Goal: Task Accomplishment & Management: Manage account settings

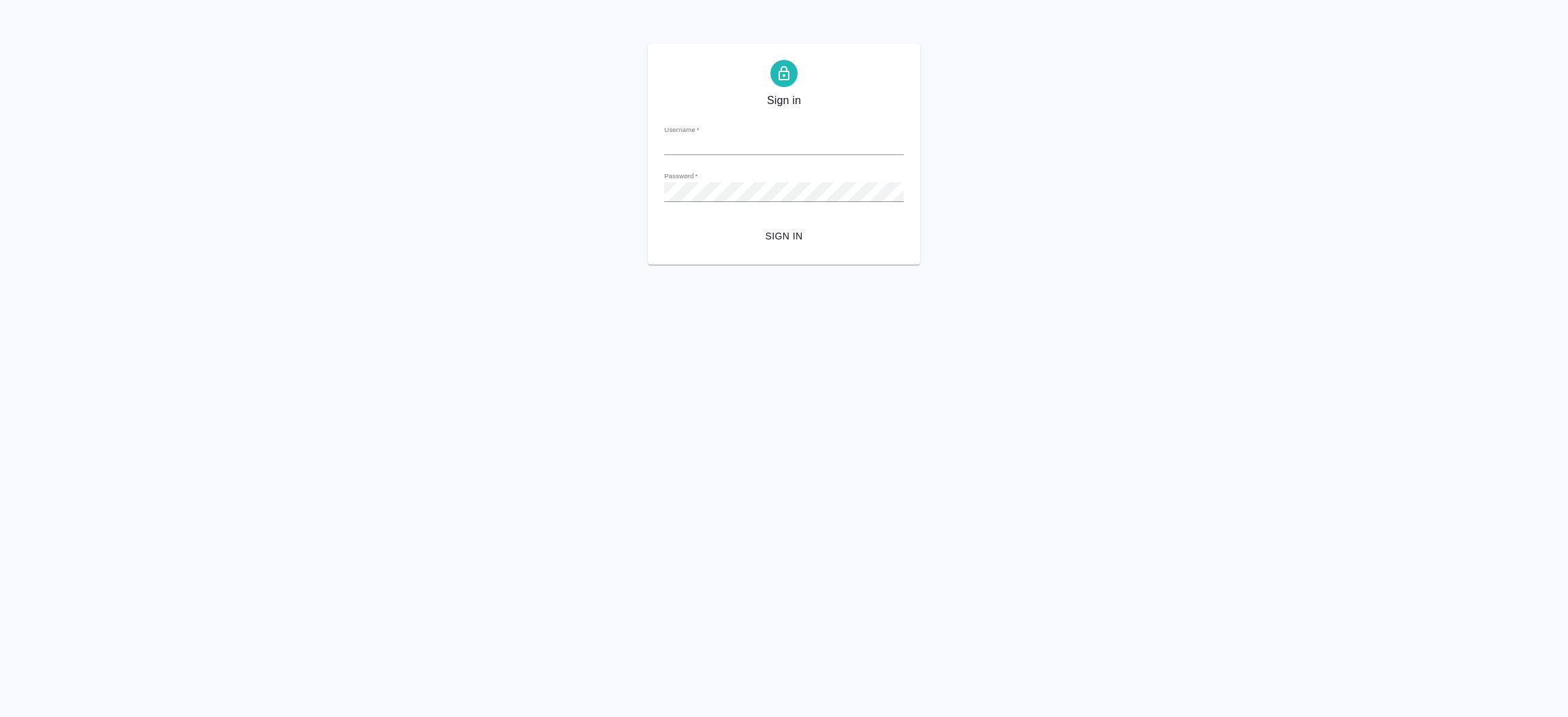
type input "[EMAIL_ADDRESS][DOMAIN_NAME]"
click at [777, 236] on span "Sign in" at bounding box center [784, 236] width 218 height 17
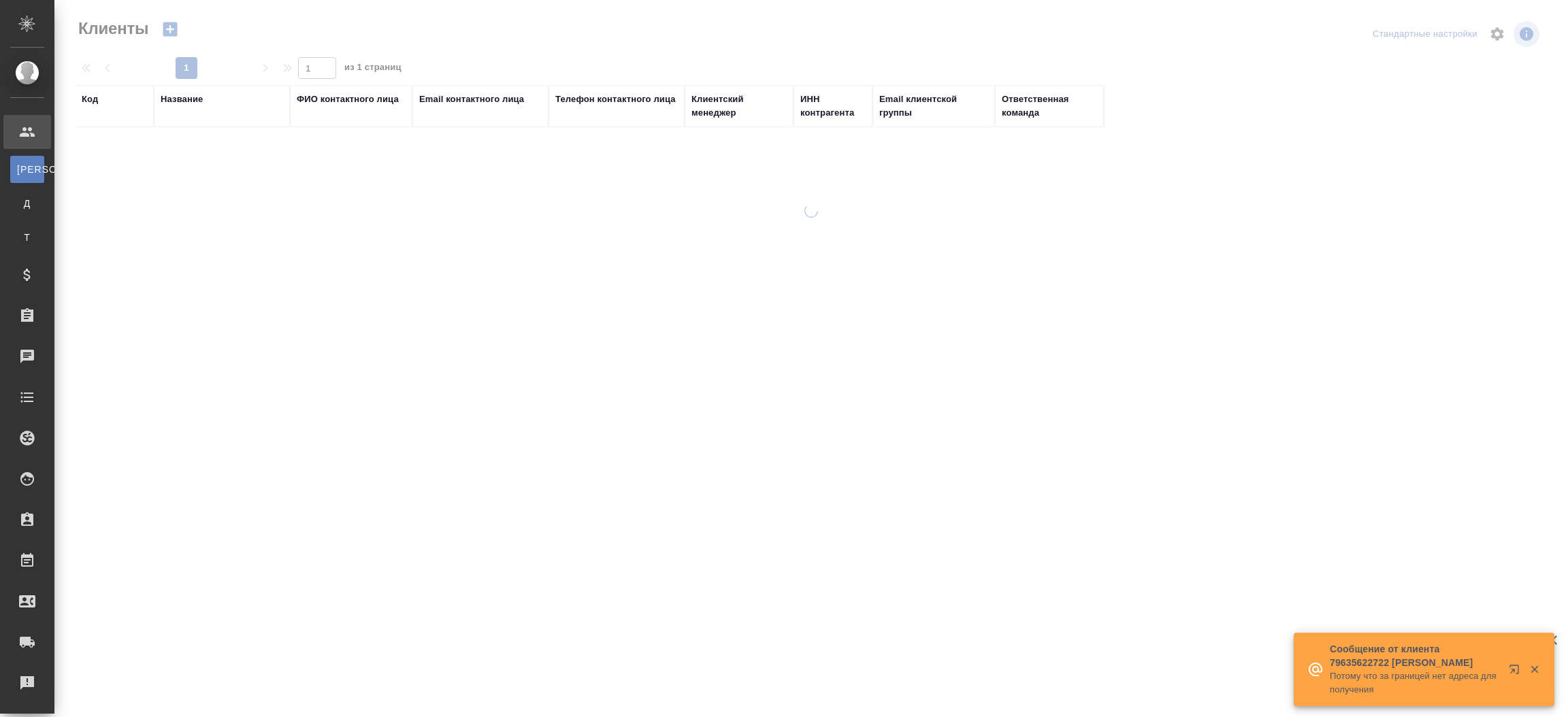
select select "RU"
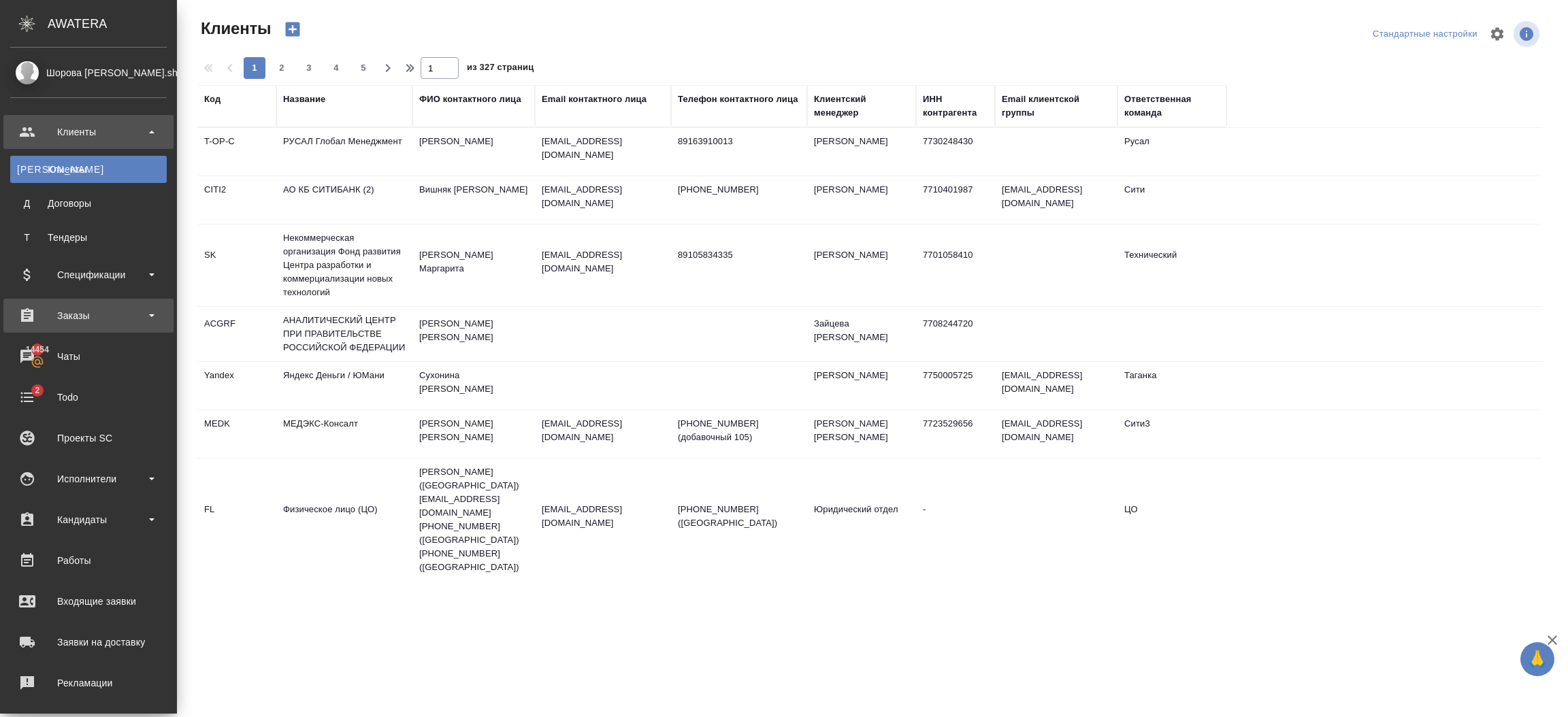
click at [73, 324] on div "Заказы" at bounding box center [88, 315] width 157 height 20
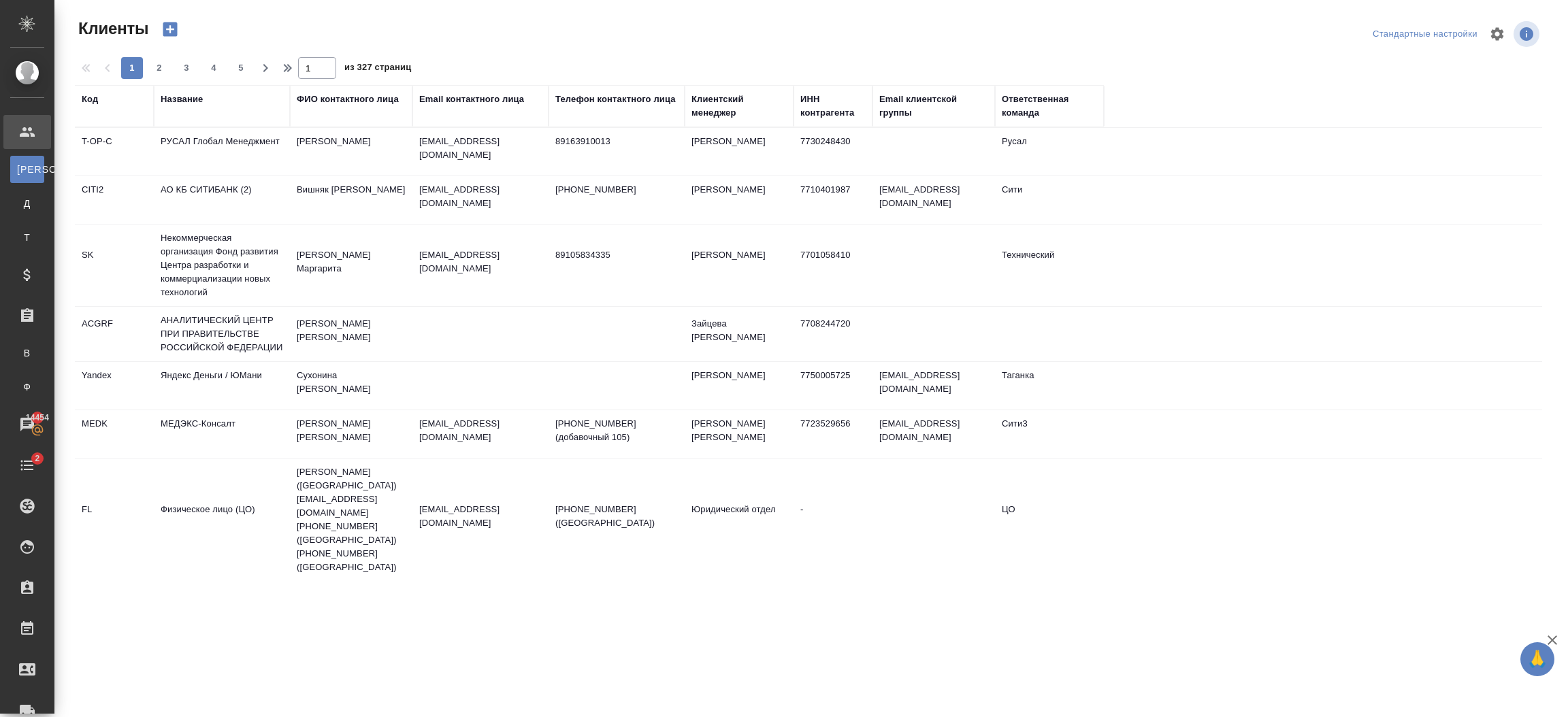
click at [334, 434] on td "[PERSON_NAME]" at bounding box center [351, 434] width 123 height 47
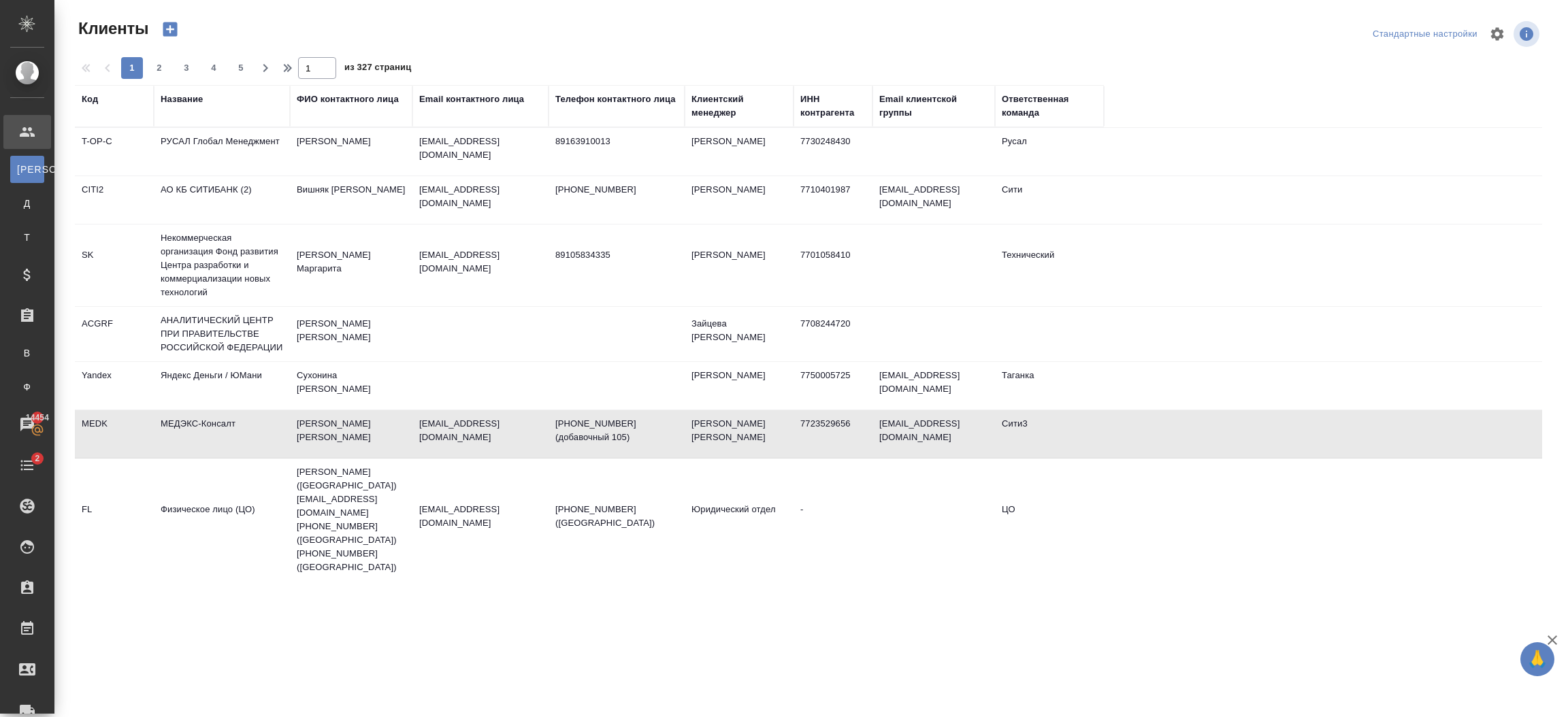
click at [334, 434] on td "Прокофьева Татьяна" at bounding box center [351, 434] width 123 height 47
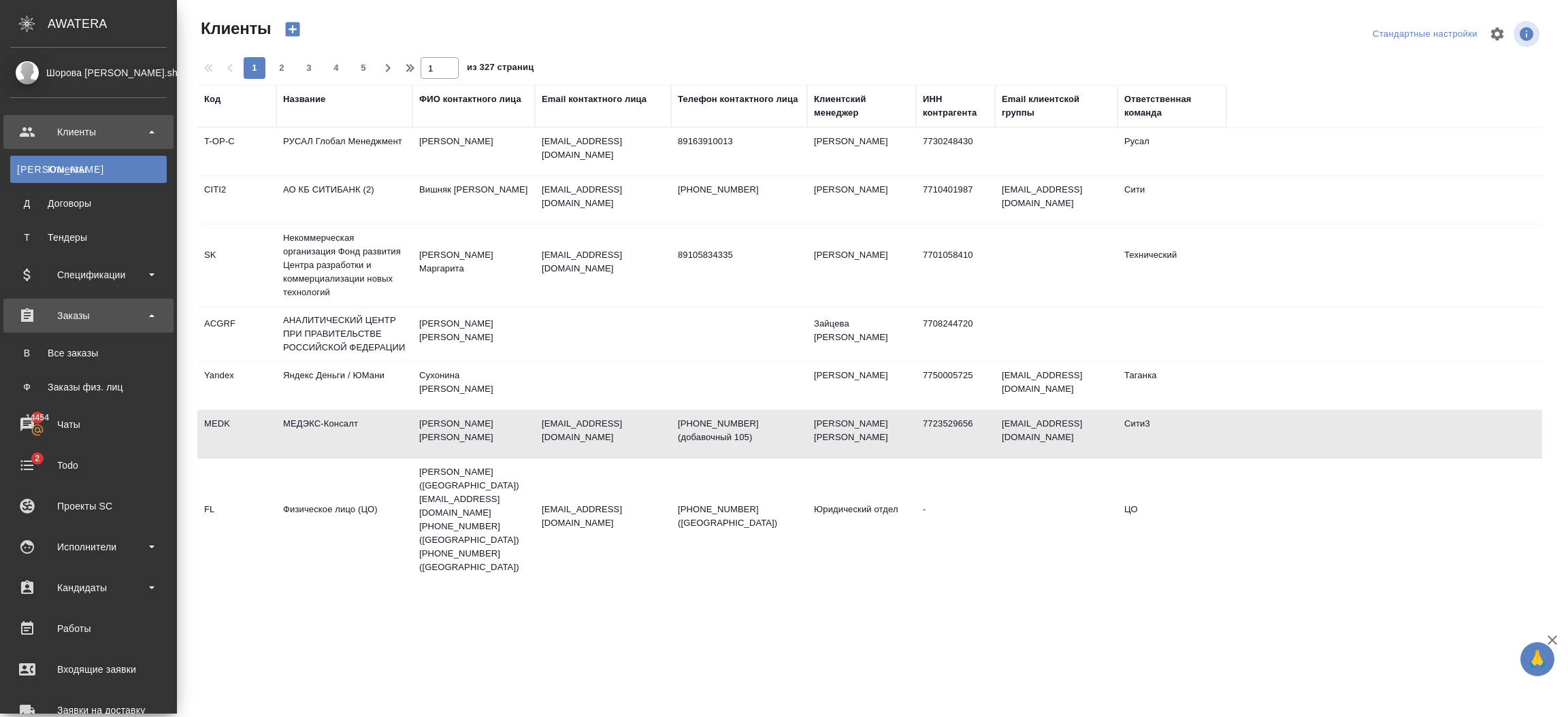
click at [93, 320] on div "Заказы" at bounding box center [88, 315] width 157 height 20
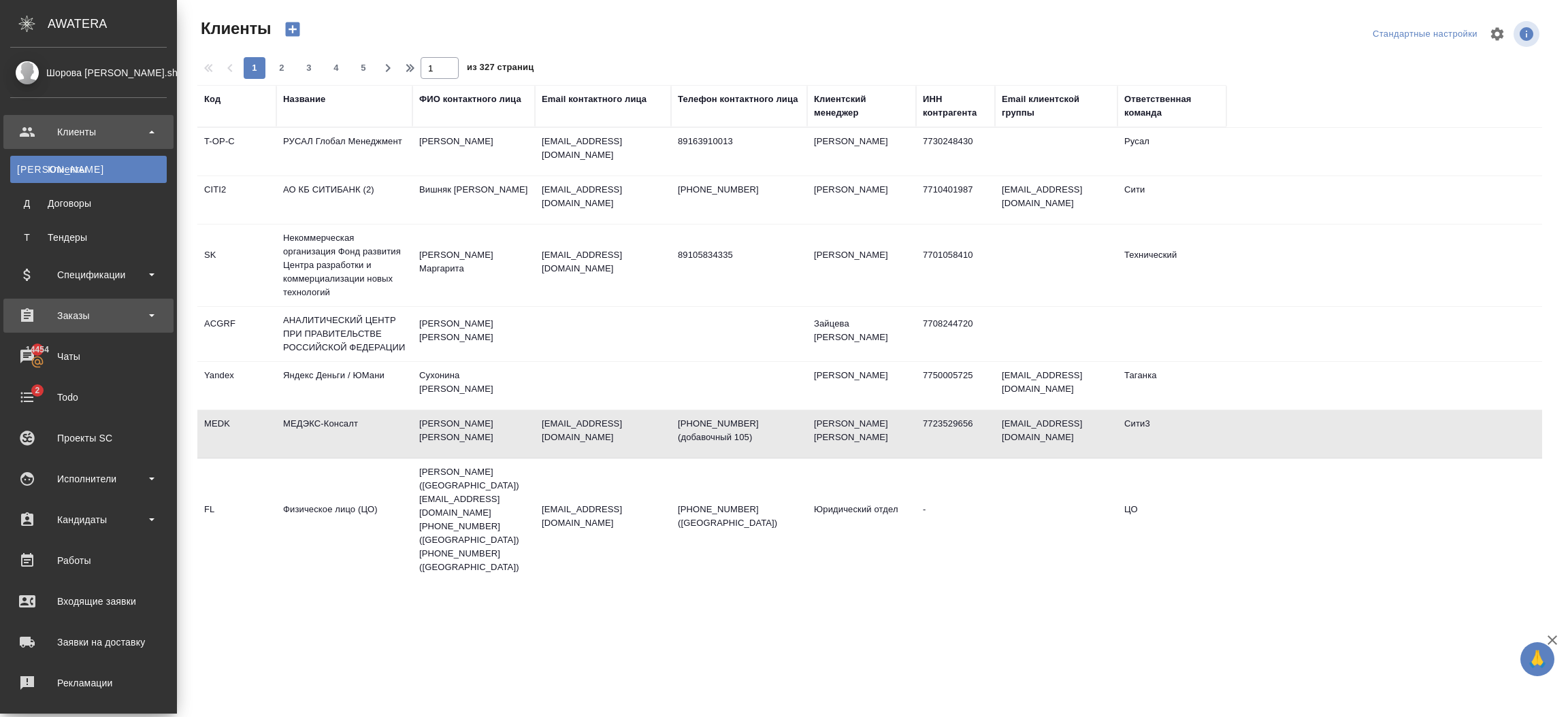
click at [93, 320] on div "Заказы" at bounding box center [88, 315] width 157 height 20
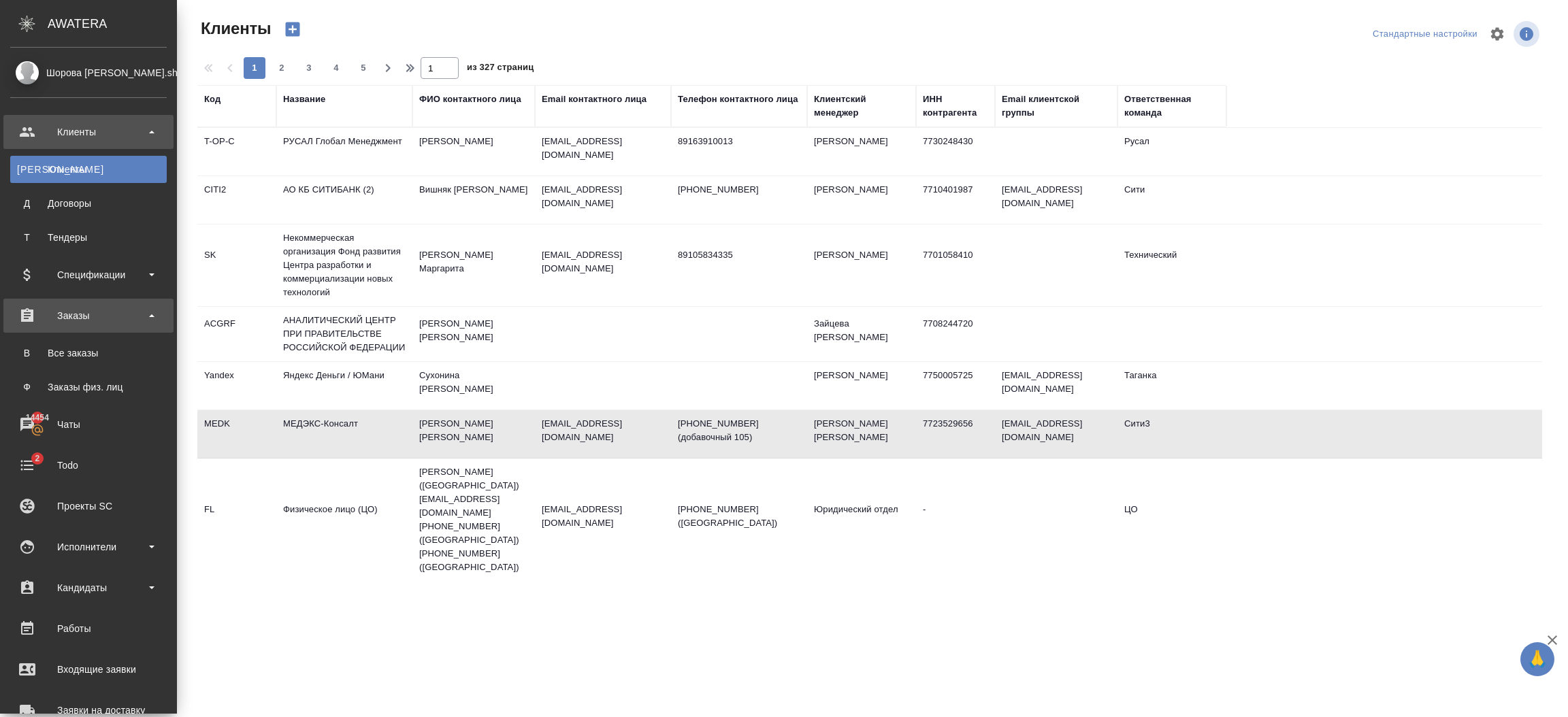
click at [93, 320] on div "Заказы" at bounding box center [88, 315] width 157 height 20
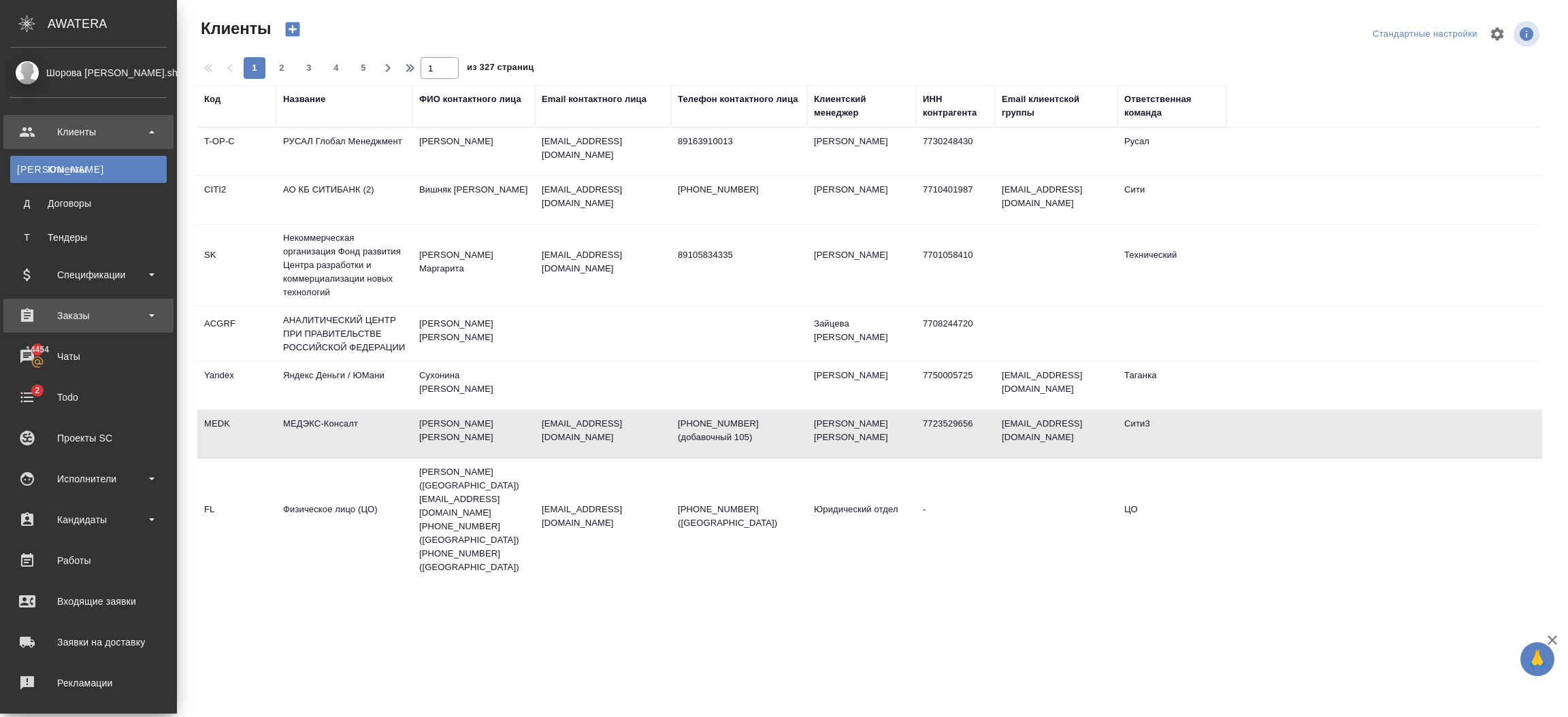
click at [93, 320] on div "Заказы" at bounding box center [88, 315] width 157 height 20
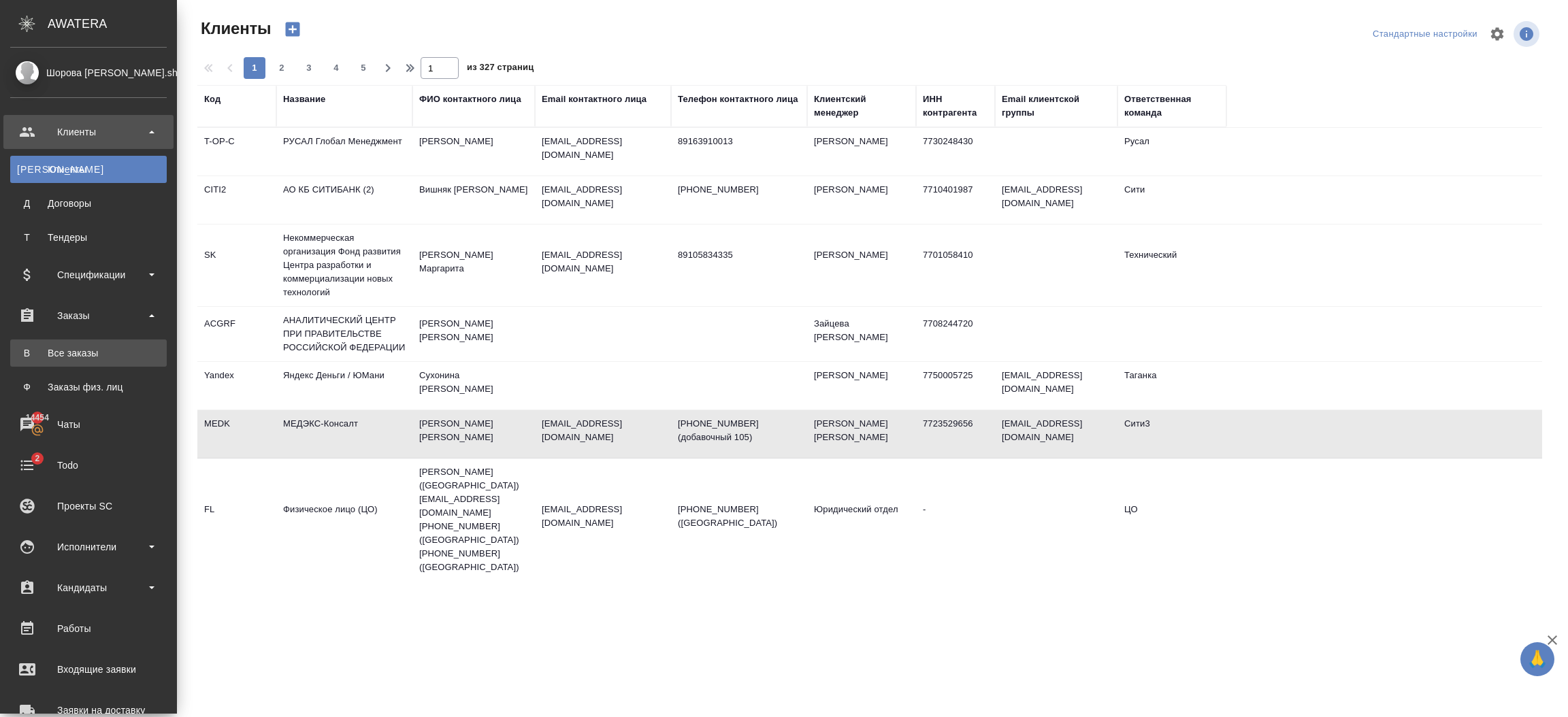
click at [88, 349] on li "В Все заказы" at bounding box center [88, 353] width 177 height 27
click at [91, 344] on link "В Все заказы" at bounding box center [88, 353] width 157 height 27
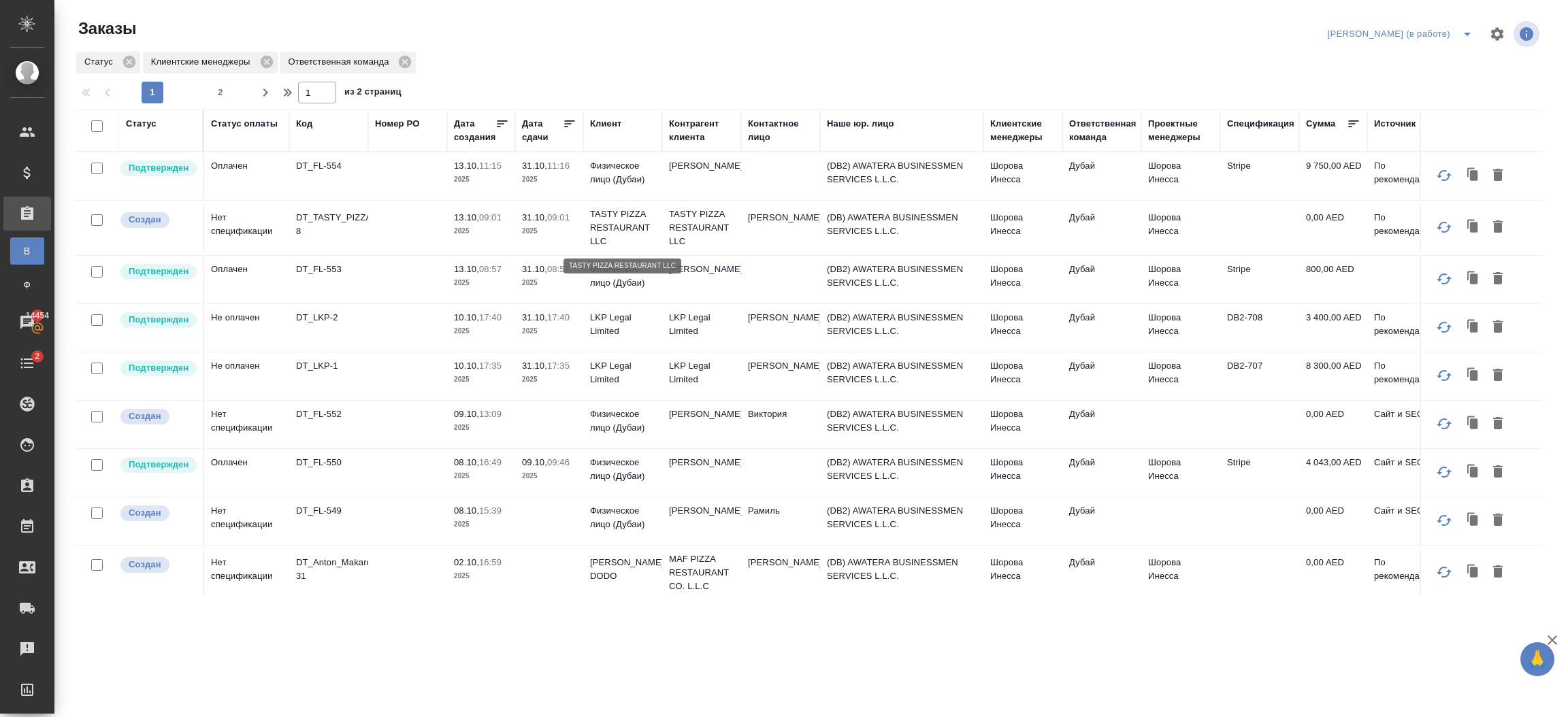
click at [591, 231] on p "TASTY PIZZA RESTAURANT LLC" at bounding box center [623, 228] width 65 height 41
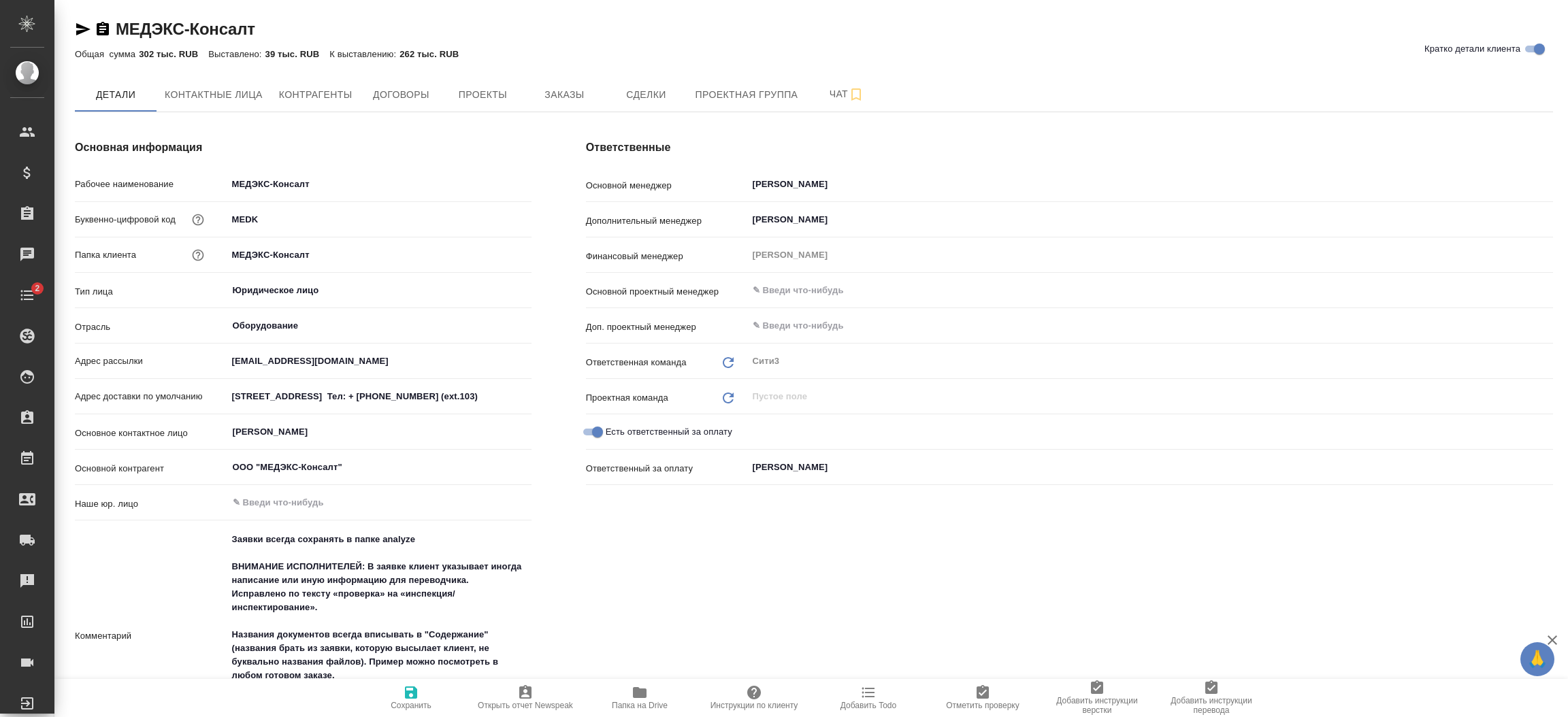
type textarea "x"
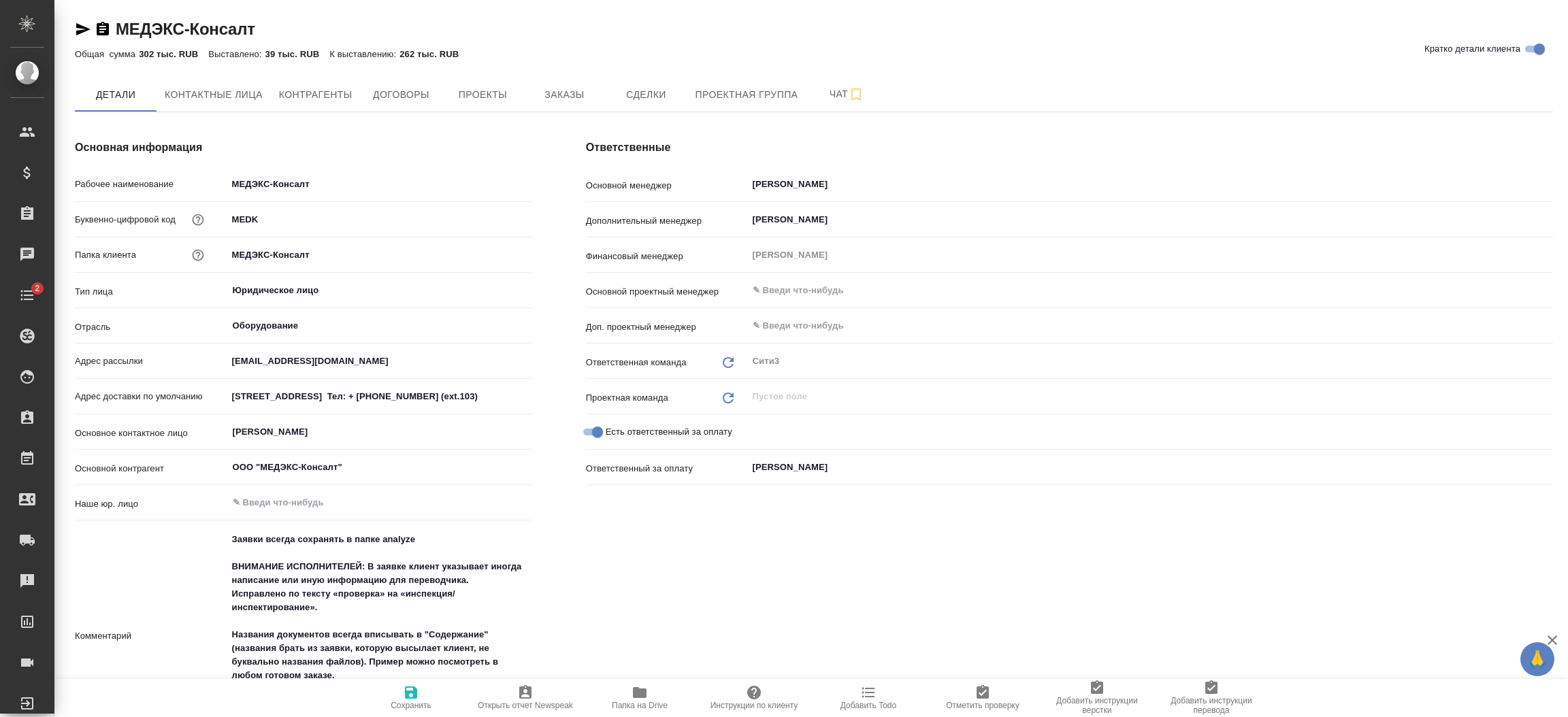
type textarea "x"
click at [570, 101] on span "Заказы" at bounding box center [564, 95] width 65 height 17
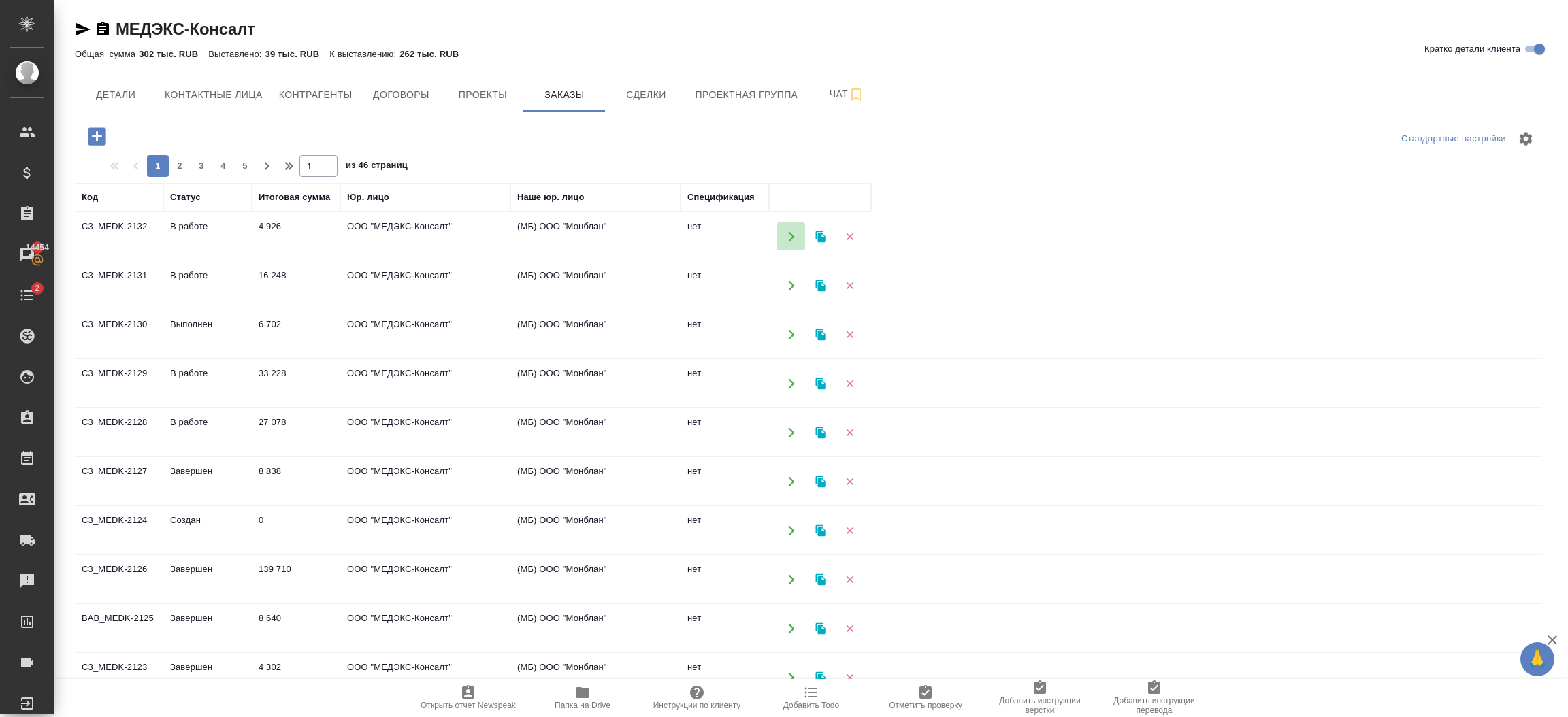
click at [784, 238] on button "button" at bounding box center [791, 236] width 28 height 28
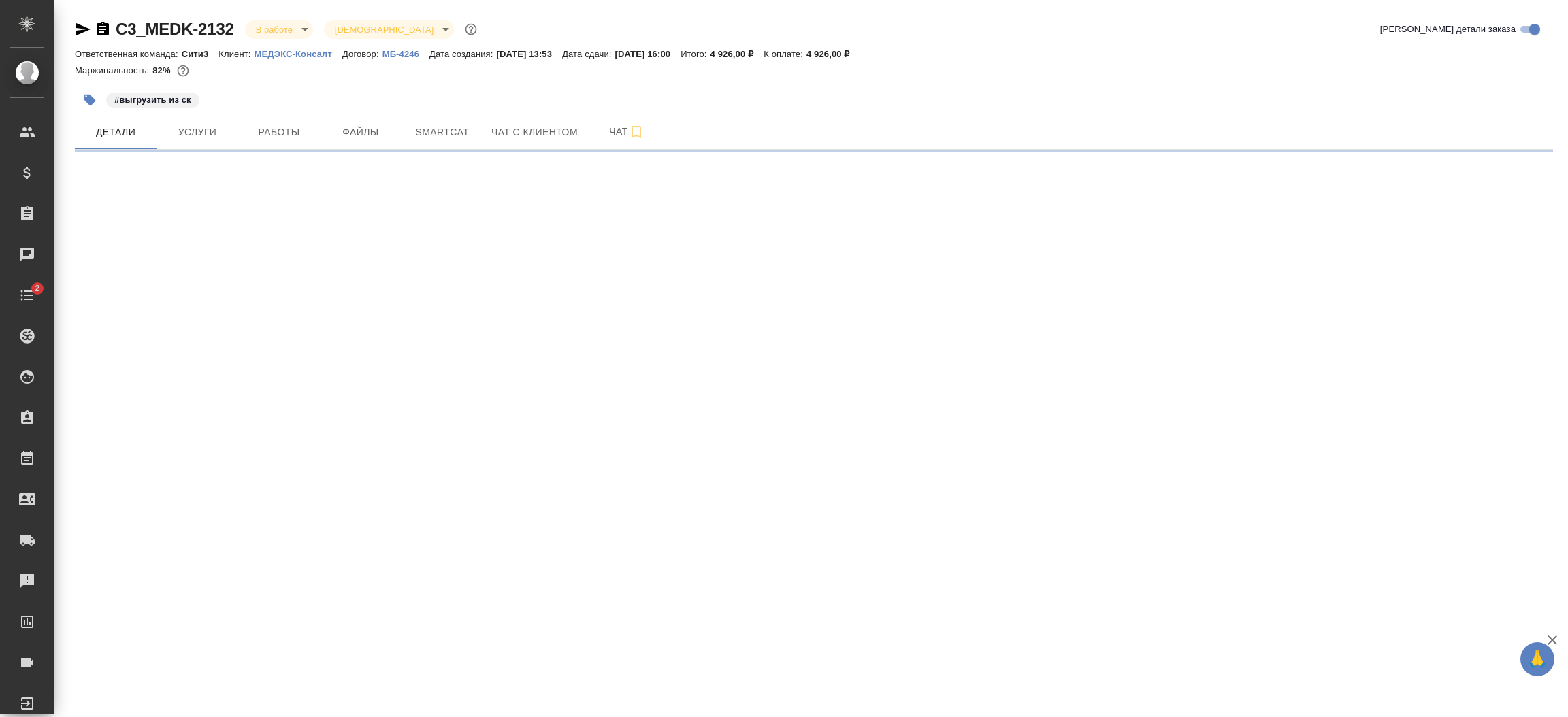
select select "RU"
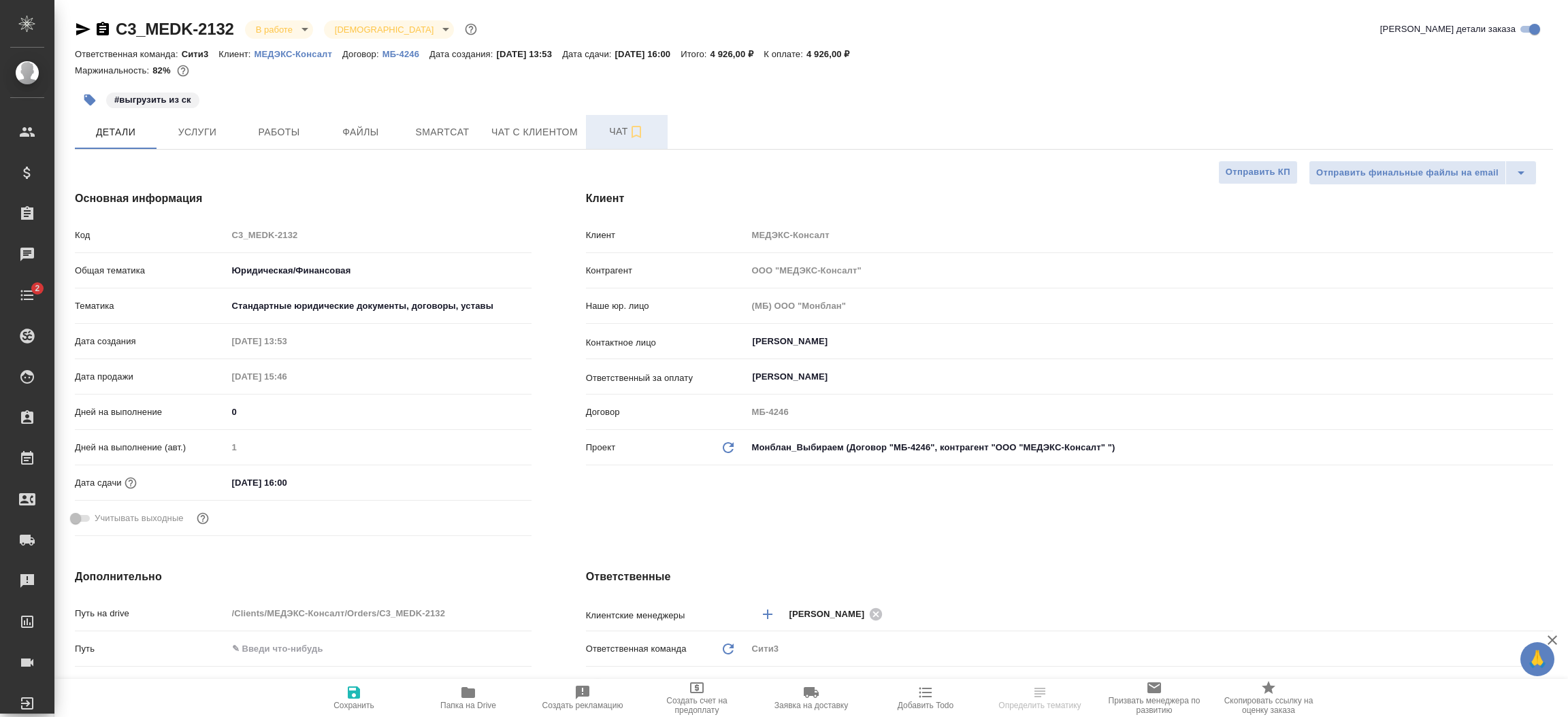
type textarea "x"
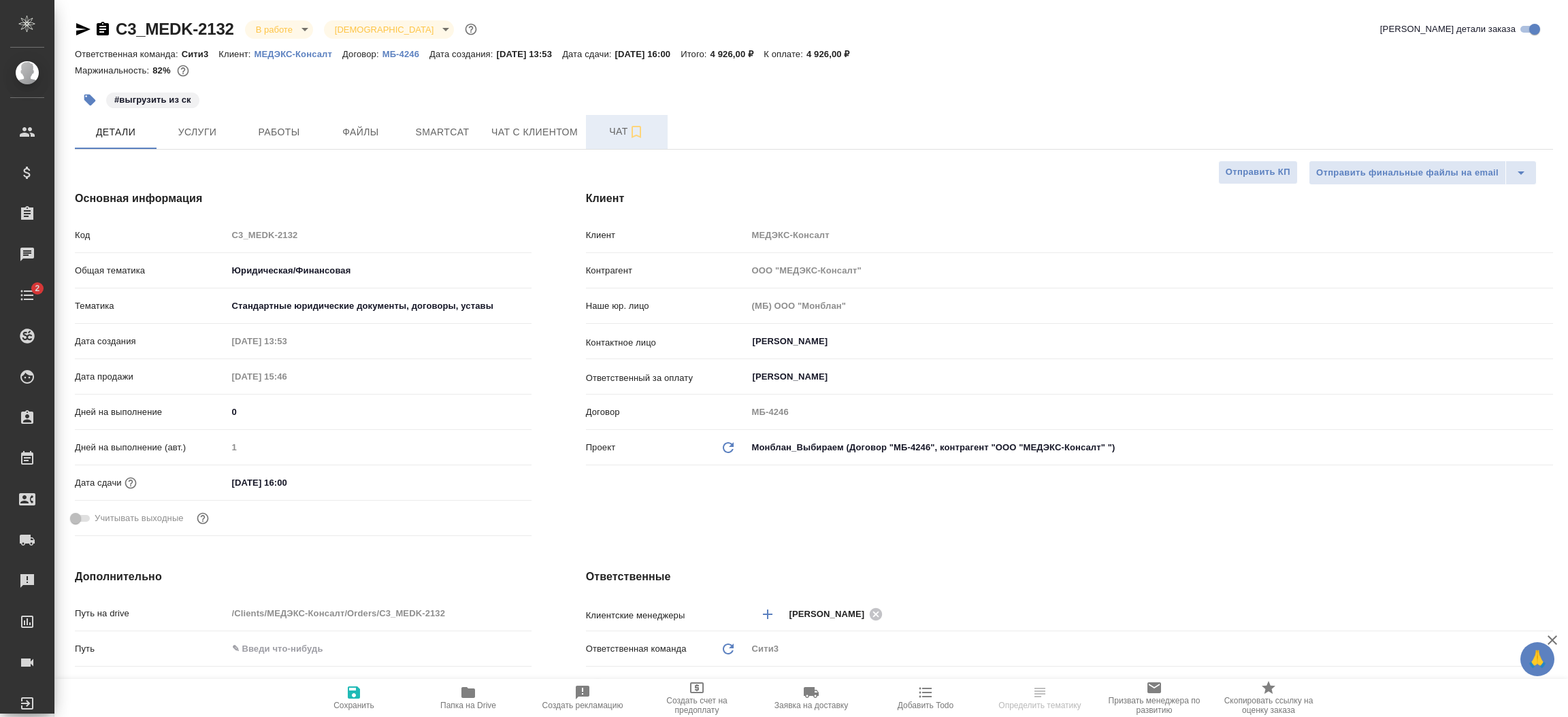
type textarea "x"
type input "[PERSON_NAME]"
type input "Газизов Ринат"
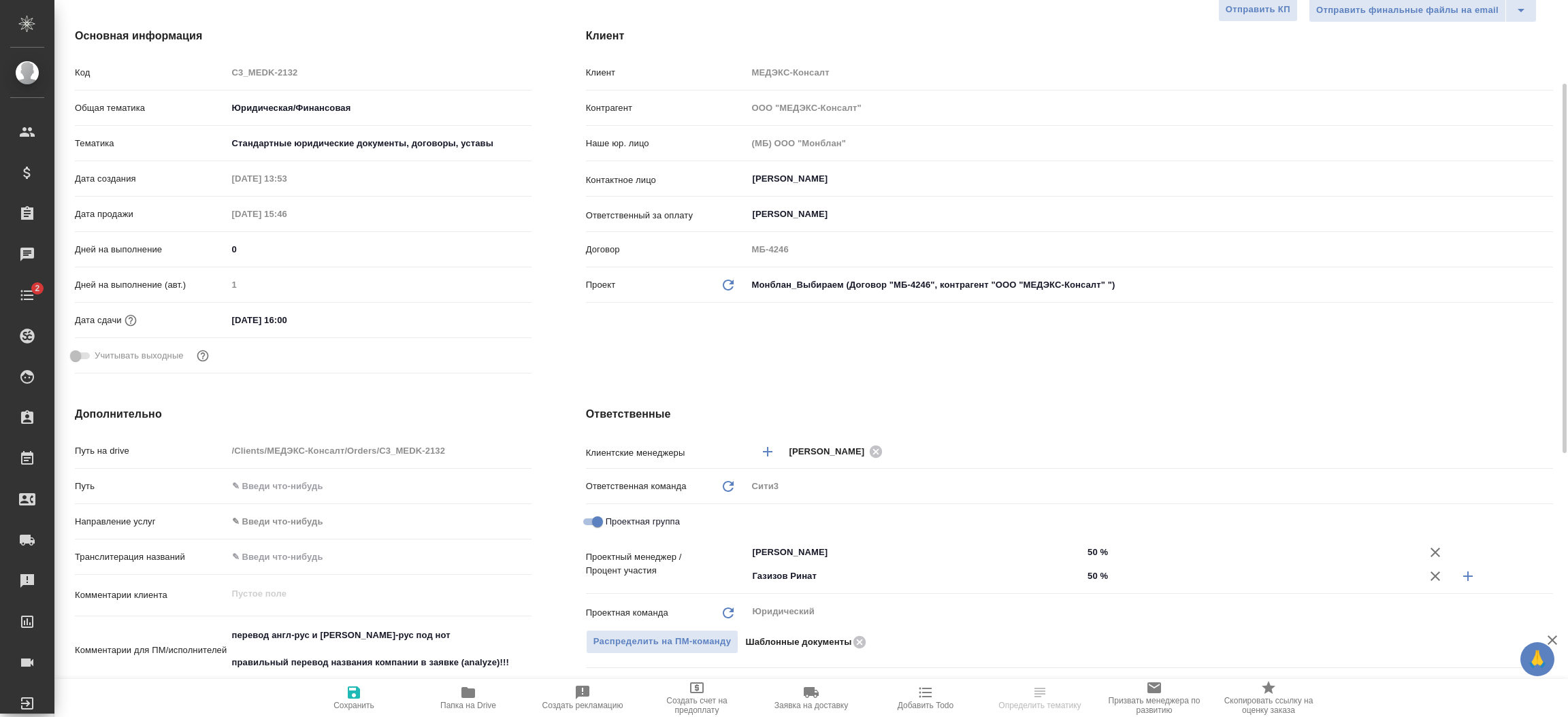
scroll to position [244, 0]
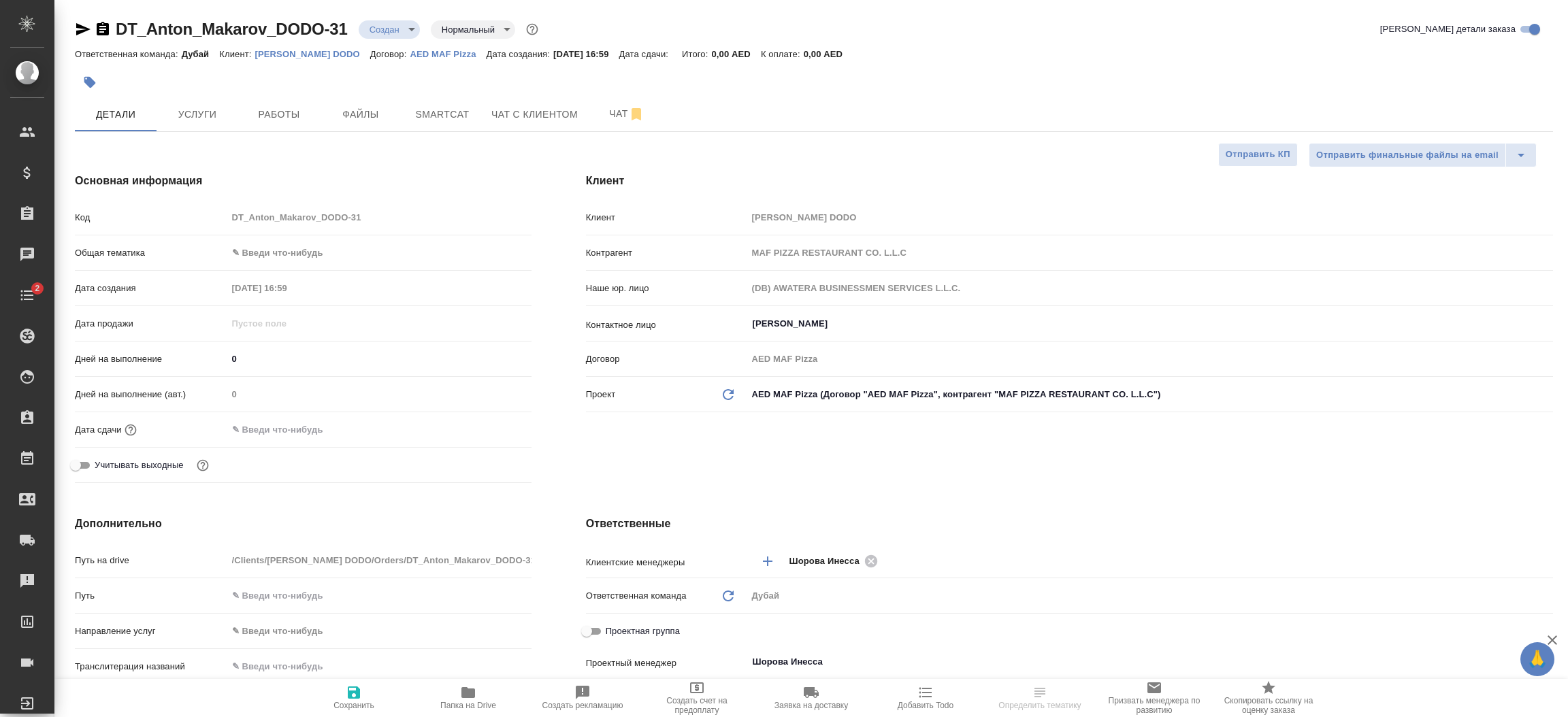
select select "RU"
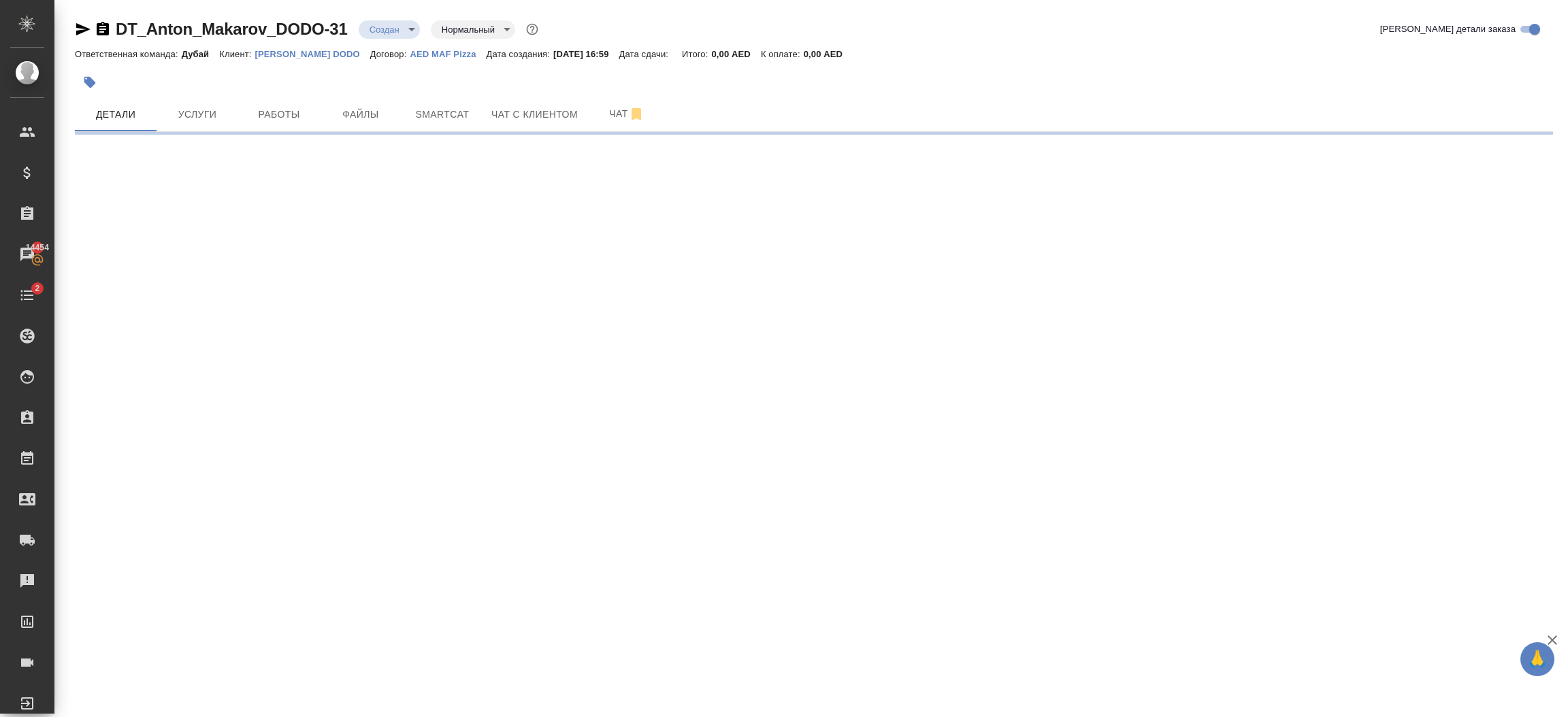
select select "RU"
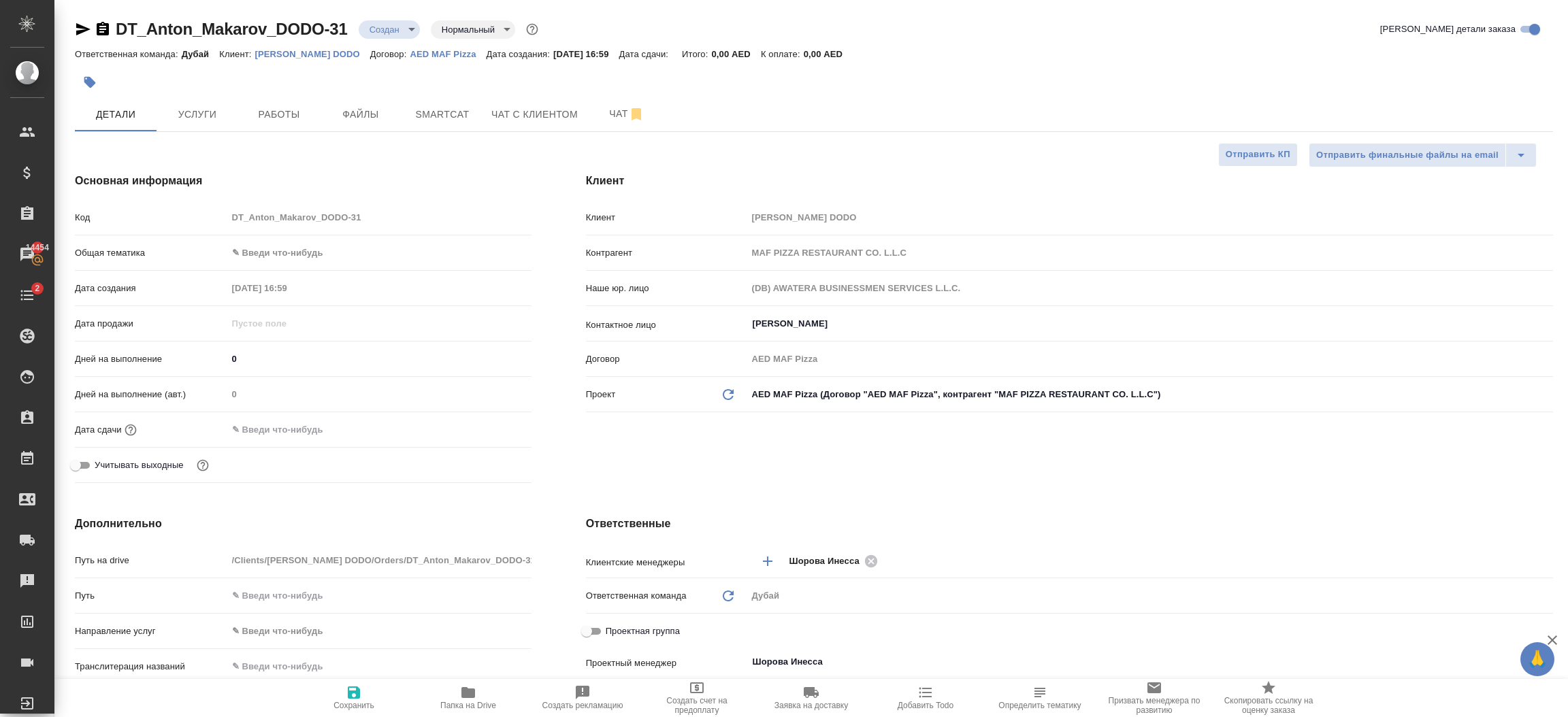
type textarea "x"
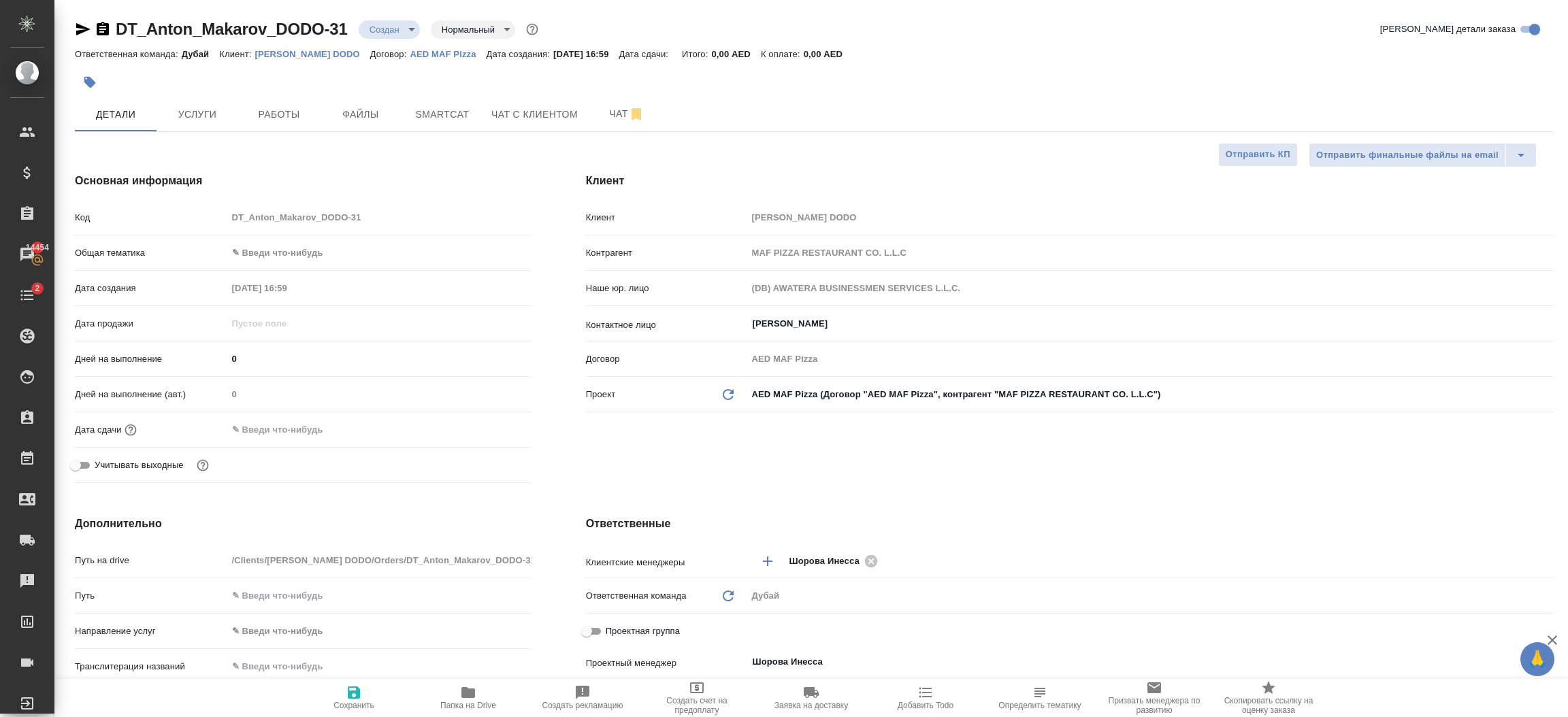
type textarea "x"
click at [742, 447] on div "Клиент Клиент Anton Makarov DODO Контрагент MAF PIZZA RESTAURANT CO. L.L.C Наше…" at bounding box center [1069, 330] width 1021 height 370
click at [323, 247] on body "🙏 .cls-1 fill:#fff; AWATERA Шорова Инесса i.shorova_kiev Клиенты Спецификации З…" at bounding box center [784, 358] width 1568 height 717
click at [304, 337] on li "Общая Тематика" at bounding box center [379, 340] width 304 height 22
type input "obtem"
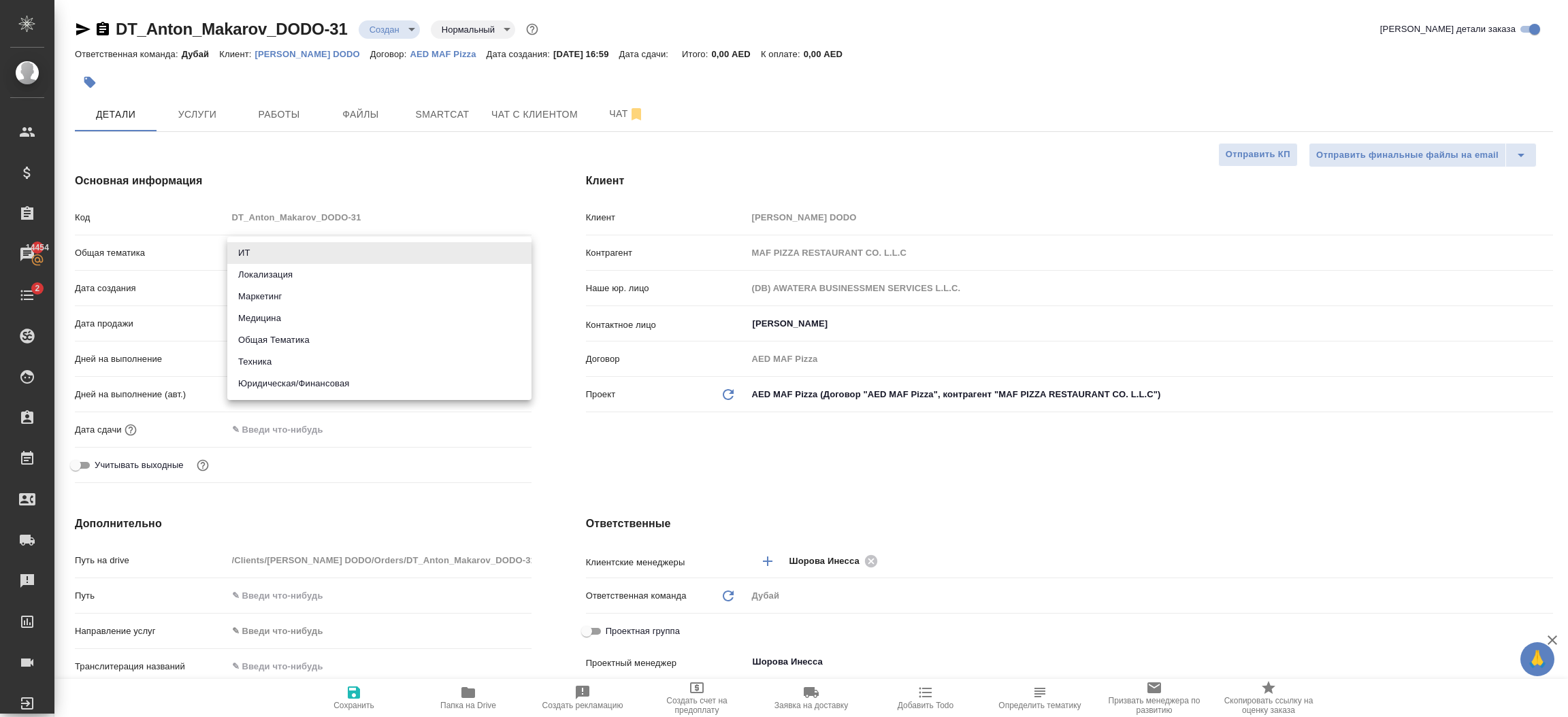
type textarea "x"
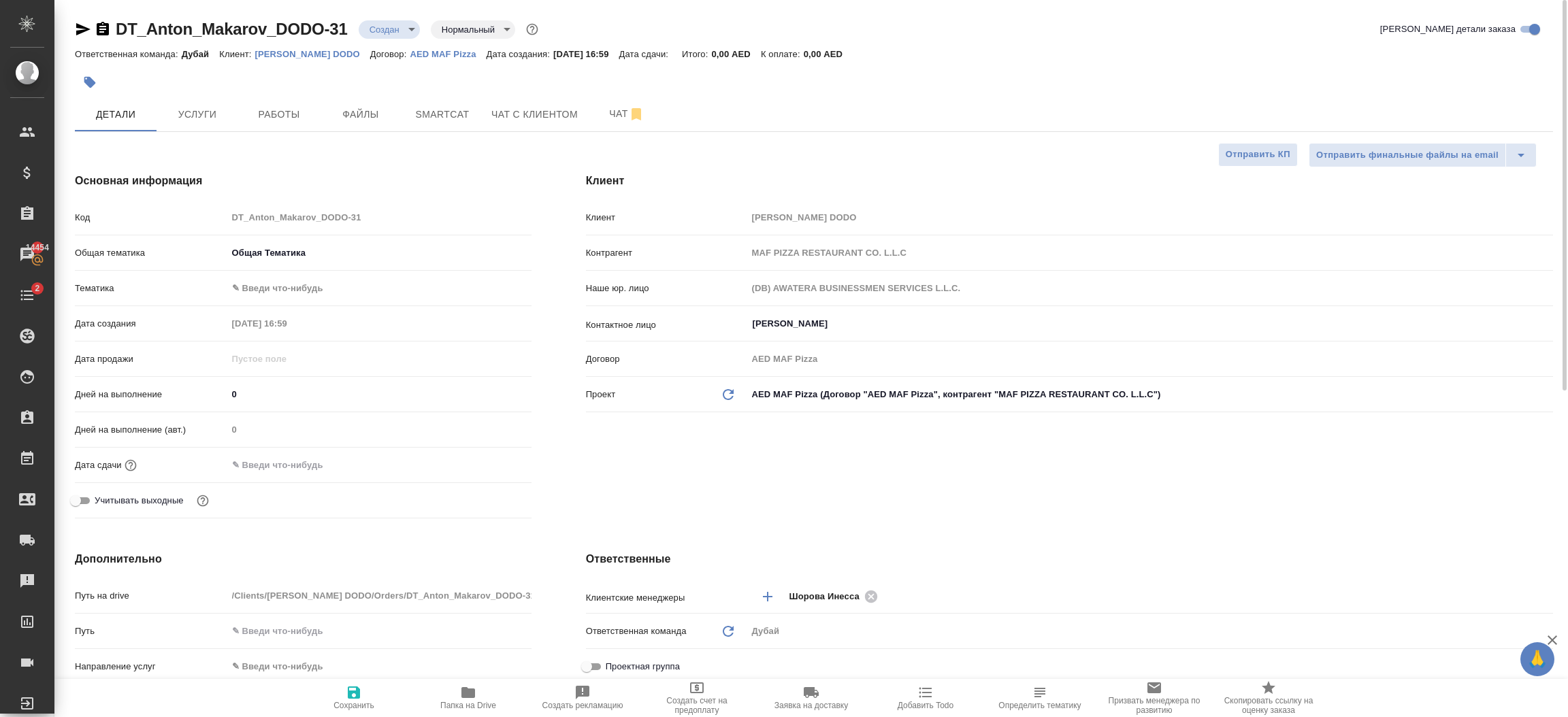
click at [289, 292] on body "🙏 .cls-1 fill:#fff; AWATERA Шорова Инесса i.shorova_kiev Клиенты Спецификации З…" at bounding box center [784, 358] width 1568 height 717
click at [295, 298] on li "Общая Тематика" at bounding box center [379, 288] width 304 height 22
type textarea "x"
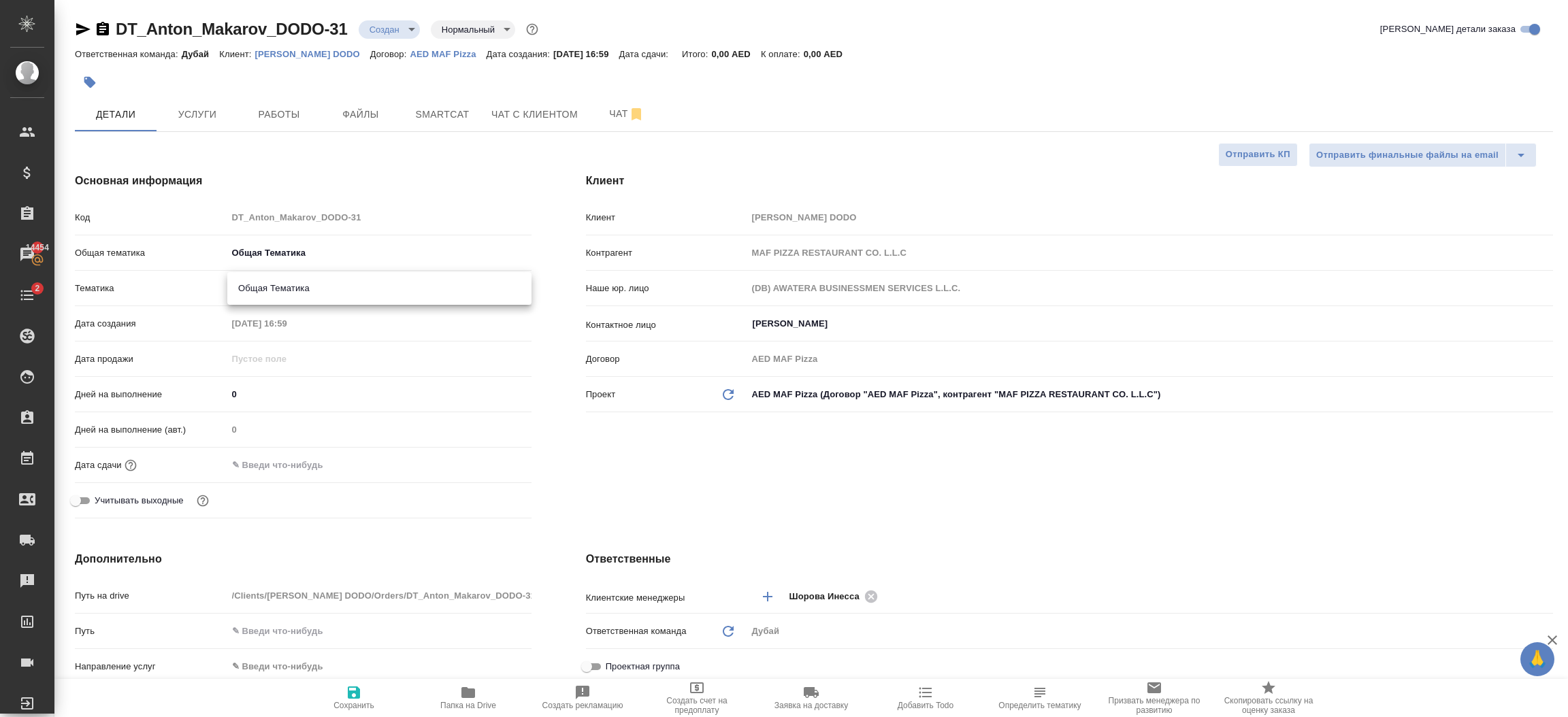
type input "6012b1ca196b0e5c9229a120"
click at [263, 464] on input "text" at bounding box center [286, 465] width 119 height 19
click at [489, 465] on icon "button" at bounding box center [492, 464] width 16 height 16
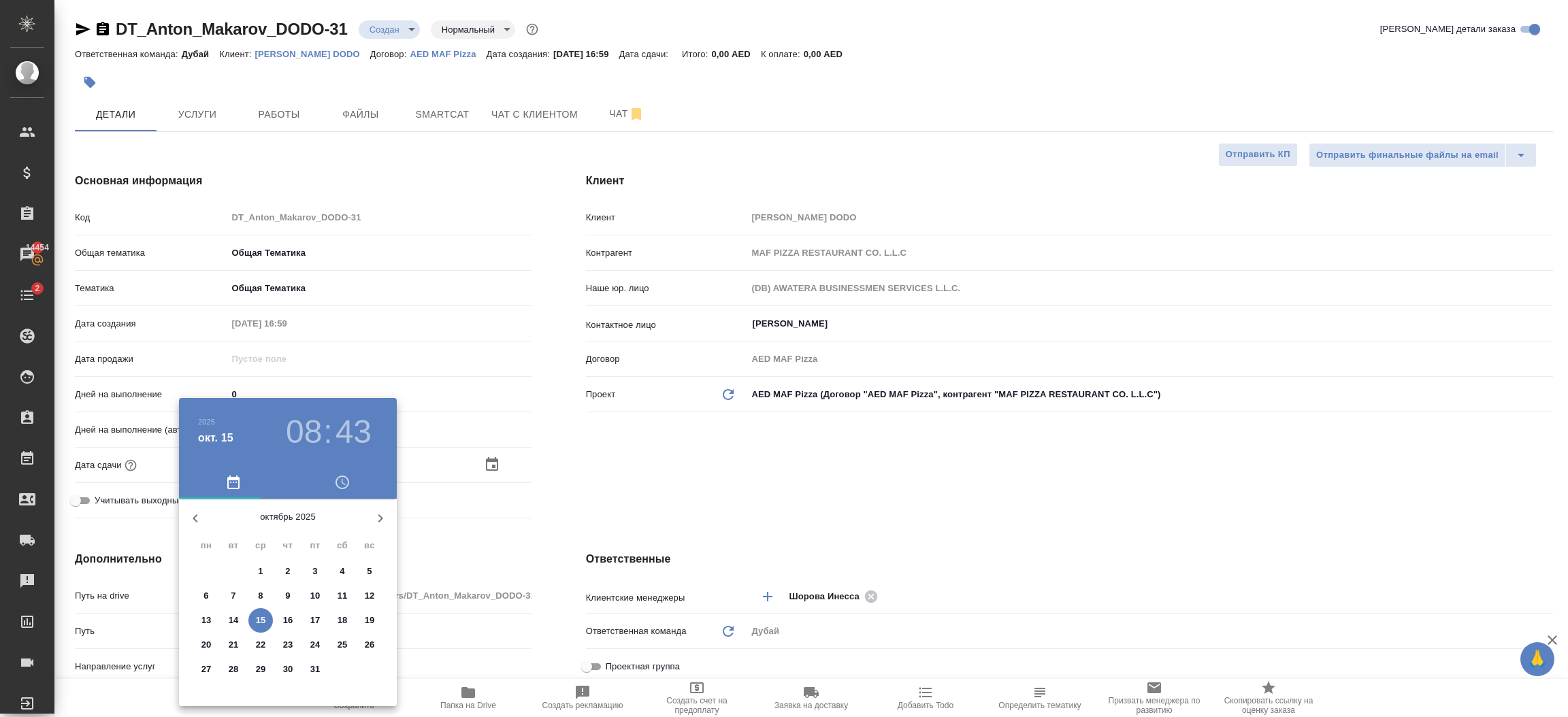
click at [320, 666] on span "31" at bounding box center [315, 670] width 24 height 14
type input "31.10.2025 08:43"
type textarea "x"
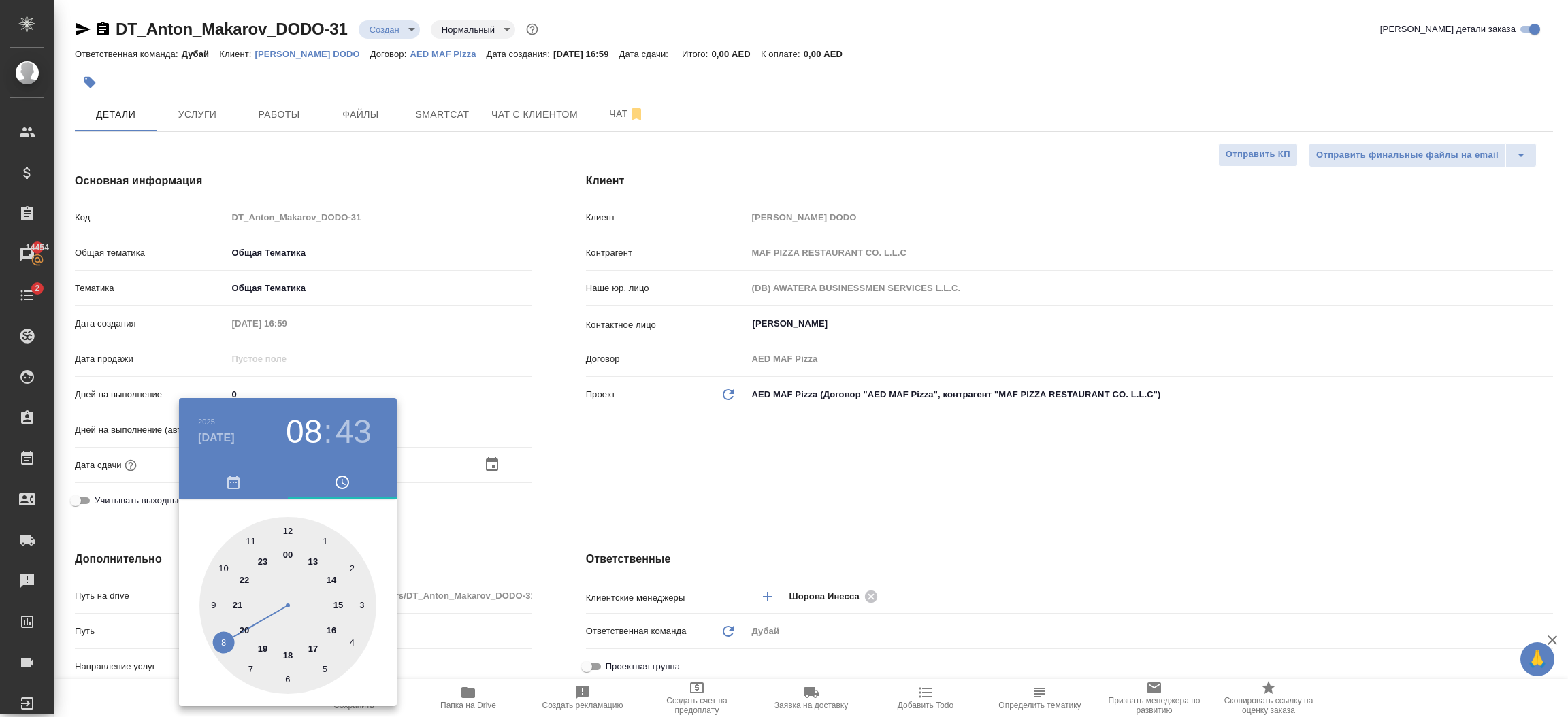
click at [550, 514] on div at bounding box center [784, 358] width 1568 height 717
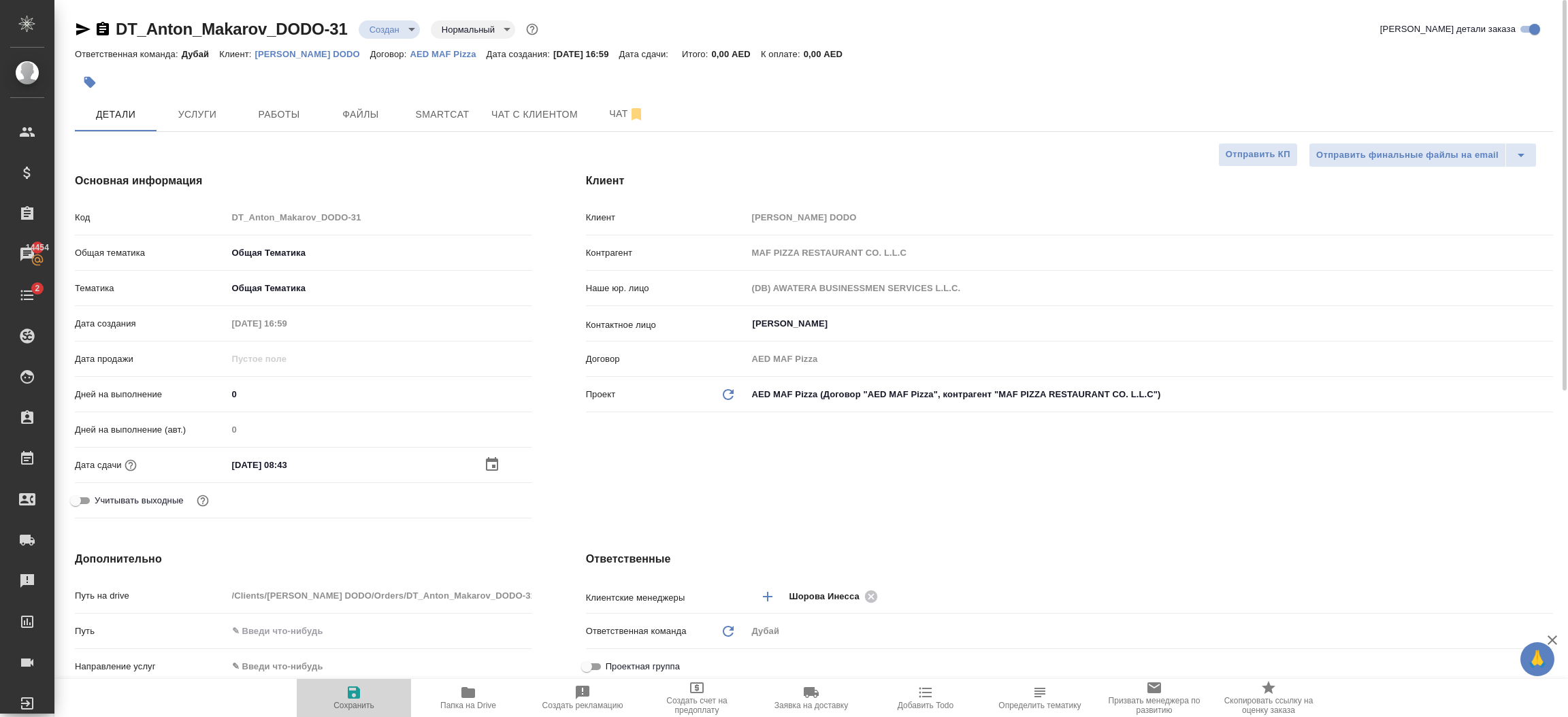
click at [353, 697] on icon "button" at bounding box center [353, 692] width 16 height 16
type textarea "x"
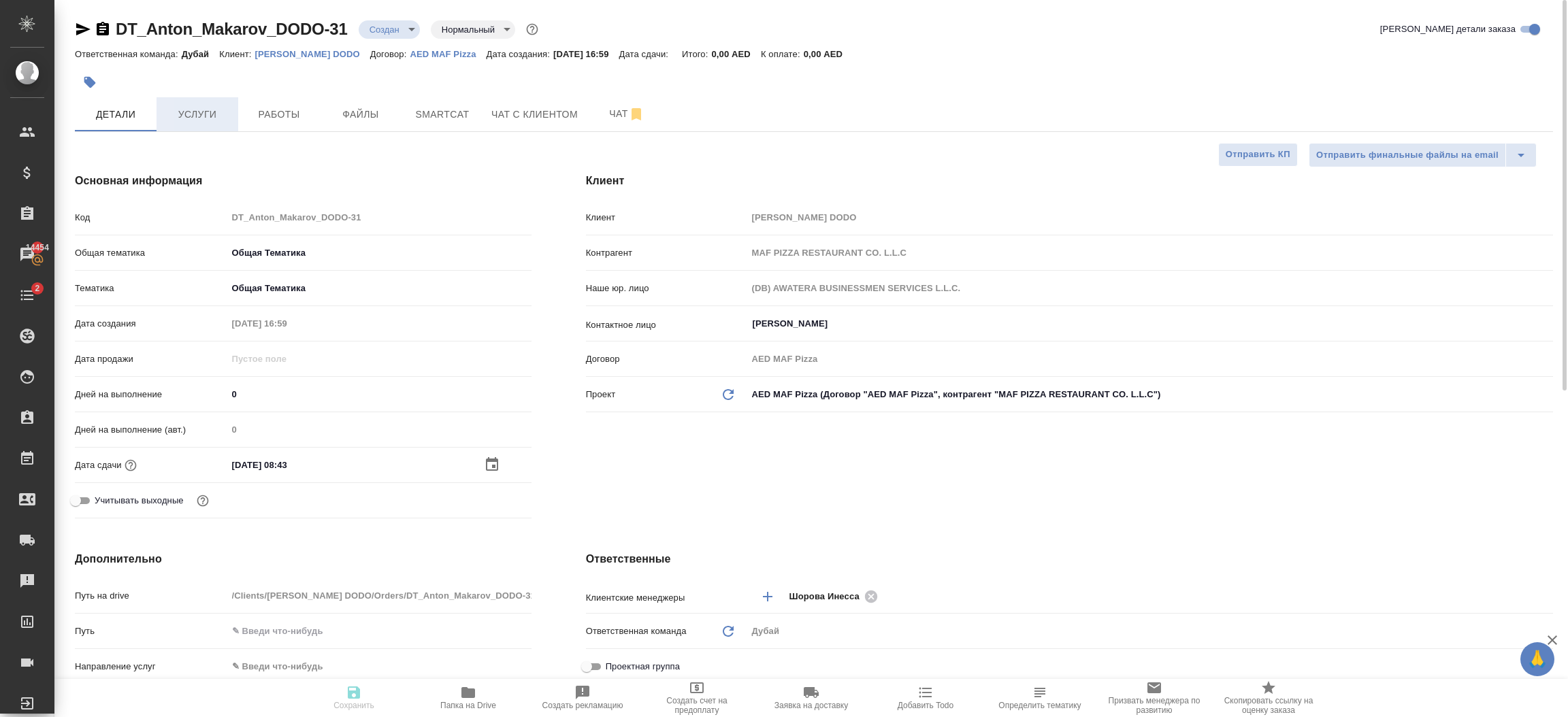
type textarea "x"
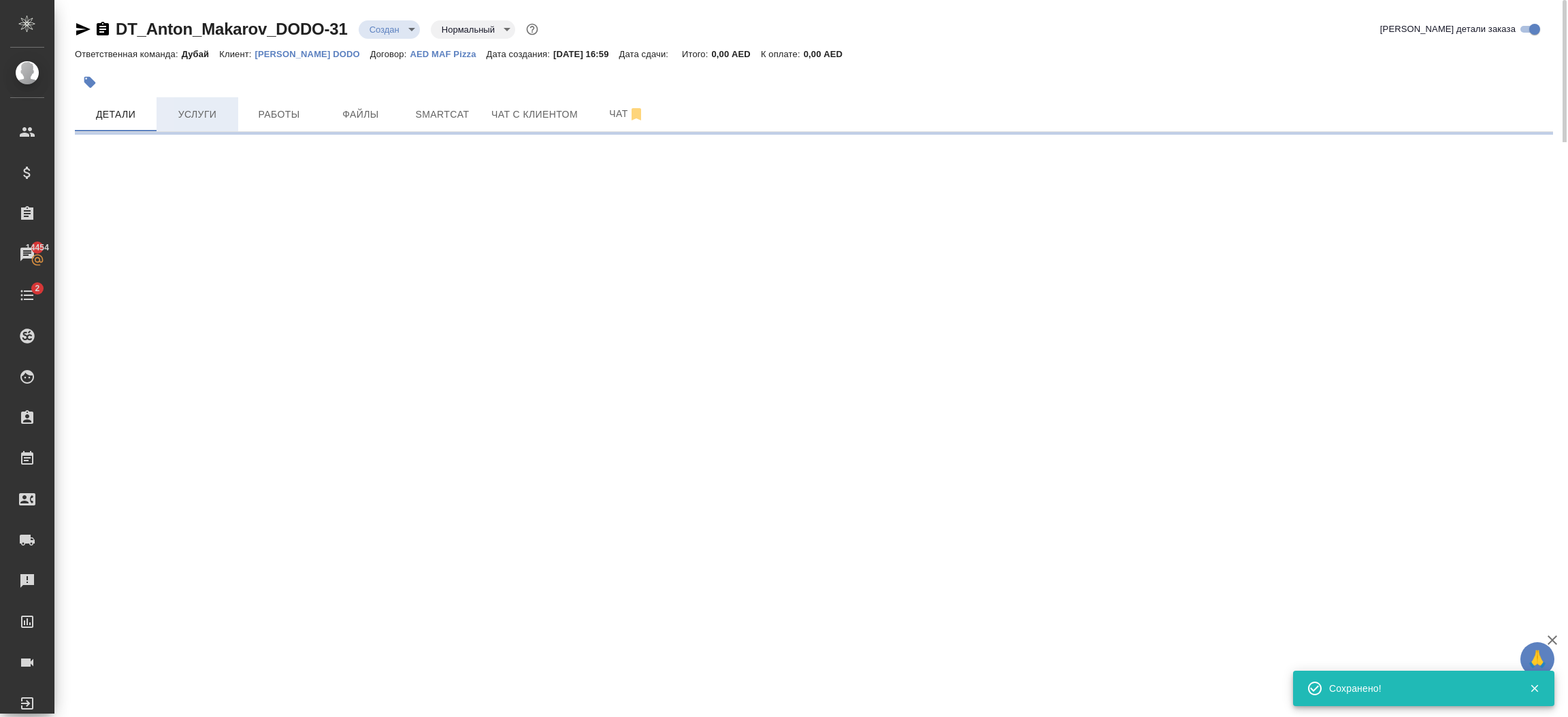
select select "RU"
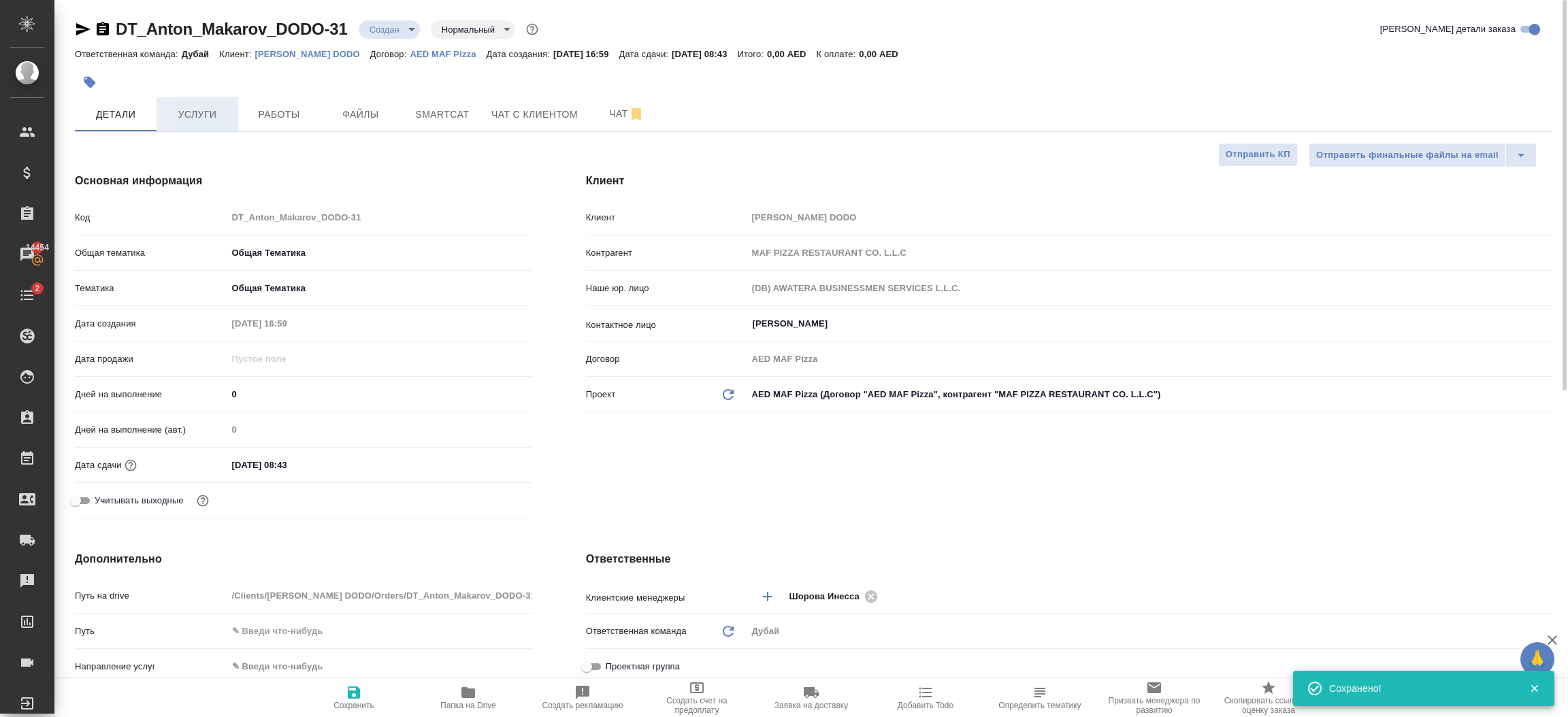
type textarea "x"
click at [205, 127] on button "Услуги" at bounding box center [197, 114] width 81 height 34
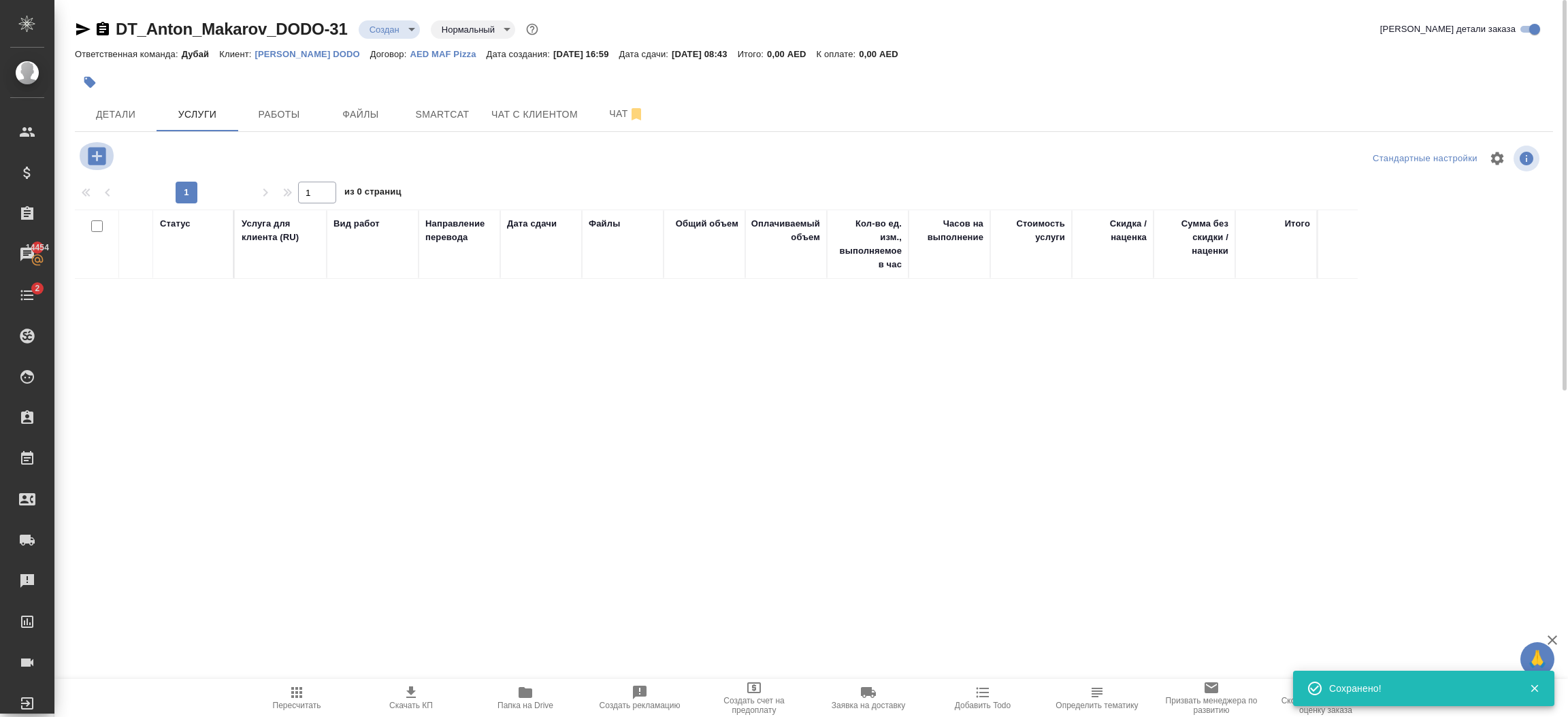
click at [101, 157] on icon "button" at bounding box center [96, 155] width 17 height 17
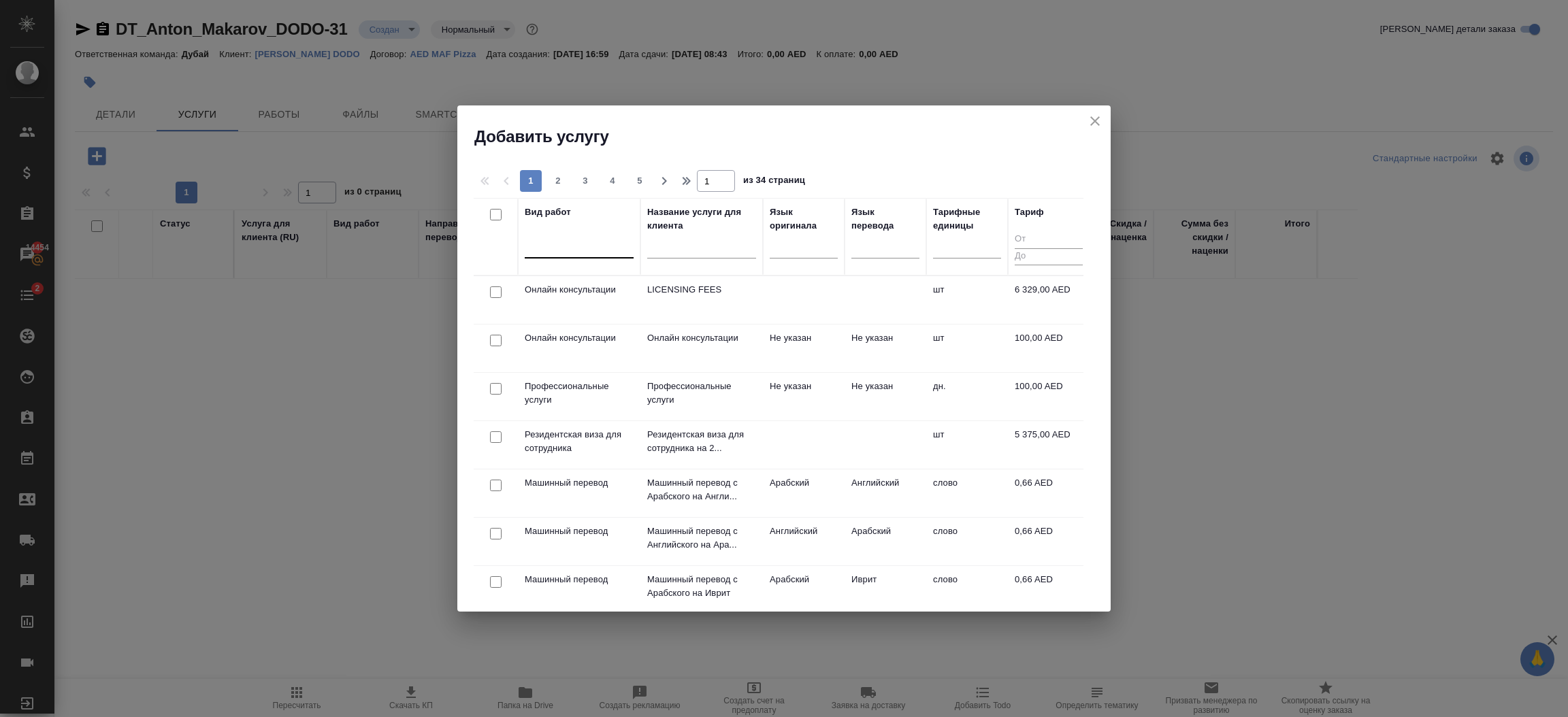
click at [568, 251] on div at bounding box center [579, 244] width 109 height 19
type input "j"
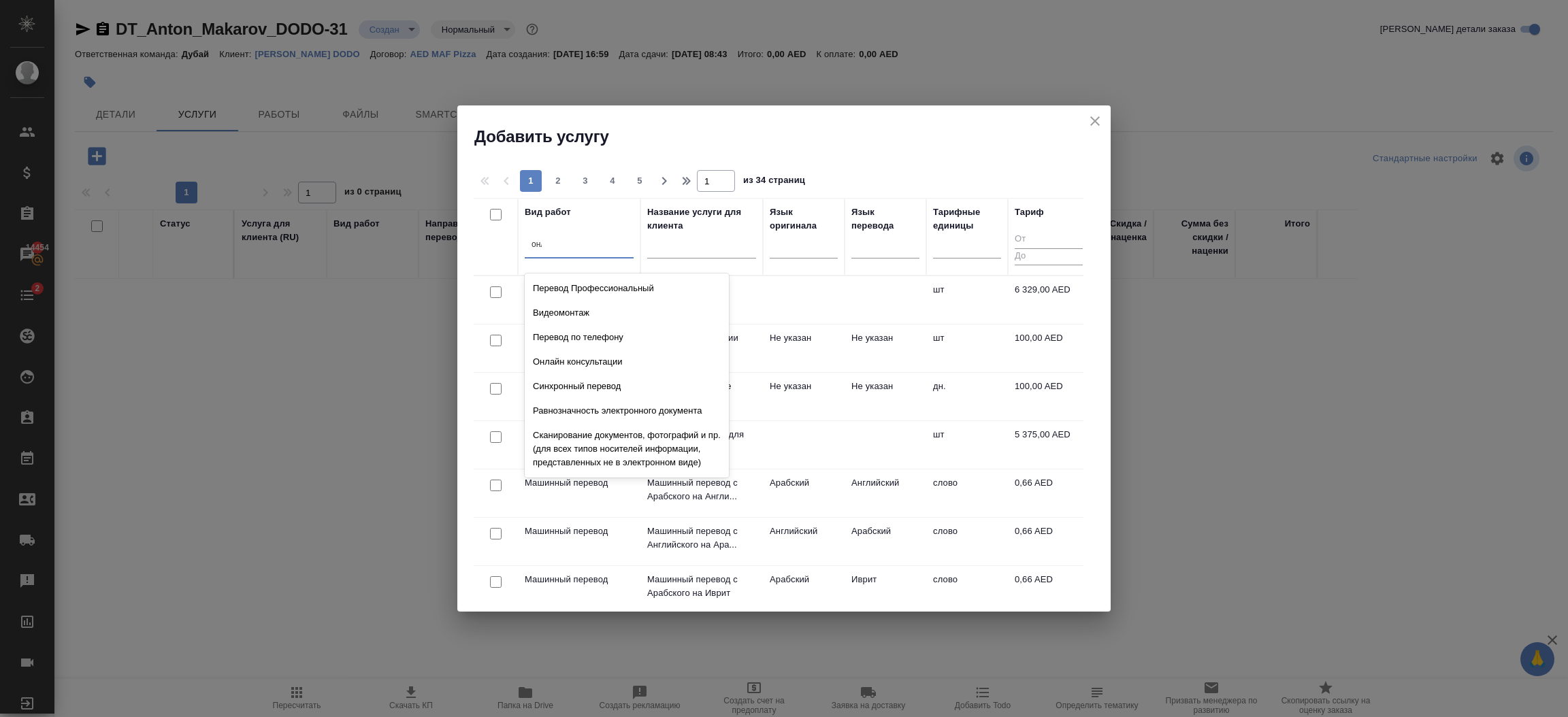
type input "онлай"
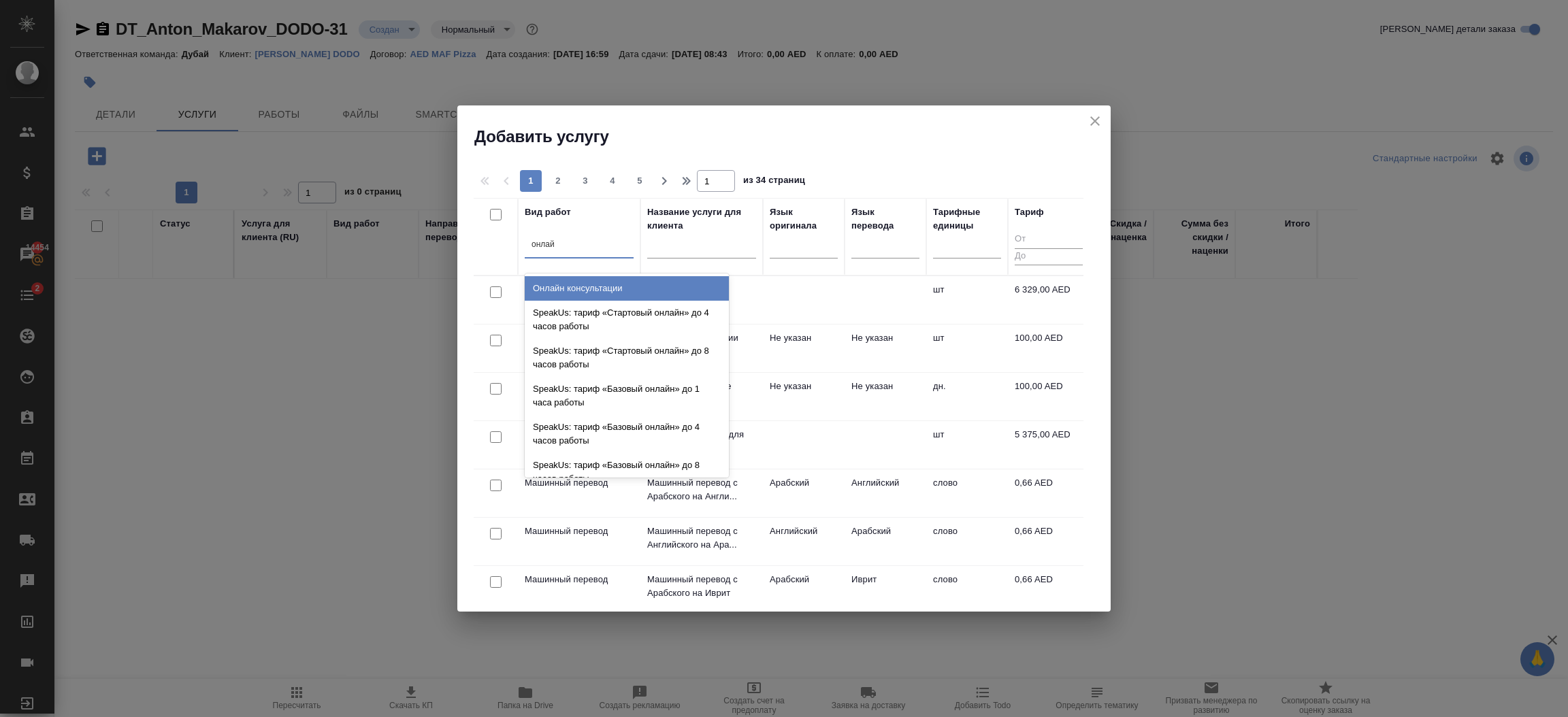
click at [557, 292] on div "Онлайн консультации" at bounding box center [626, 288] width 204 height 24
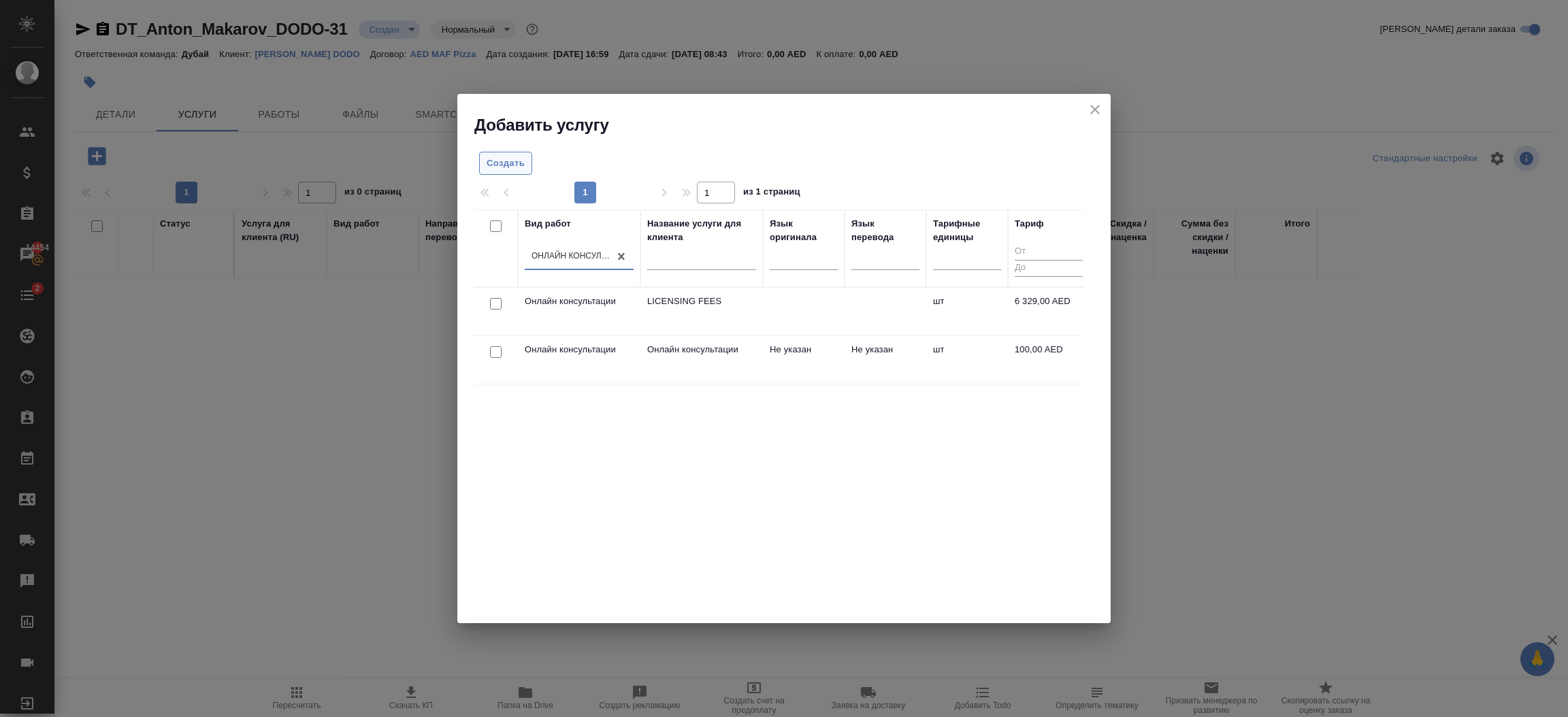
click at [513, 162] on span "Создать" at bounding box center [506, 164] width 38 height 15
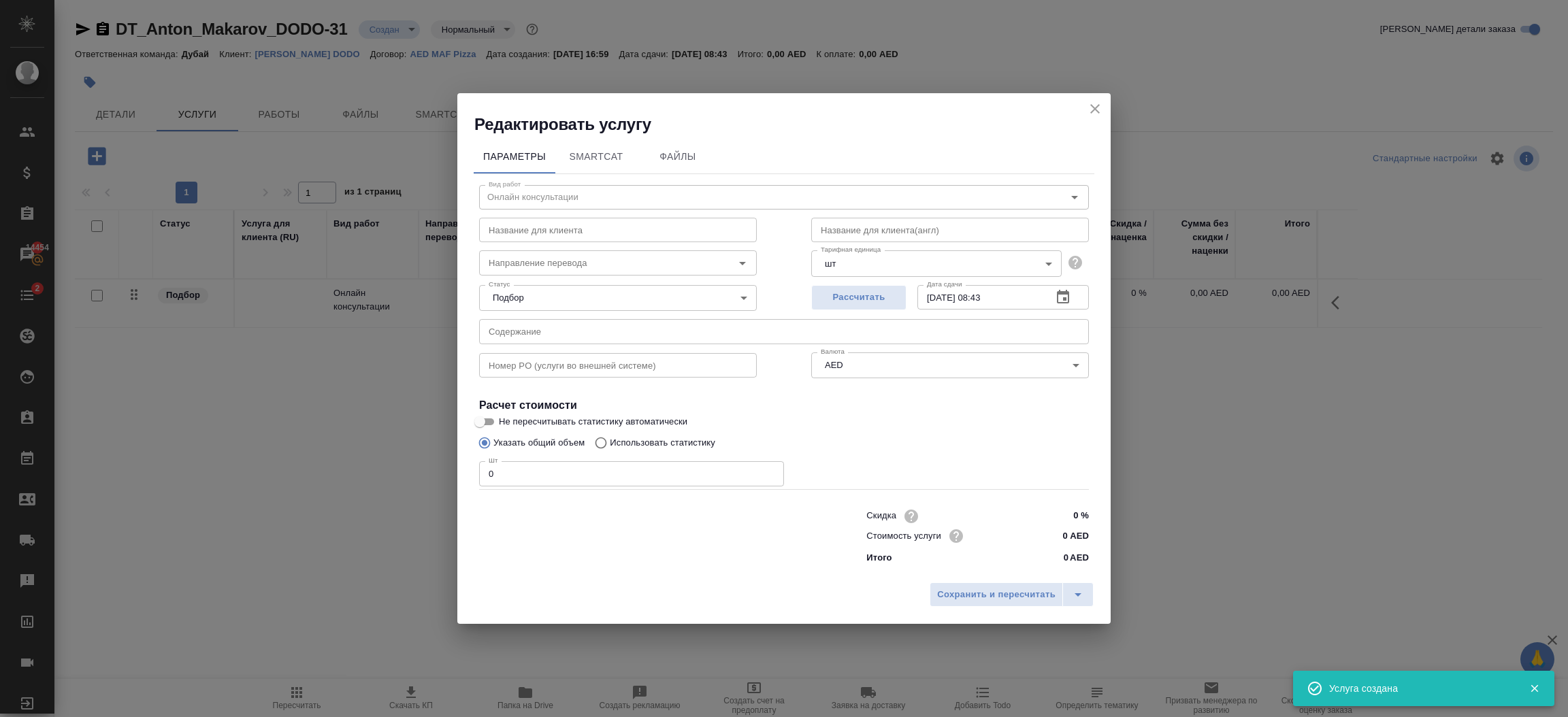
click at [595, 481] on input "0" at bounding box center [632, 473] width 305 height 24
type input "1"
click at [860, 237] on input "text" at bounding box center [950, 230] width 278 height 24
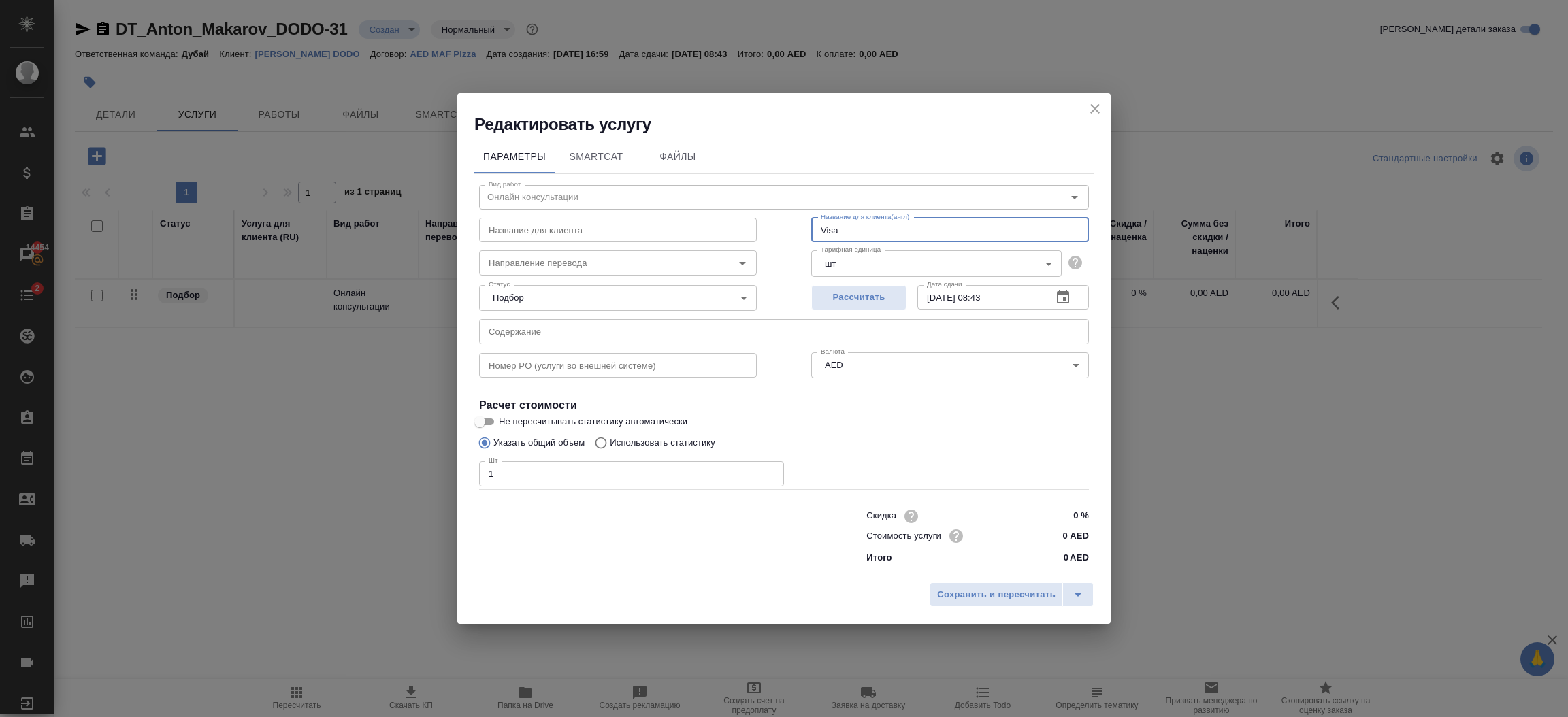
type input "Visa and ID"
click at [979, 591] on span "Сохранить и пересчитать" at bounding box center [996, 594] width 118 height 15
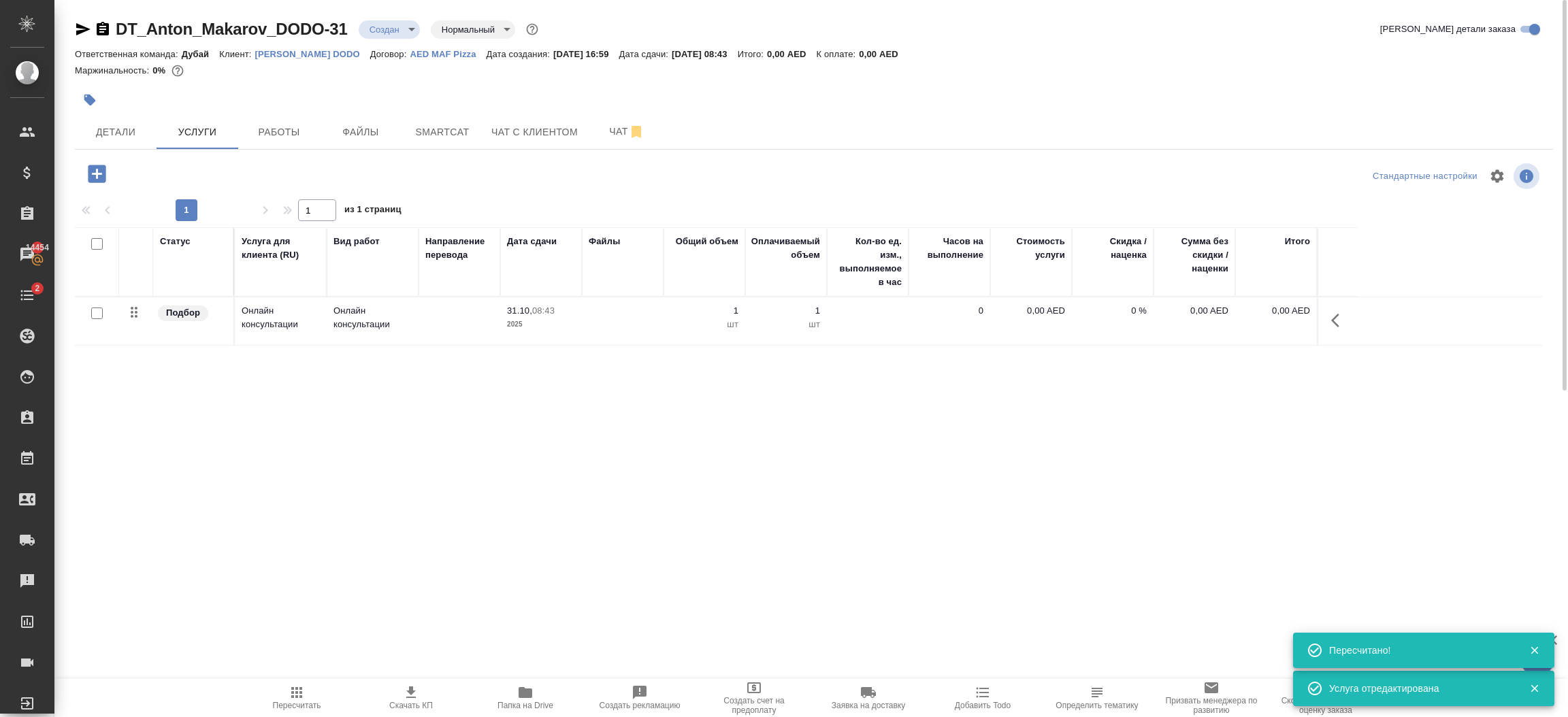
click at [1333, 320] on icon "button" at bounding box center [1335, 320] width 8 height 14
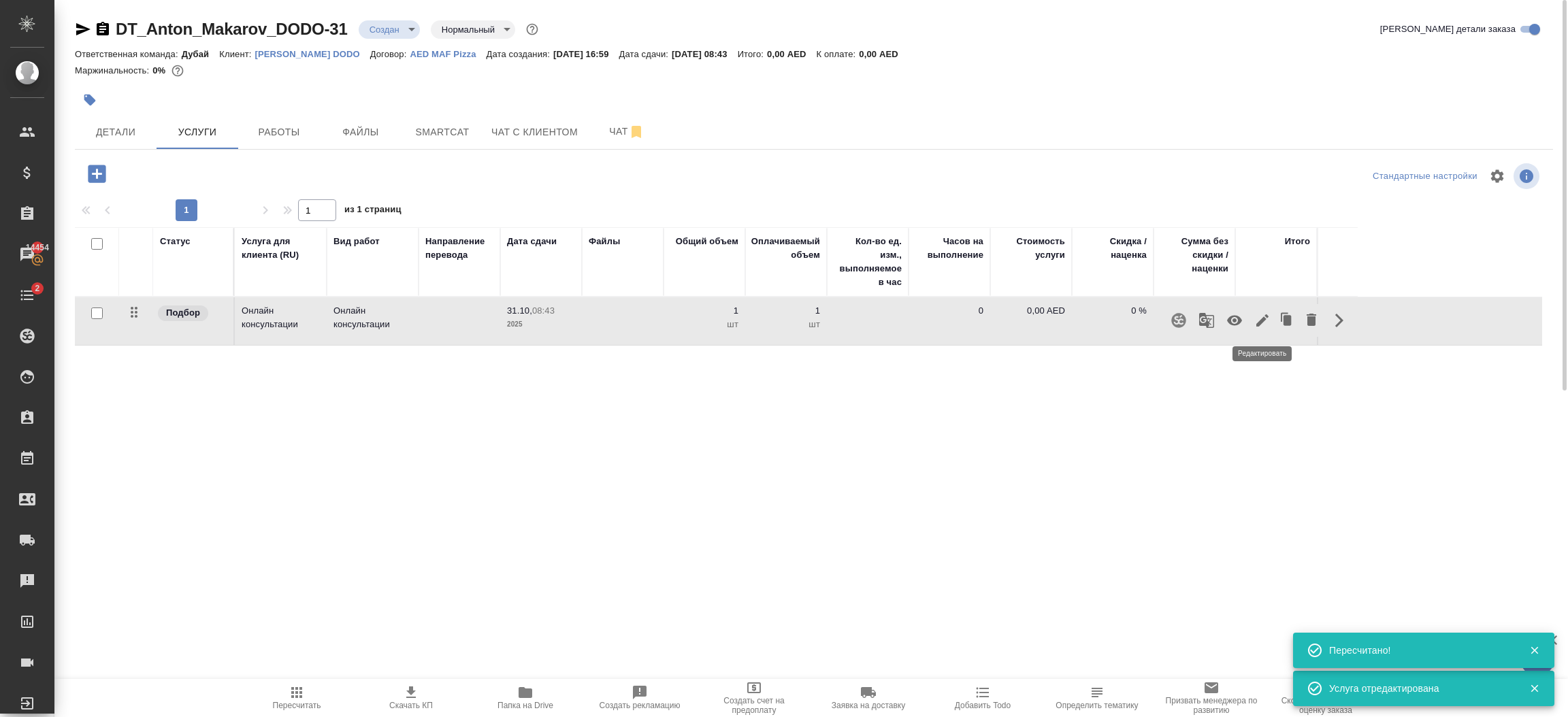
click at [1259, 328] on icon "button" at bounding box center [1262, 320] width 16 height 16
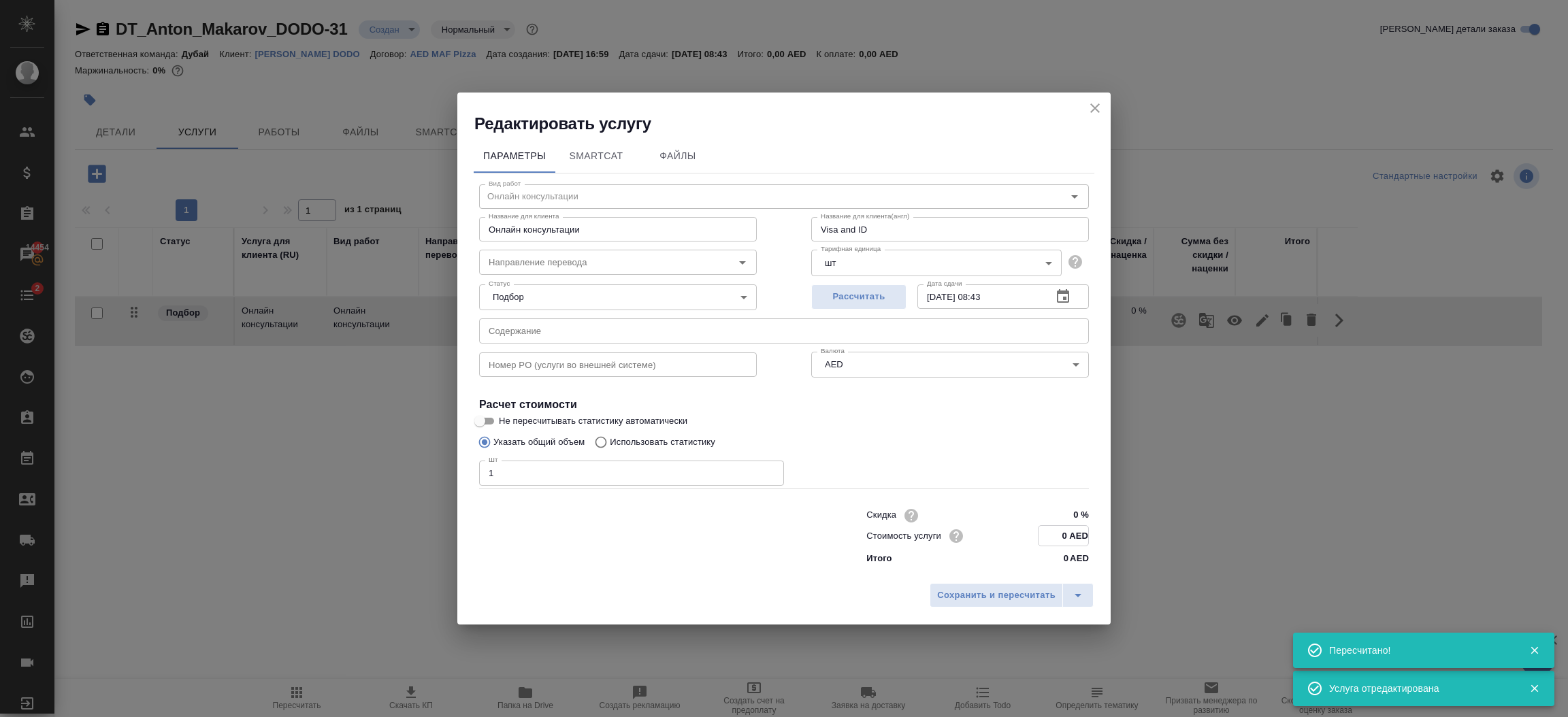
click at [1071, 533] on input "0 AED" at bounding box center [1063, 535] width 49 height 19
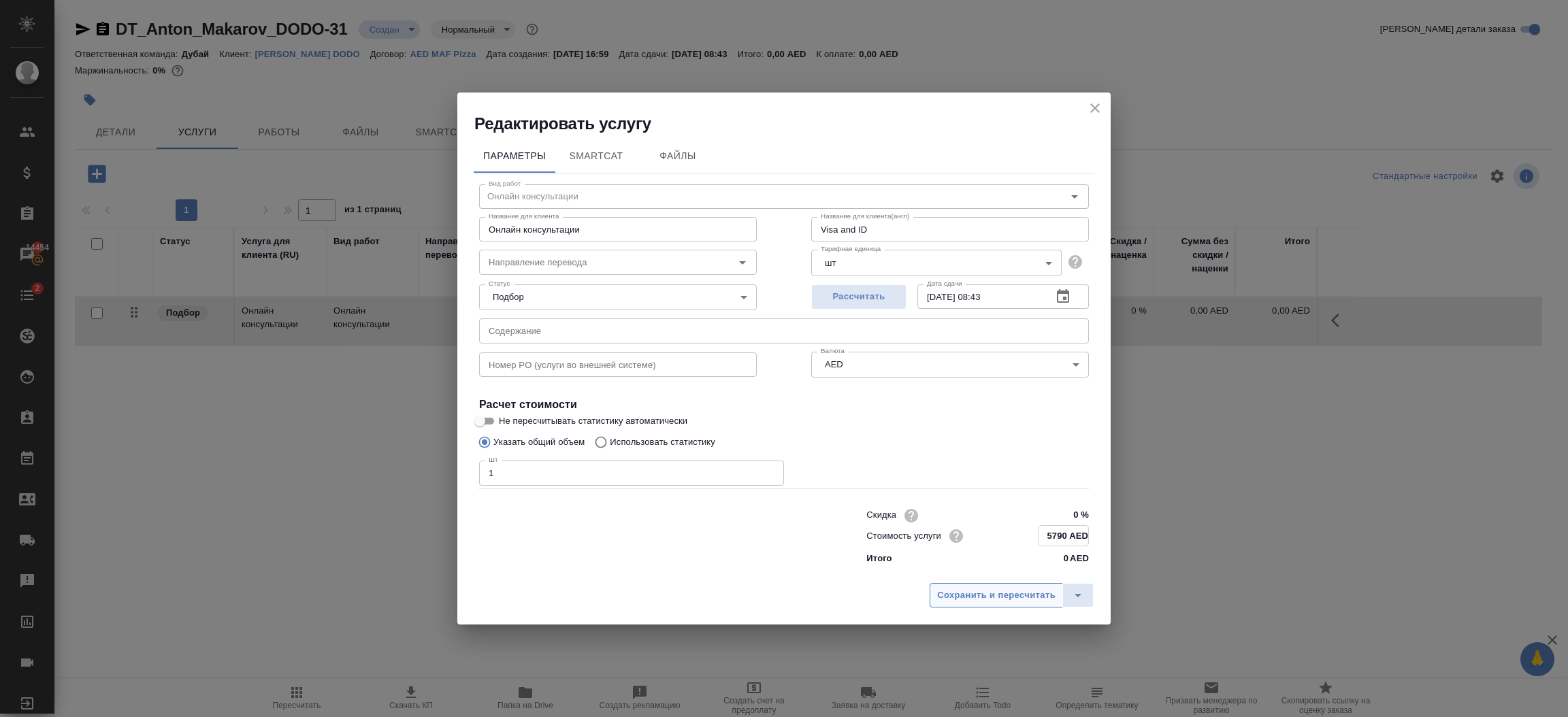
type input "5790 AED"
click at [1027, 589] on span "Сохранить и пересчитать" at bounding box center [996, 595] width 118 height 15
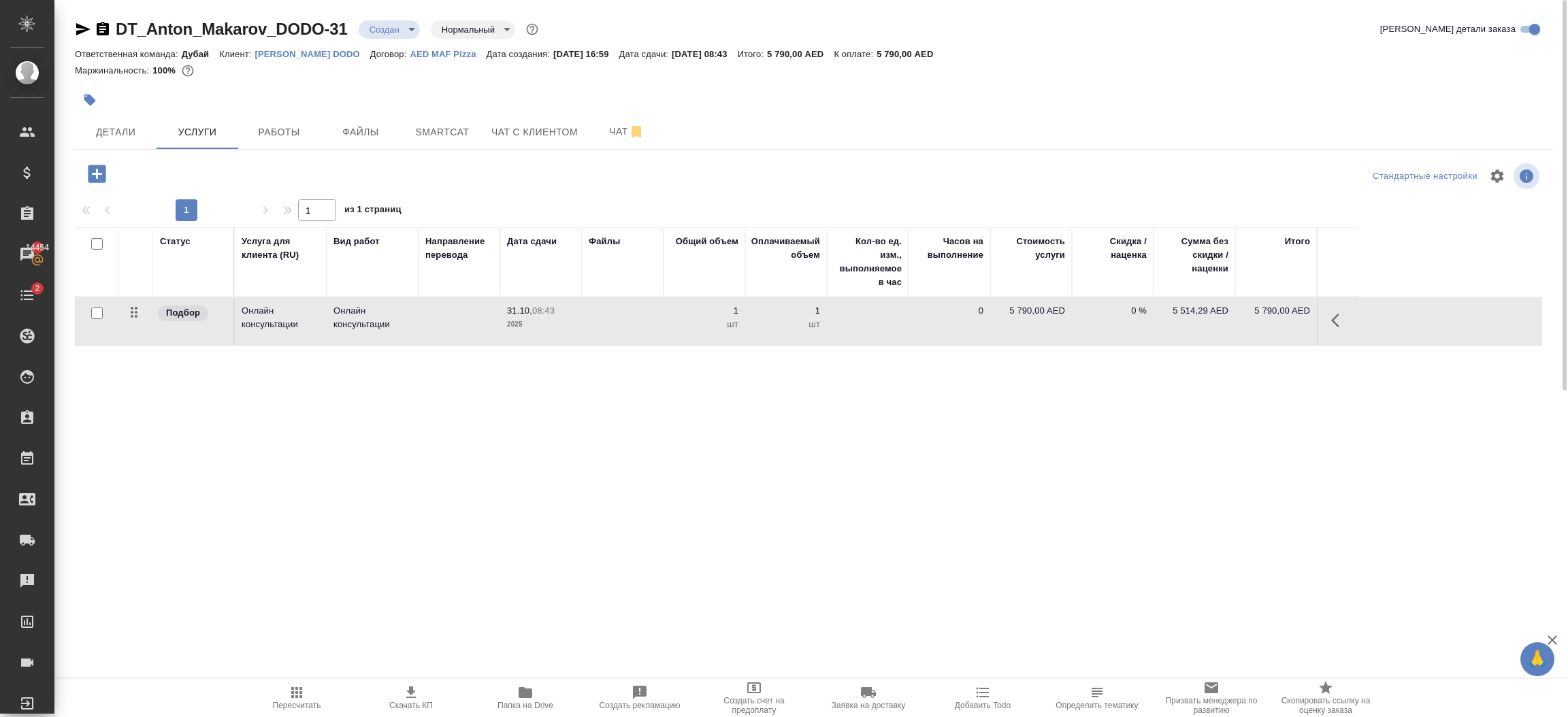
click at [93, 169] on icon "button" at bounding box center [96, 173] width 17 height 17
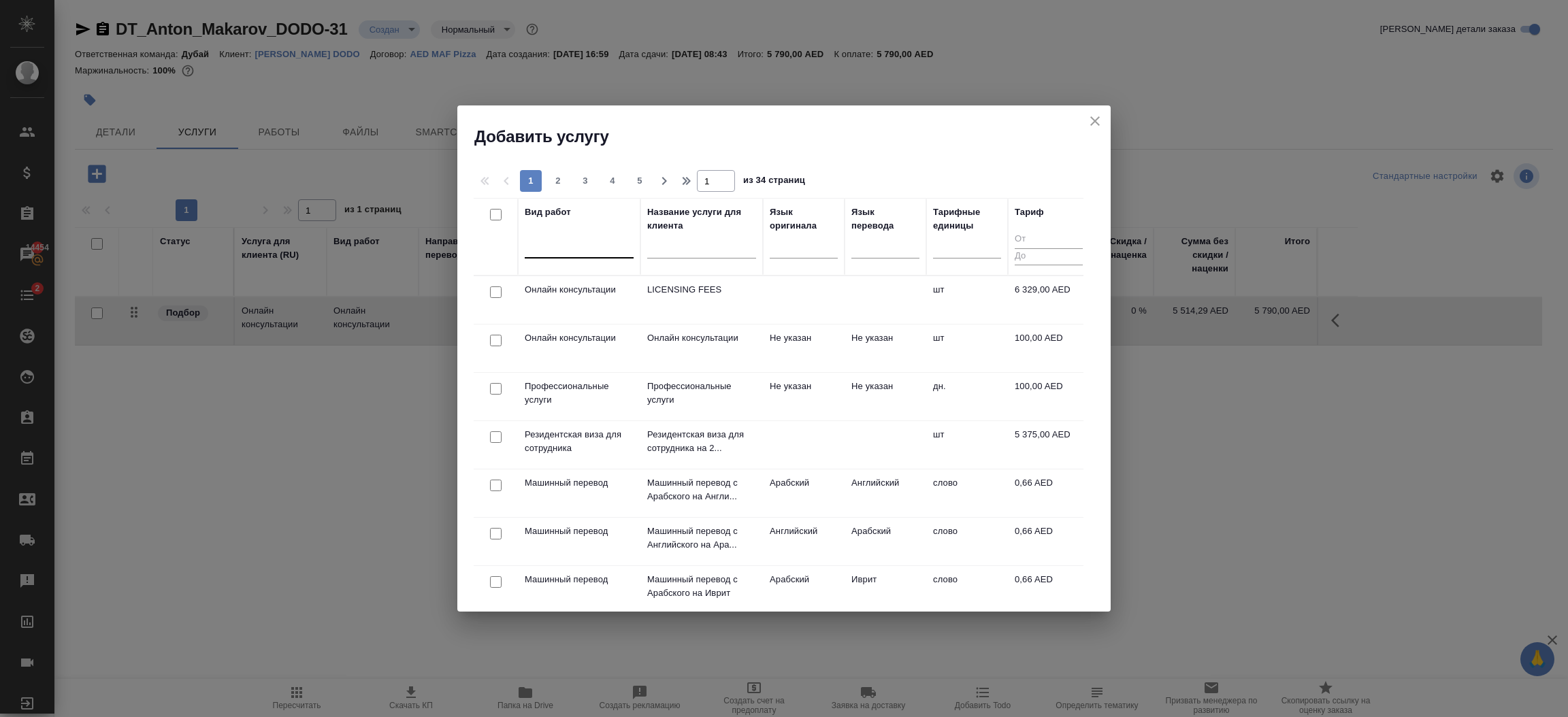
click at [550, 243] on div at bounding box center [579, 244] width 109 height 19
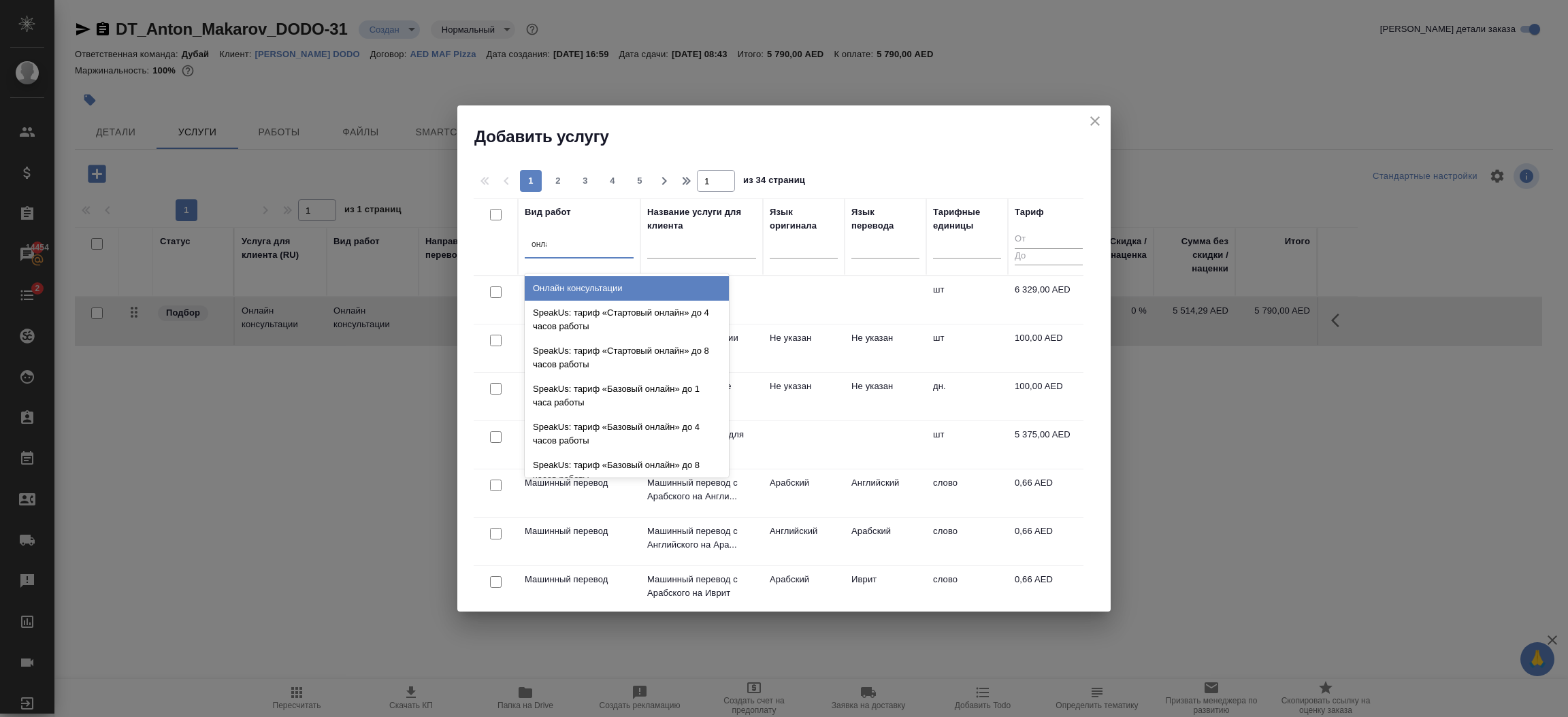
type input "онлай"
click at [560, 288] on div "Онлайн консультации" at bounding box center [626, 288] width 204 height 24
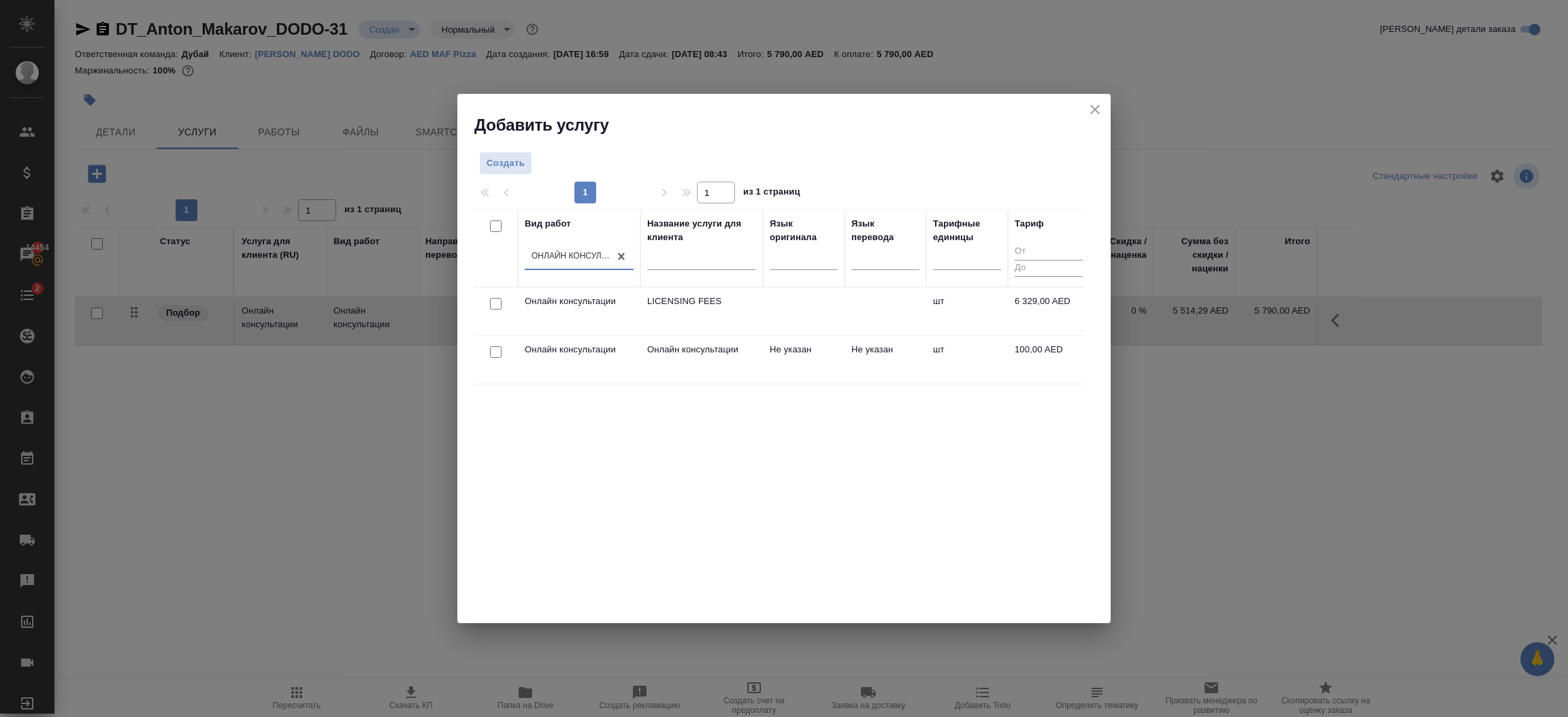
click at [499, 346] on input "checkbox" at bounding box center [495, 352] width 12 height 12
checkbox input "true"
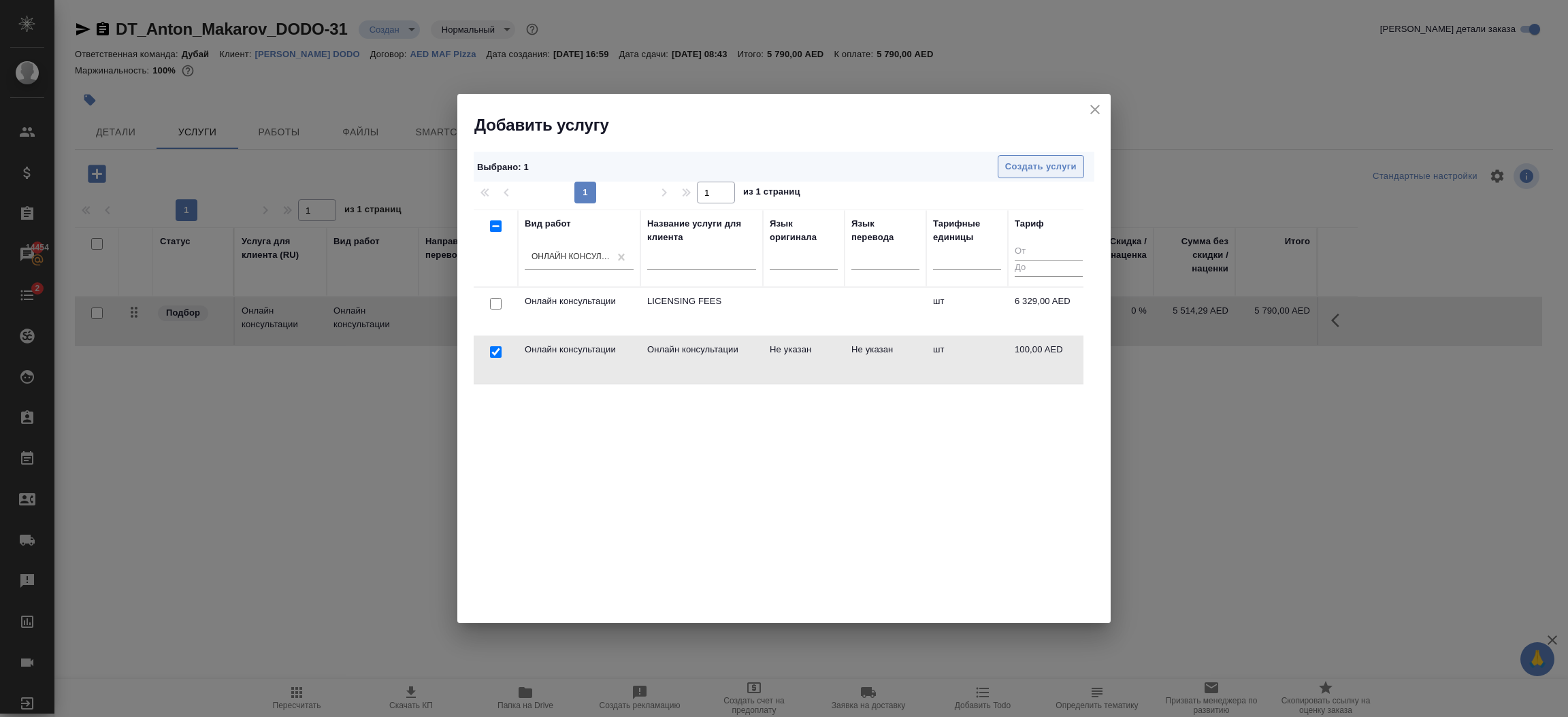
click at [1018, 170] on span "Создать услуги" at bounding box center [1041, 167] width 72 height 15
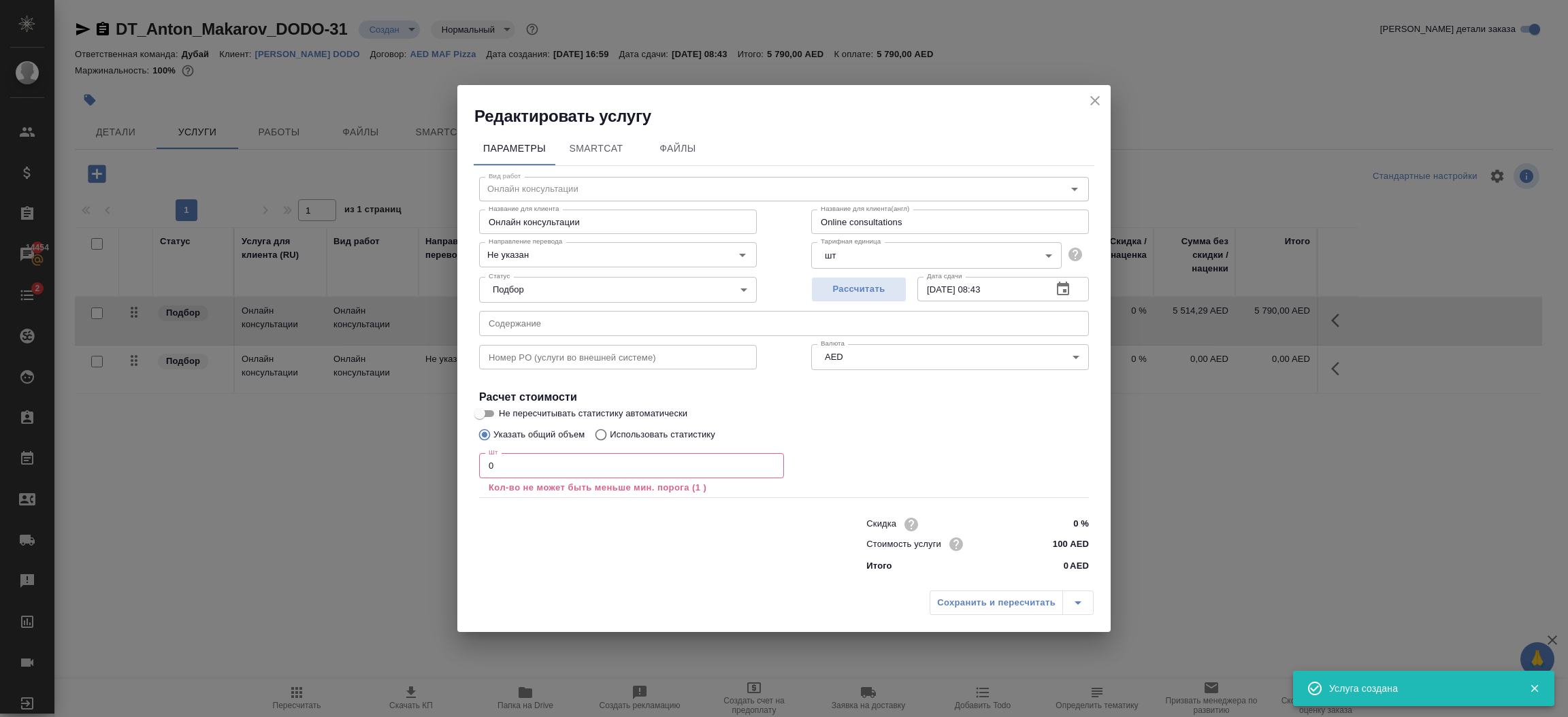
click at [593, 468] on input "0" at bounding box center [632, 465] width 305 height 24
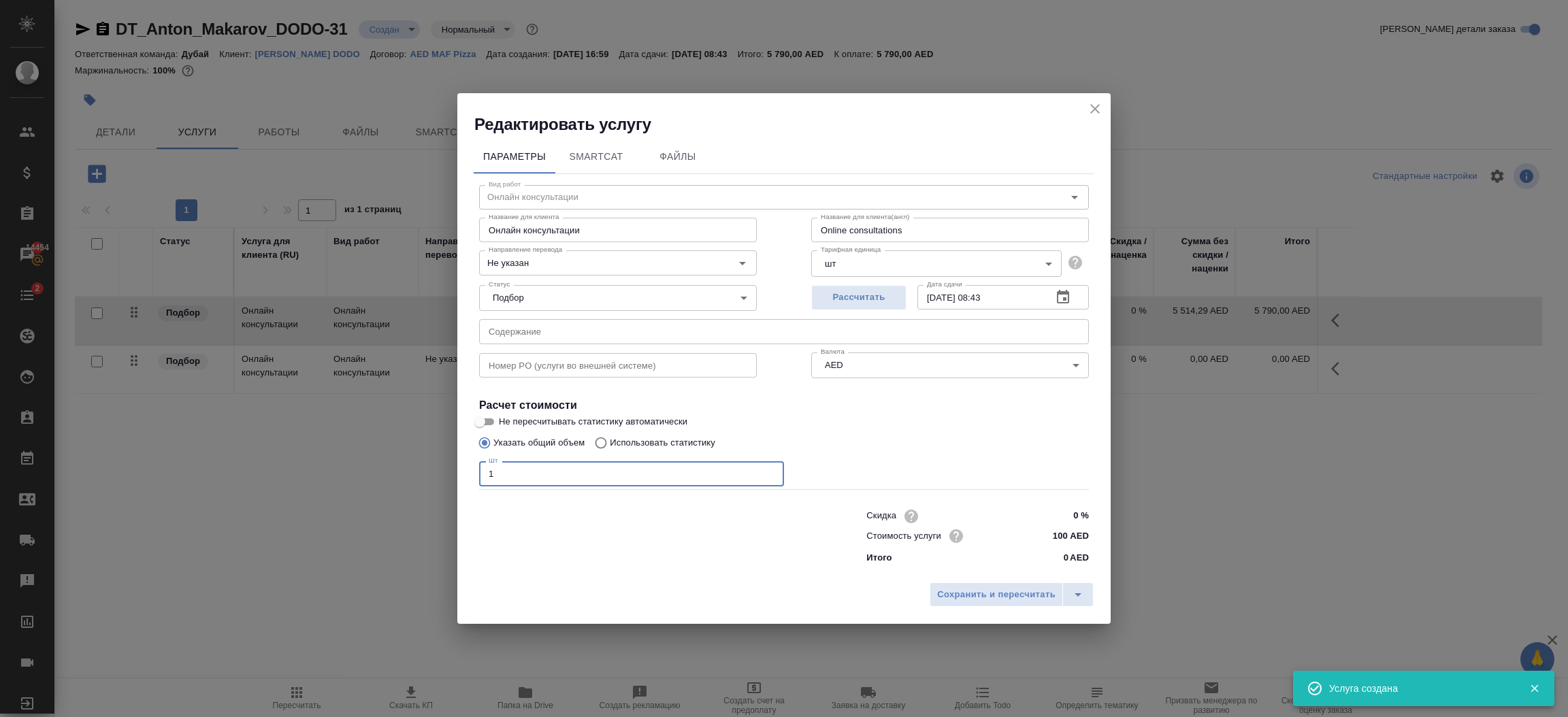
type input "1"
click at [1071, 537] on input "100 AED" at bounding box center [1063, 535] width 51 height 19
type input "1 AED"
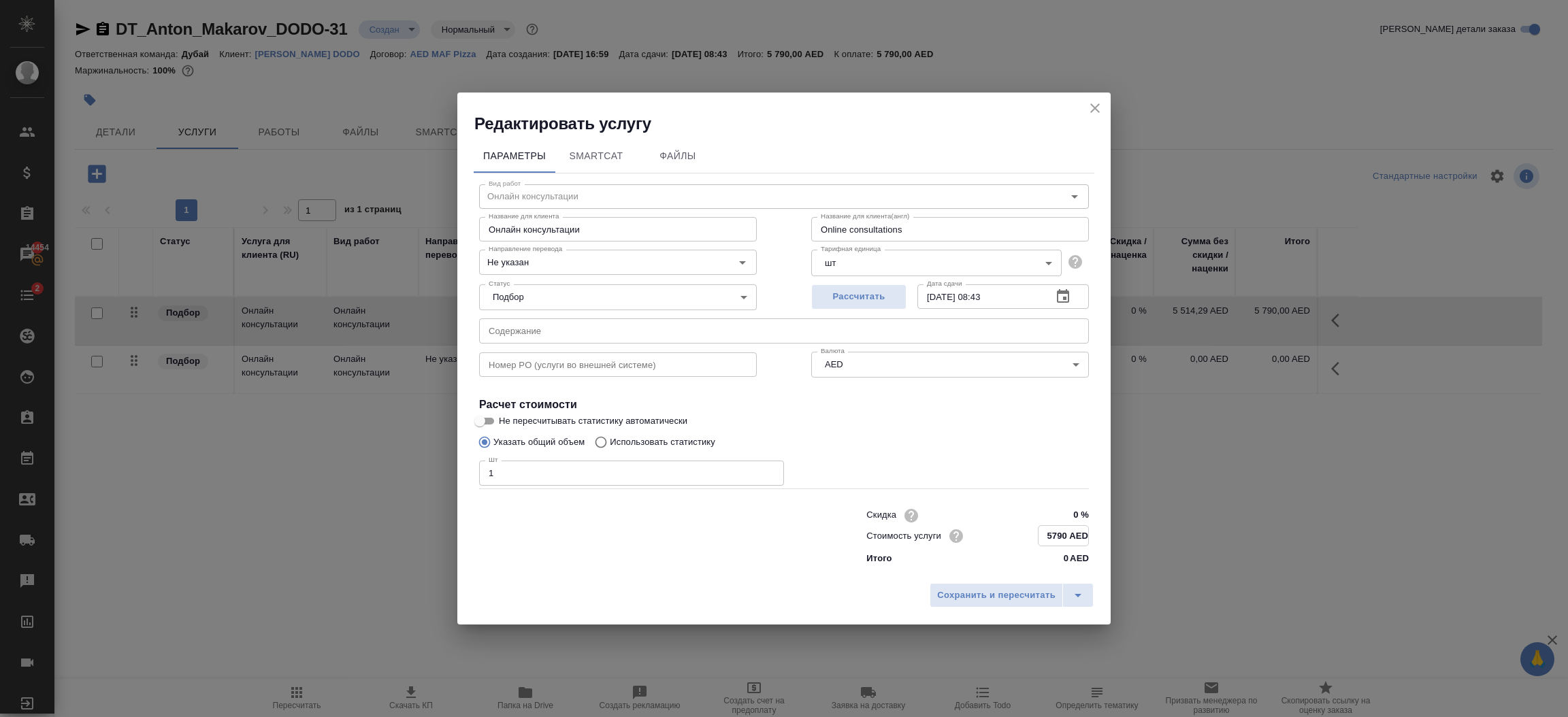
type input "5790 AED"
click at [940, 233] on input "Online consultations" at bounding box center [950, 229] width 278 height 24
type input "Visa and ID"
click at [1005, 606] on button "Сохранить и пересчитать" at bounding box center [996, 594] width 133 height 24
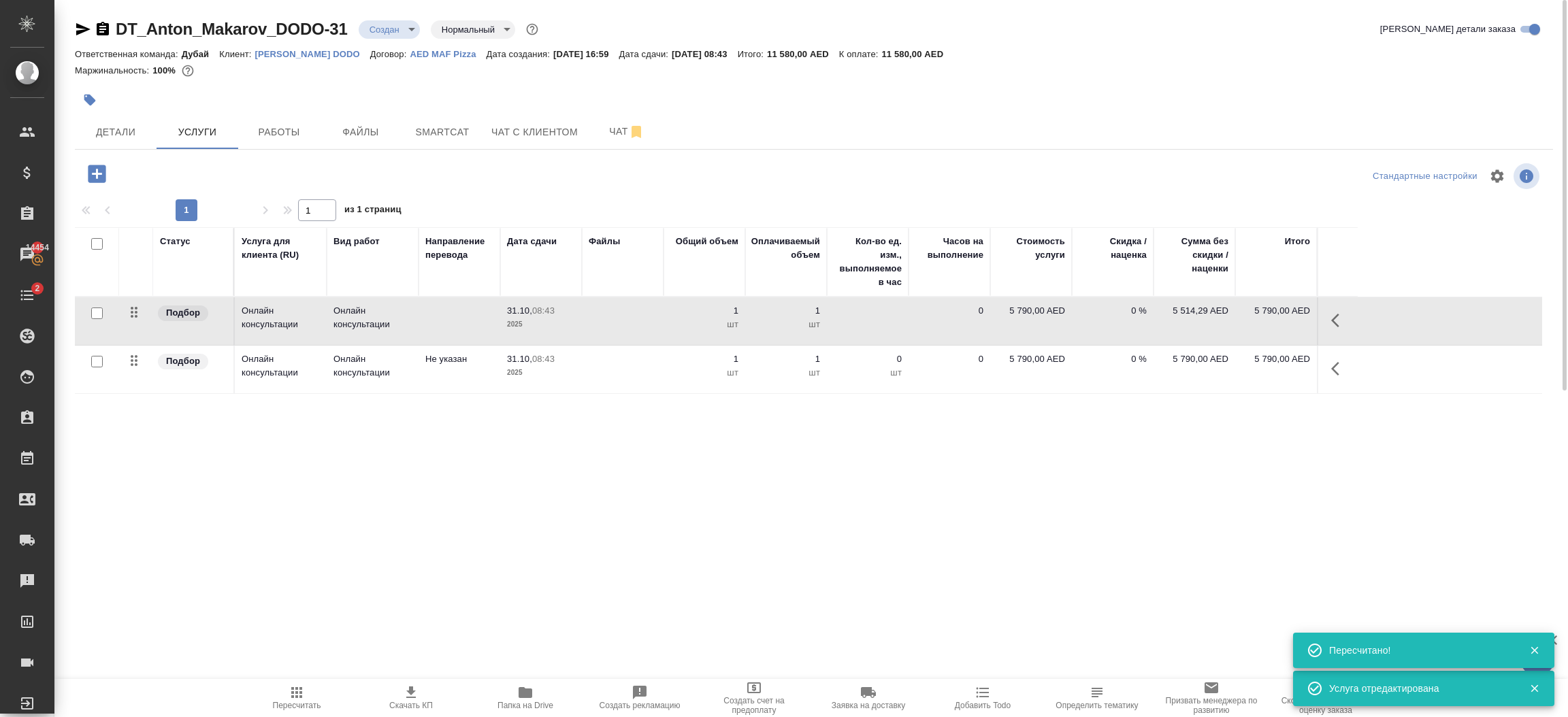
click at [97, 310] on input "checkbox" at bounding box center [97, 313] width 12 height 12
checkbox input "true"
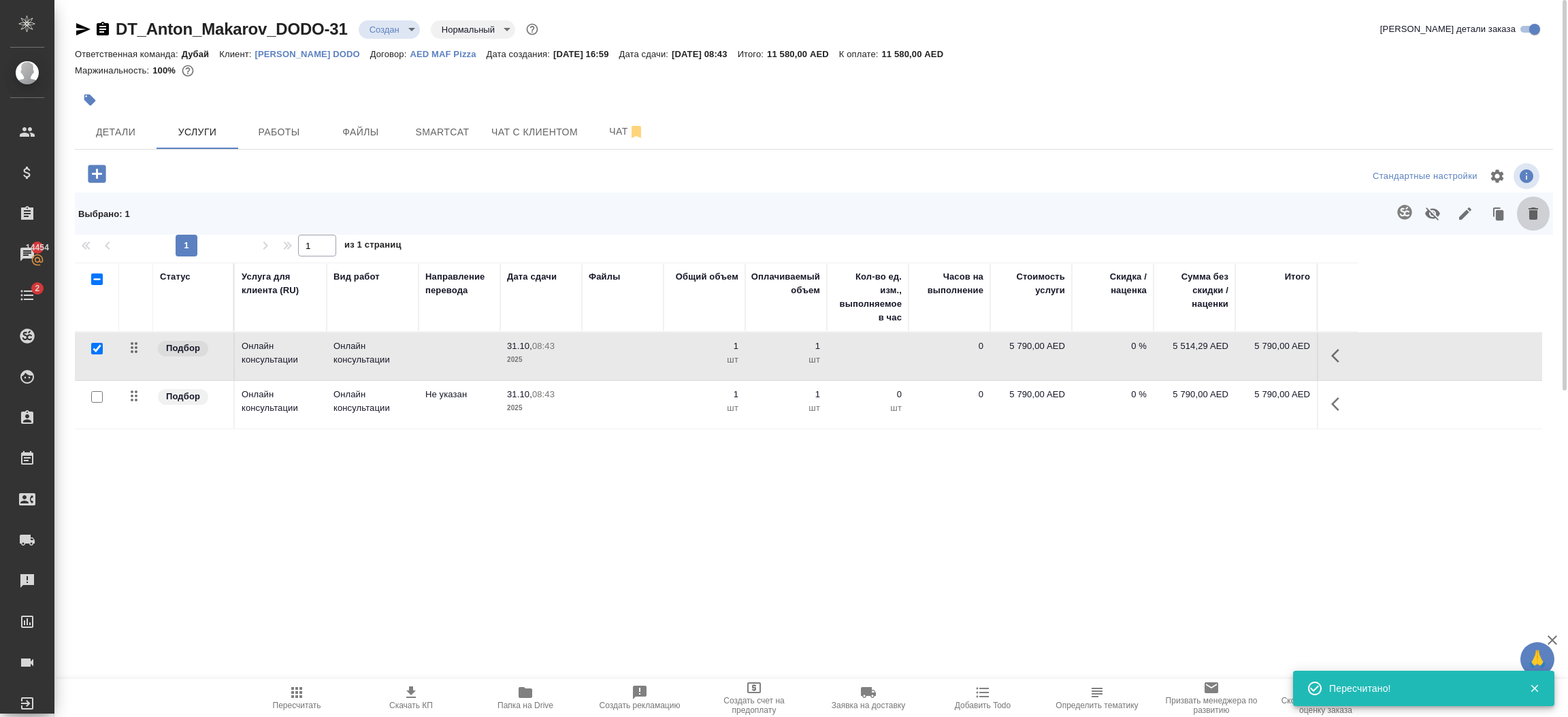
click at [1532, 219] on icon "button" at bounding box center [1533, 214] width 10 height 13
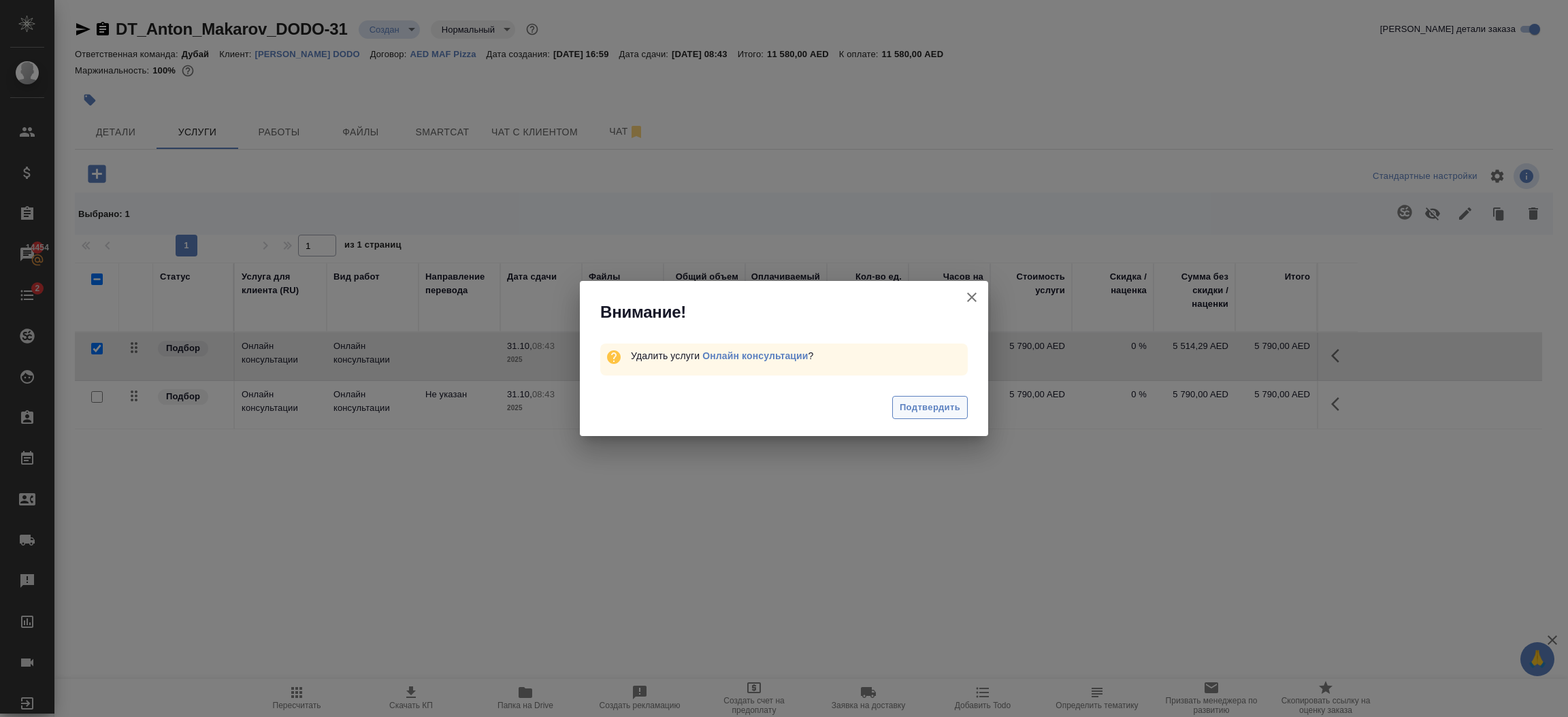
click at [946, 400] on span "Подтвердить" at bounding box center [930, 407] width 61 height 15
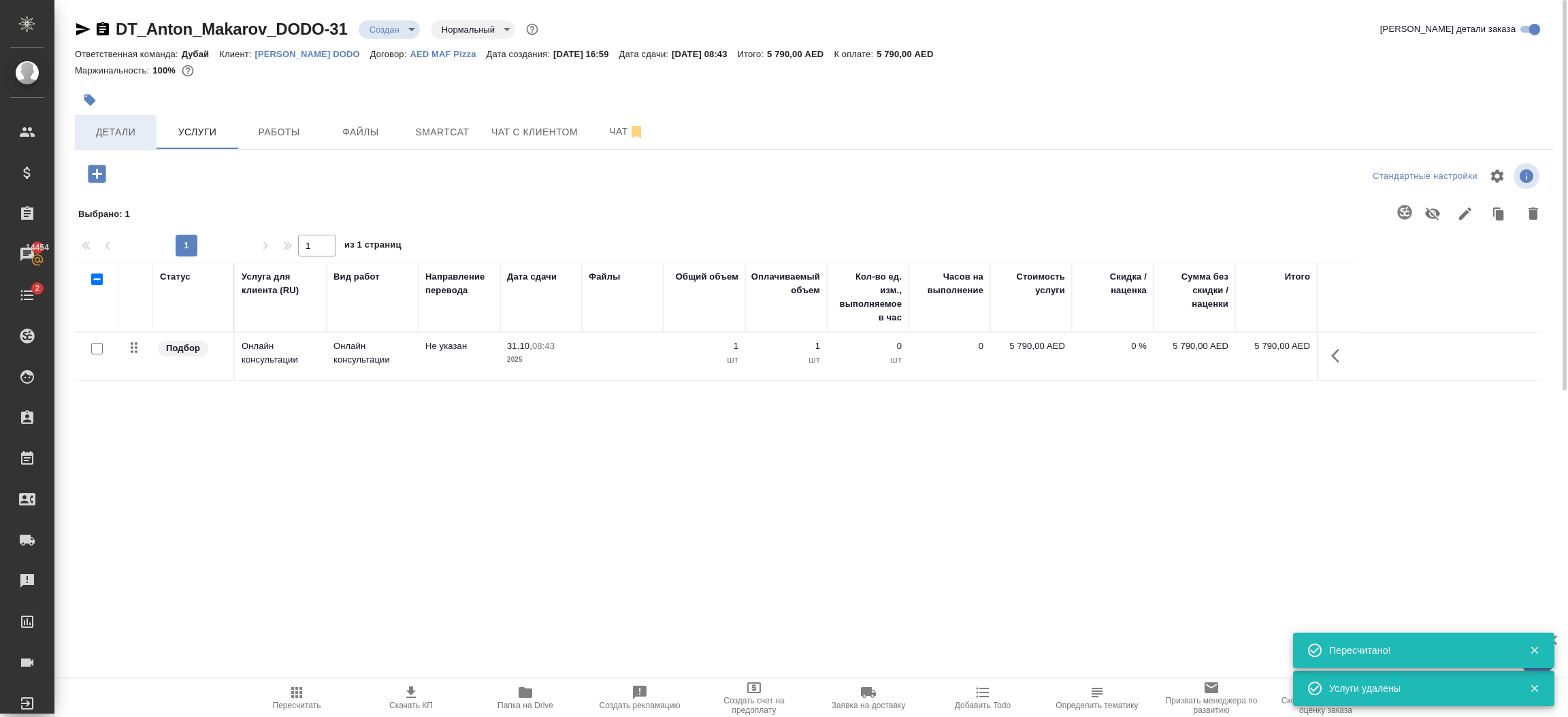
click at [128, 125] on span "Детали" at bounding box center [116, 132] width 65 height 17
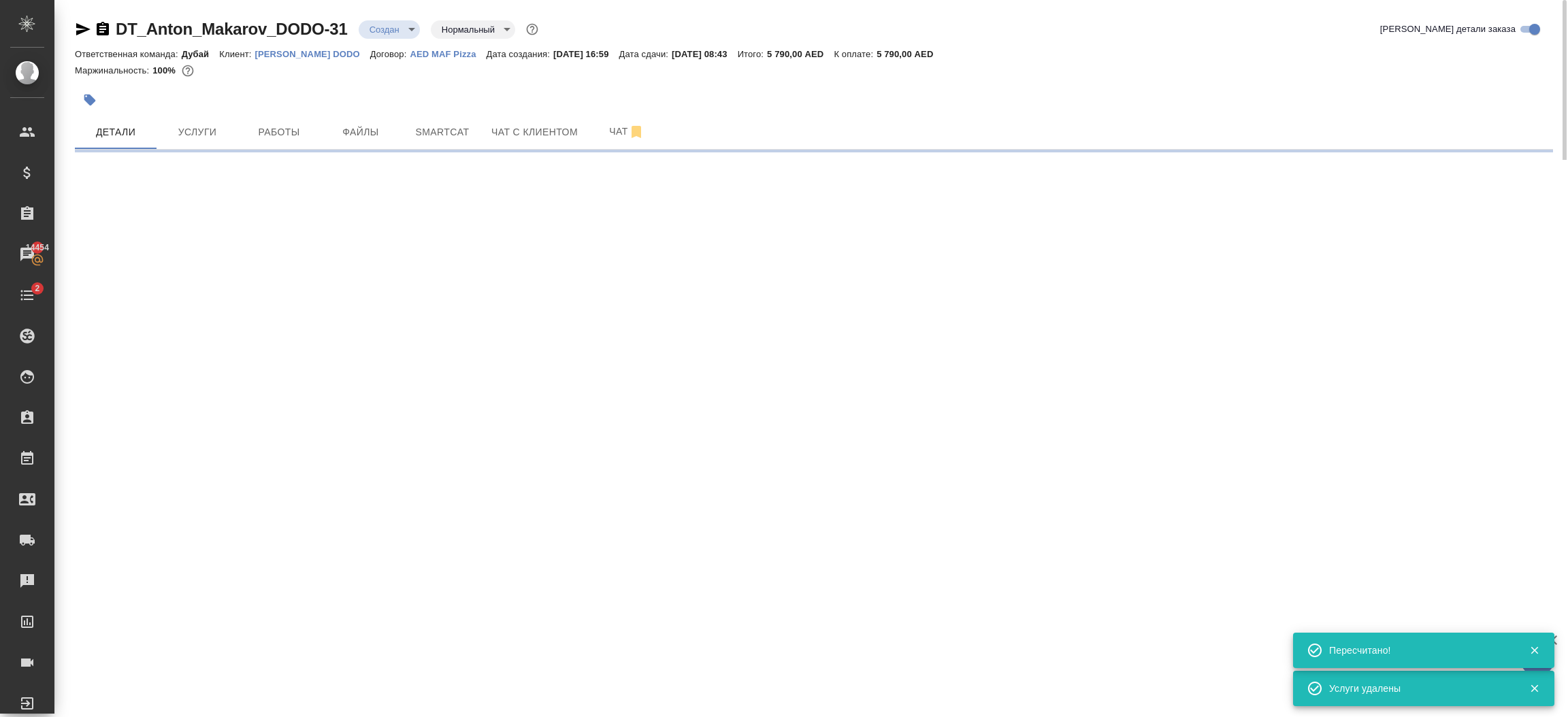
select select "RU"
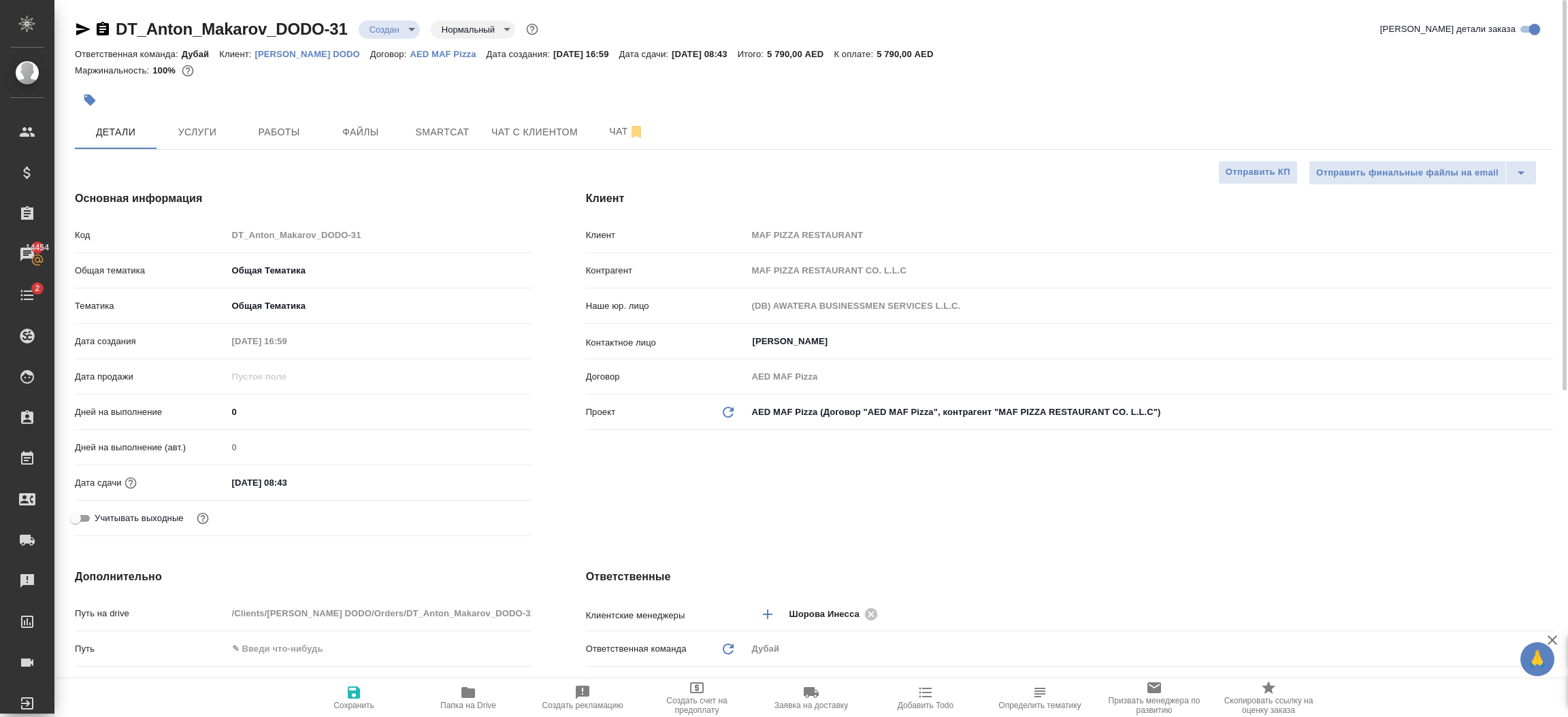
type textarea "x"
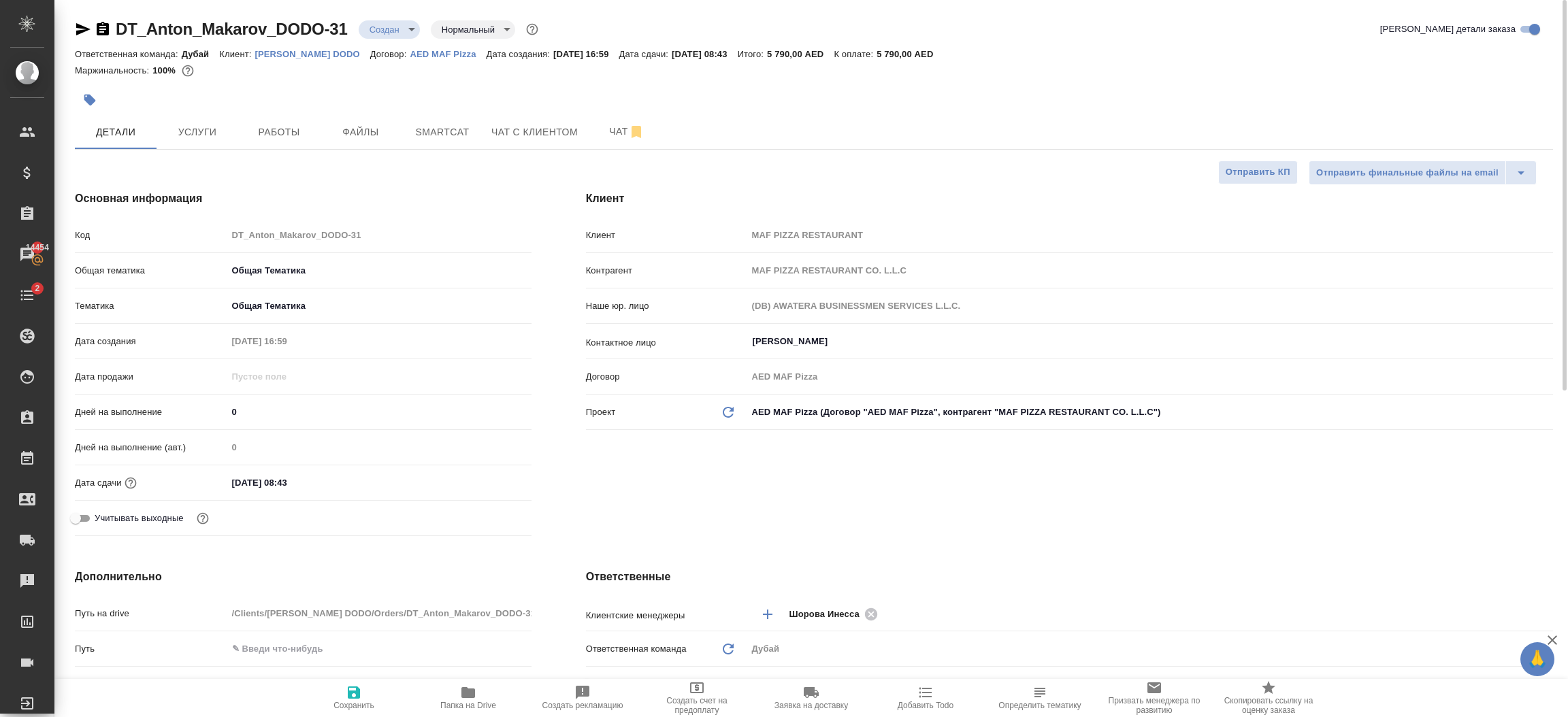
type textarea "x"
click at [192, 133] on span "Услуги" at bounding box center [197, 132] width 65 height 17
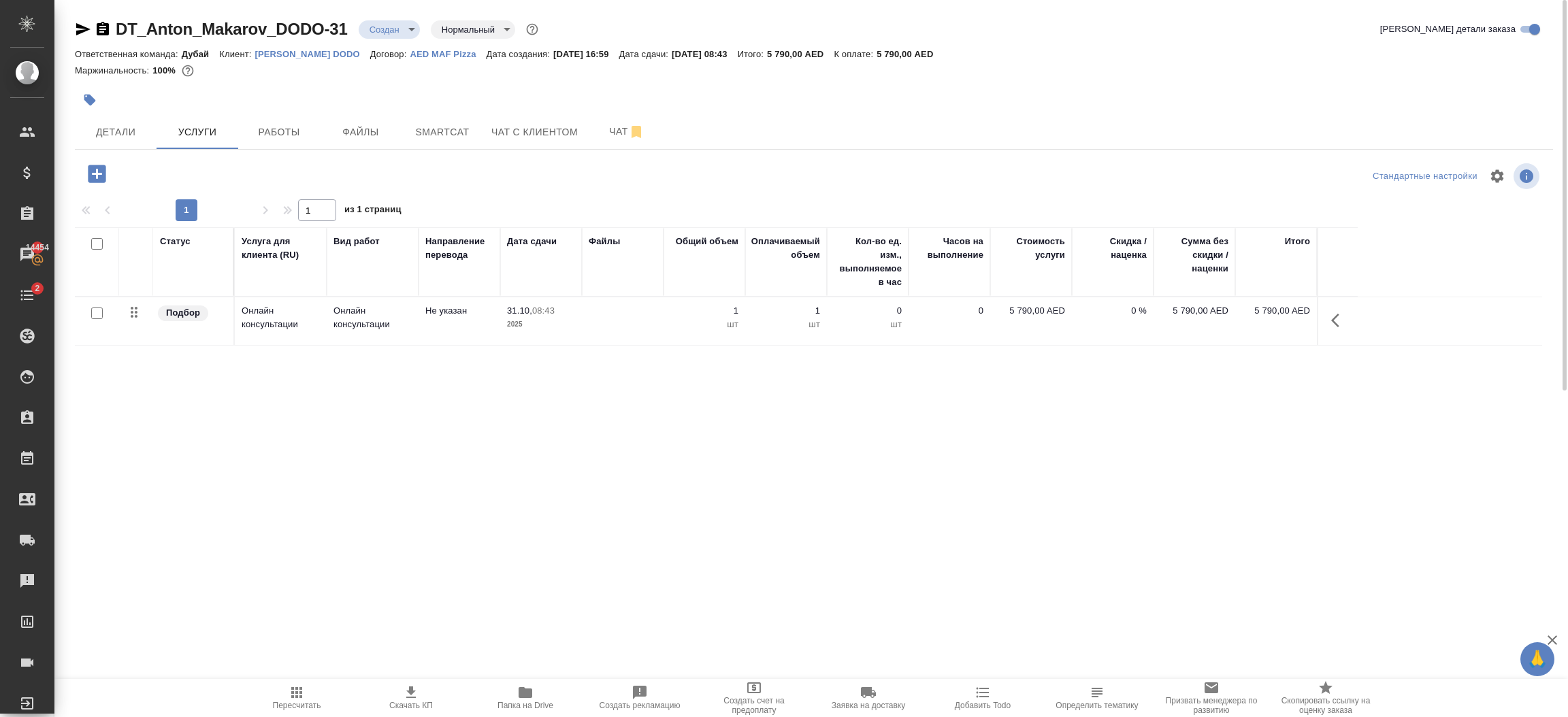
click at [104, 178] on icon "button" at bounding box center [96, 173] width 17 height 17
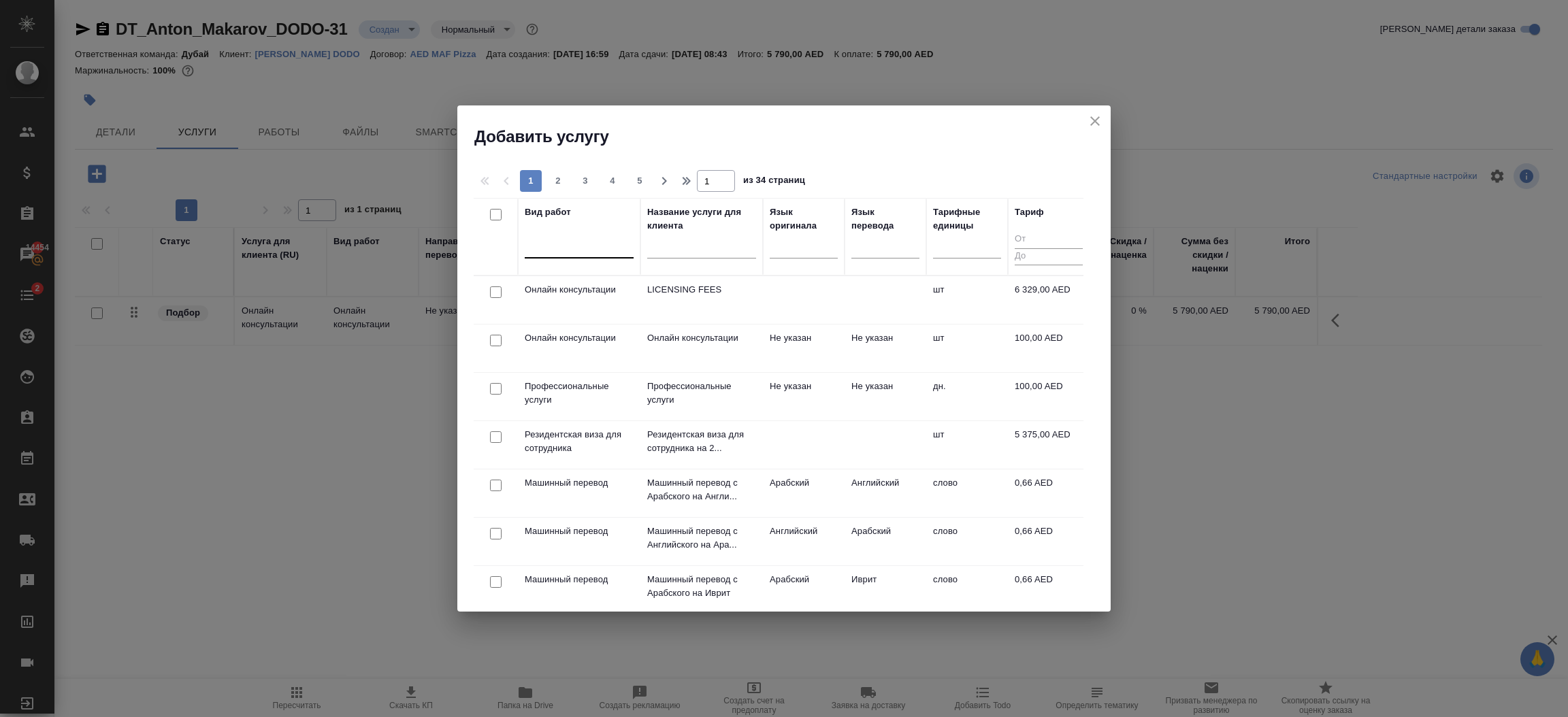
click at [593, 251] on div at bounding box center [579, 244] width 109 height 19
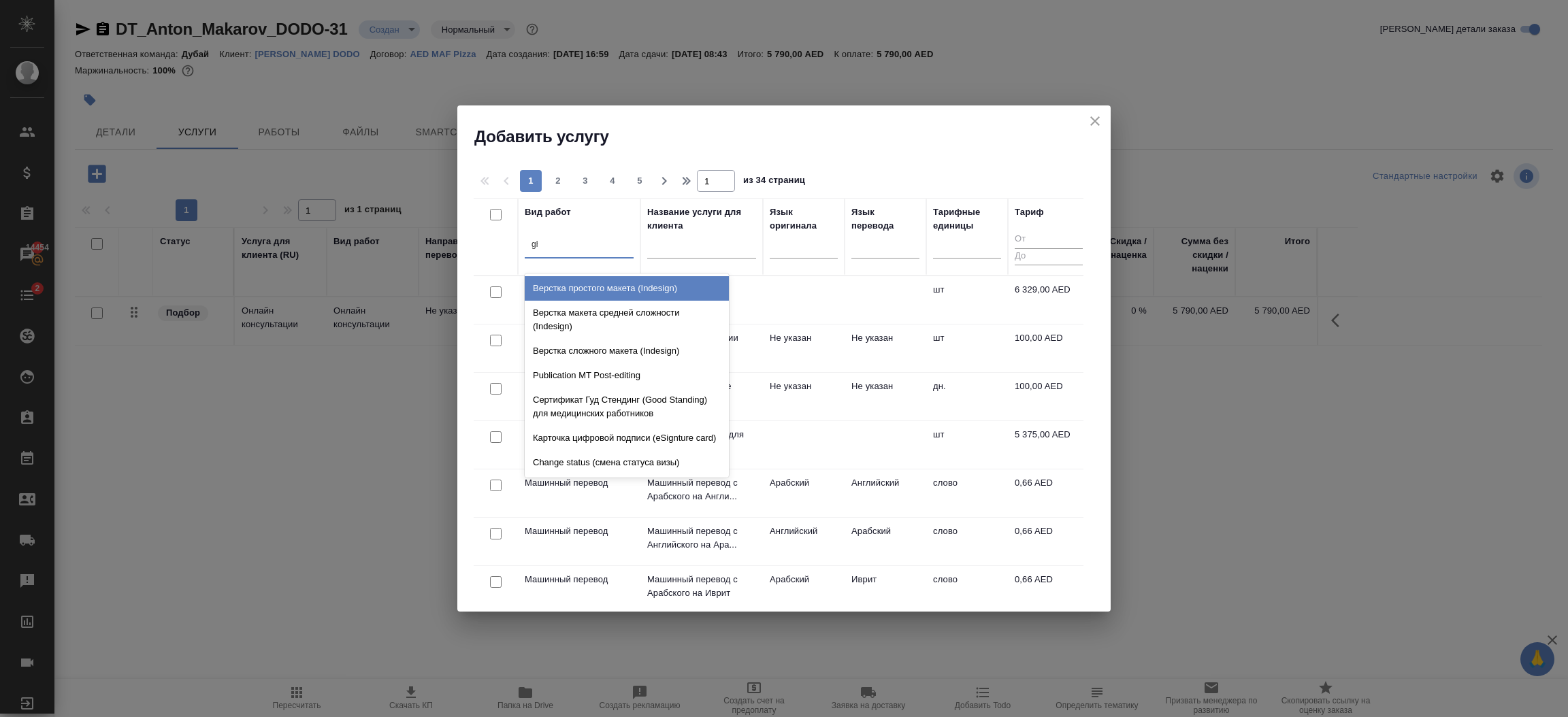
type input "g"
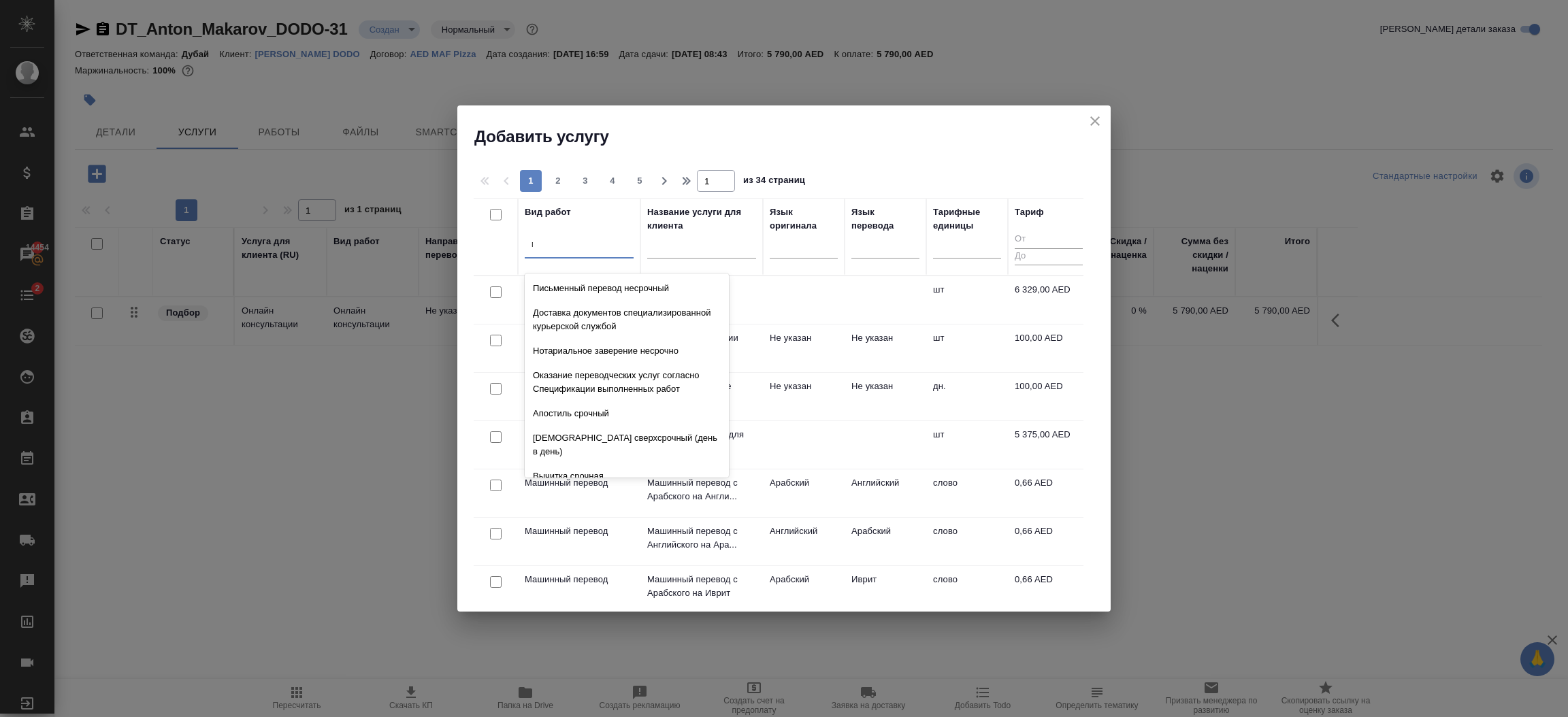
type input "проф"
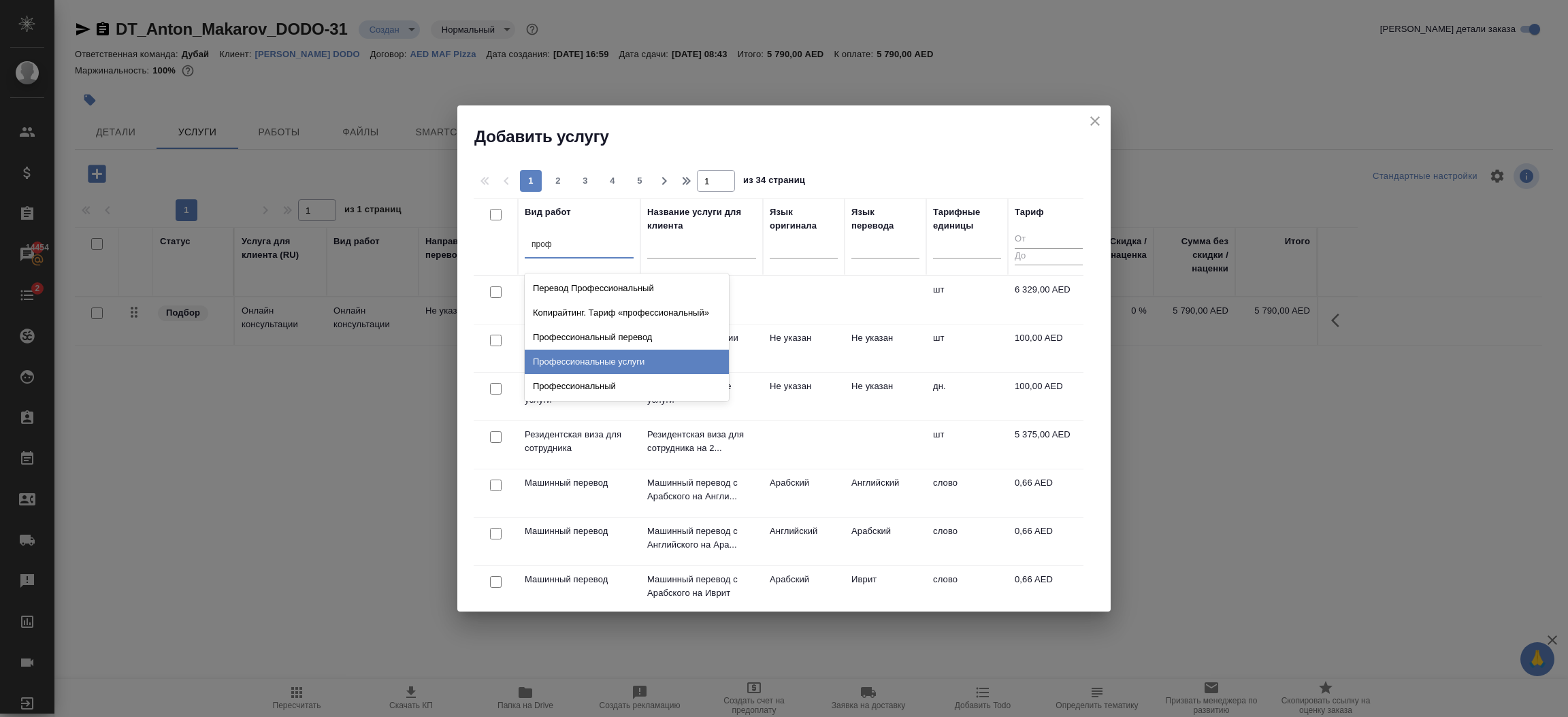
click at [648, 359] on div "Профессиональные услуги" at bounding box center [626, 361] width 204 height 24
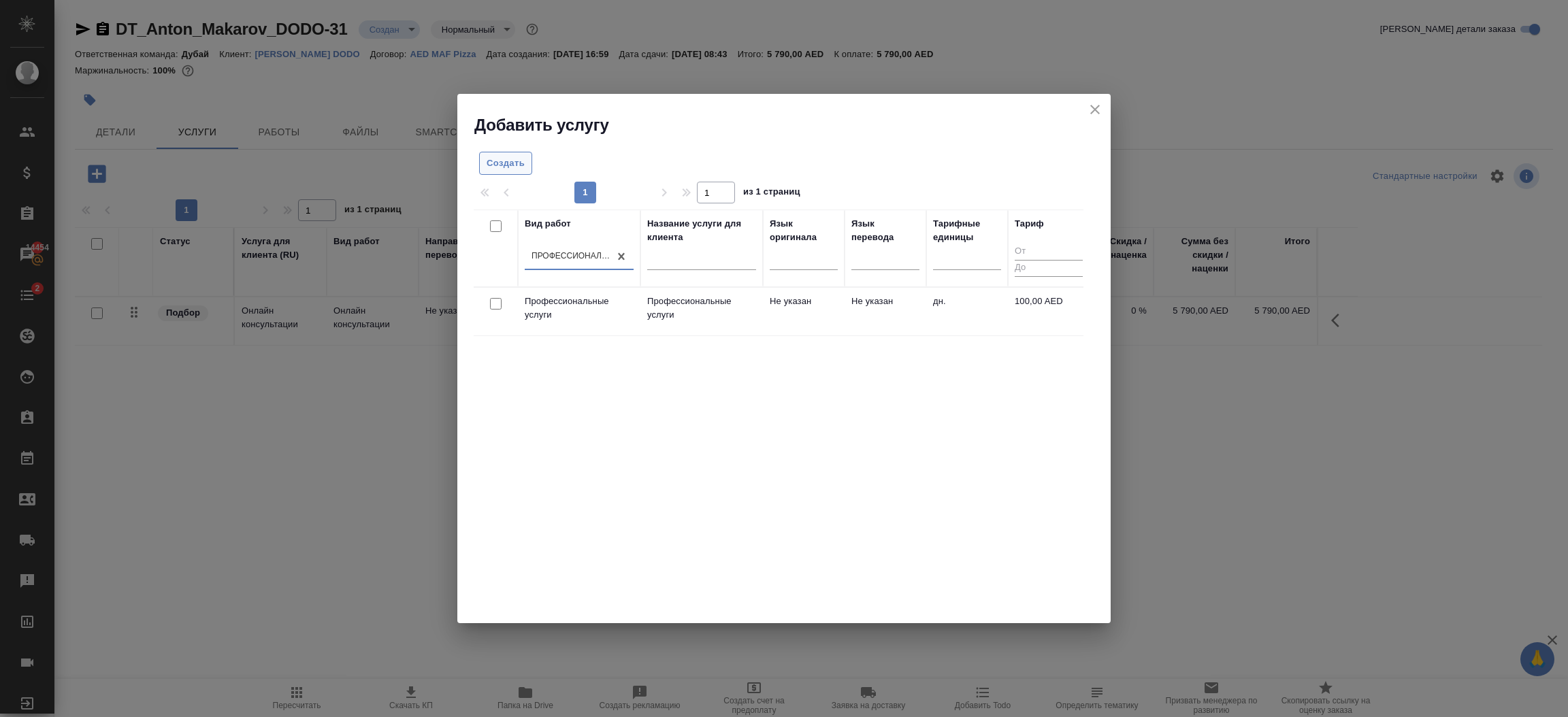
click at [514, 166] on span "Создать" at bounding box center [506, 164] width 38 height 15
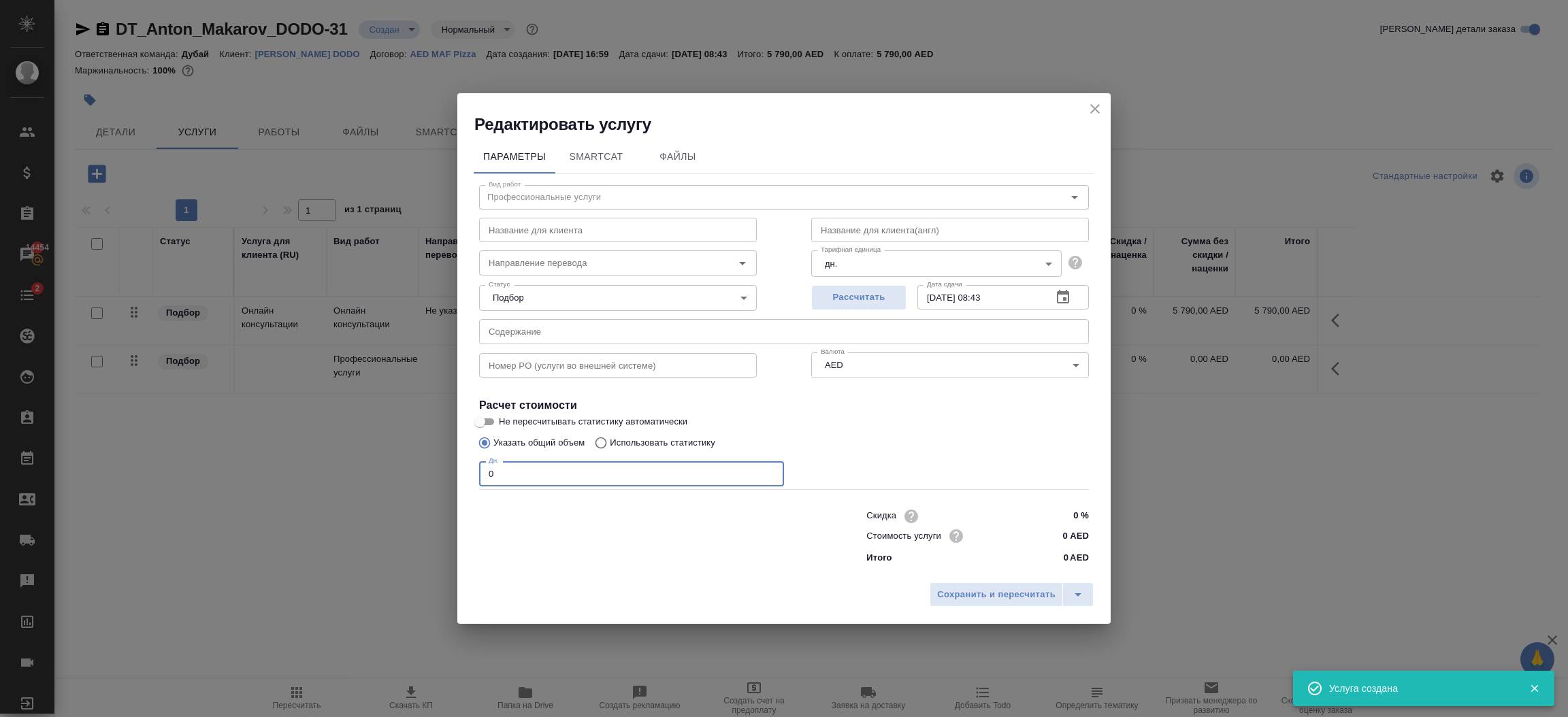
click at [631, 478] on input "0" at bounding box center [632, 473] width 305 height 24
type input "1"
click at [1069, 535] on input "0 AED" at bounding box center [1063, 535] width 51 height 19
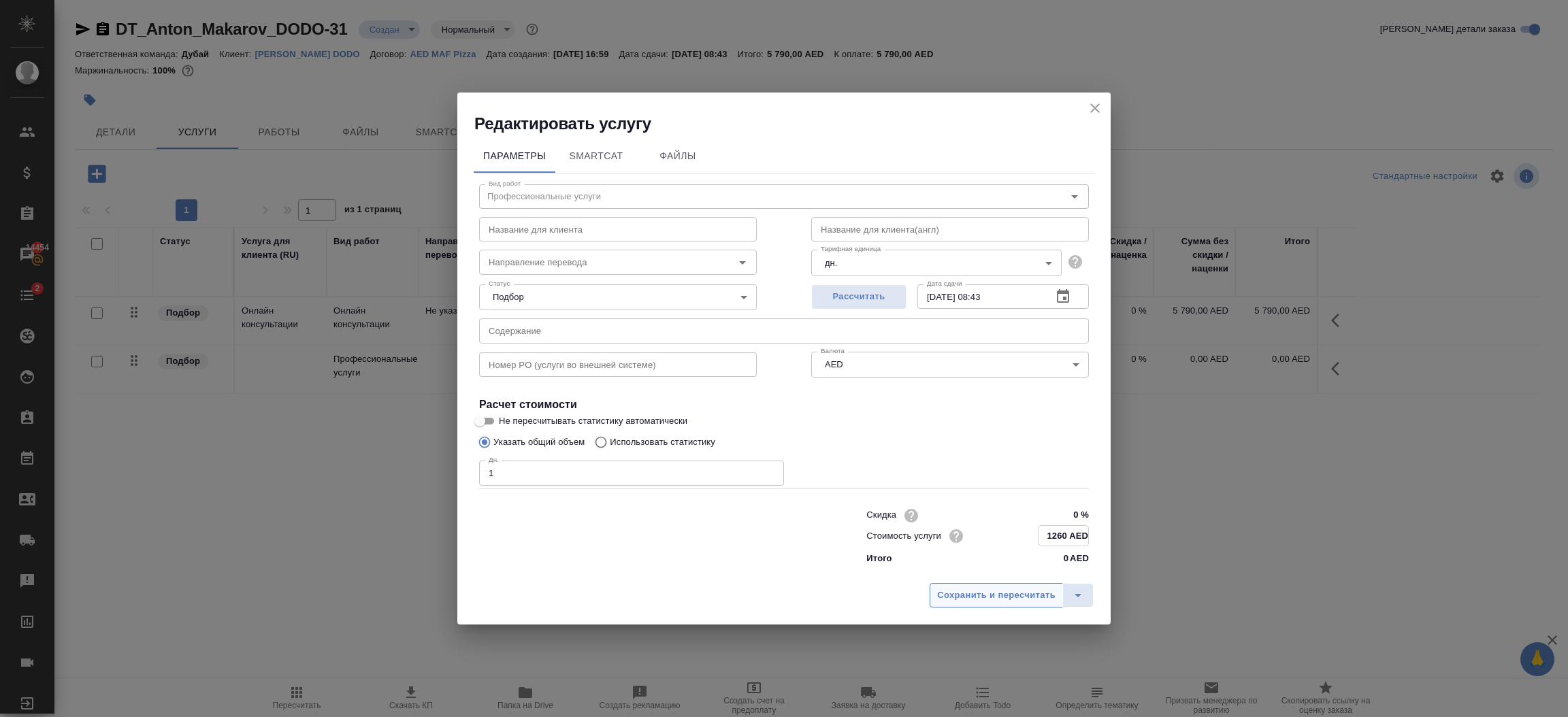
type input "1260 AED"
click at [1020, 595] on span "Сохранить и пересчитать" at bounding box center [996, 594] width 118 height 15
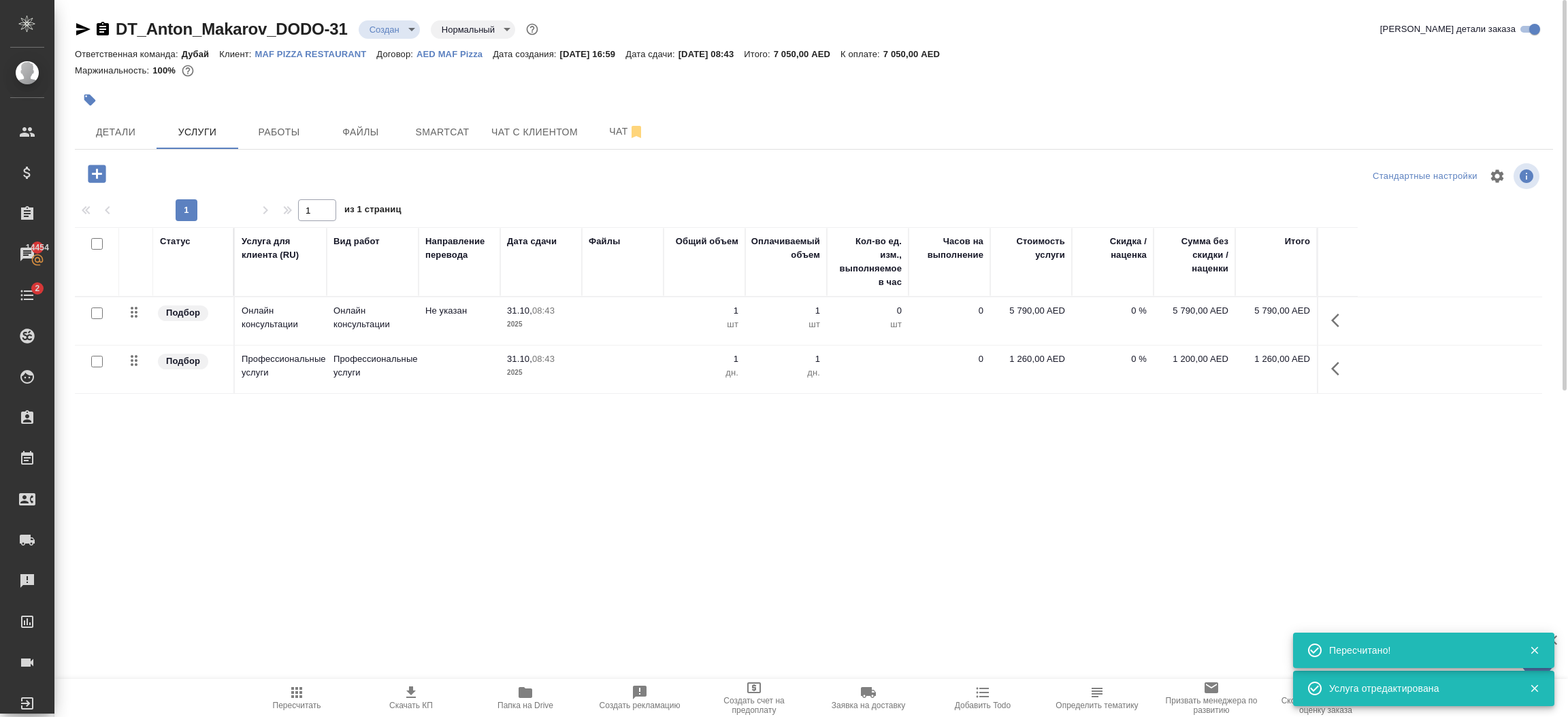
click at [1329, 358] on button "button" at bounding box center [1339, 368] width 33 height 33
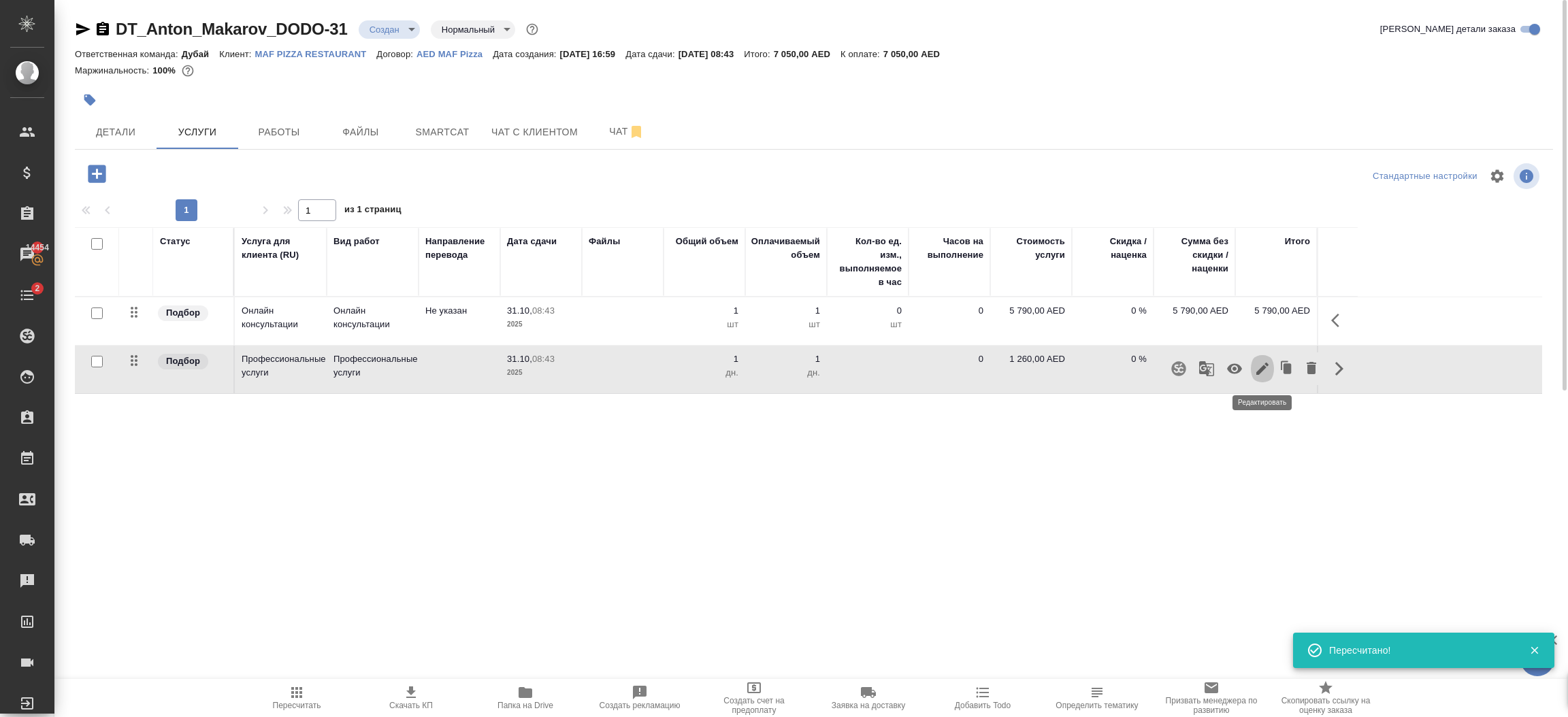
click at [1259, 370] on icon "button" at bounding box center [1262, 369] width 13 height 13
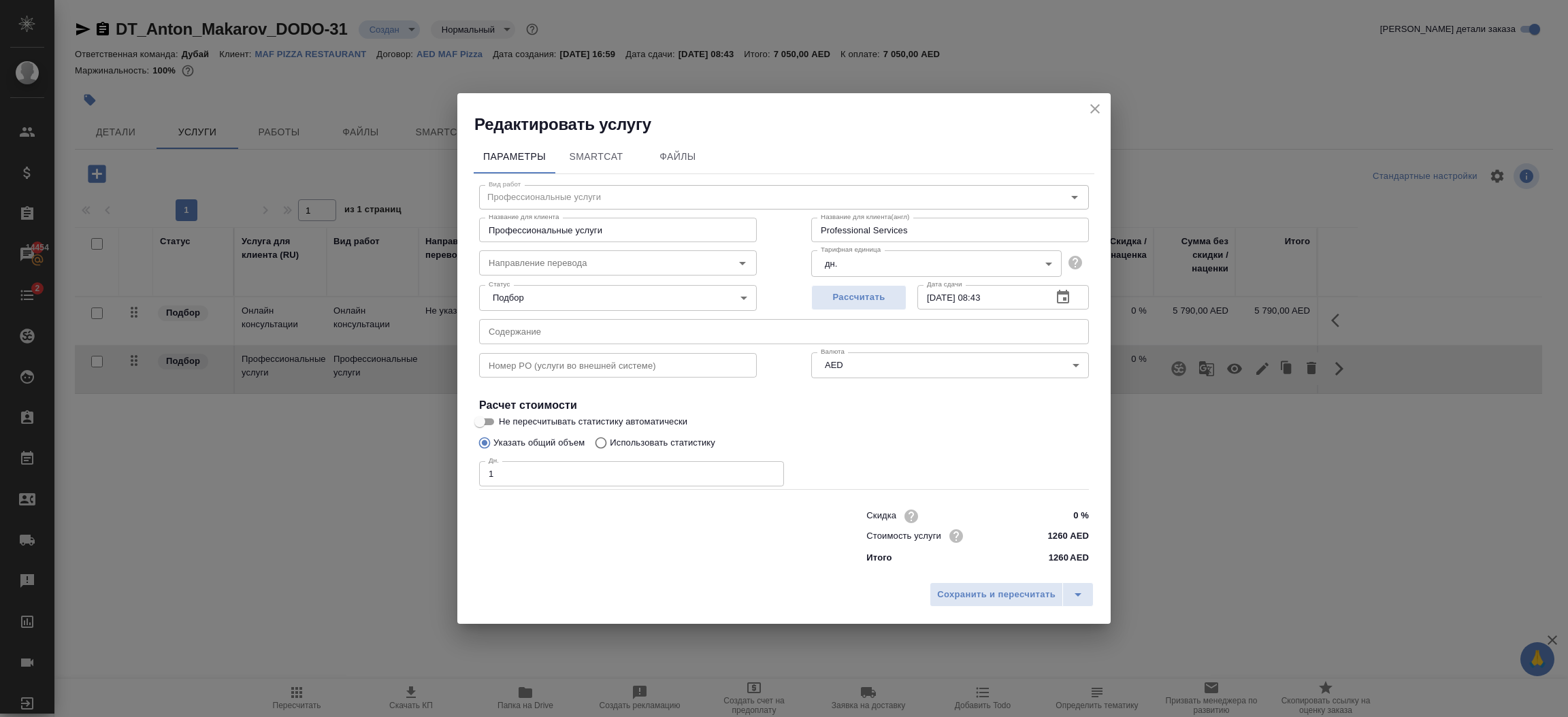
click at [934, 245] on div "Тарифная единица дн. 5a8b1489cc6b4906c91bfd8a Тарифная единица" at bounding box center [950, 262] width 278 height 34
click at [936, 230] on input "Professional Services" at bounding box center [950, 230] width 278 height 24
paste input "LABOUR FEE PAYMENT (2ND CATEGORY)"
type input "LABOUR FEE PAYMENT (2ND CATEGORY)"
click at [985, 592] on span "Сохранить и пересчитать" at bounding box center [996, 594] width 118 height 15
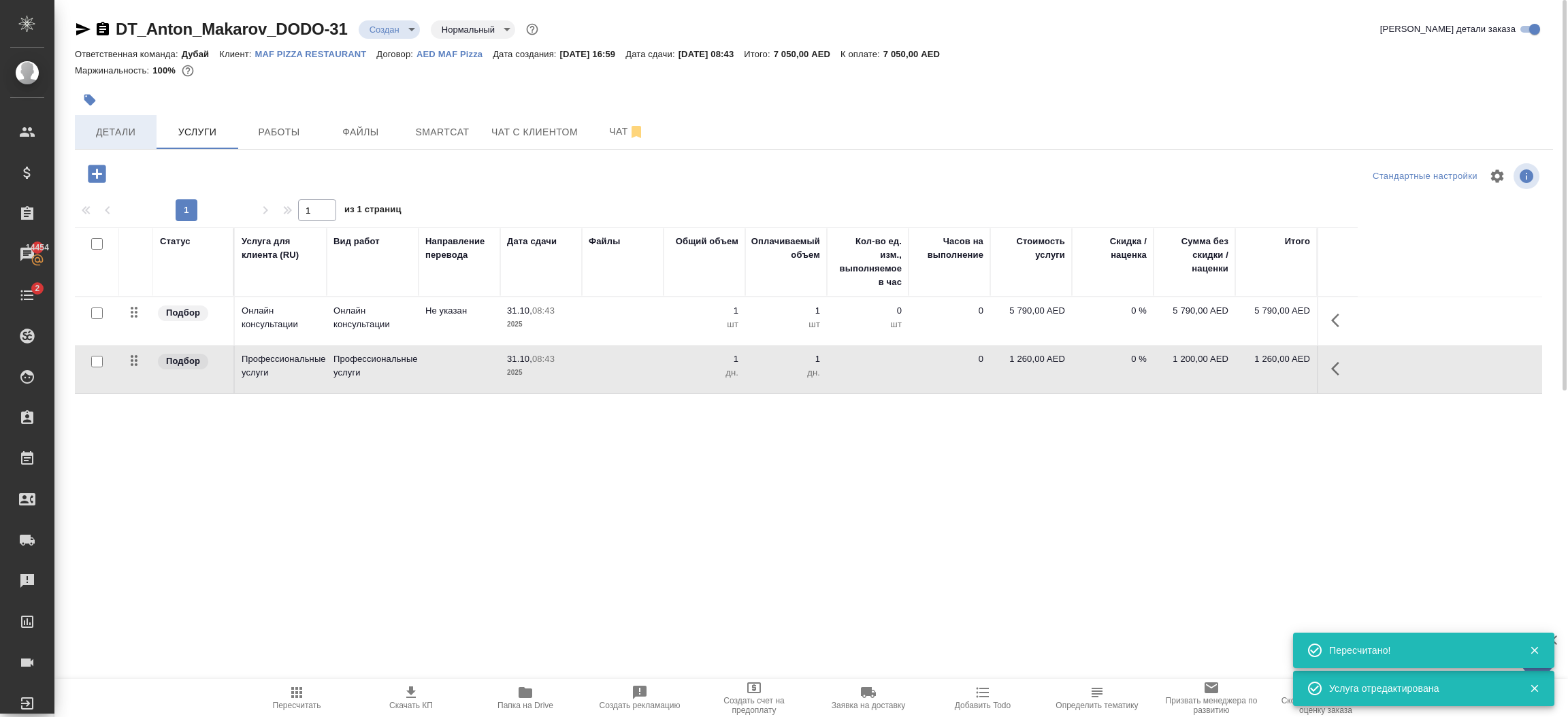
click at [123, 133] on span "Детали" at bounding box center [116, 132] width 65 height 17
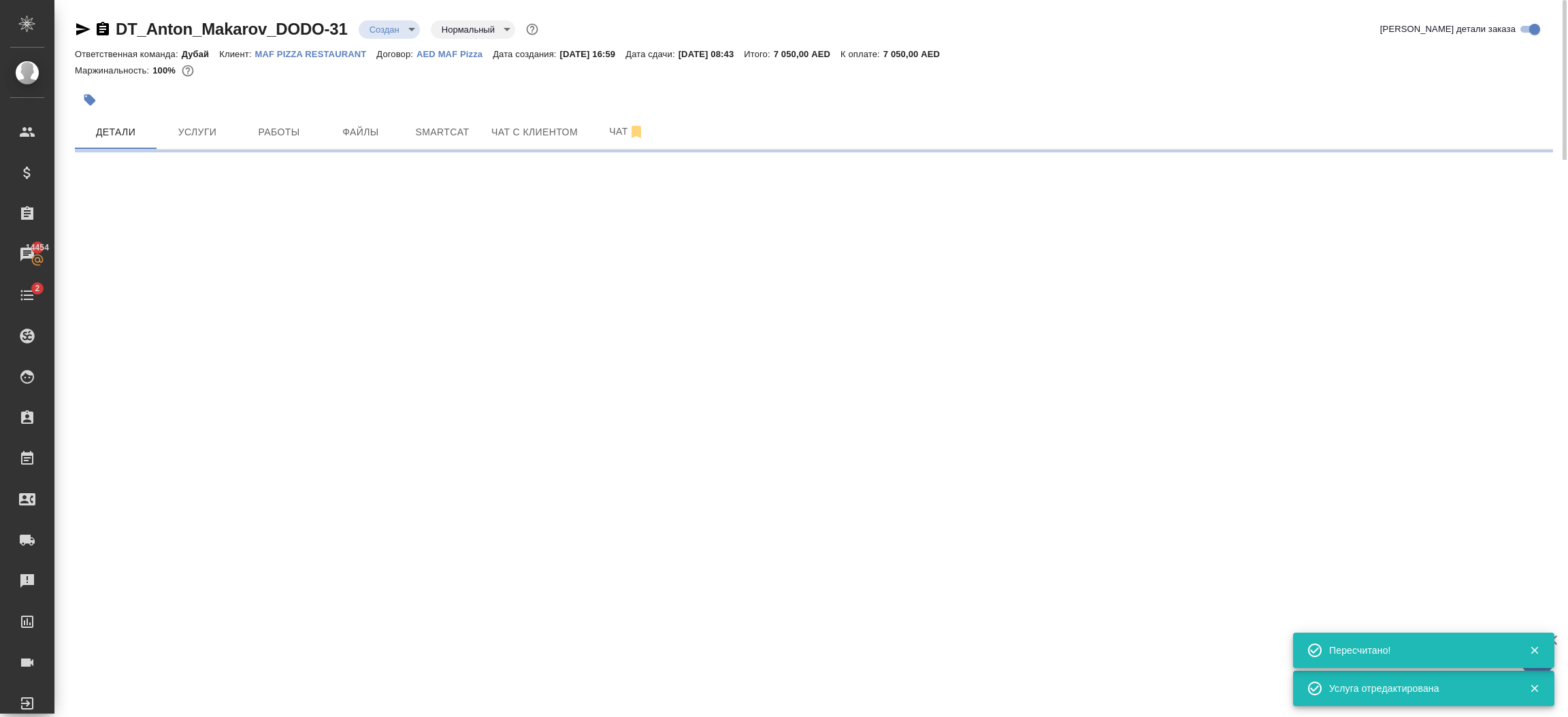
select select "RU"
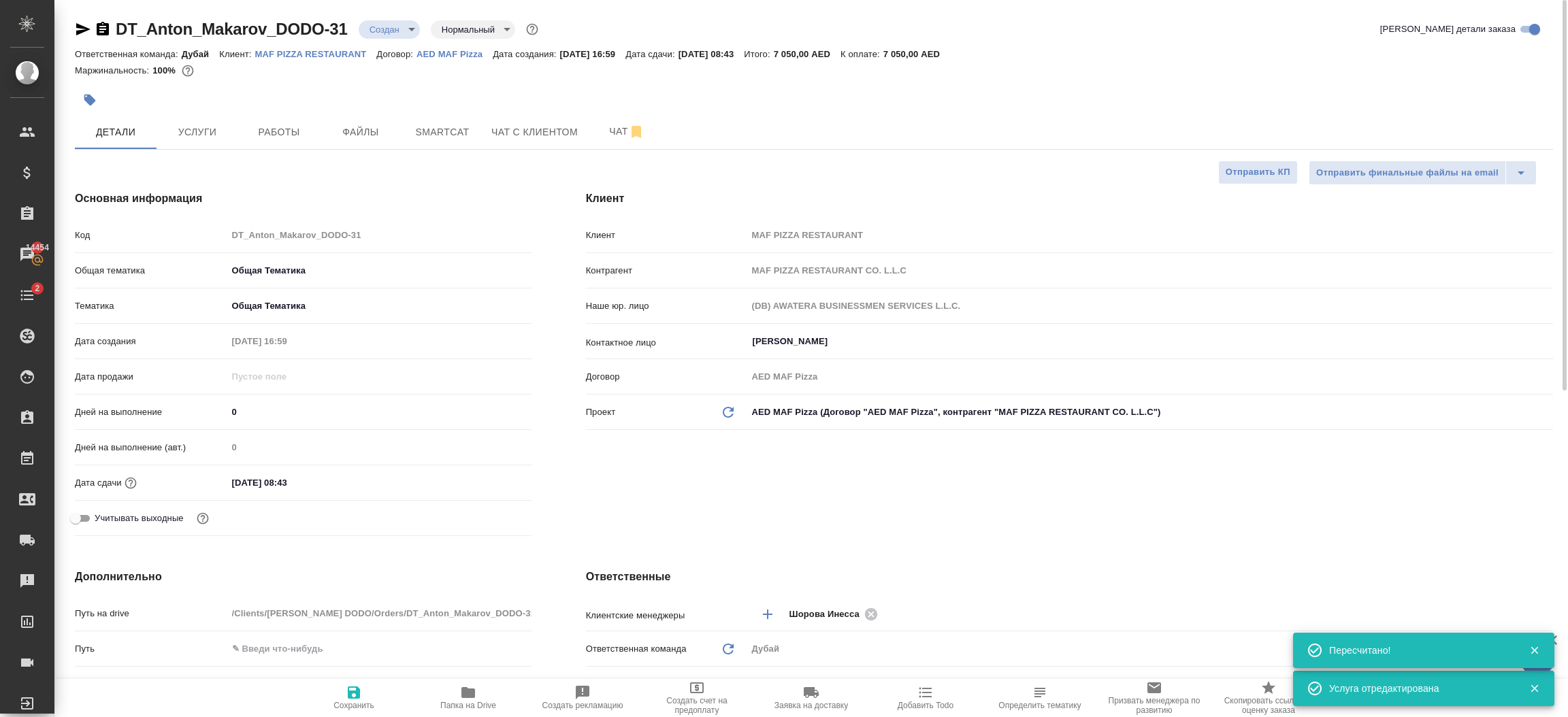
type textarea "x"
click at [922, 540] on div "Клиент Клиент MAF PIZZA RESTAURANT Контрагент MAF PIZZA RESTAURANT CO. L.L.C На…" at bounding box center [1069, 365] width 1021 height 405
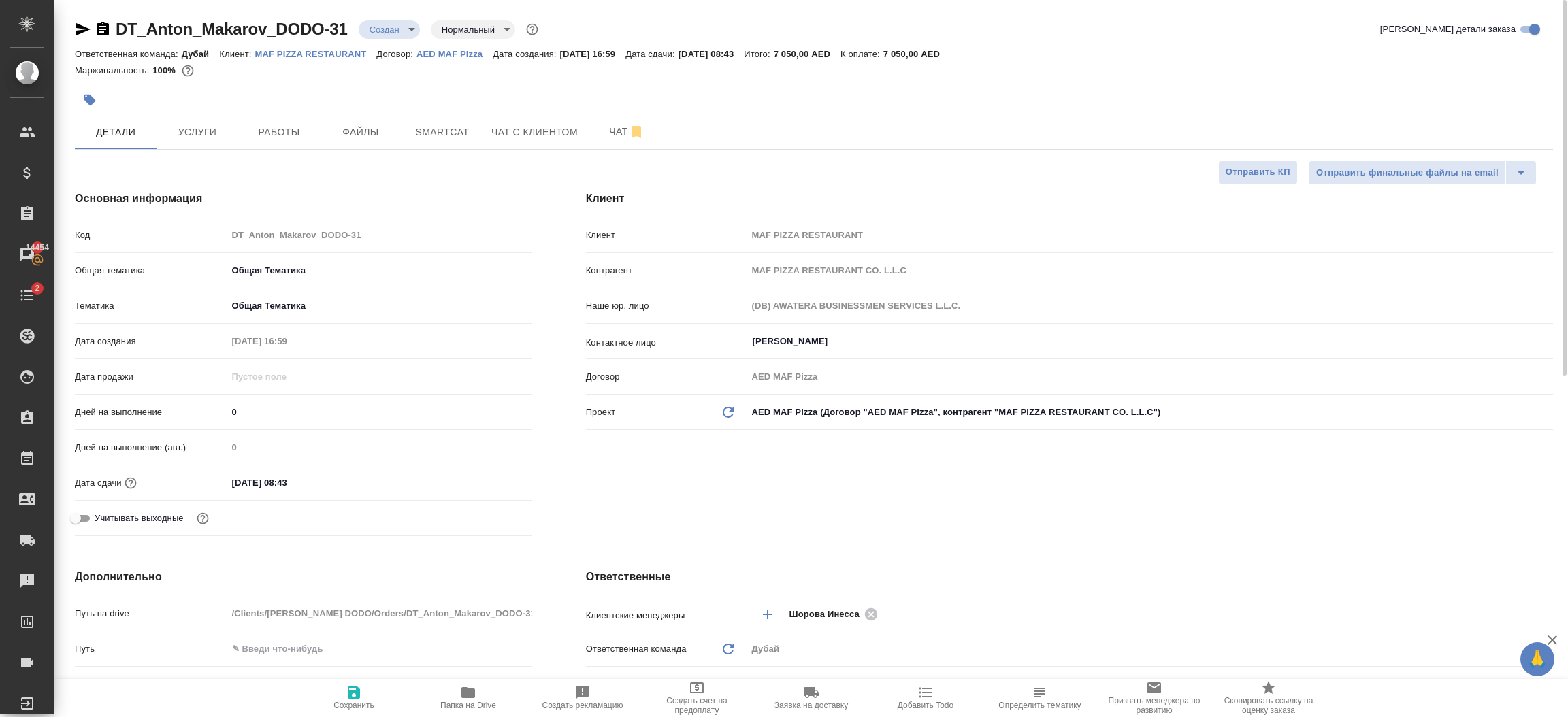
click at [398, 31] on body "🙏 .cls-1 fill:#fff; AWATERA Шорова Инесса i.shorova_kiev Клиенты Спецификации З…" at bounding box center [784, 358] width 1568 height 717
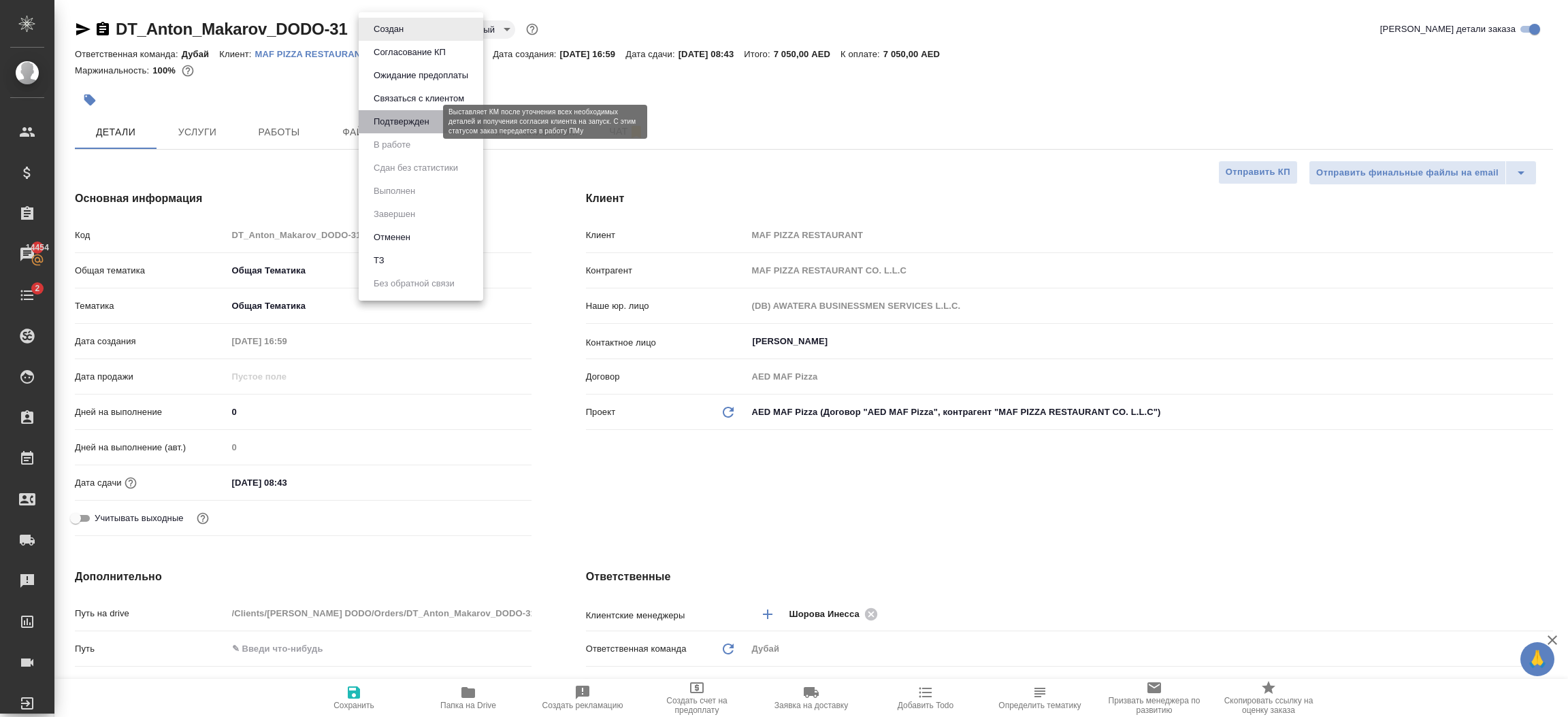
click at [396, 118] on button "Подтвержден" at bounding box center [401, 121] width 64 height 15
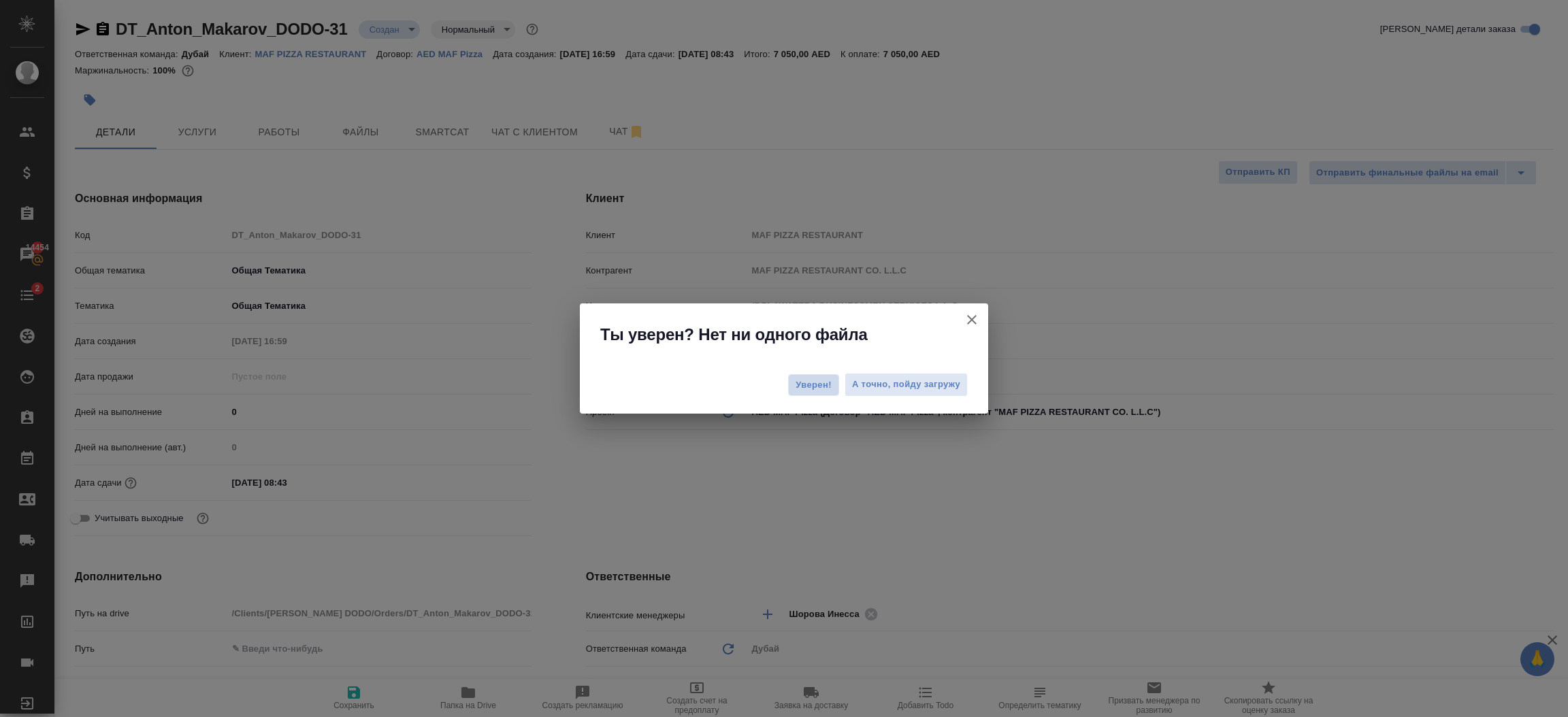
click at [803, 382] on span "Уверен!" at bounding box center [814, 385] width 36 height 14
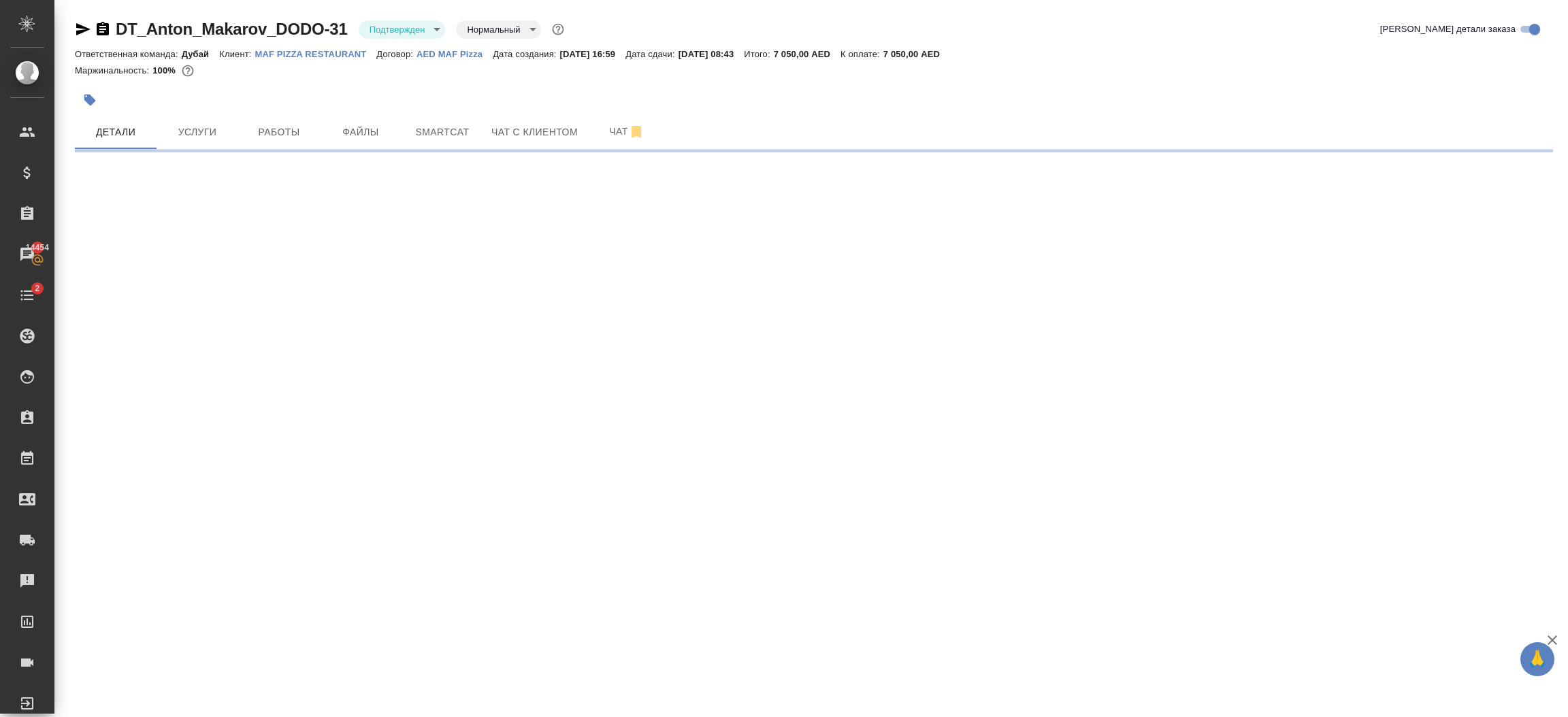
select select "RU"
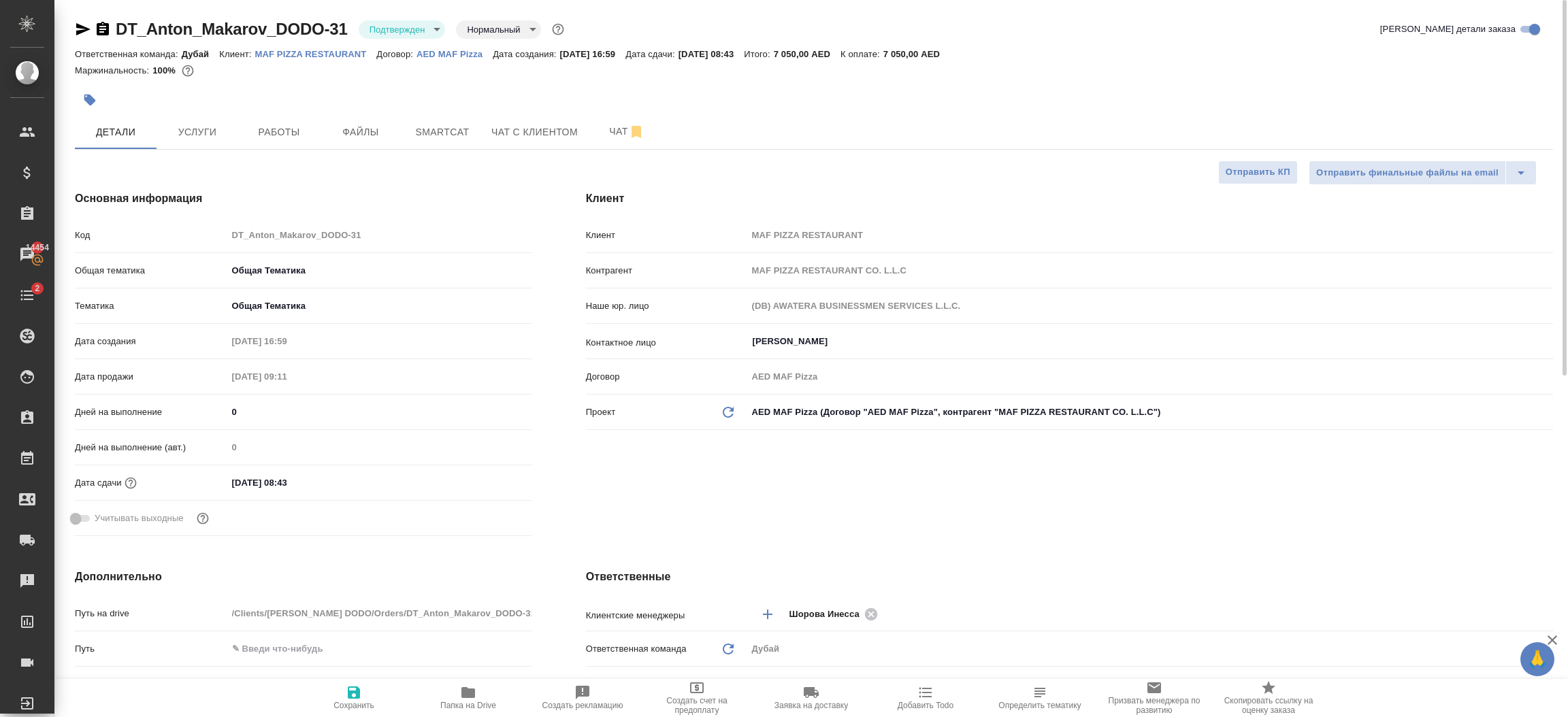
type textarea "x"
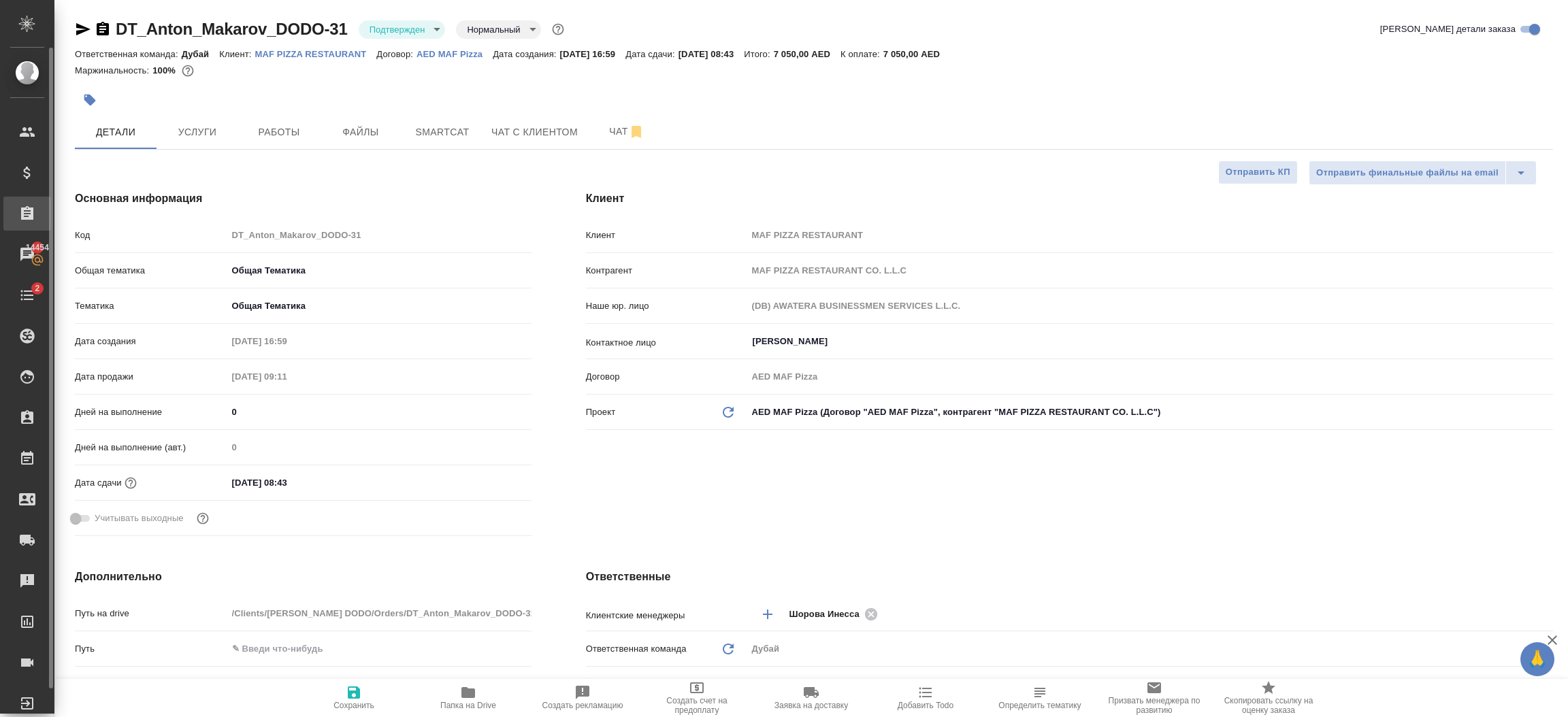
type textarea "x"
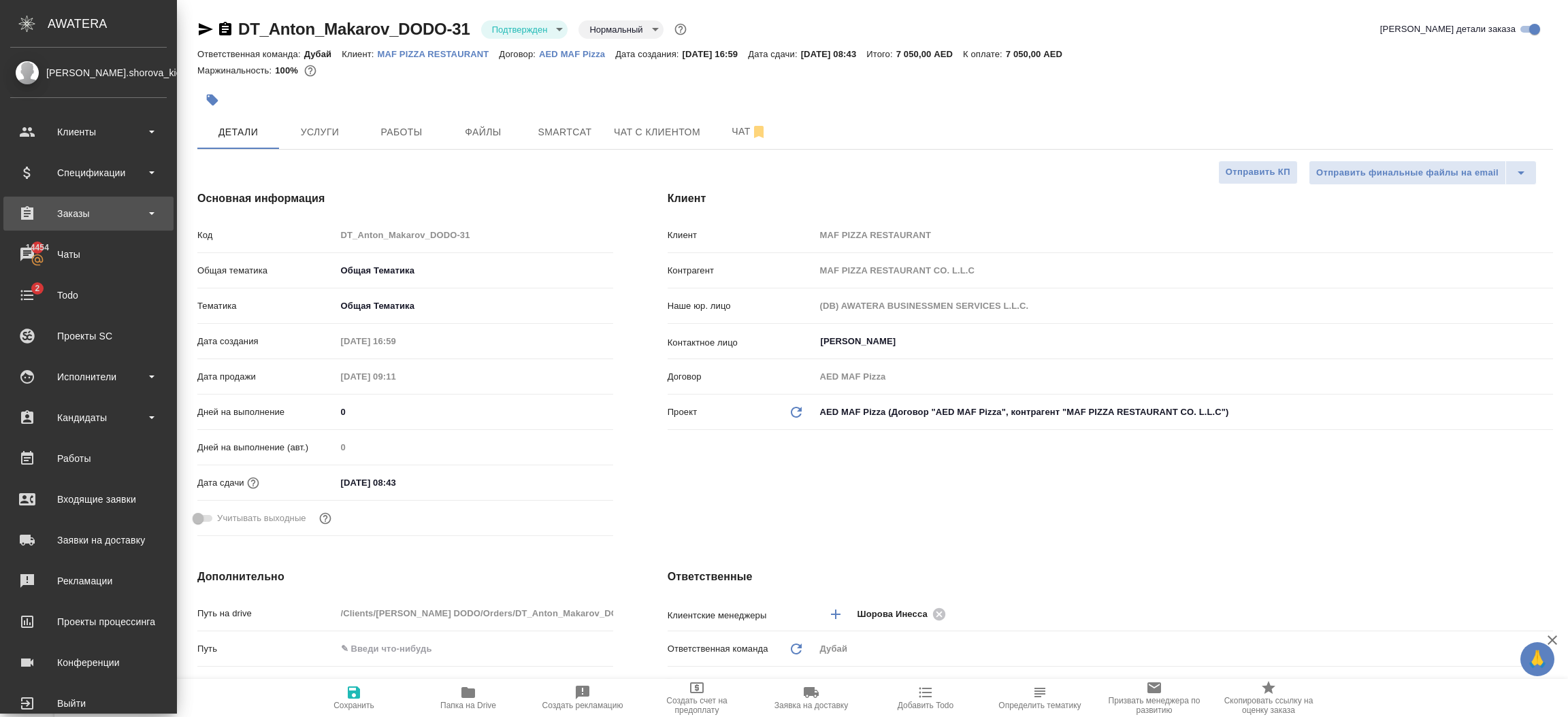
click at [97, 220] on div "Заказы" at bounding box center [88, 213] width 157 height 20
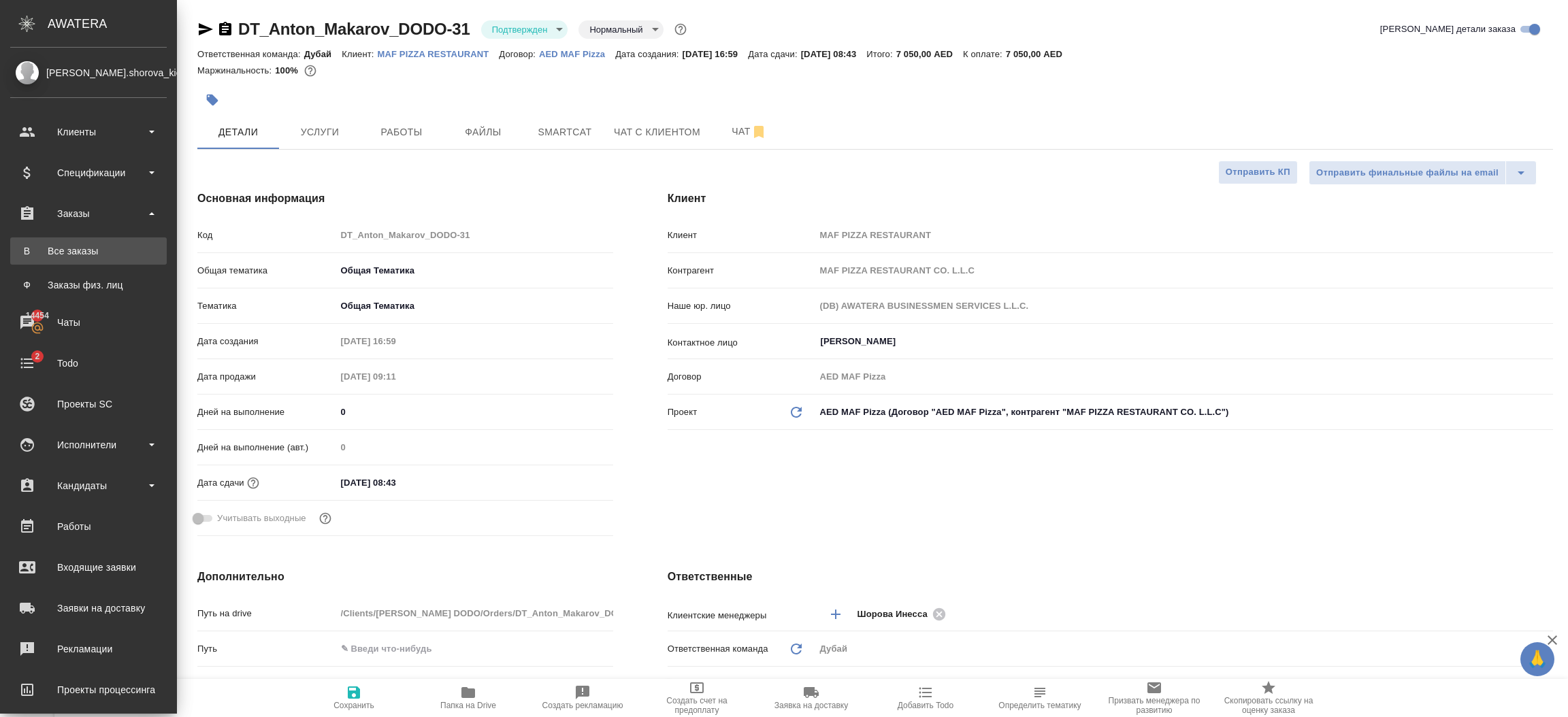
click at [97, 249] on div "Все заказы" at bounding box center [88, 251] width 143 height 14
type textarea "x"
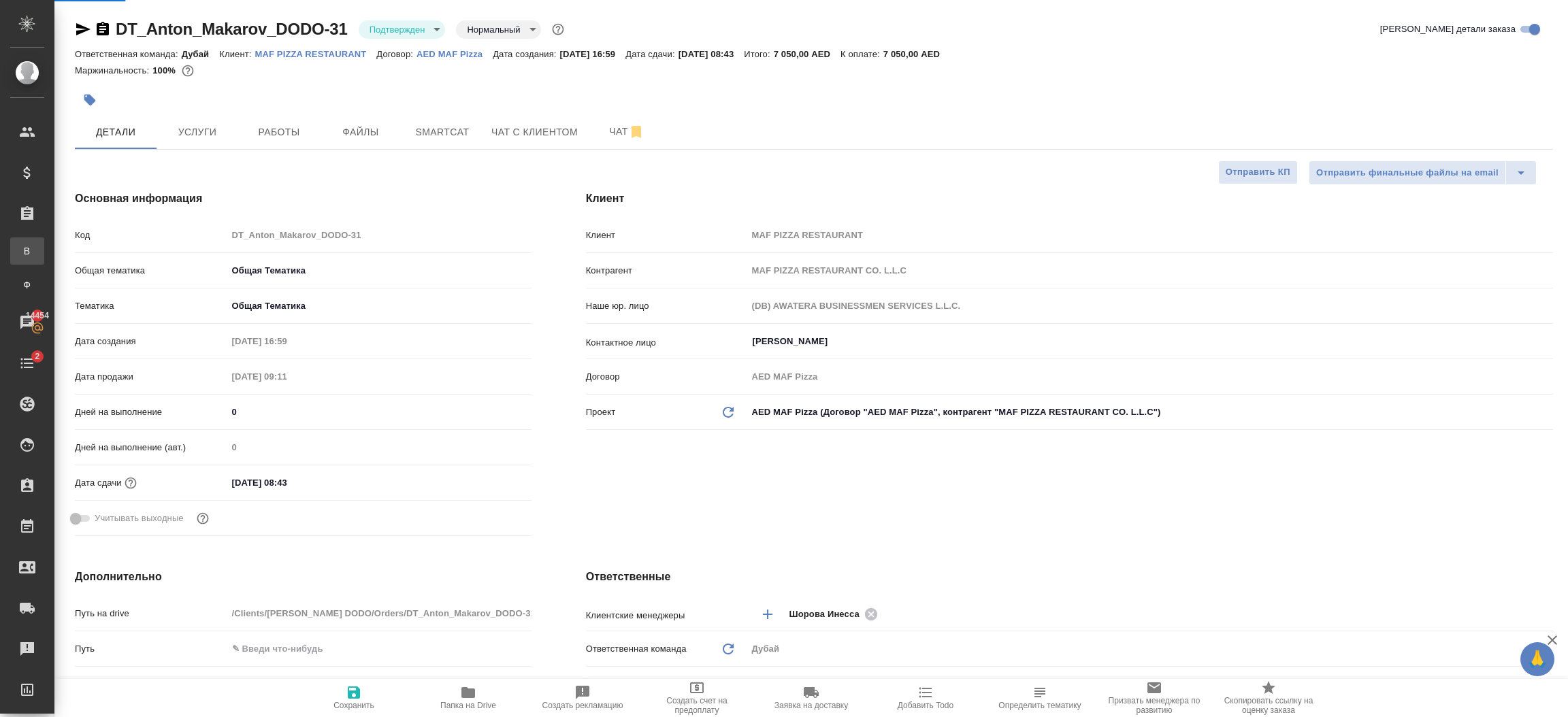
type textarea "x"
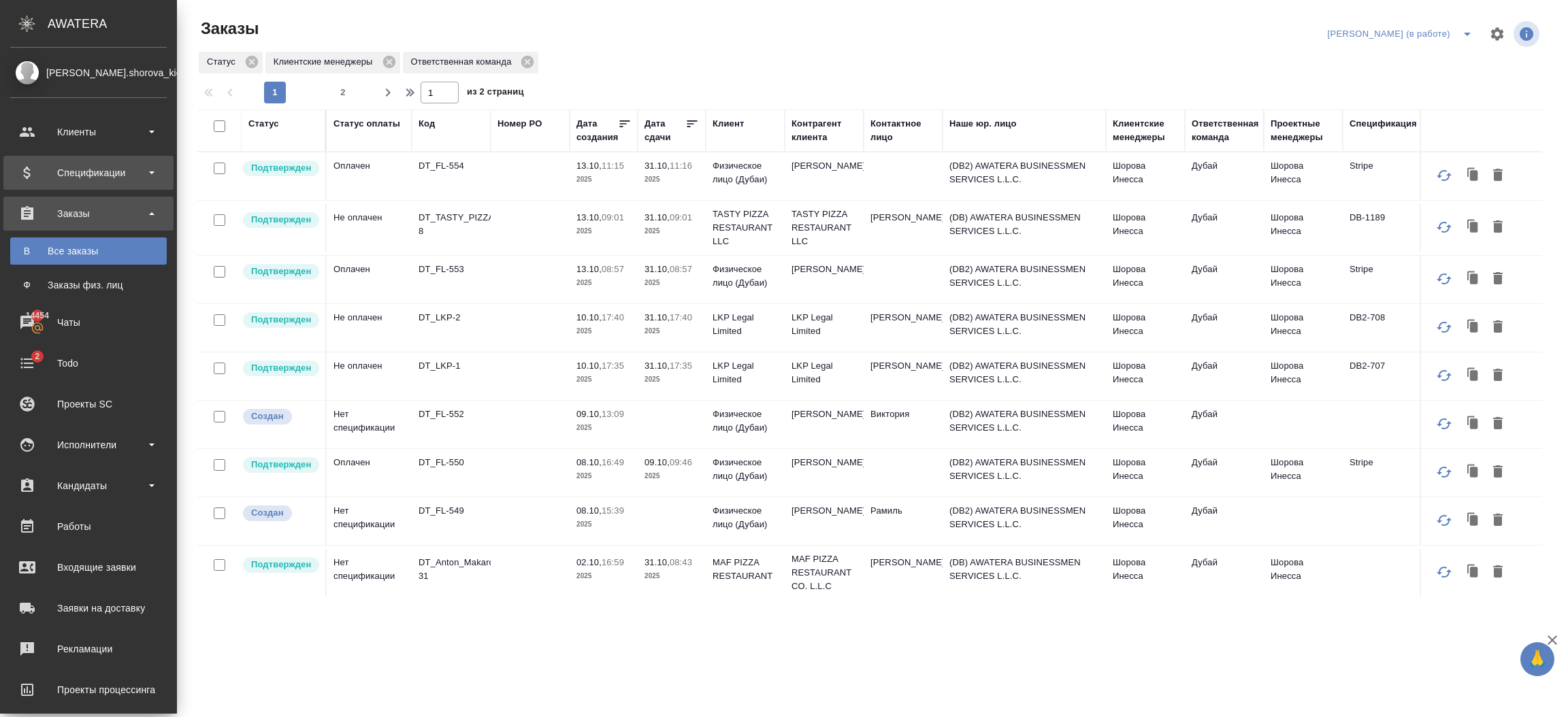
click at [85, 166] on div "Спецификации" at bounding box center [88, 172] width 157 height 20
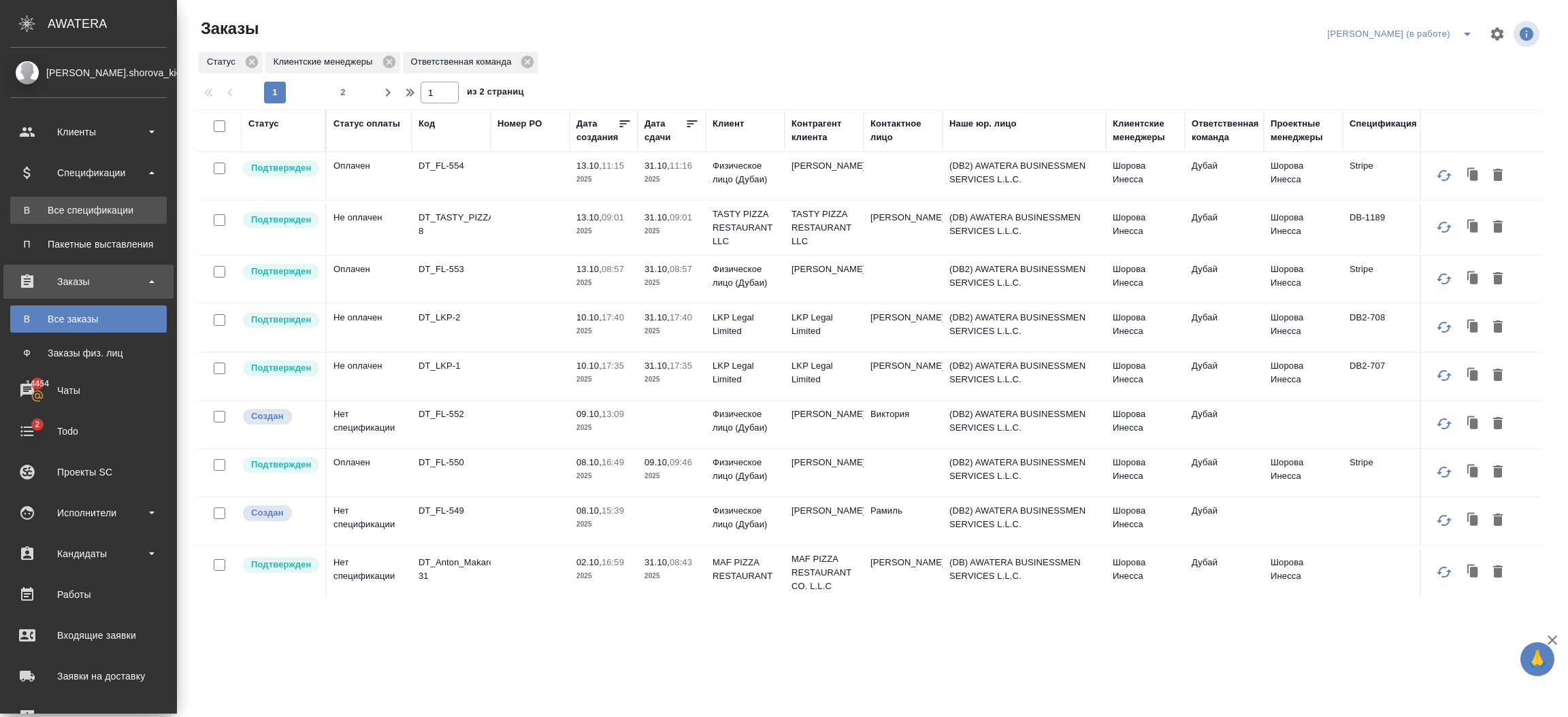
click at [89, 204] on div "Все спецификации" at bounding box center [88, 210] width 143 height 14
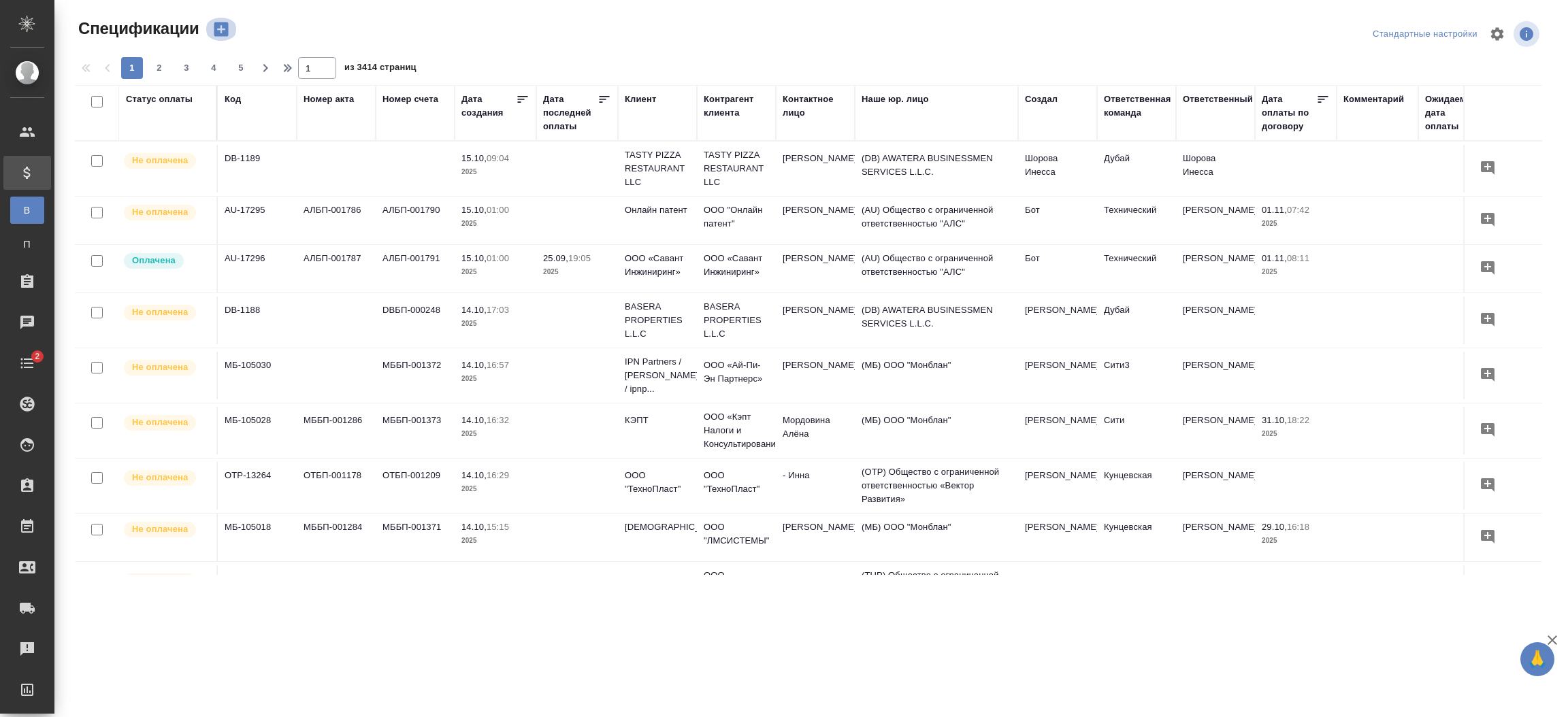
click at [219, 35] on icon "button" at bounding box center [221, 29] width 15 height 15
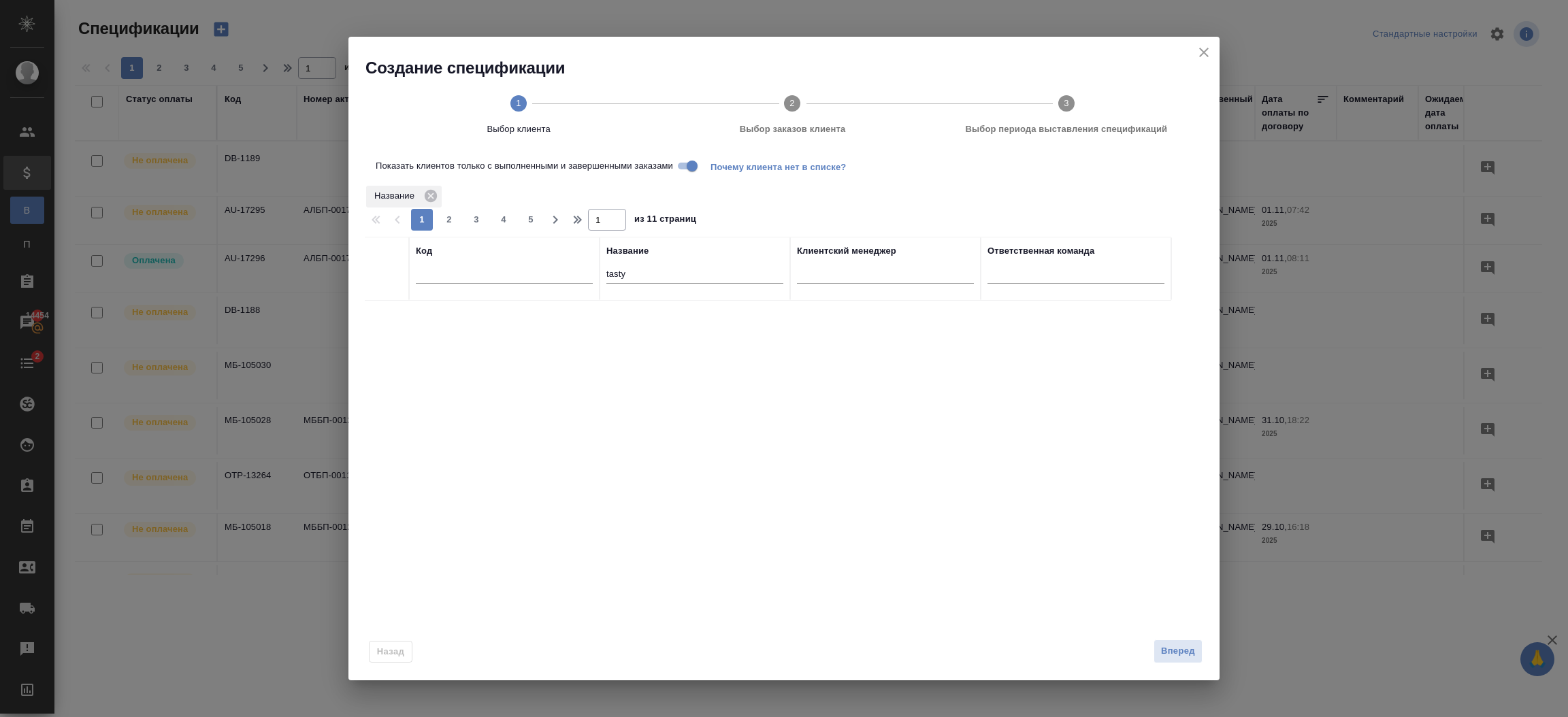
click at [653, 274] on input "tasty" at bounding box center [694, 275] width 177 height 17
type input "t"
type input "ь"
type input "maf"
click at [685, 163] on input "Показать клиентов только с выполненными и завершенными заказами" at bounding box center [692, 166] width 49 height 16
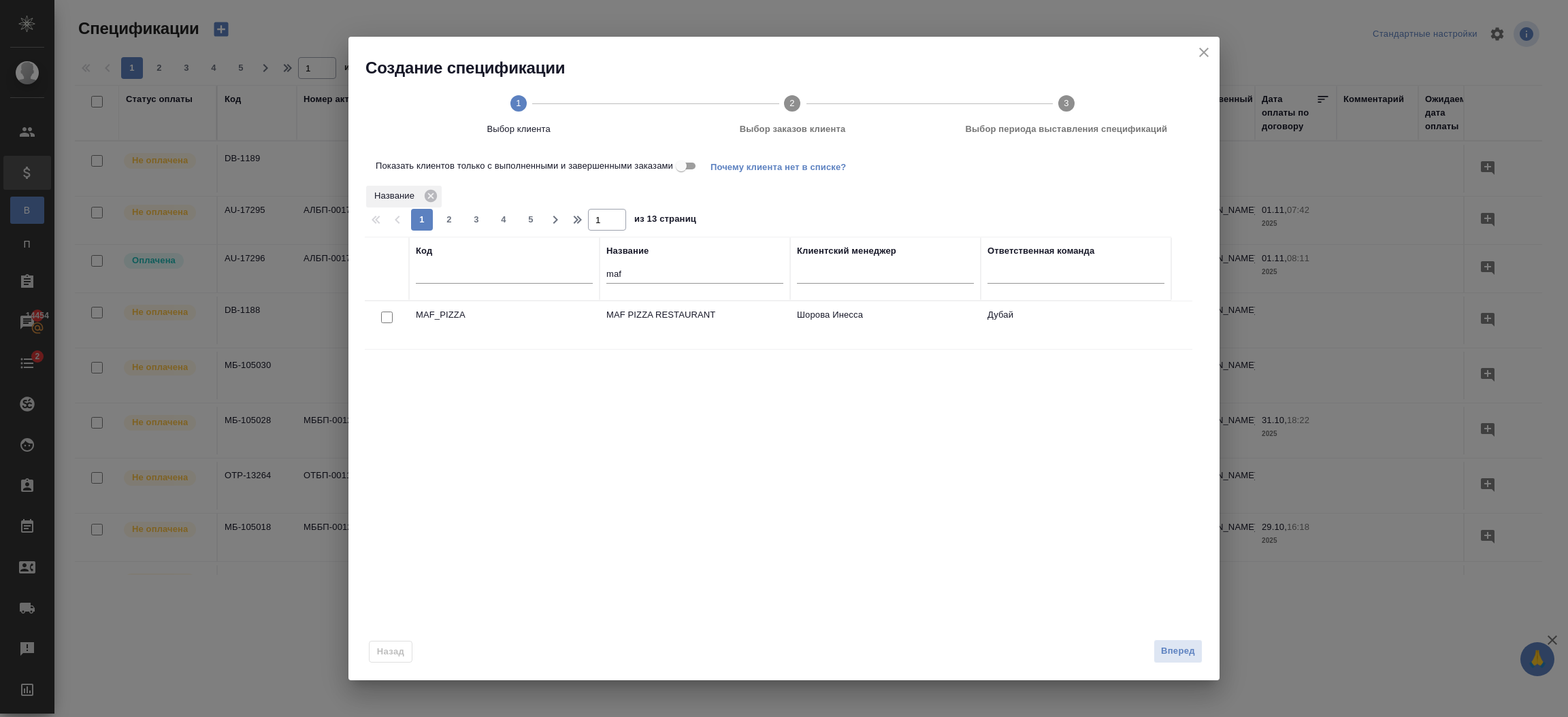
click at [389, 315] on input "checkbox" at bounding box center [387, 317] width 12 height 12
checkbox input "true"
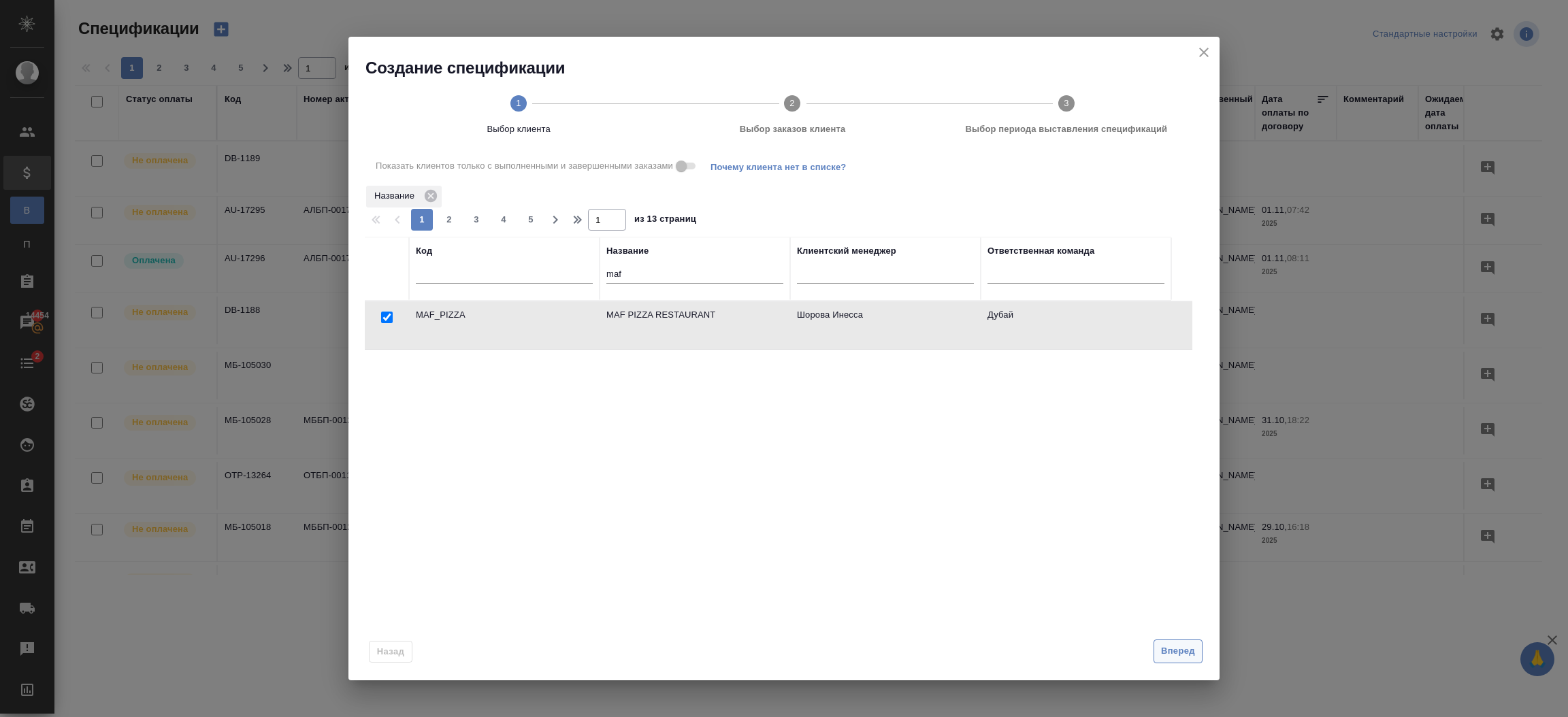
click at [1186, 653] on span "Вперед" at bounding box center [1178, 651] width 34 height 15
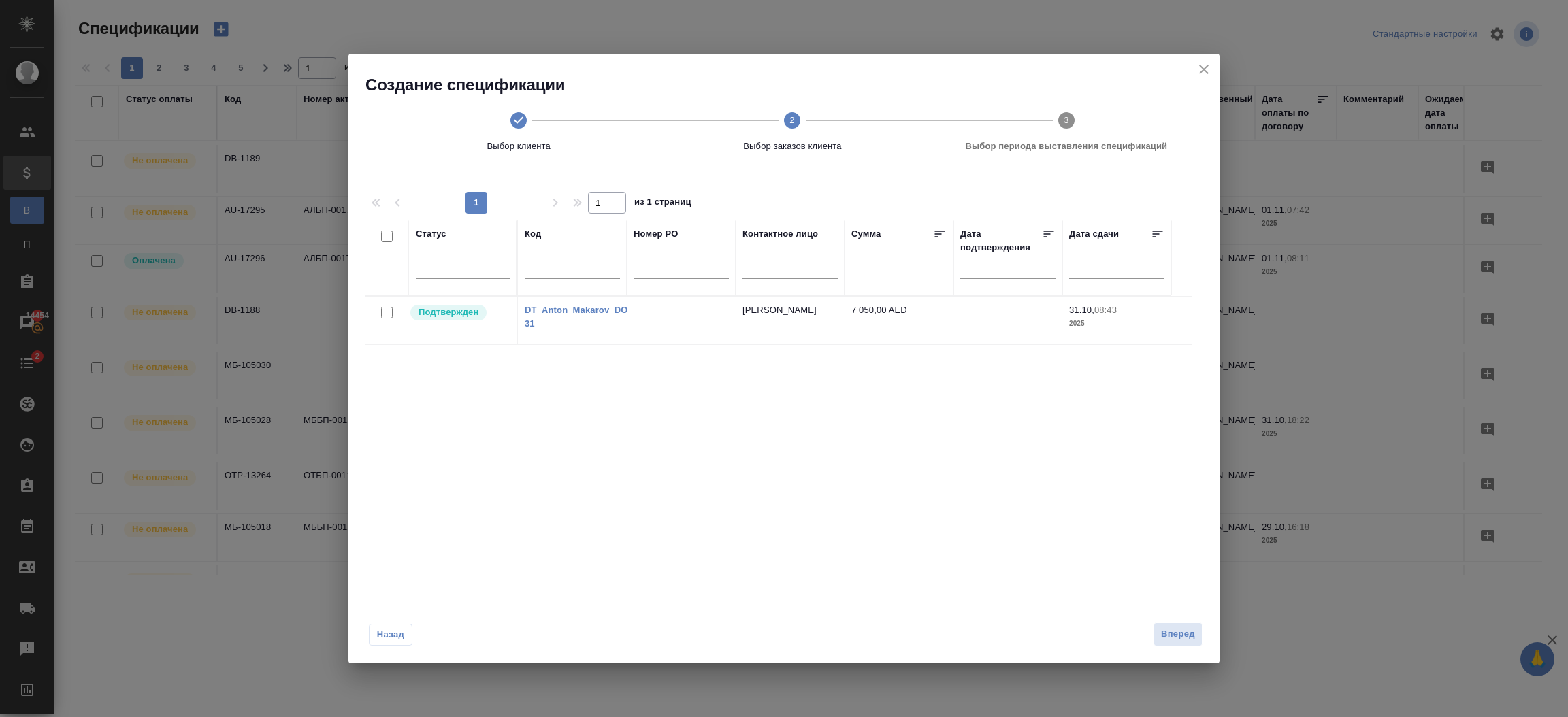
click at [389, 316] on input "checkbox" at bounding box center [387, 313] width 12 height 12
checkbox input "true"
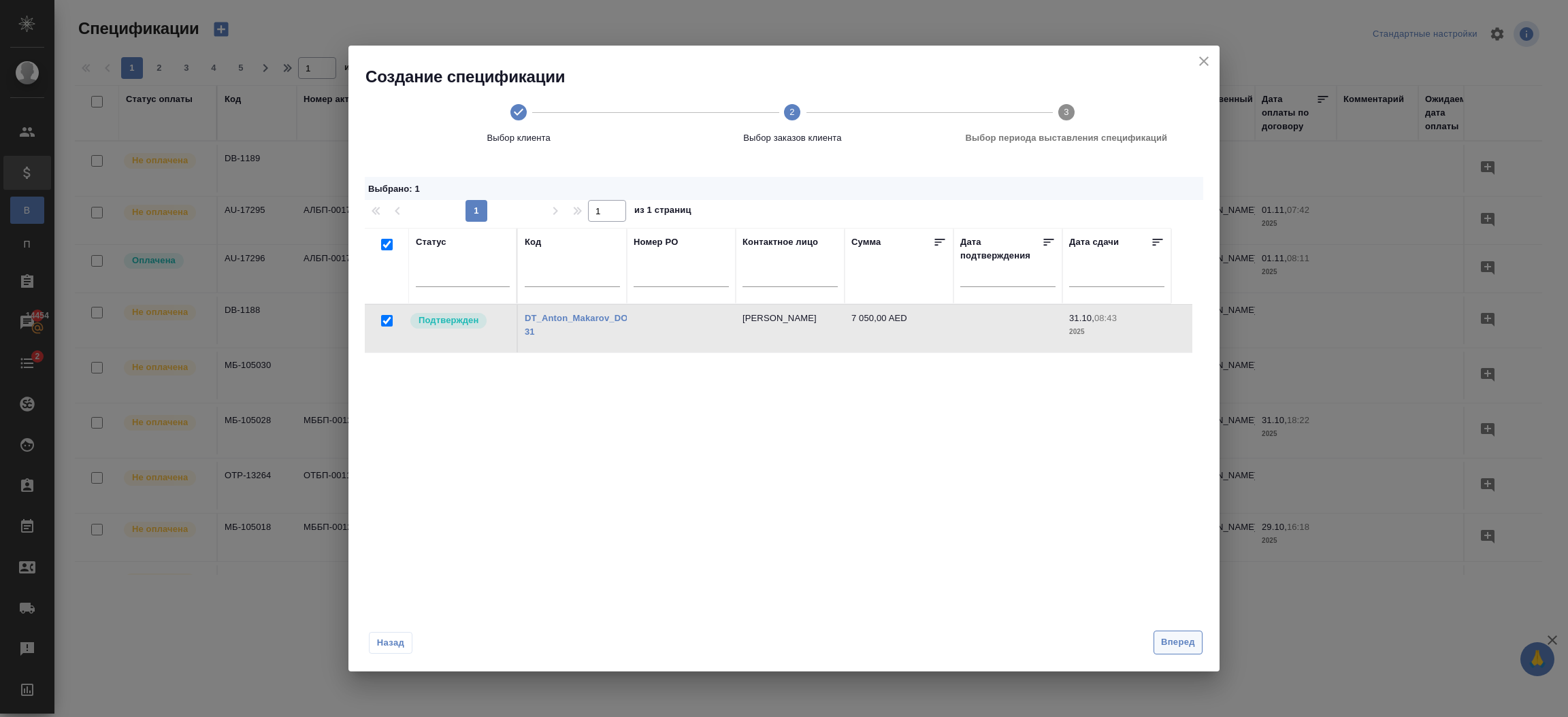
click at [1177, 646] on span "Вперед" at bounding box center [1178, 643] width 34 height 15
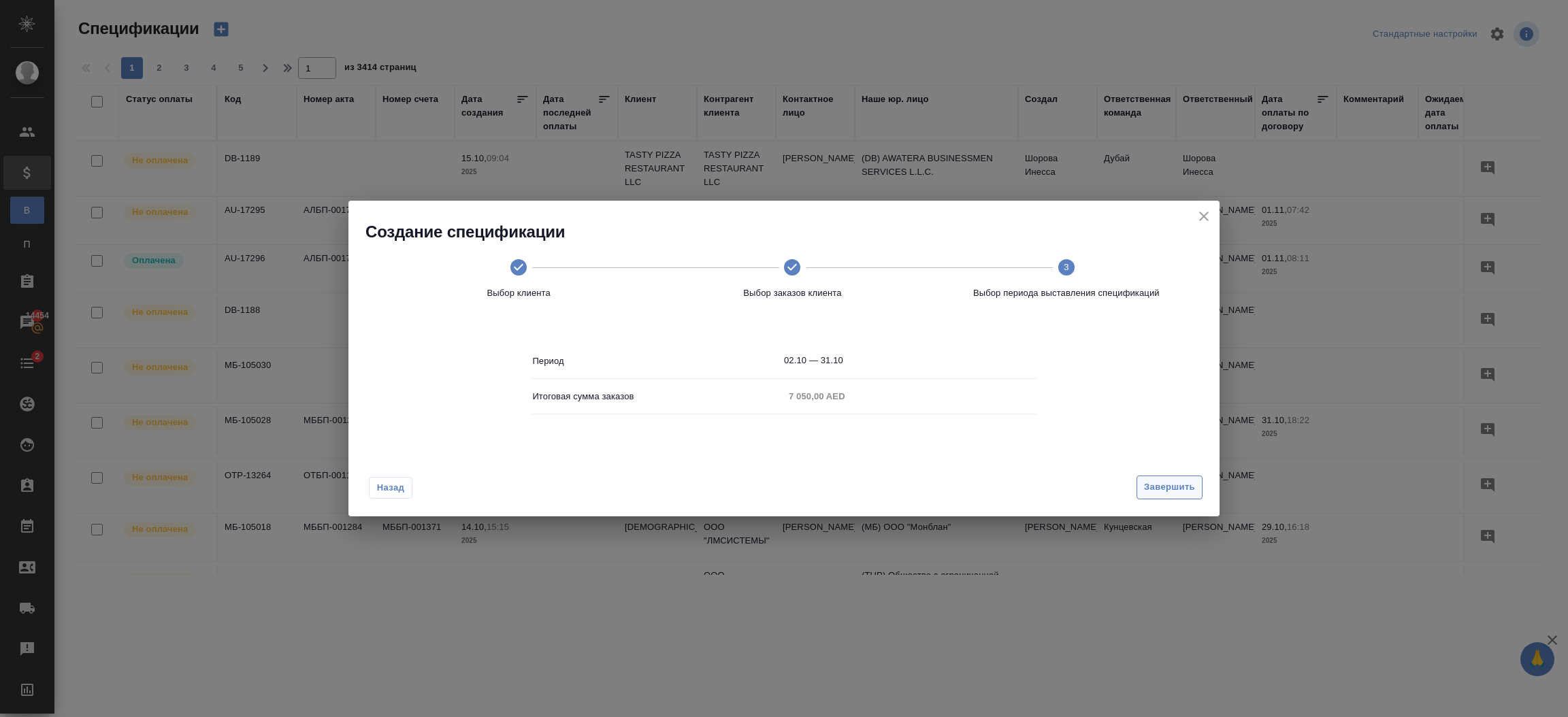
click at [1169, 491] on span "Завершить" at bounding box center [1169, 487] width 51 height 15
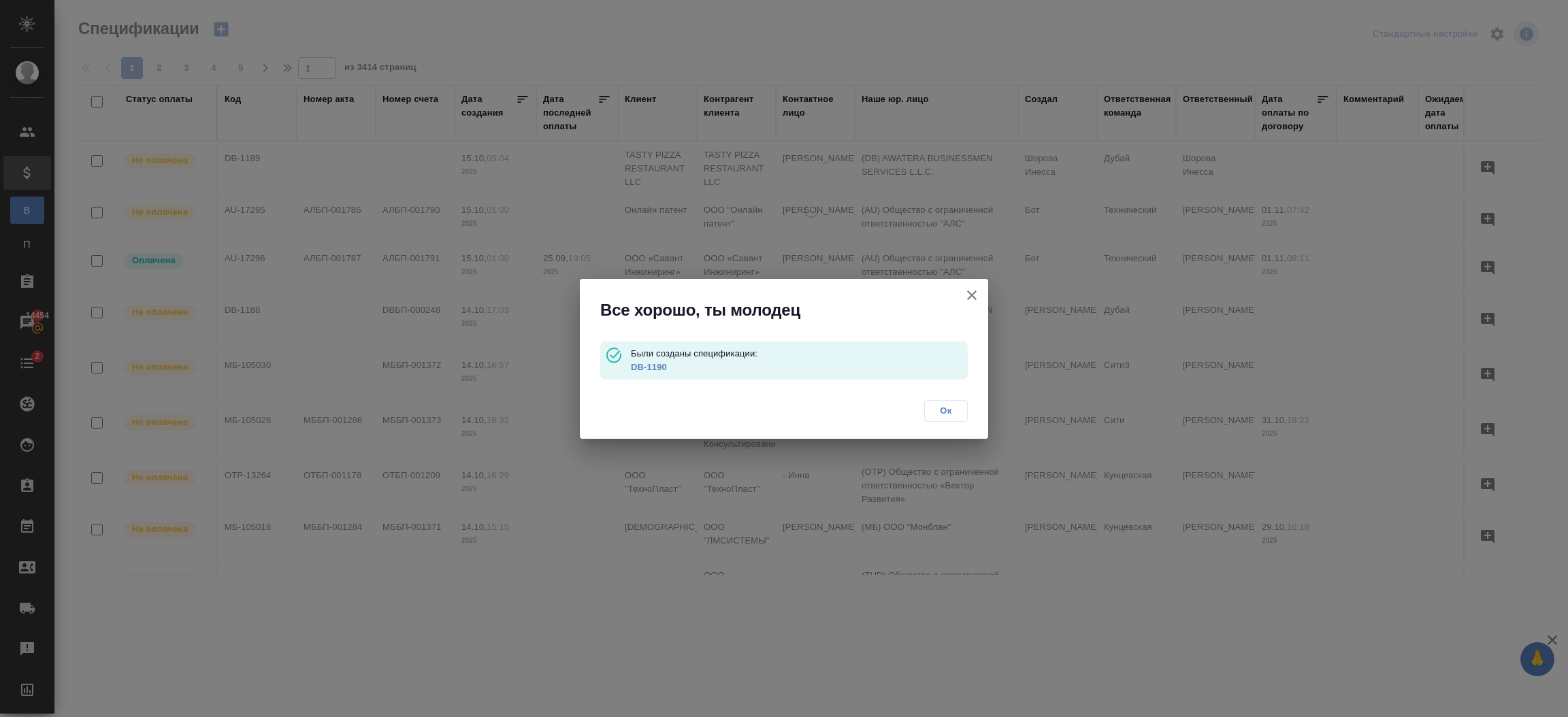
click at [657, 368] on link "DB-1190" at bounding box center [649, 367] width 36 height 10
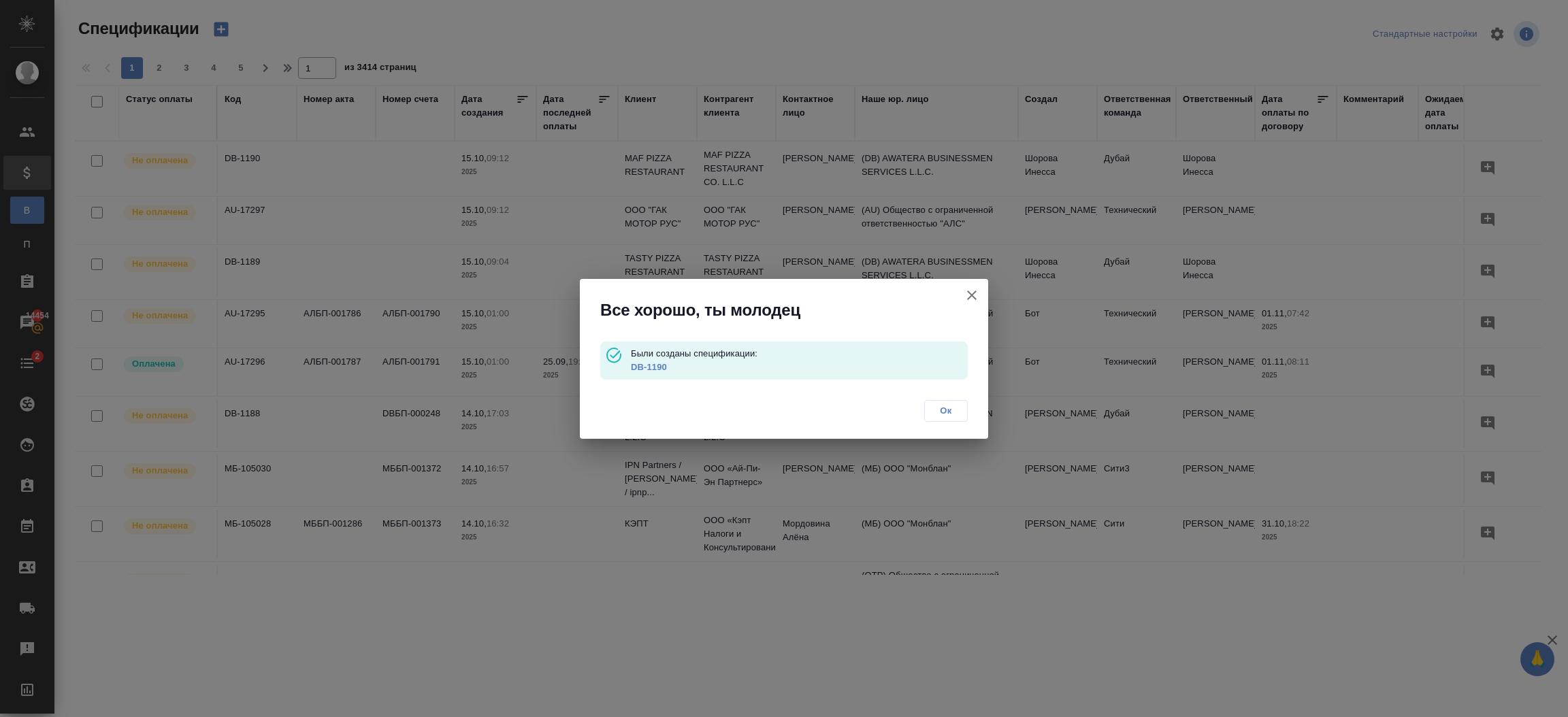
click at [639, 365] on link "DB-1190" at bounding box center [649, 367] width 36 height 10
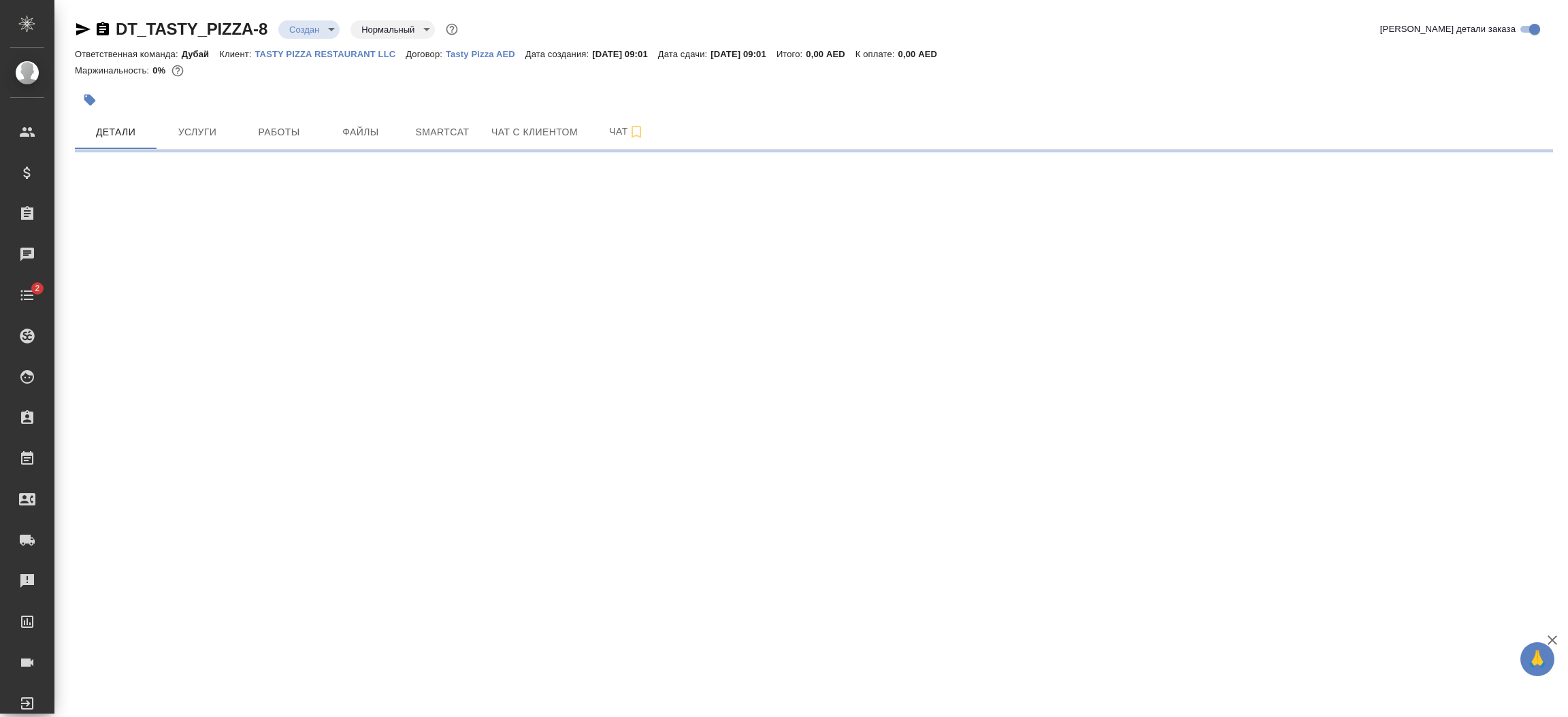
select select "RU"
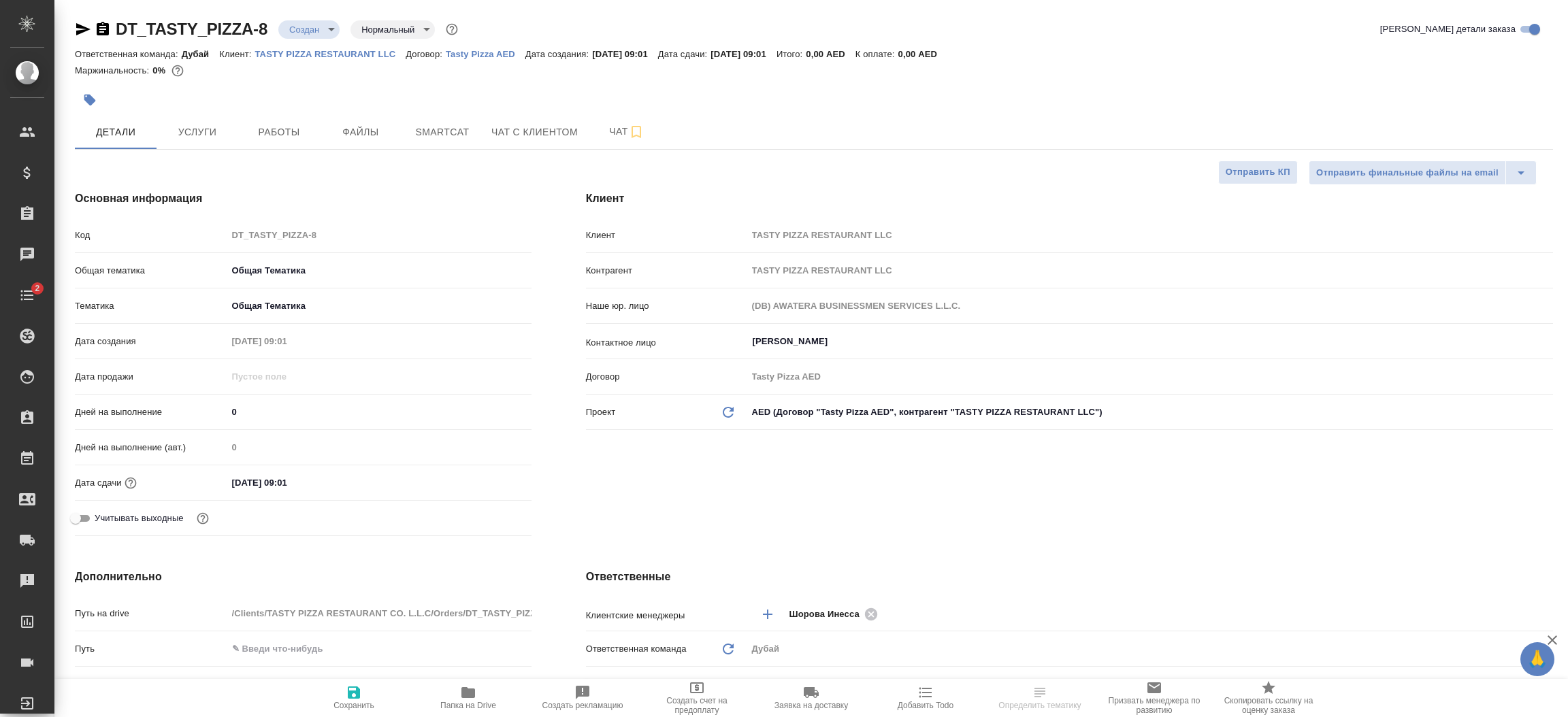
type textarea "x"
click at [593, 489] on div "Клиент Клиент TASTY PIZZA RESTAURANT LLC Контрагент TASTY PIZZA RESTAURANT LLC …" at bounding box center [1069, 365] width 1021 height 405
type textarea "x"
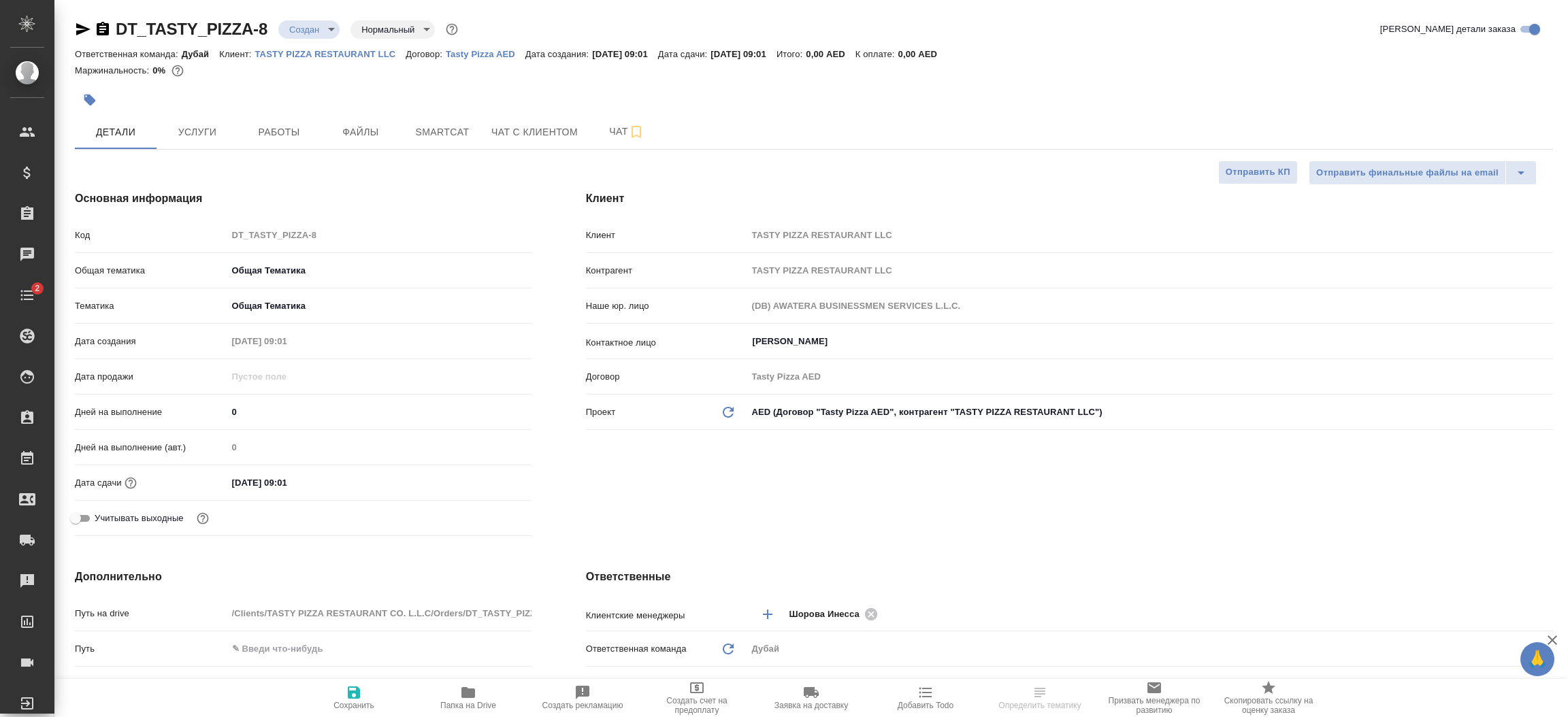
type textarea "x"
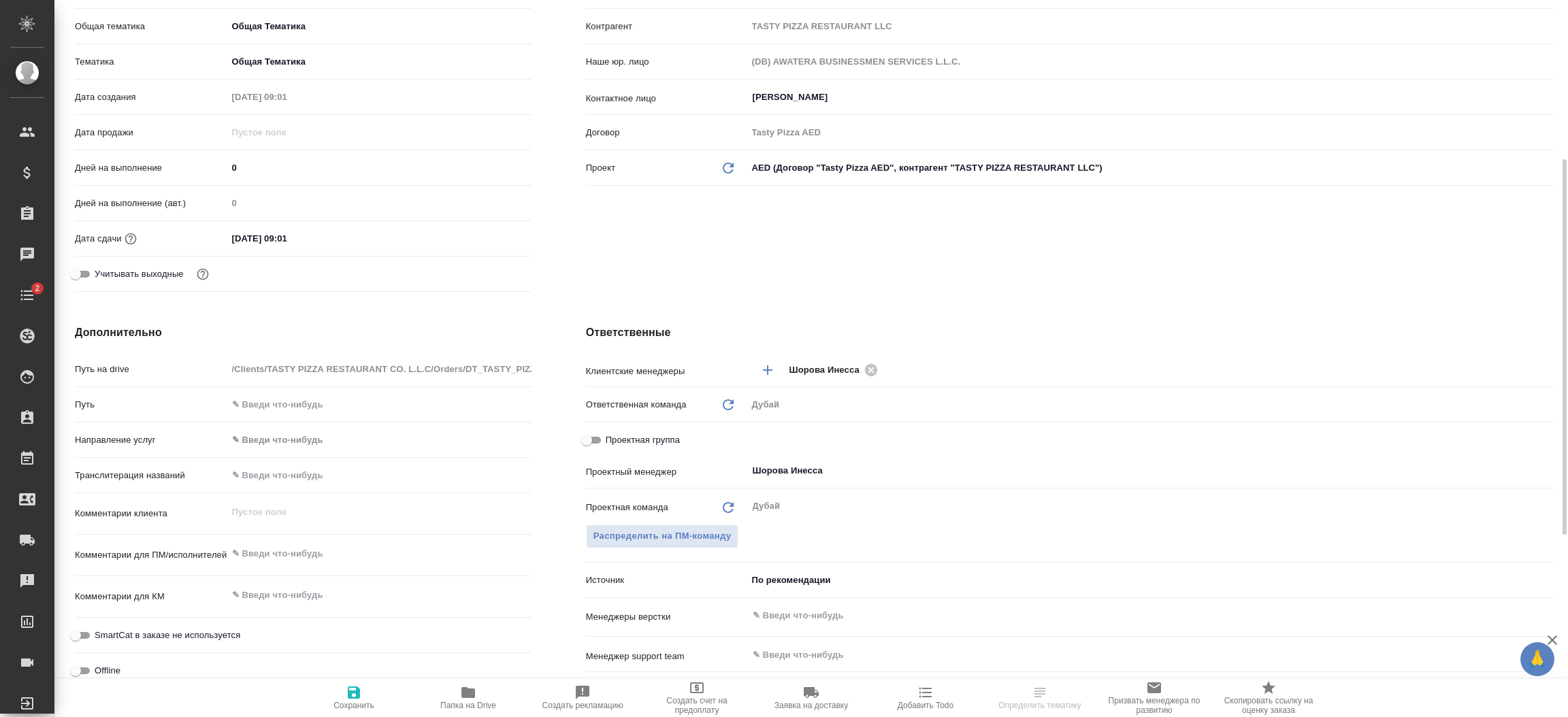
scroll to position [265, 0]
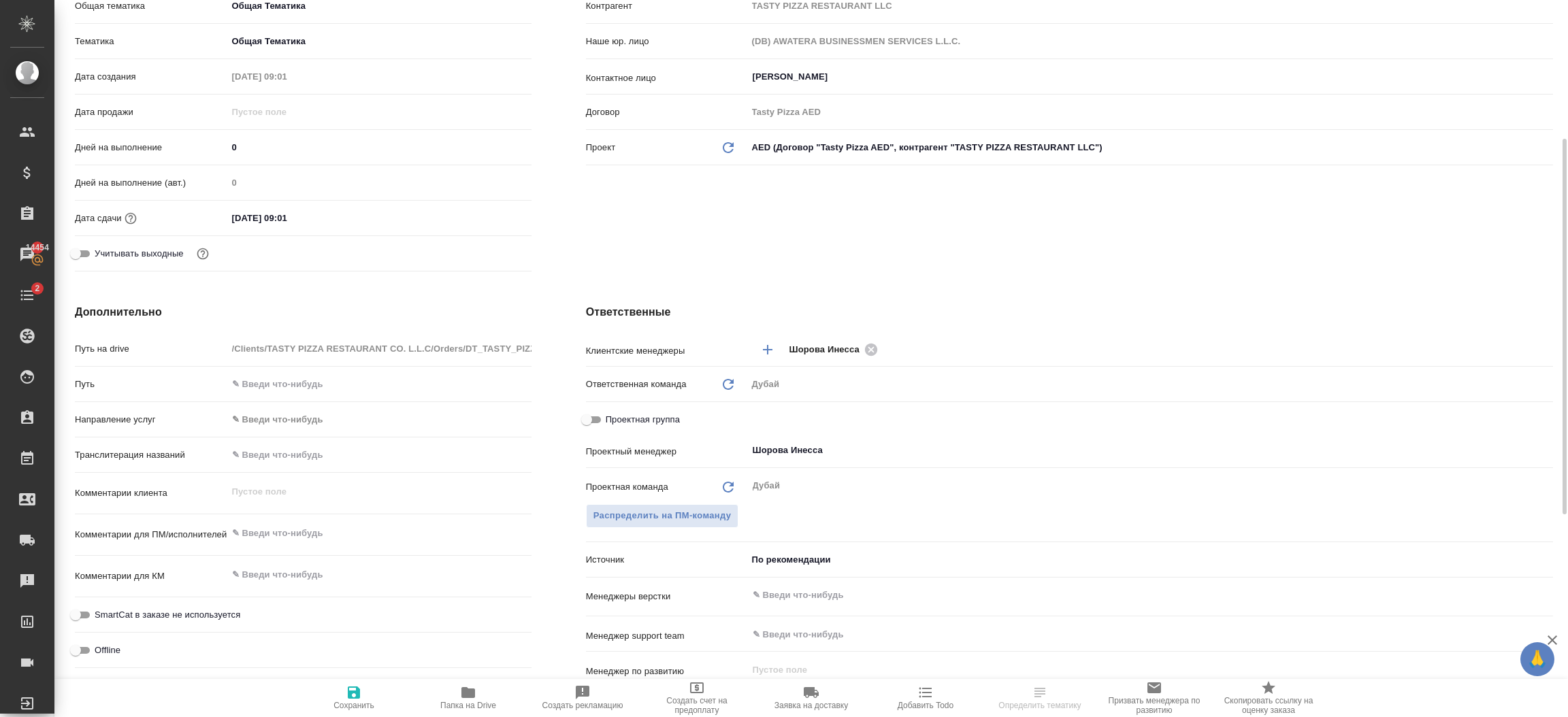
type textarea "x"
click at [316, 536] on textarea at bounding box center [379, 533] width 303 height 23
type textarea "в"
type textarea "x"
type textarea "ви"
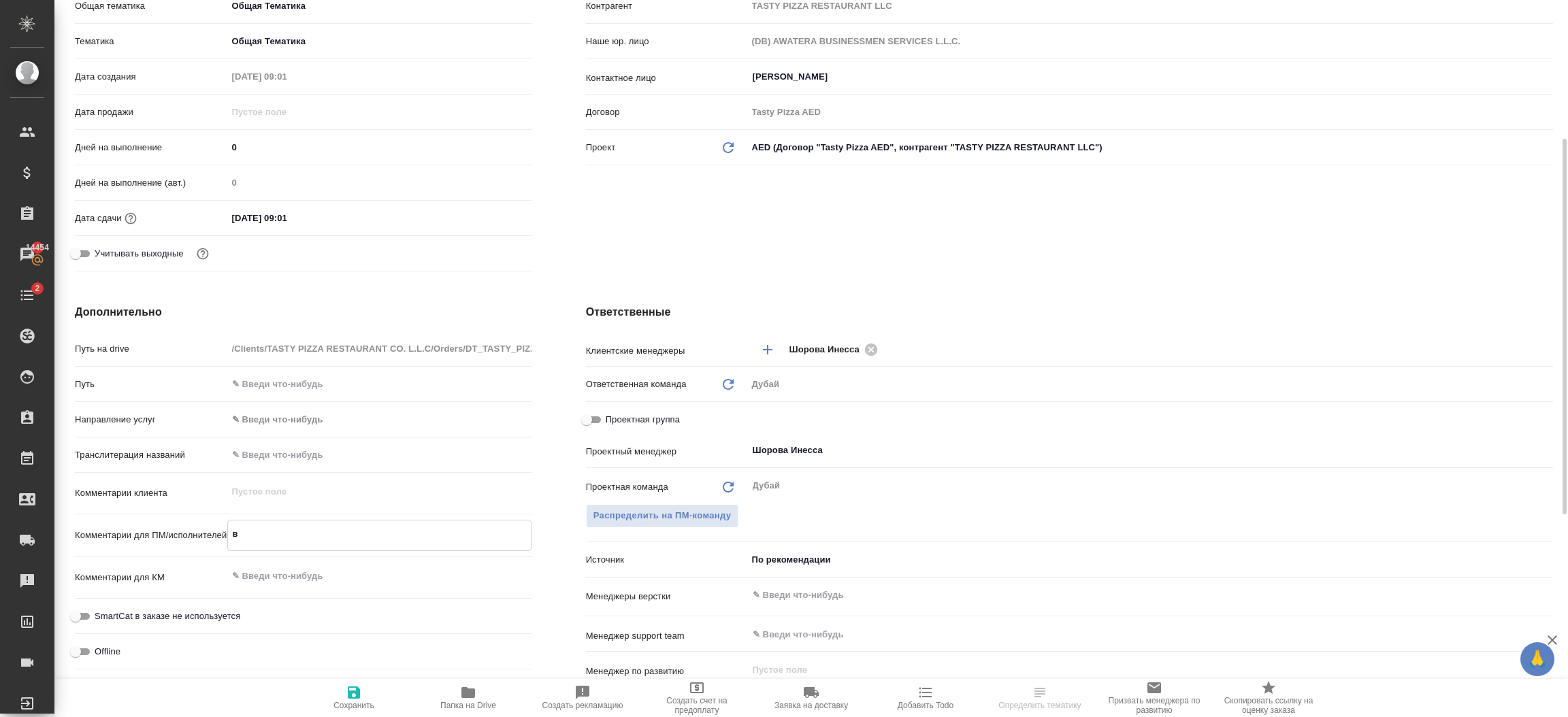
type textarea "x"
type textarea "вищ"
type textarea "x"
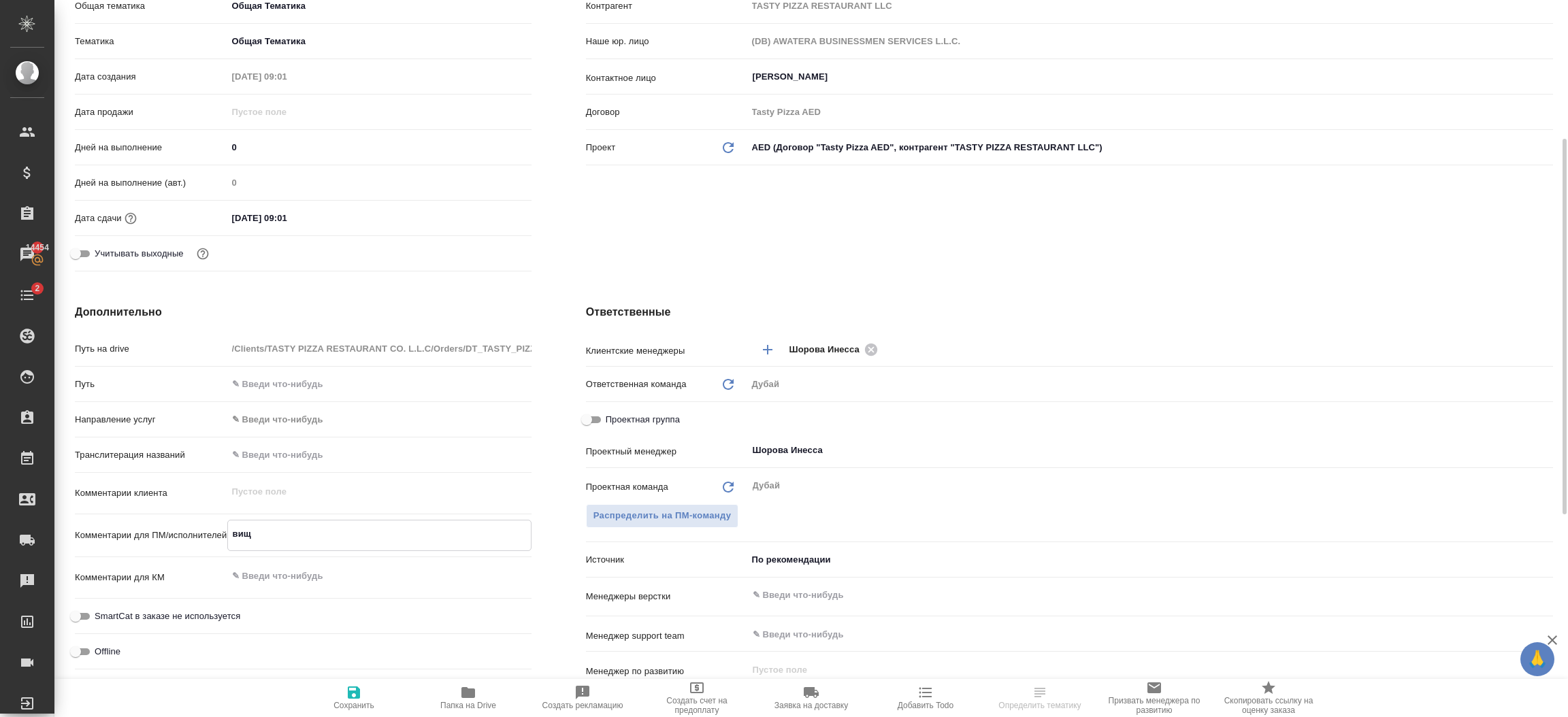
type textarea "x"
type textarea "ви"
type textarea "x"
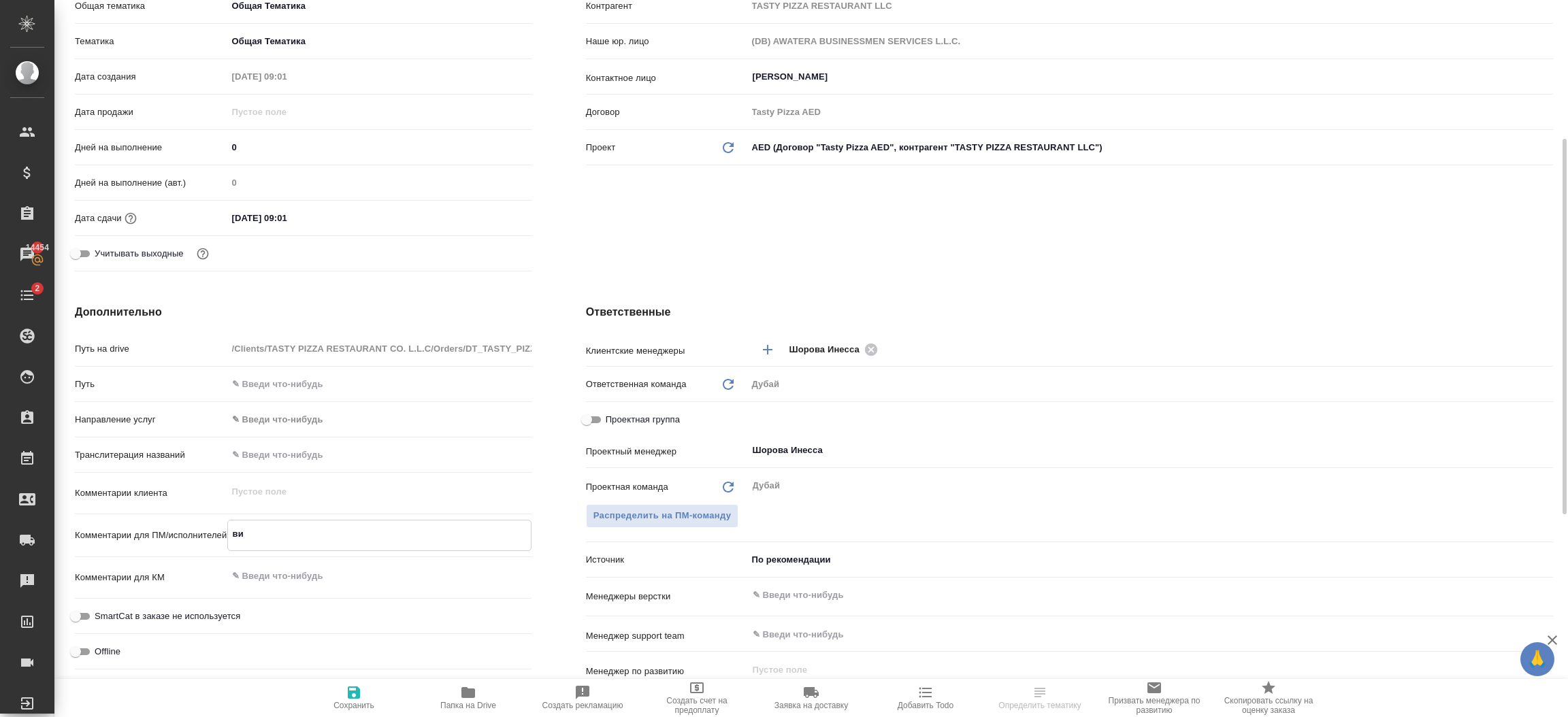
type textarea "виз"
type textarea "x"
type textarea "виза"
type textarea "x"
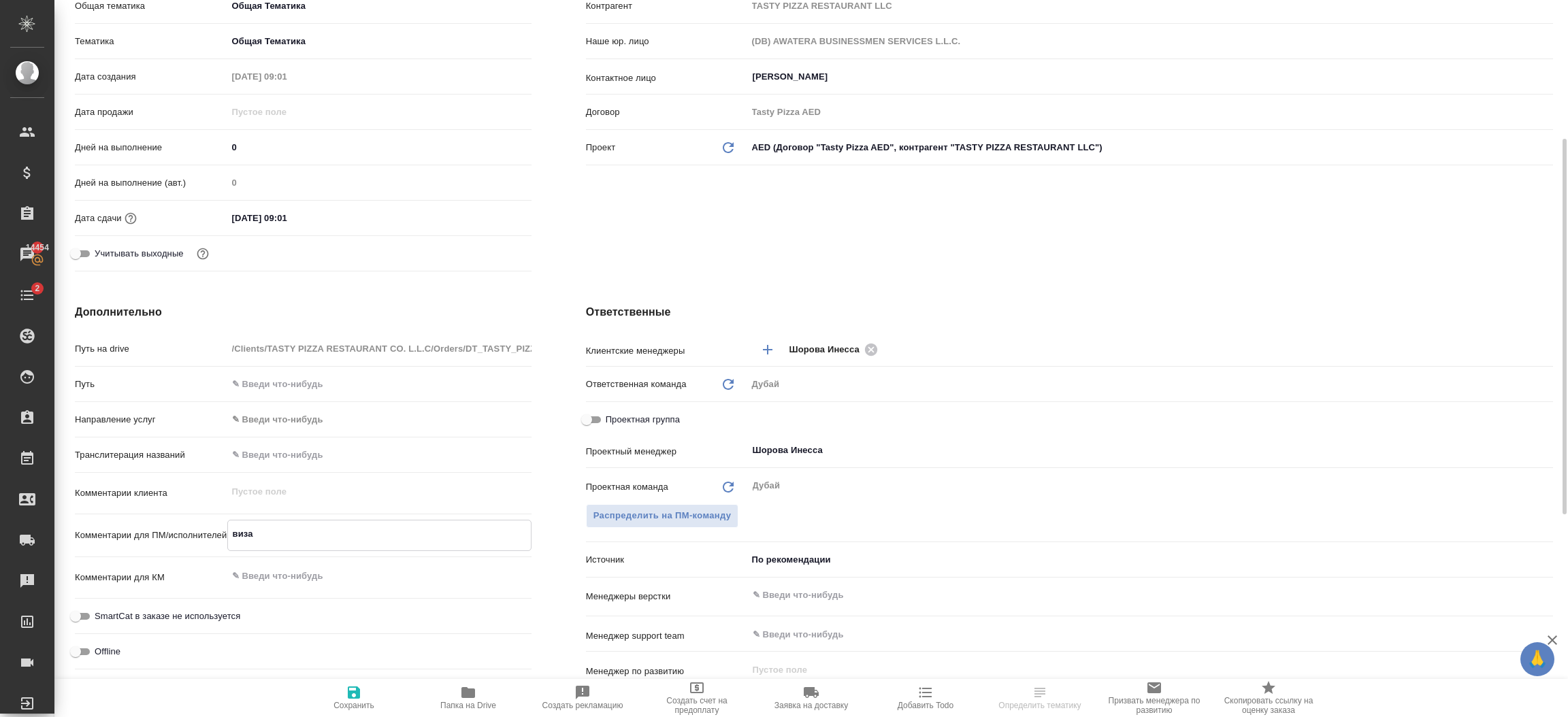
type textarea "виза"
type textarea "x"
type textarea "виза для р"
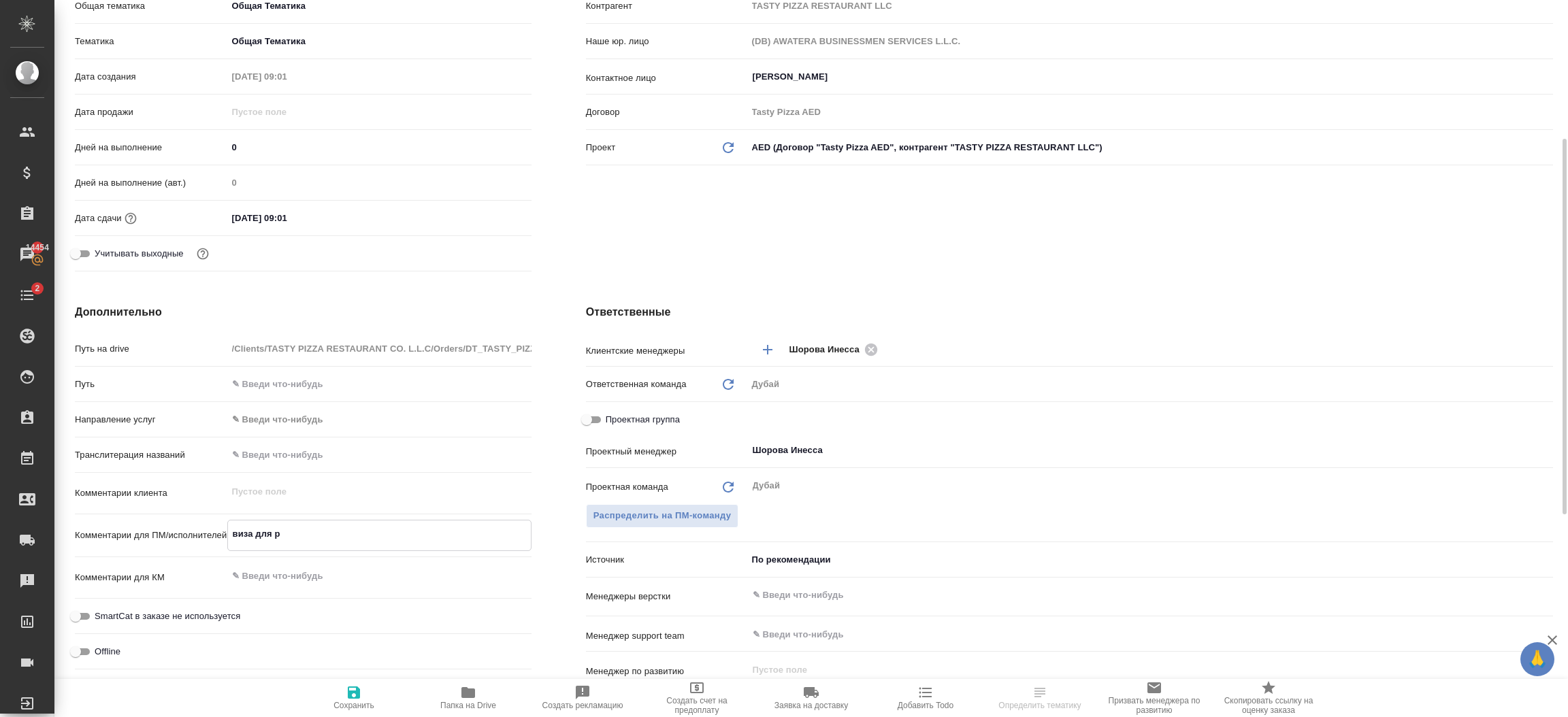
type textarea "x"
type textarea "виза для ра"
type textarea "x"
type textarea "виза для рабо"
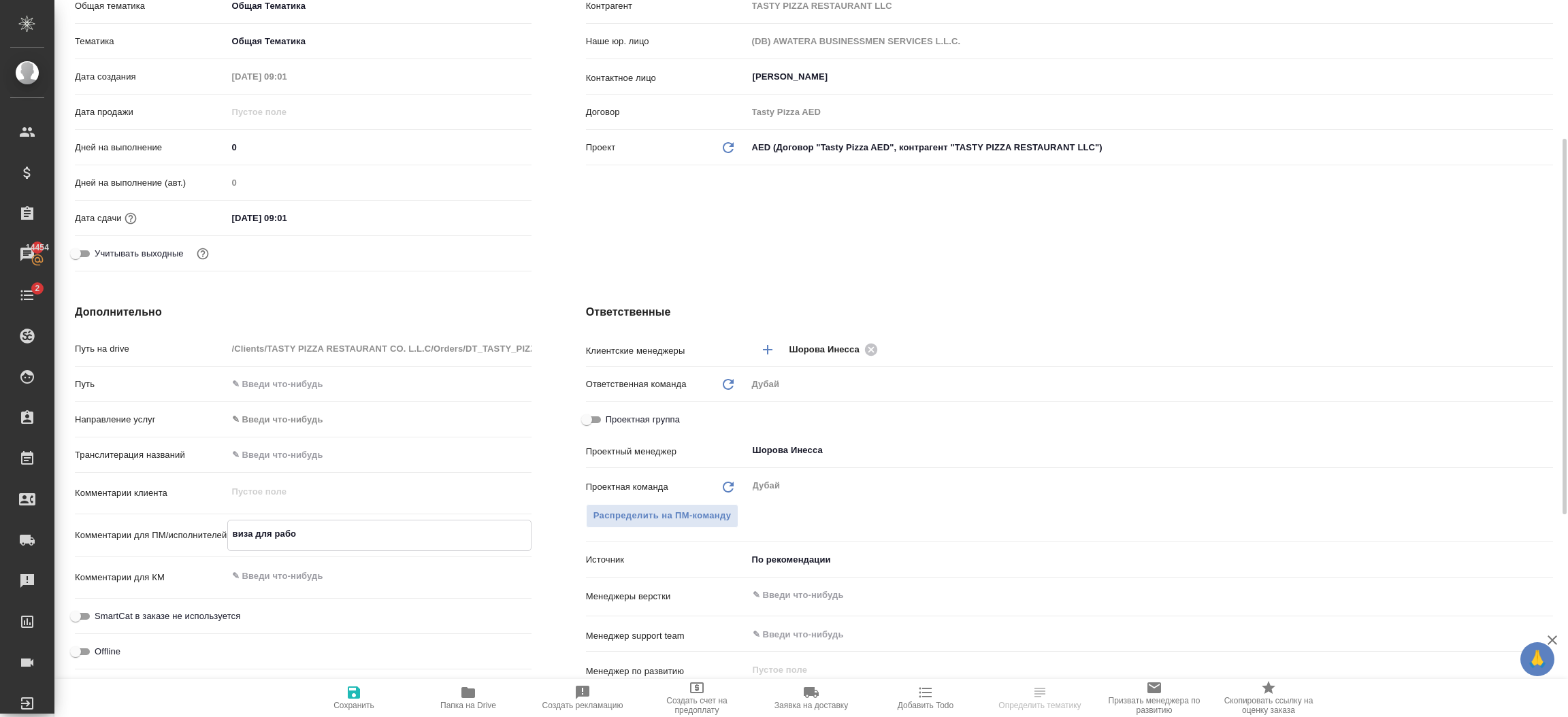
type textarea "x"
type textarea "виза для раб"
type textarea "x"
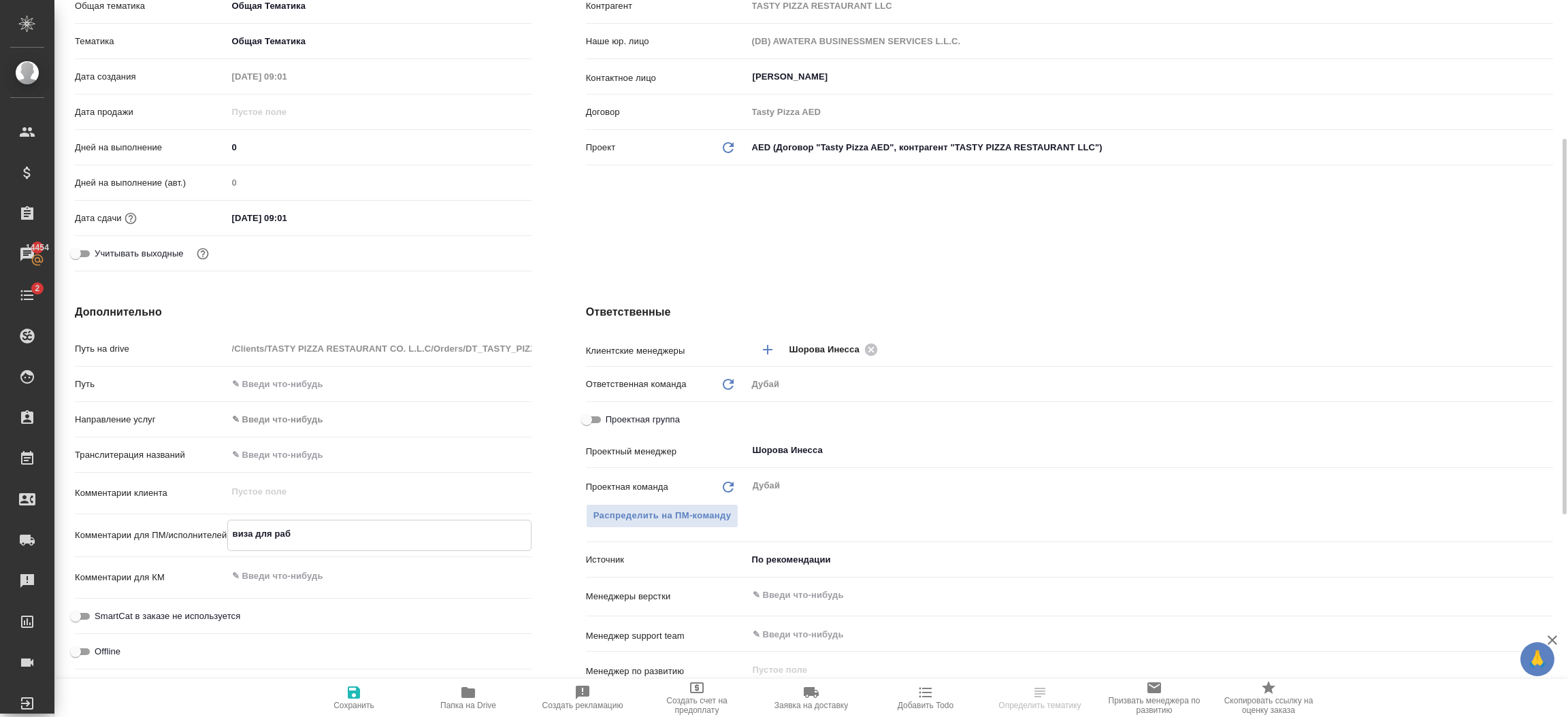
type textarea "x"
type textarea "виза для ра"
type textarea "x"
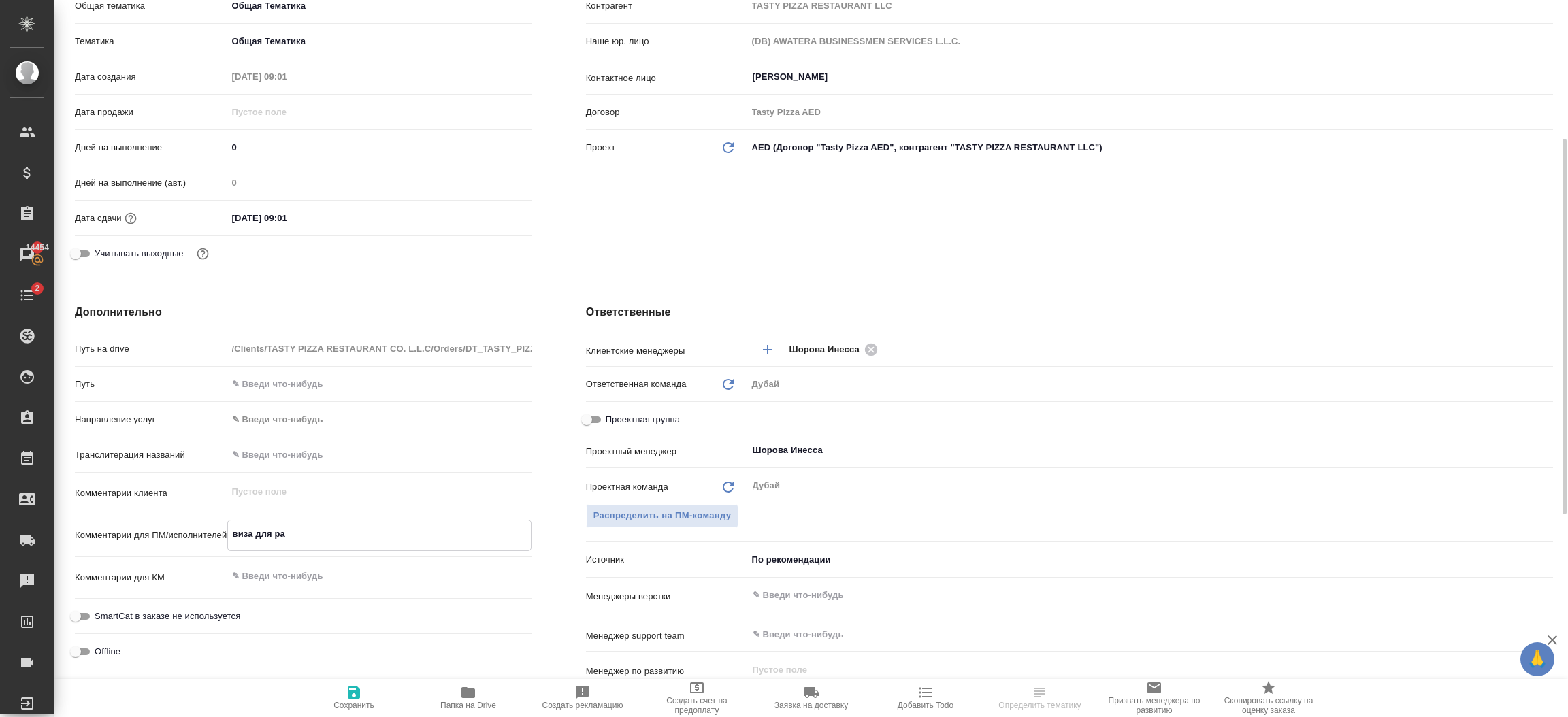
type textarea "x"
type textarea "виза для р"
type textarea "x"
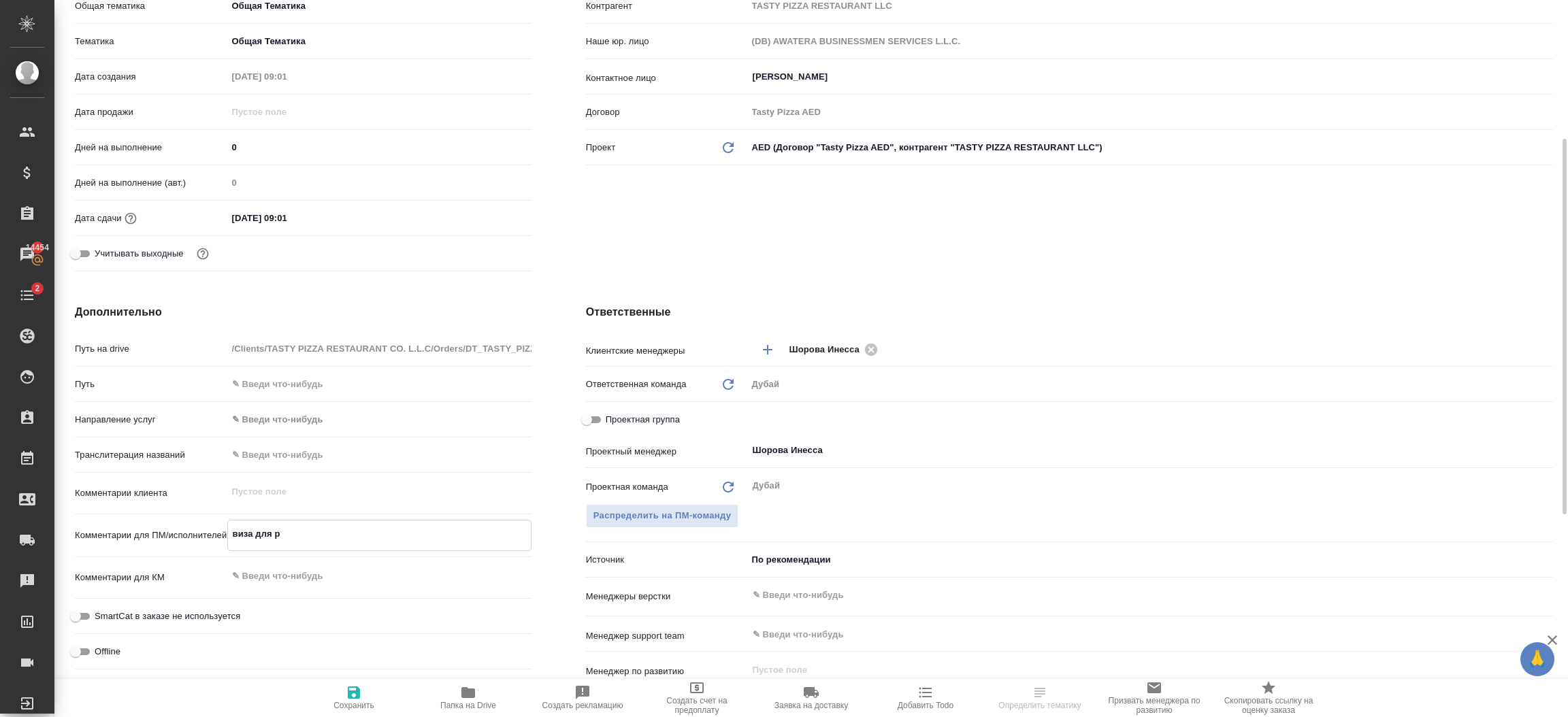
type textarea "виза для"
type textarea "x"
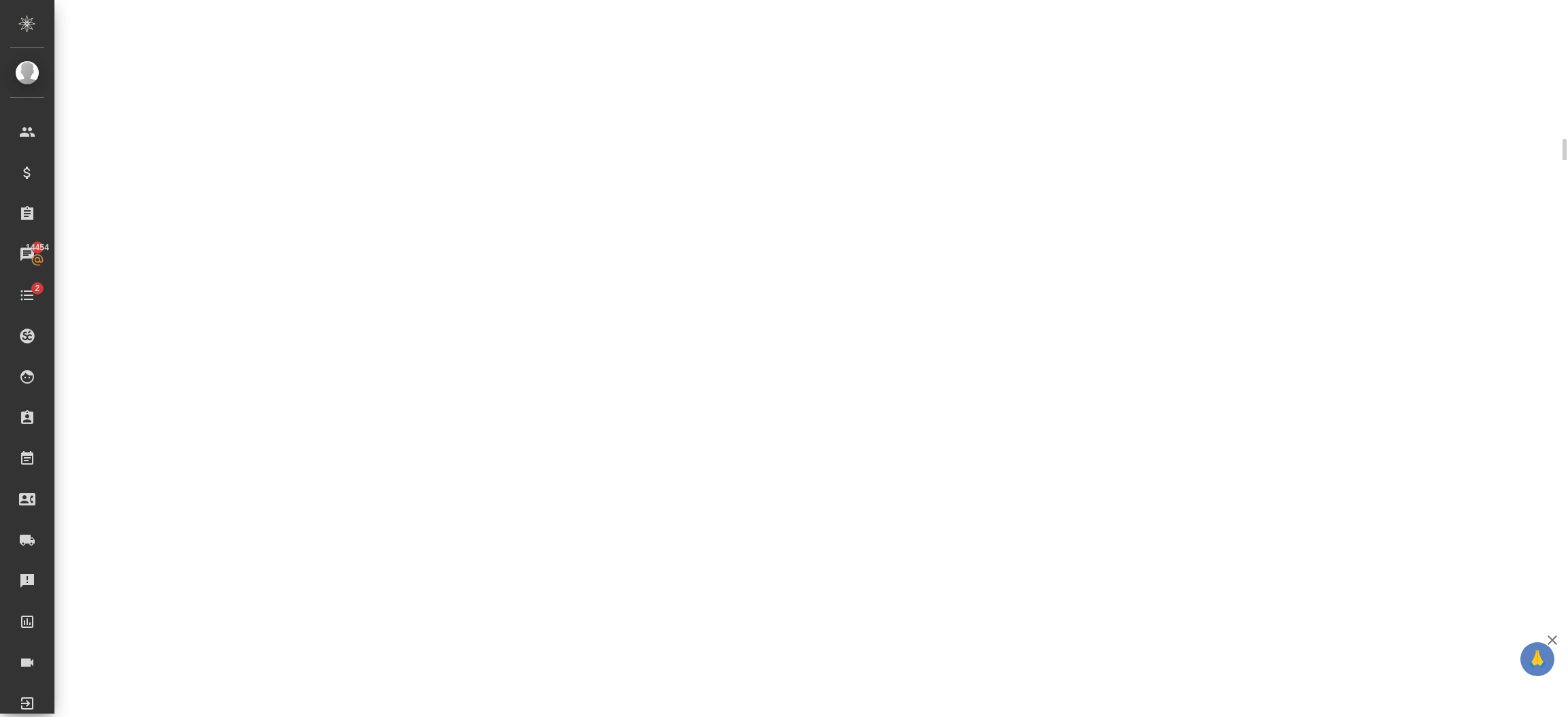
select select "RU"
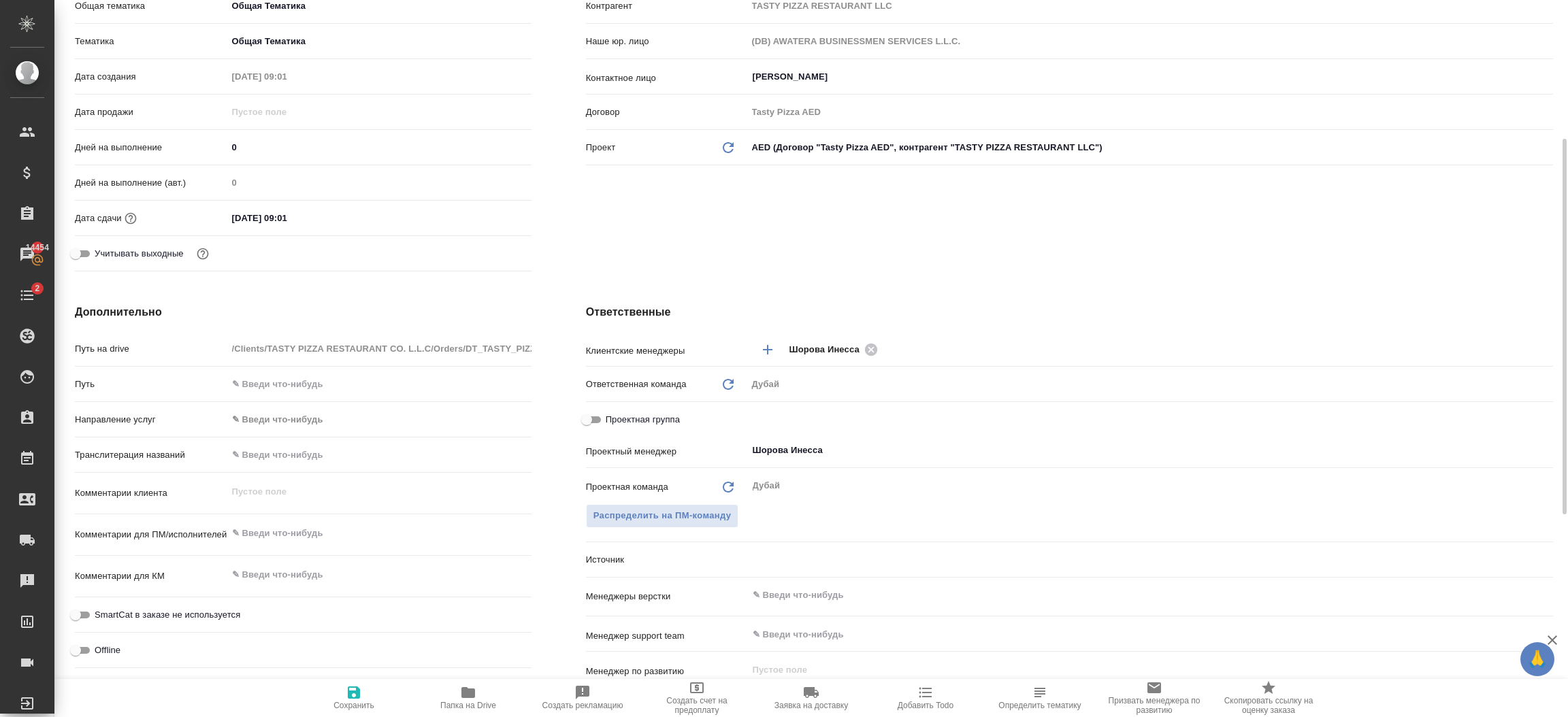
type textarea "x"
click at [316, 536] on textarea at bounding box center [379, 533] width 304 height 23
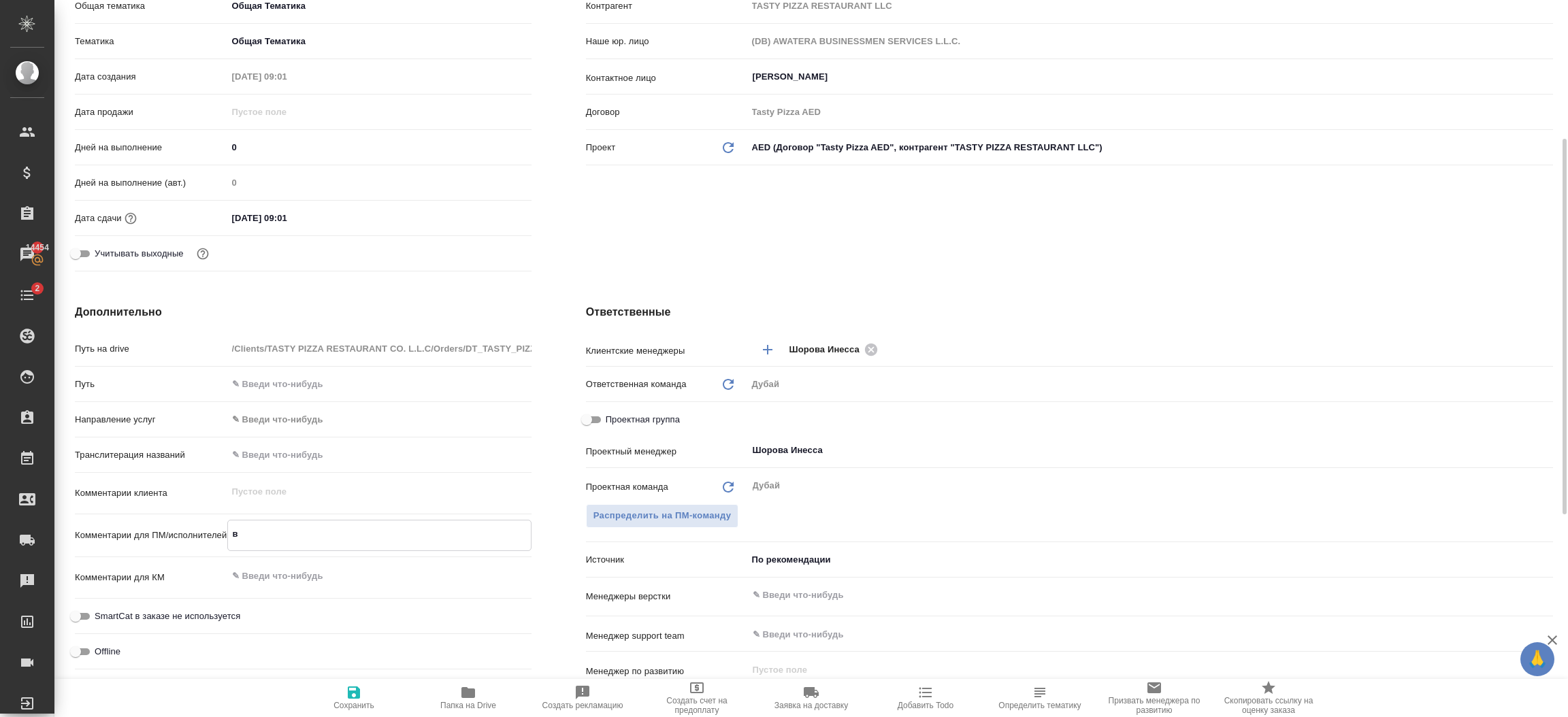
type textarea "ви"
type textarea "x"
type textarea "виза"
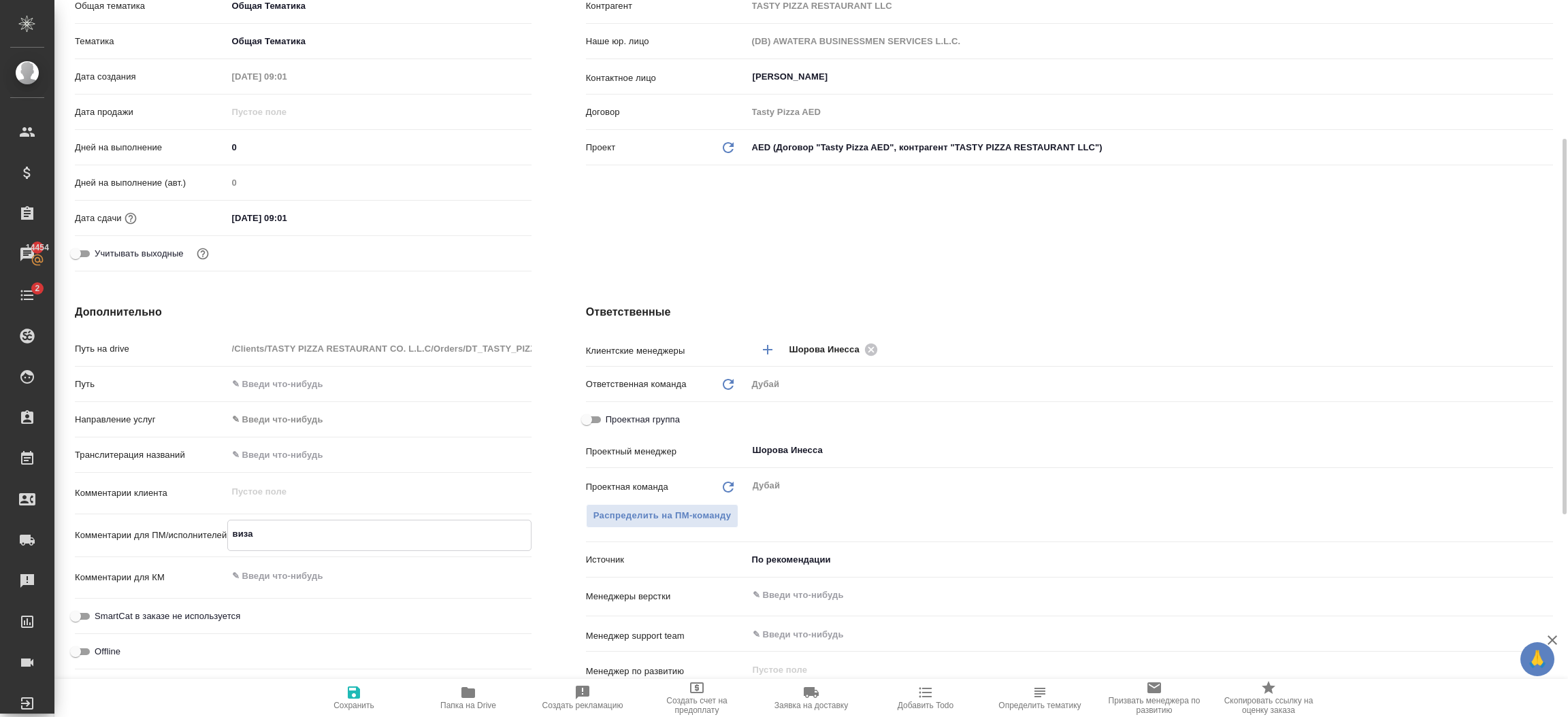
type textarea "x"
type textarea "виза"
type textarea "x"
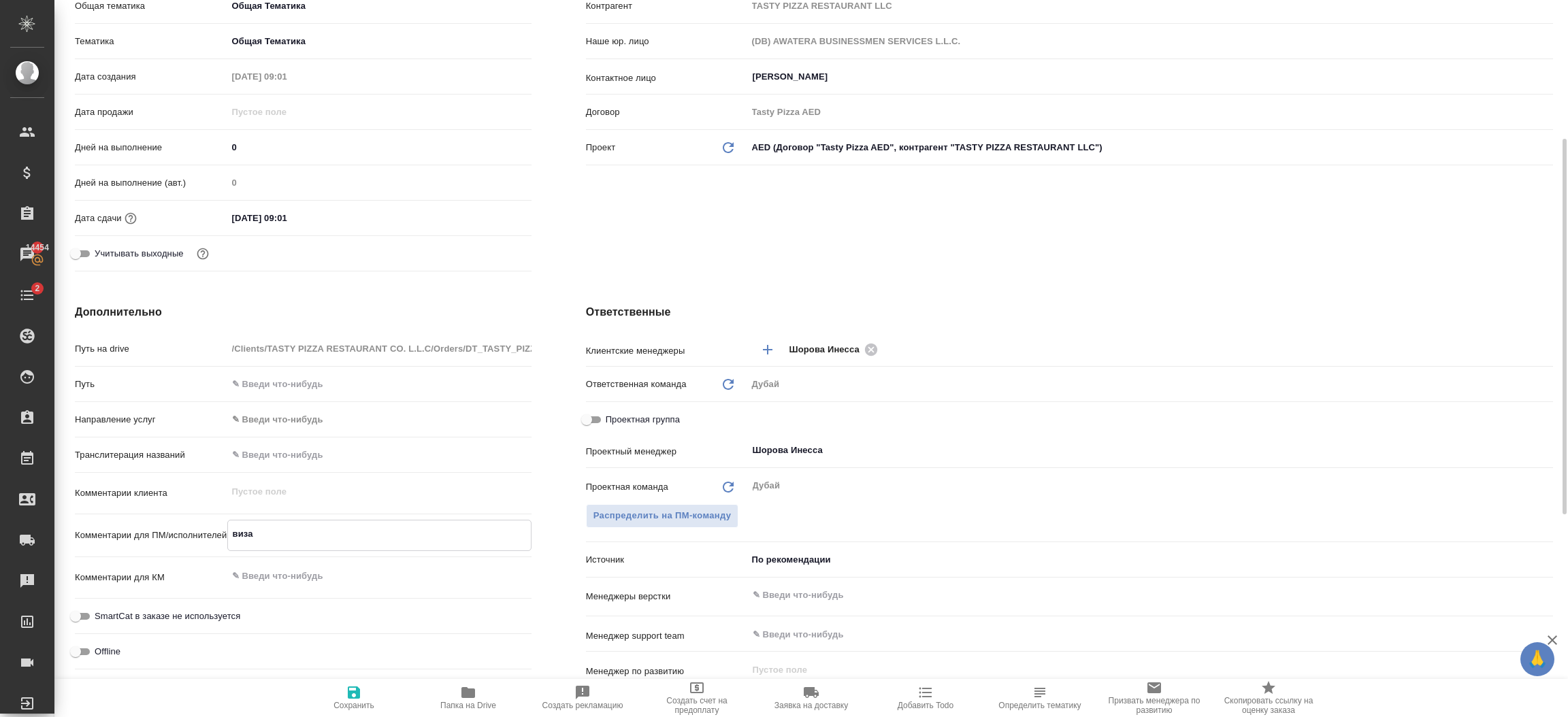
type textarea "x"
type textarea "виза дл"
type textarea "x"
type textarea "виза для"
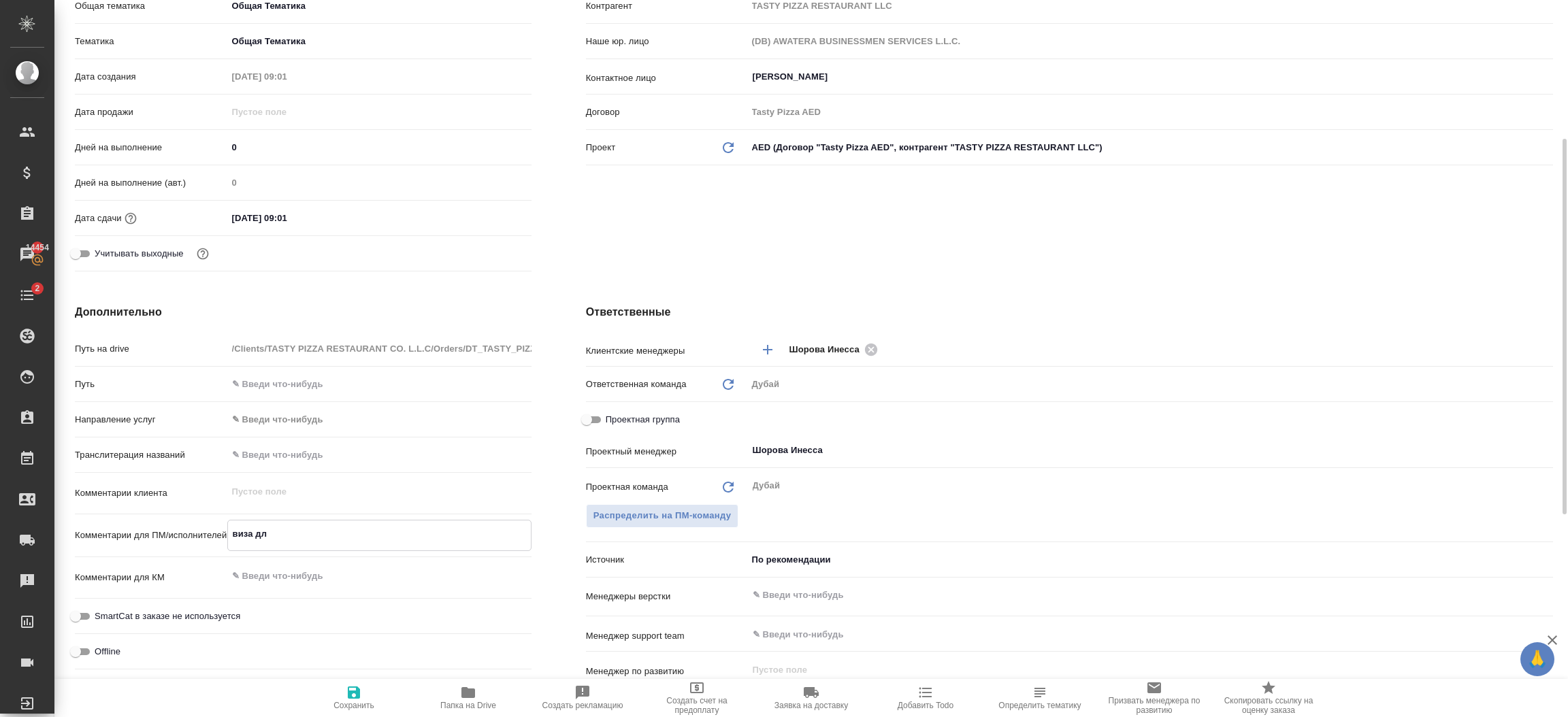
type textarea "x"
type textarea "виза для"
type textarea "x"
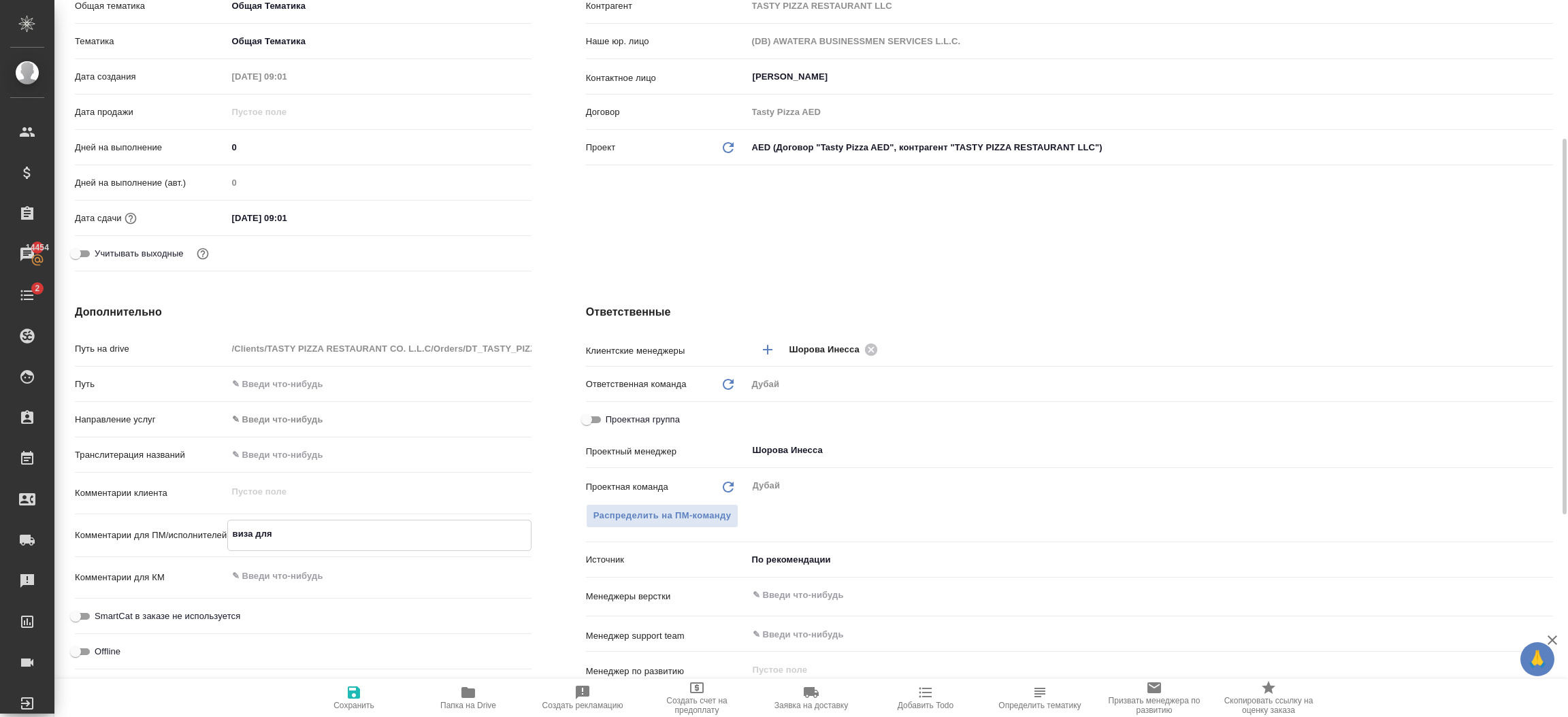
type textarea "x"
type textarea "виза для ребе"
type textarea "x"
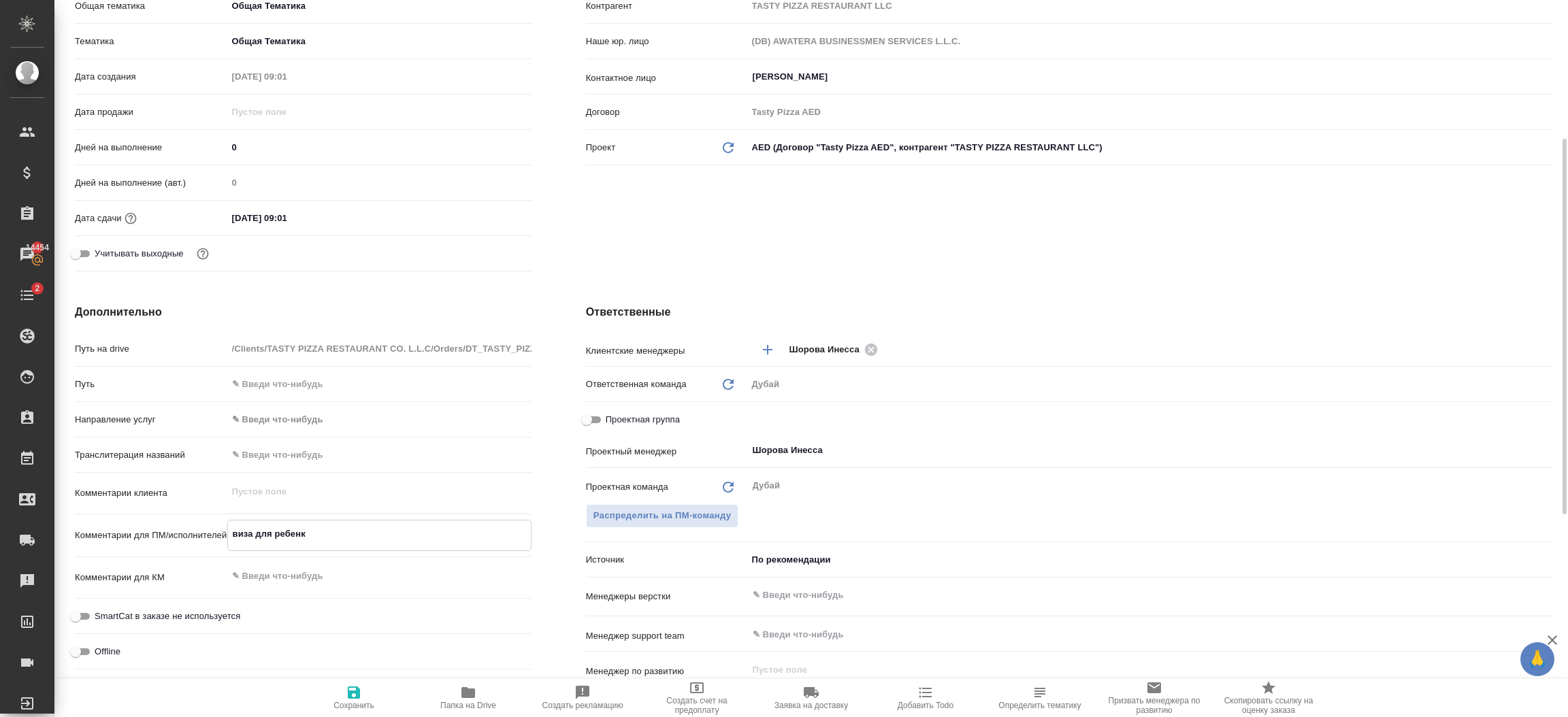
type textarea "виза для ребенка"
type textarea "x"
type textarea "виза для ребенка"
type textarea "x"
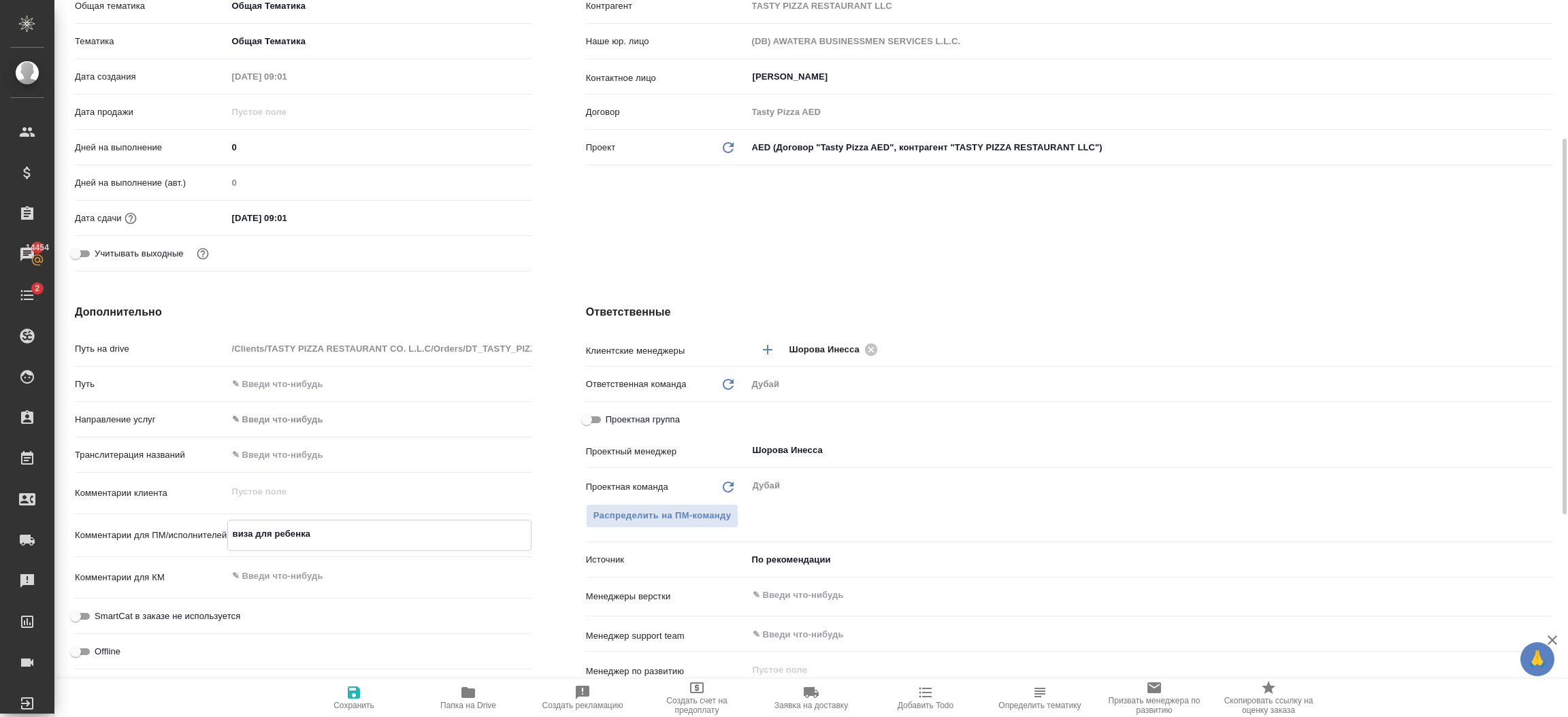
type textarea "x"
type textarea "виза для ребенка В"
type textarea "x"
type textarea "виза для ребенка Вла"
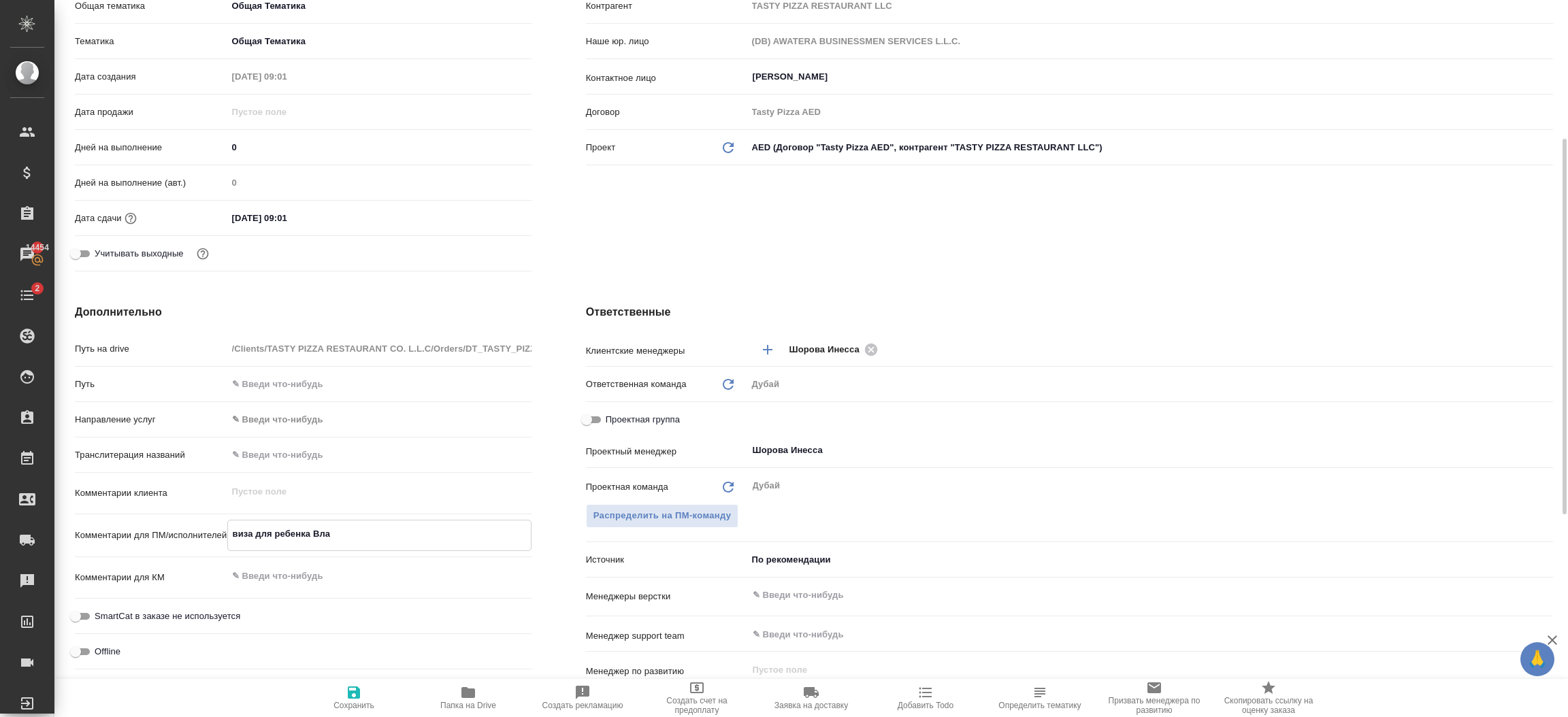
type textarea "x"
type textarea "виза для ребенка Владислав"
type textarea "x"
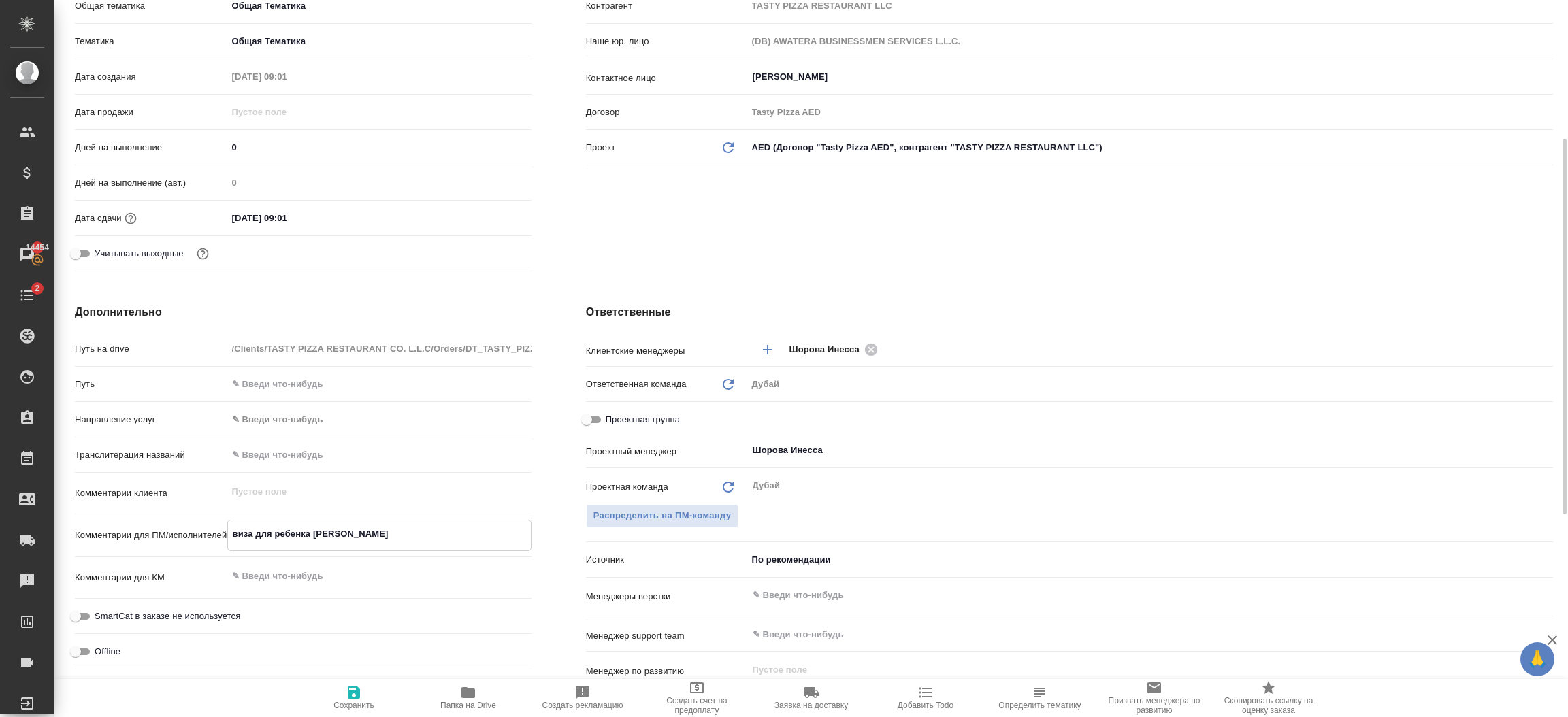
type textarea "виза для ребенка Владислава"
type textarea "x"
type textarea "виза для ребенка Владислава"
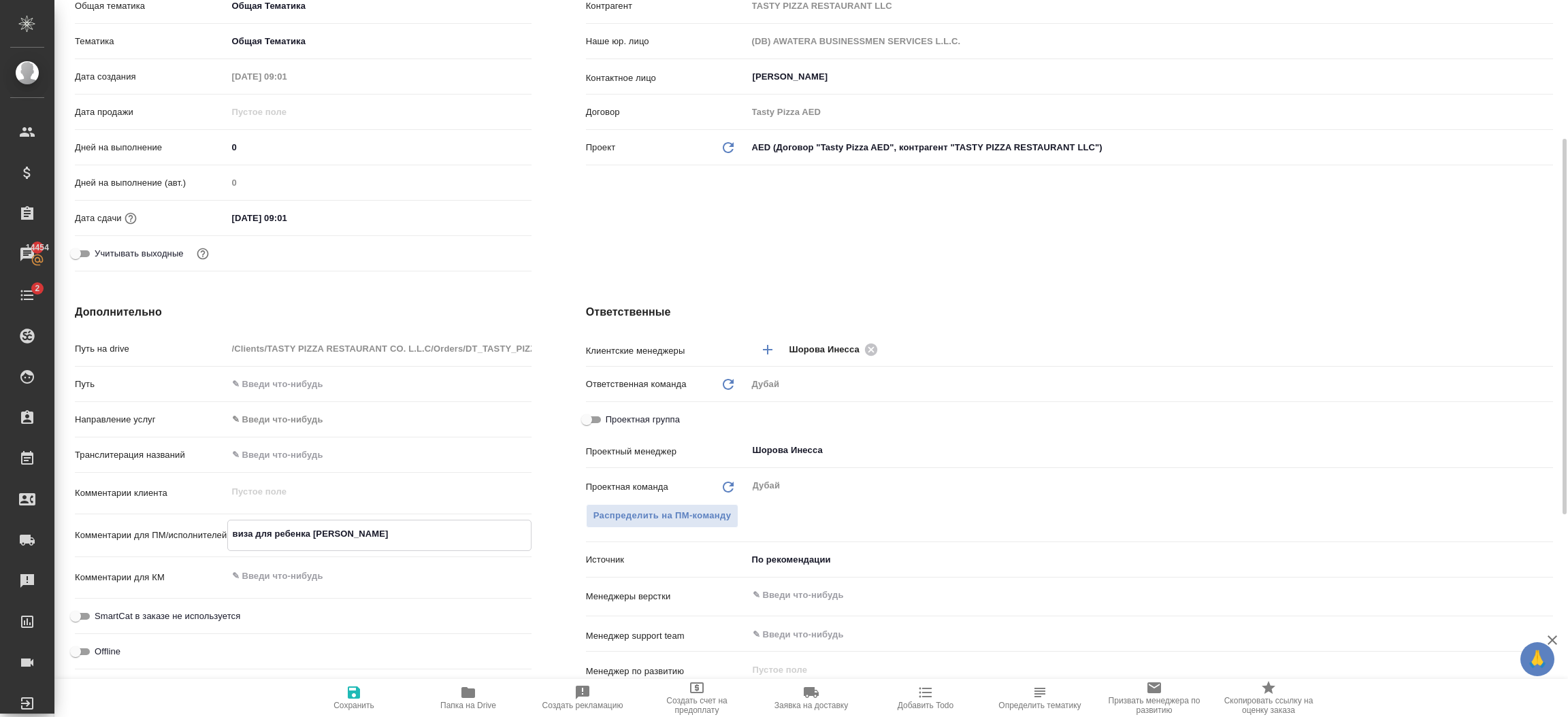
type textarea "x"
type textarea "виза для ребенка Владислава"
type textarea "x"
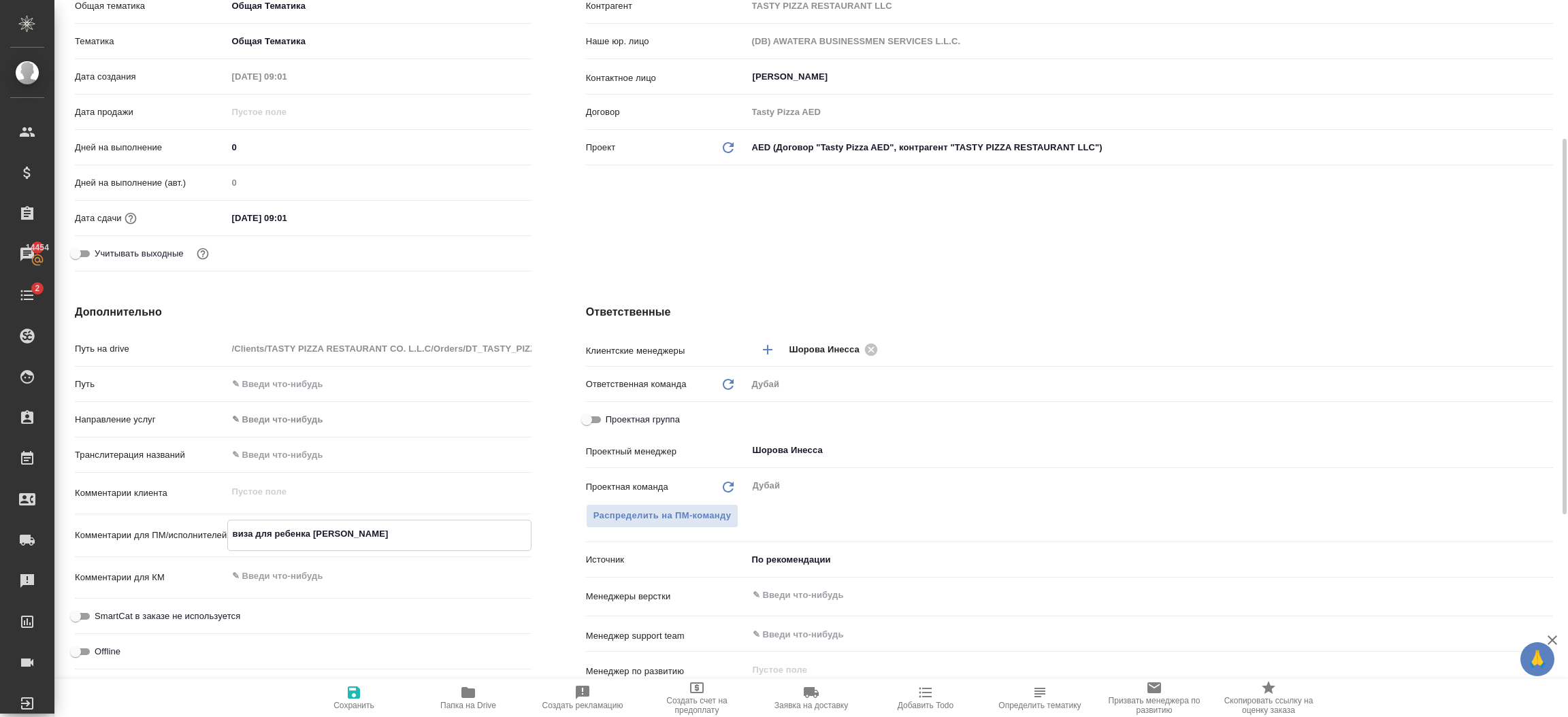
type textarea "x"
type textarea "виза для ребенка Владислава +"
type textarea "x"
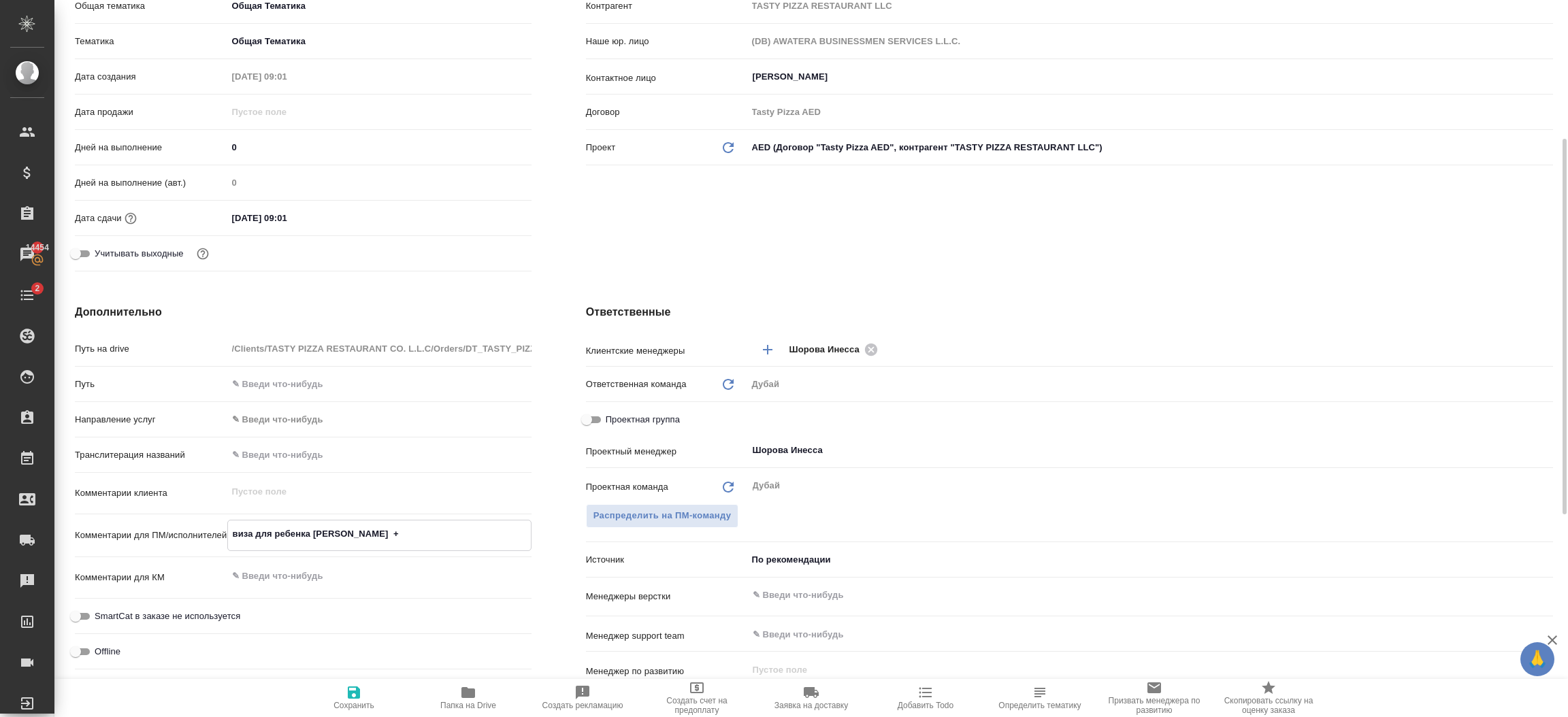
type textarea "виза для ребенка Владислава +"
type textarea "x"
type textarea "виза для ребенка Владислава + ле"
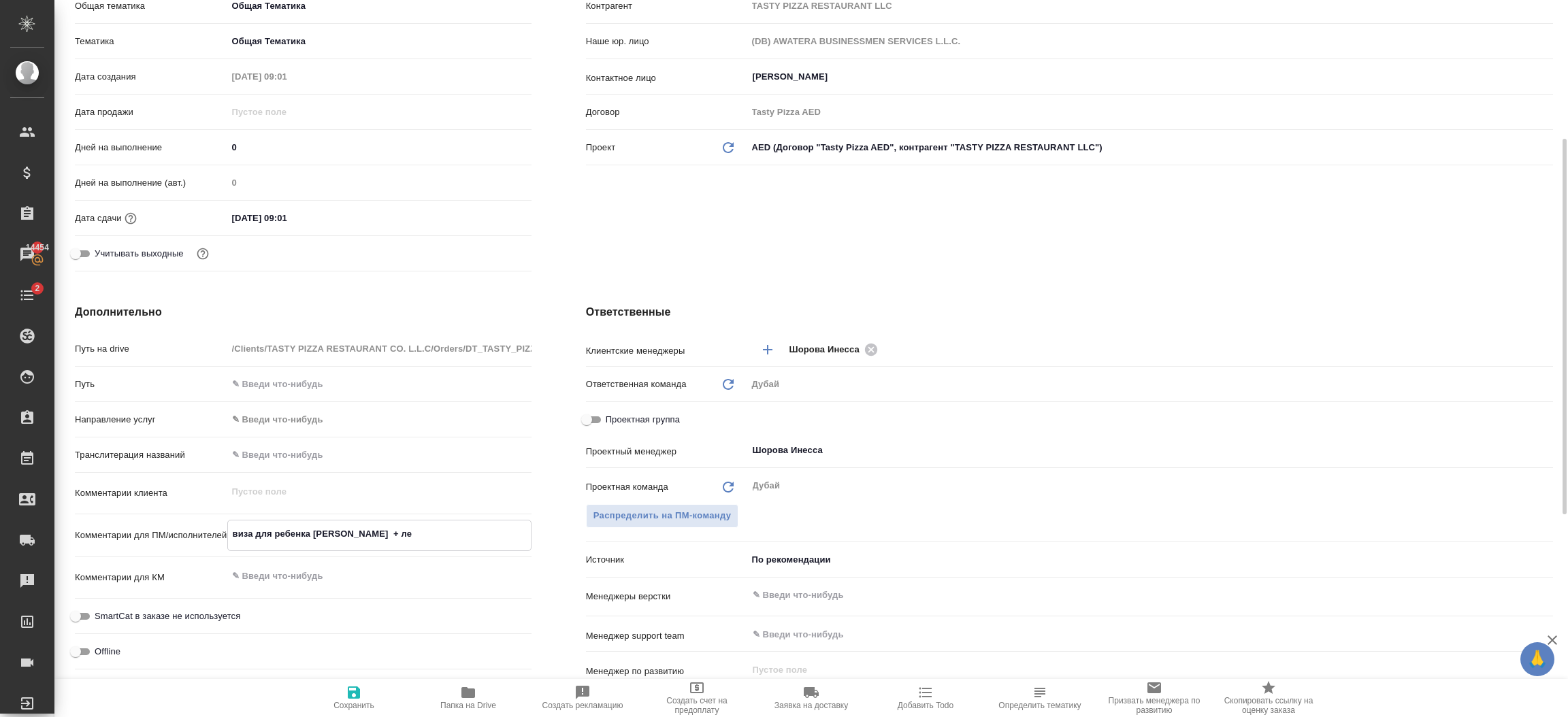
type textarea "x"
type textarea "виза для ребенка Владислава + лега"
type textarea "x"
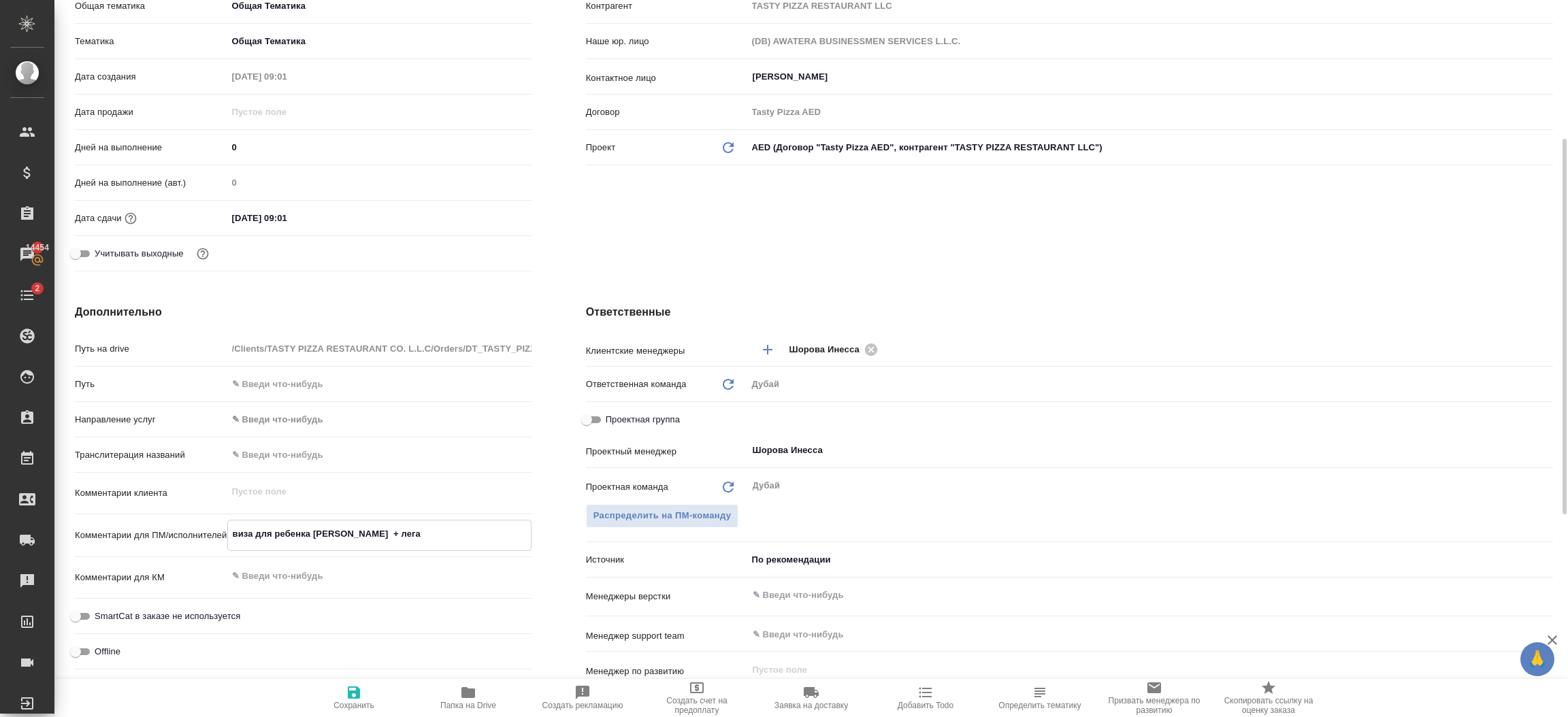
type textarea "x"
type textarea "виза для ребенка Владислава + лега св"
type textarea "x"
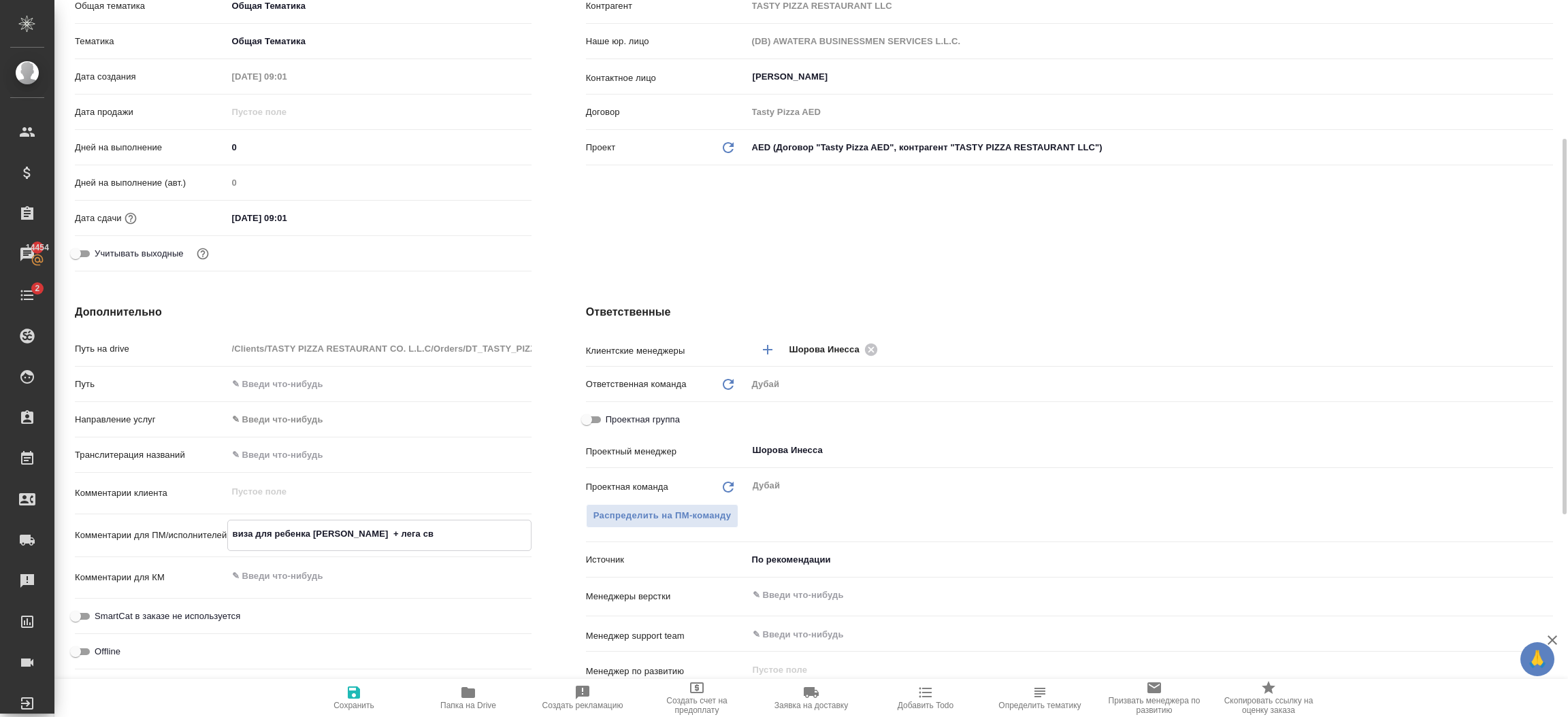
type textarea "x"
type textarea "виза для ребенка Владислава + лега сви"
type textarea "x"
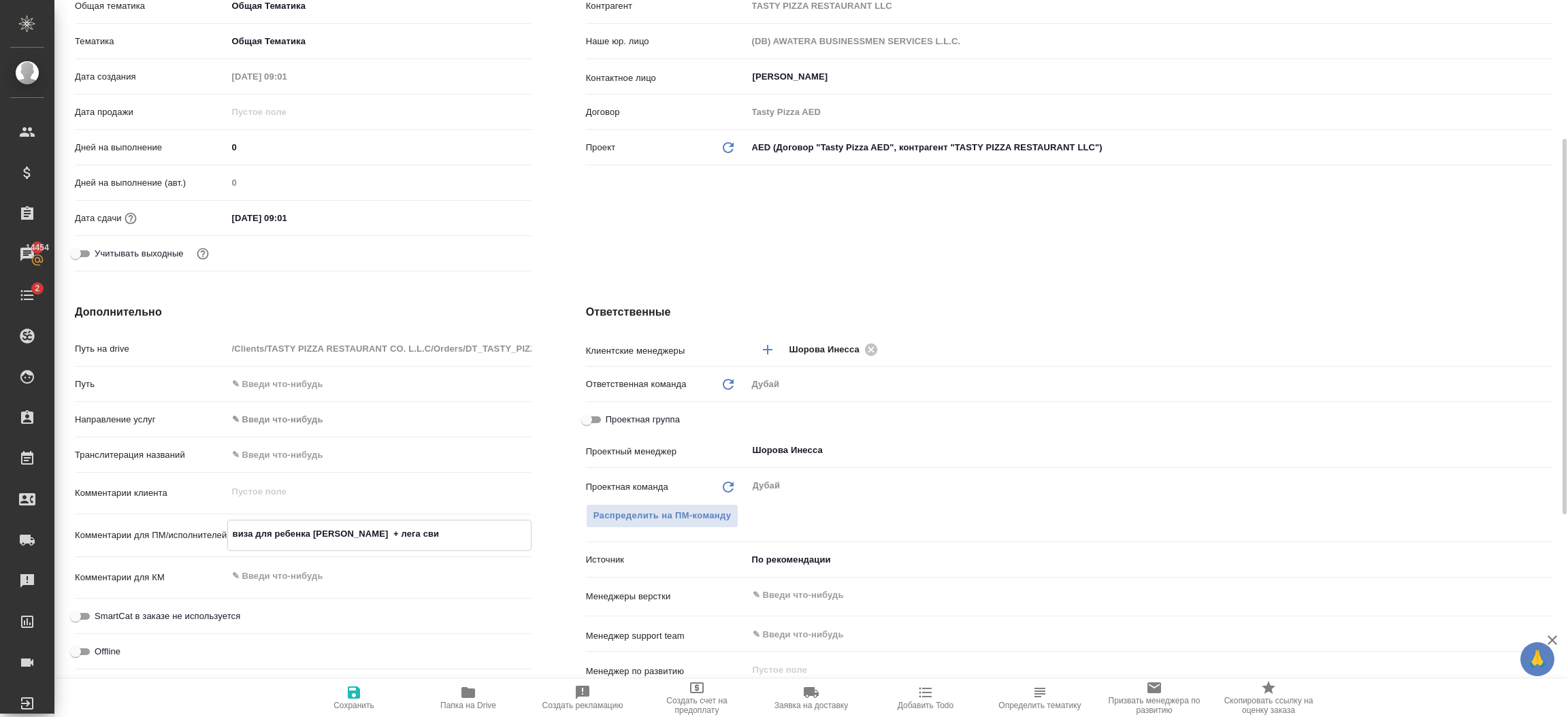
type textarea "виза для ребенка Владислава + лега свид"
type textarea "x"
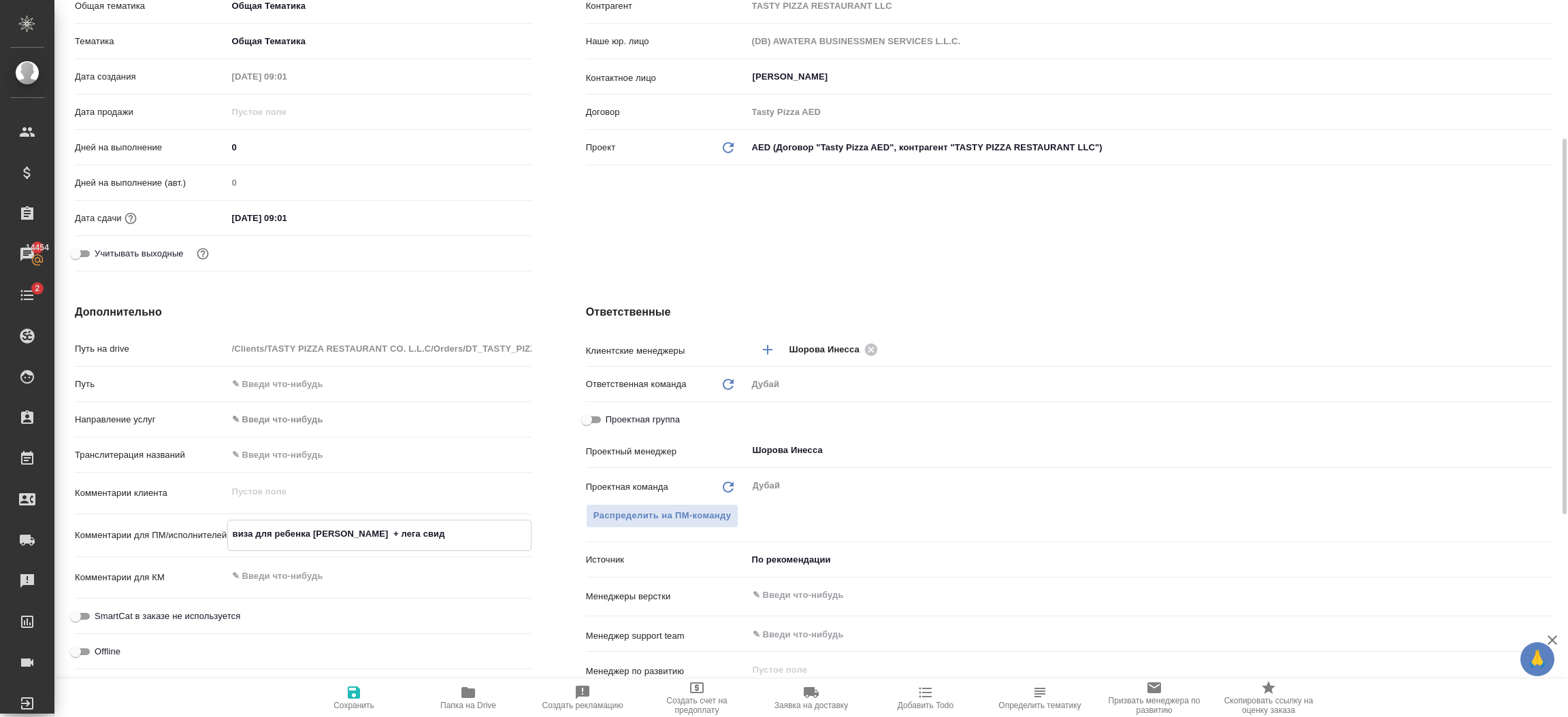
type textarea "виза для ребенка Владислава + лега свид-"
type textarea "x"
type textarea "виза для ребенка Владислава + лега свид-ва"
type textarea "x"
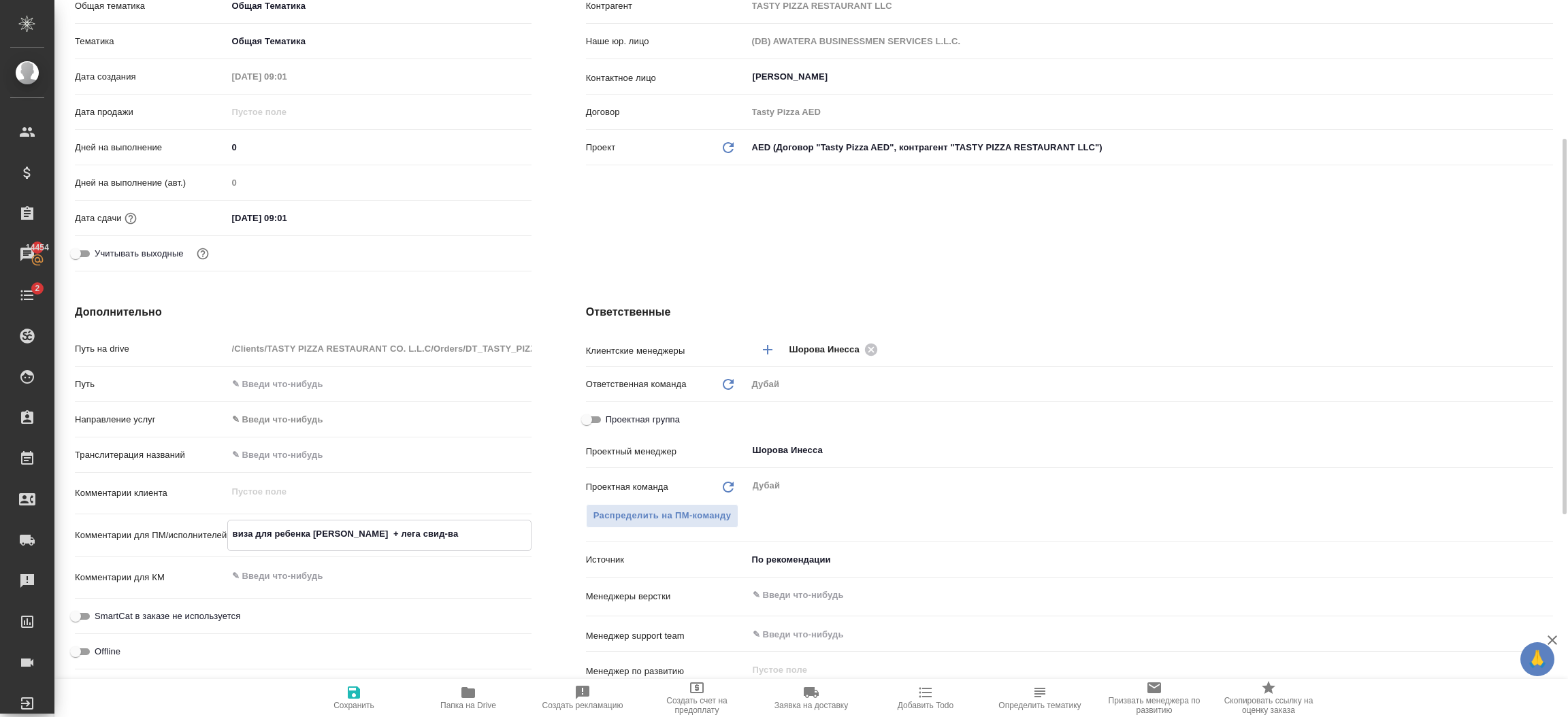
type textarea "x"
type textarea "виза для ребенка Владислава + лега свид-ва о"
type textarea "x"
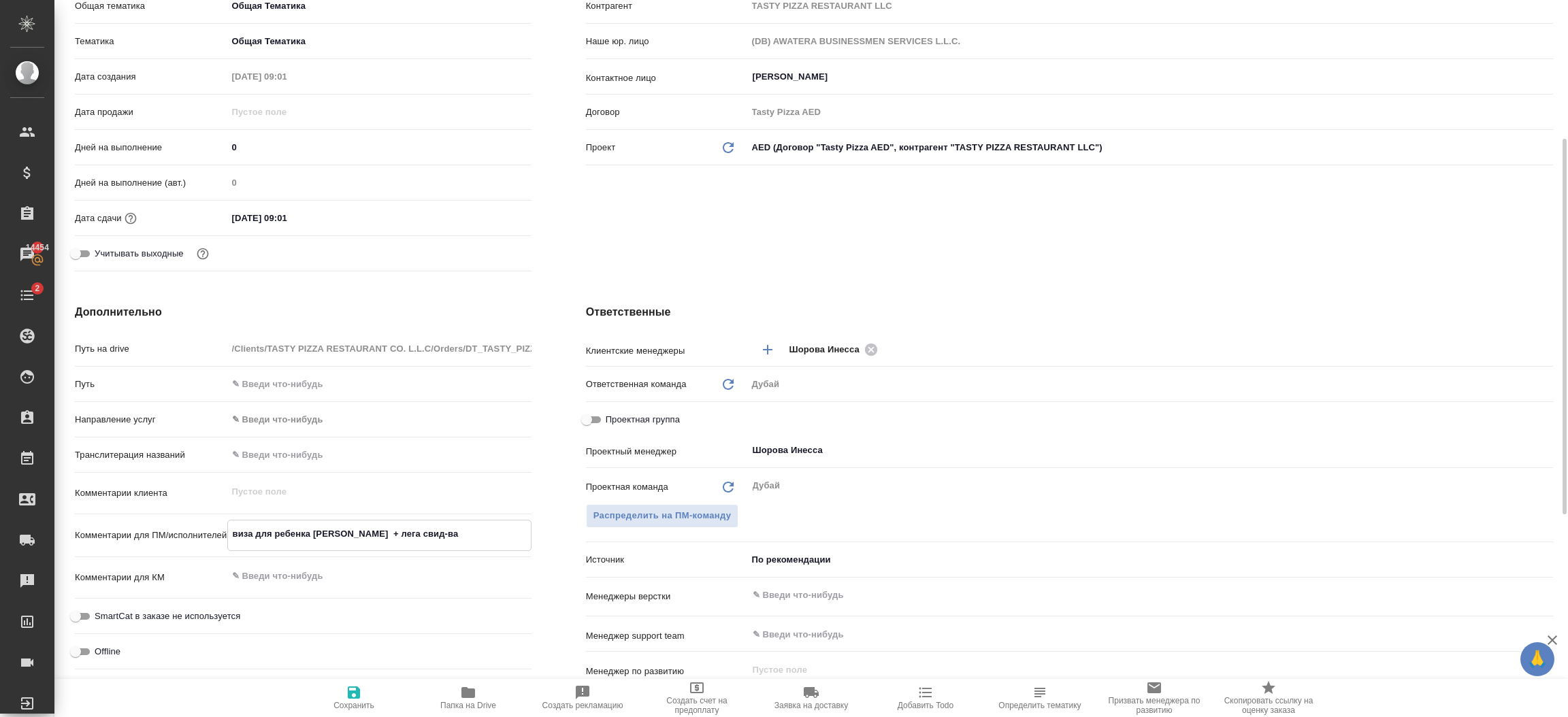
type textarea "x"
type textarea "виза для ребенка Владислава + лега свид-ва о"
type textarea "x"
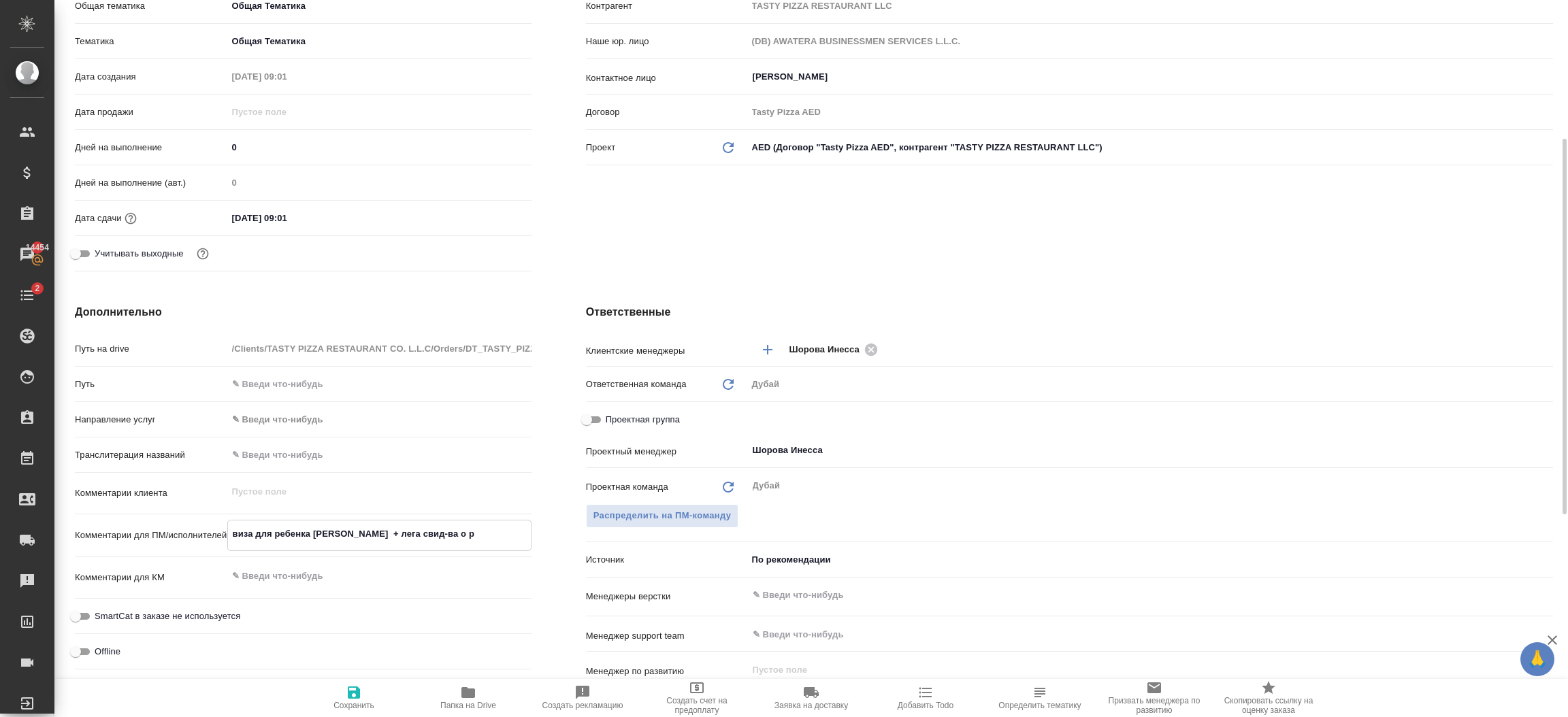
type textarea "виза для ребенка Владислава + лега свид-ва о ро"
type textarea "x"
type textarea "виза для ребенка Владислава + лега свид-ва о рож"
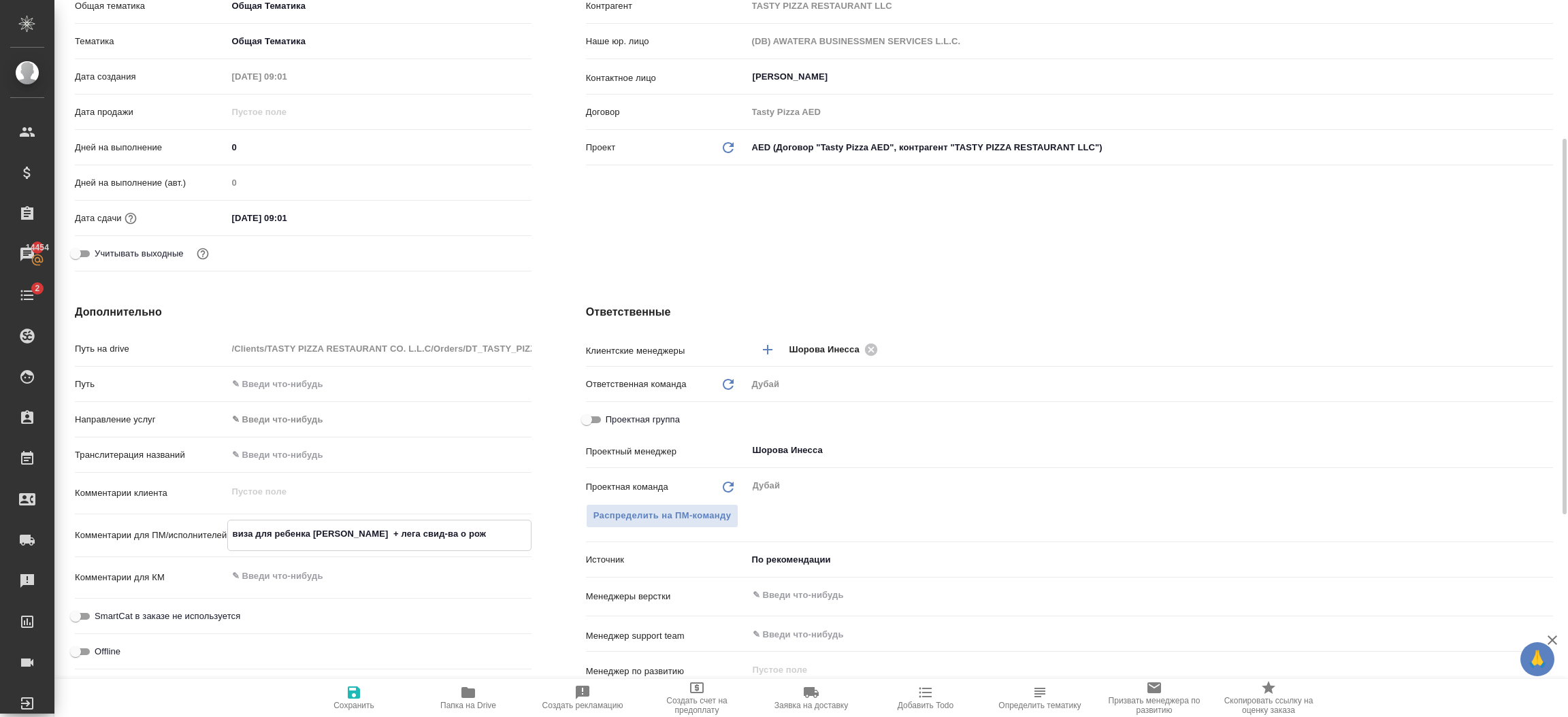
type textarea "x"
type textarea "виза для ребенка Владислава + лега свид-ва о рожден"
type textarea "x"
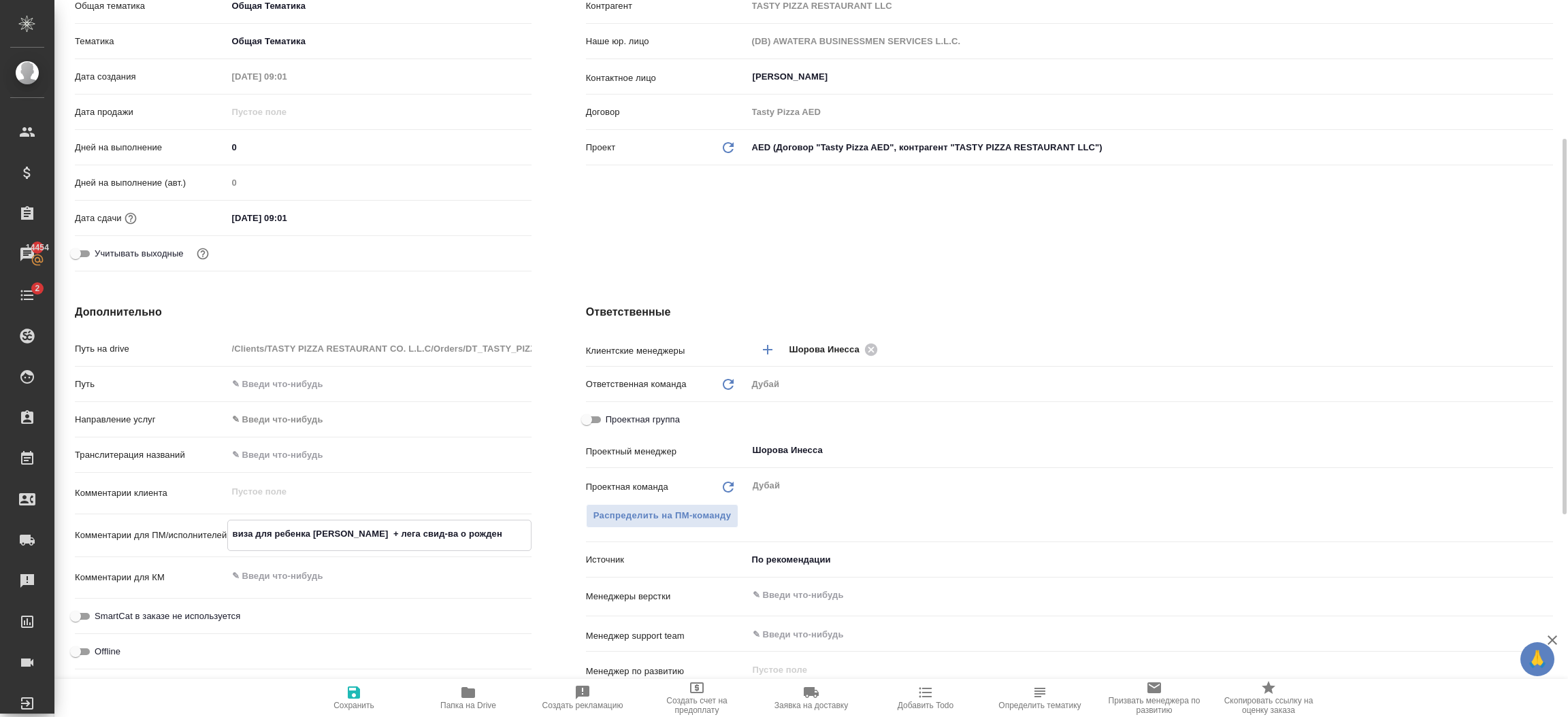
type textarea "x"
type textarea "виза для ребенка Владислава + лега свид-ва о рождени"
type textarea "x"
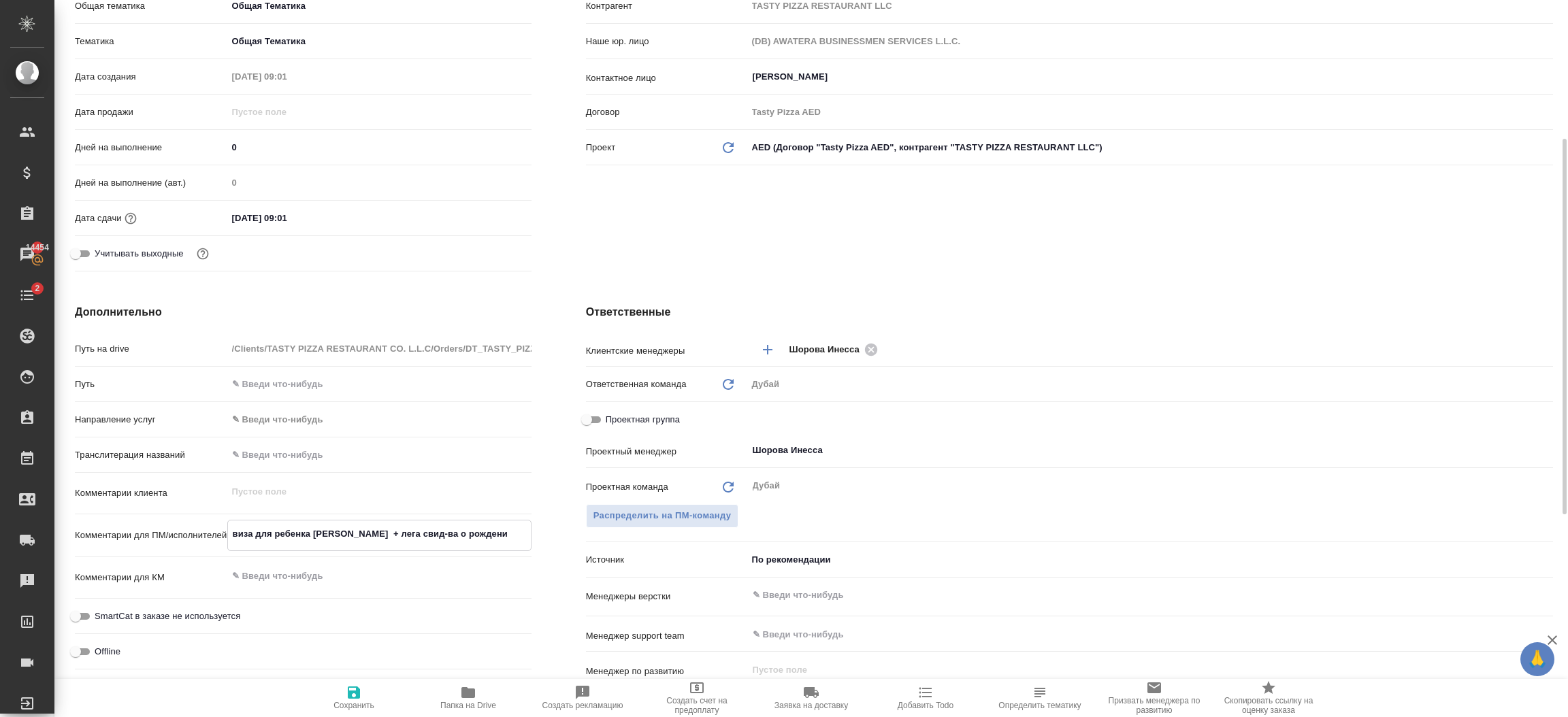
type textarea "x"
type textarea "виза для ребенка Владислава + лега свид-ва о рождении"
type textarea "x"
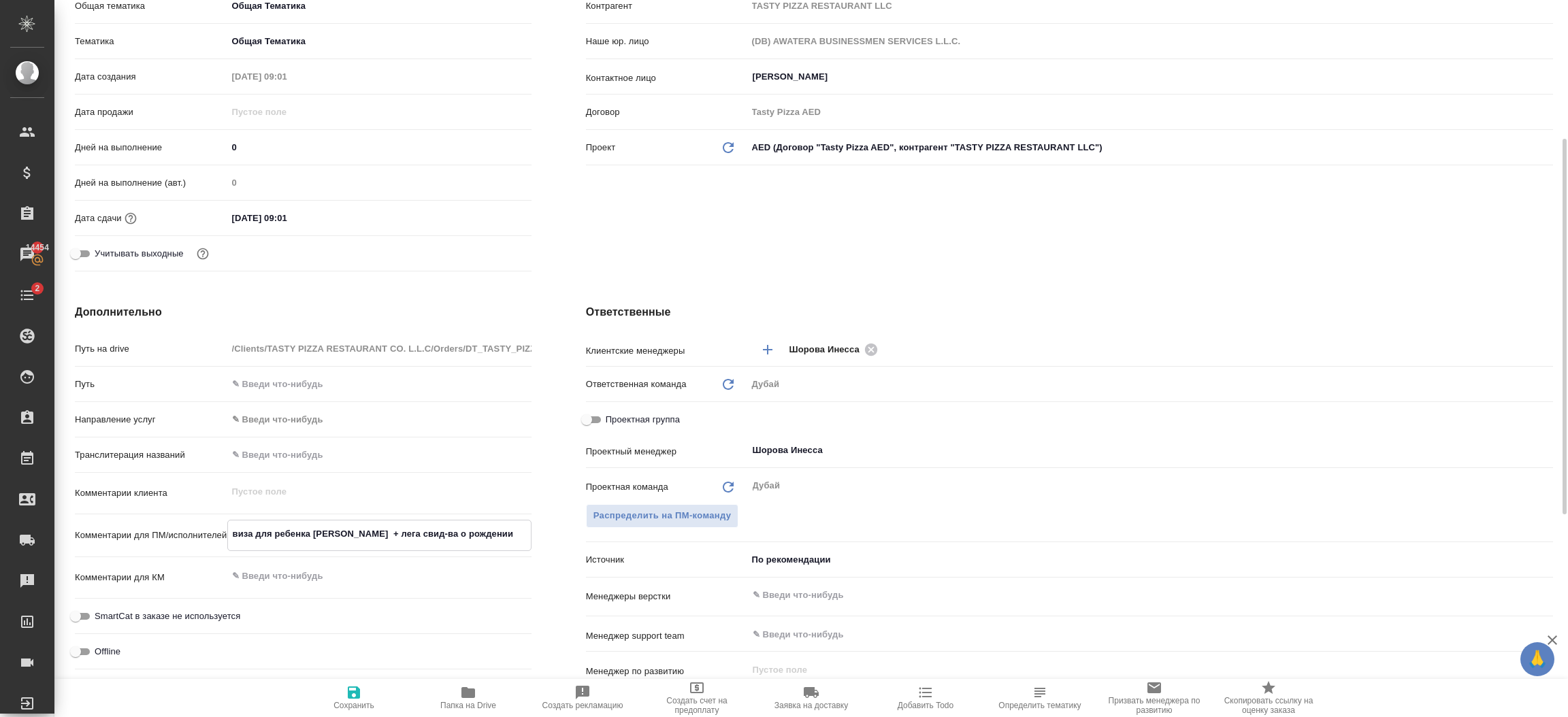
type textarea "виза для ребенка Владислава + лега свид-ва о рождении"
type textarea "x"
click at [346, 698] on icon "button" at bounding box center [353, 692] width 16 height 16
type textarea "x"
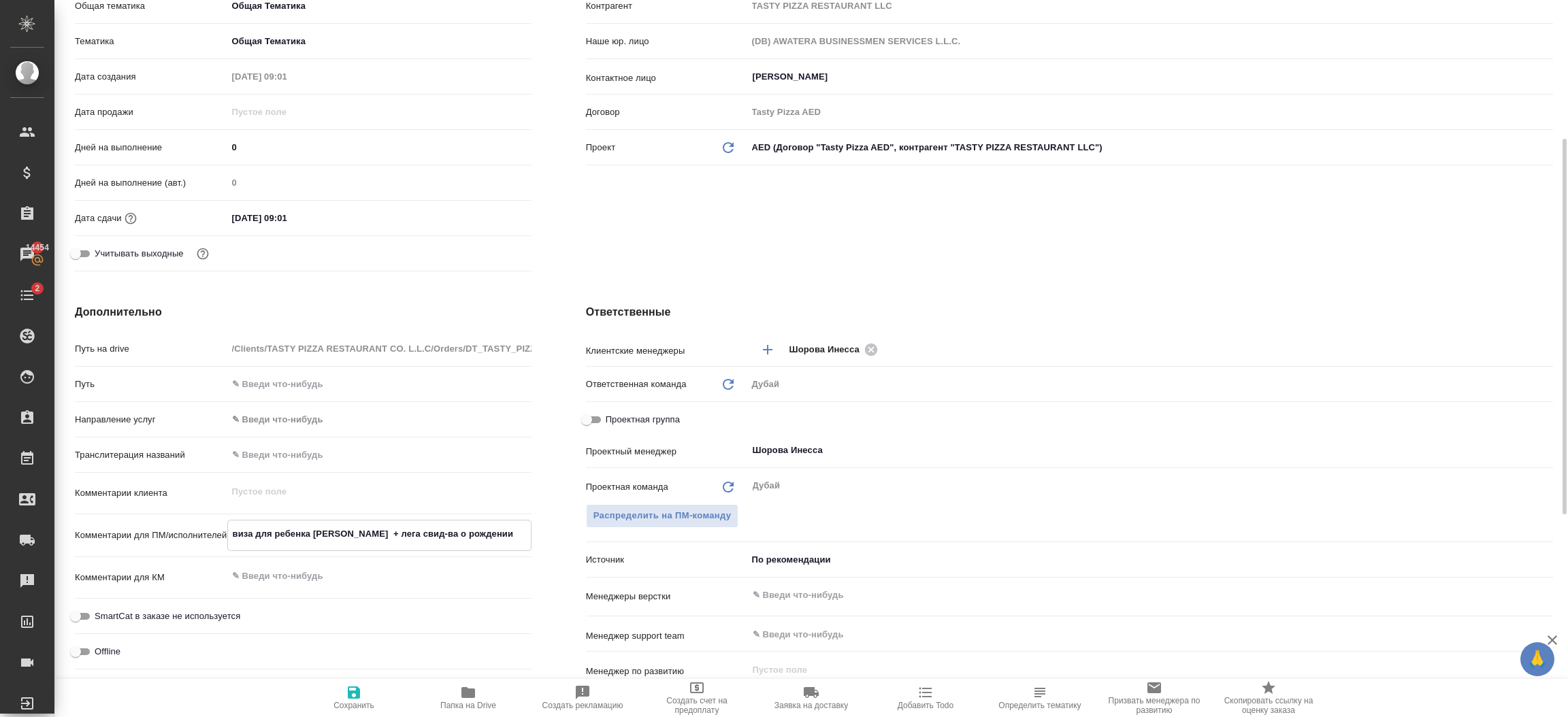
type textarea "x"
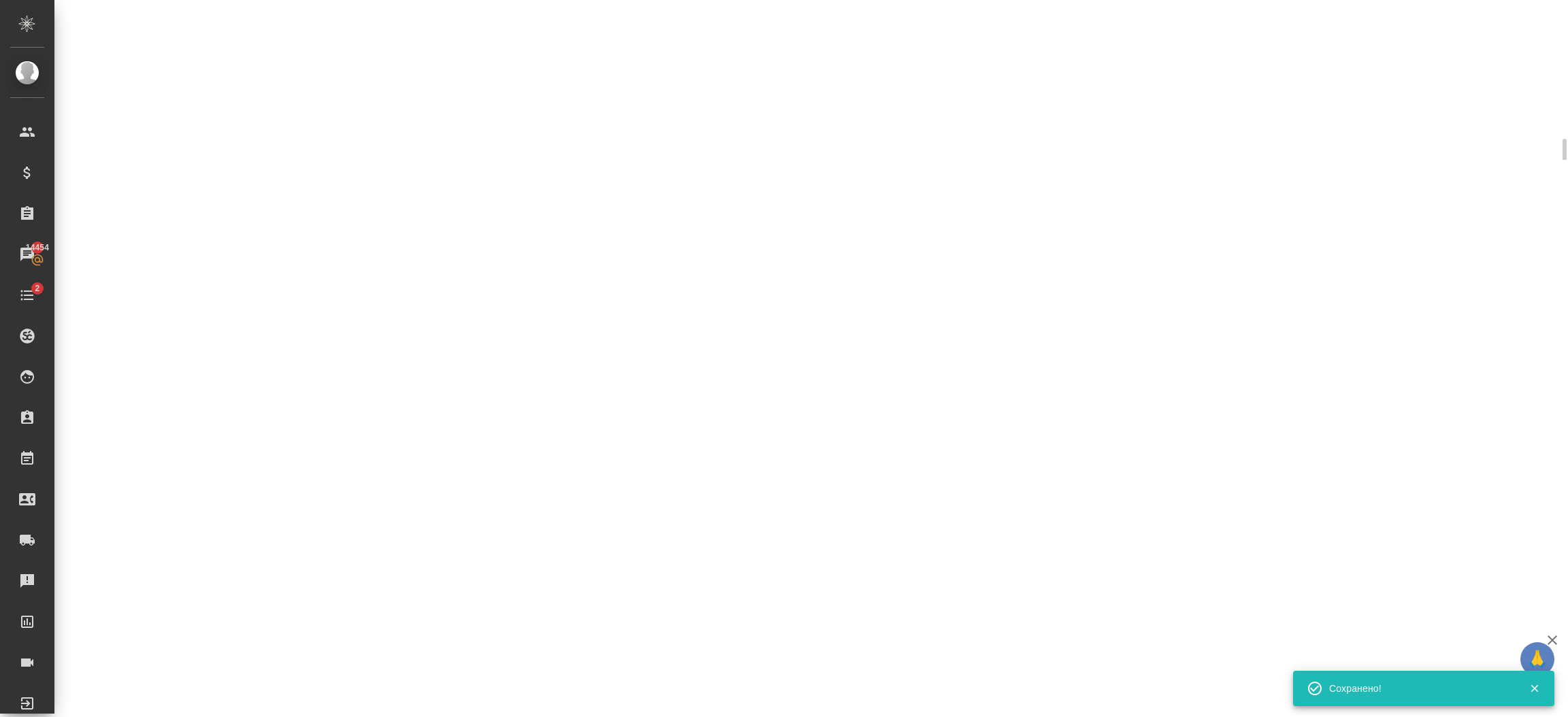
select select "RU"
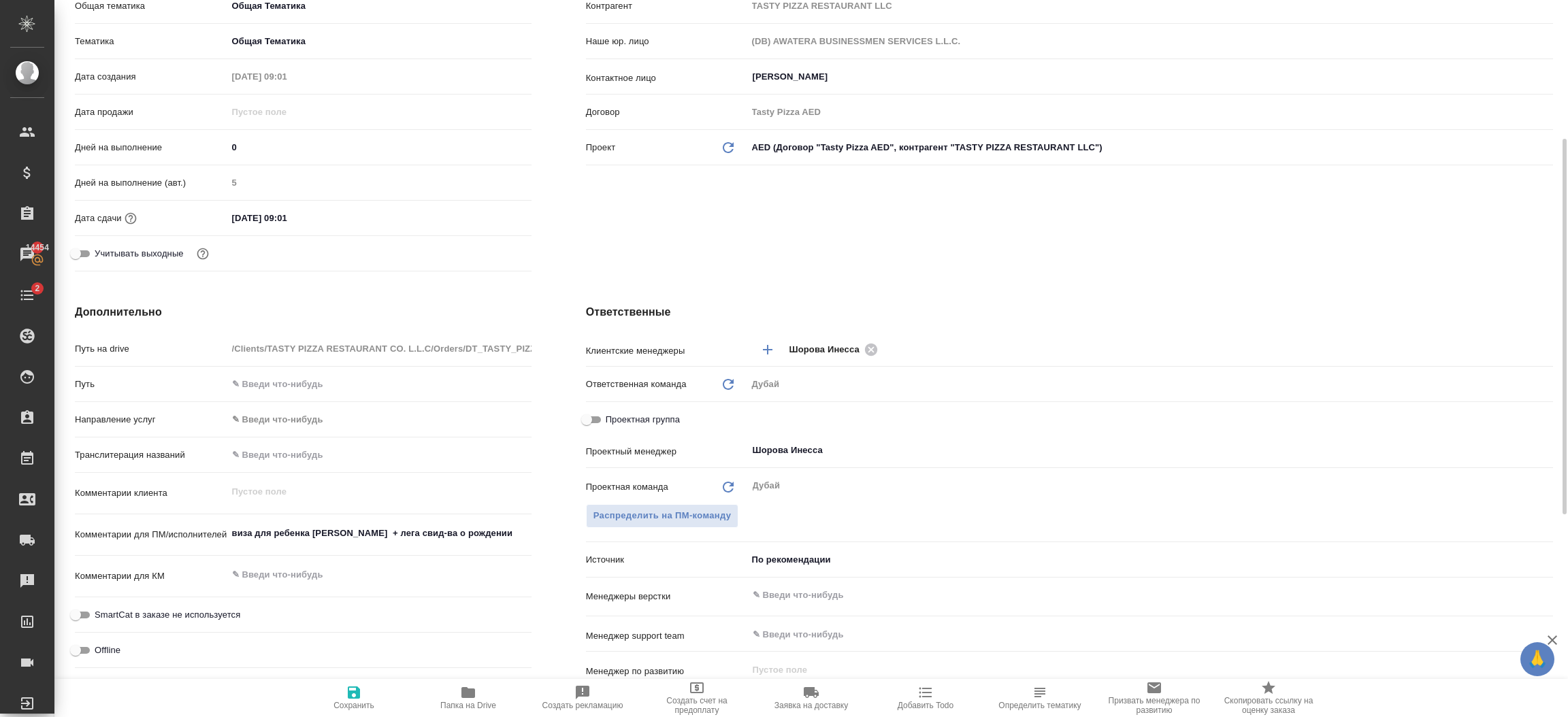
type textarea "x"
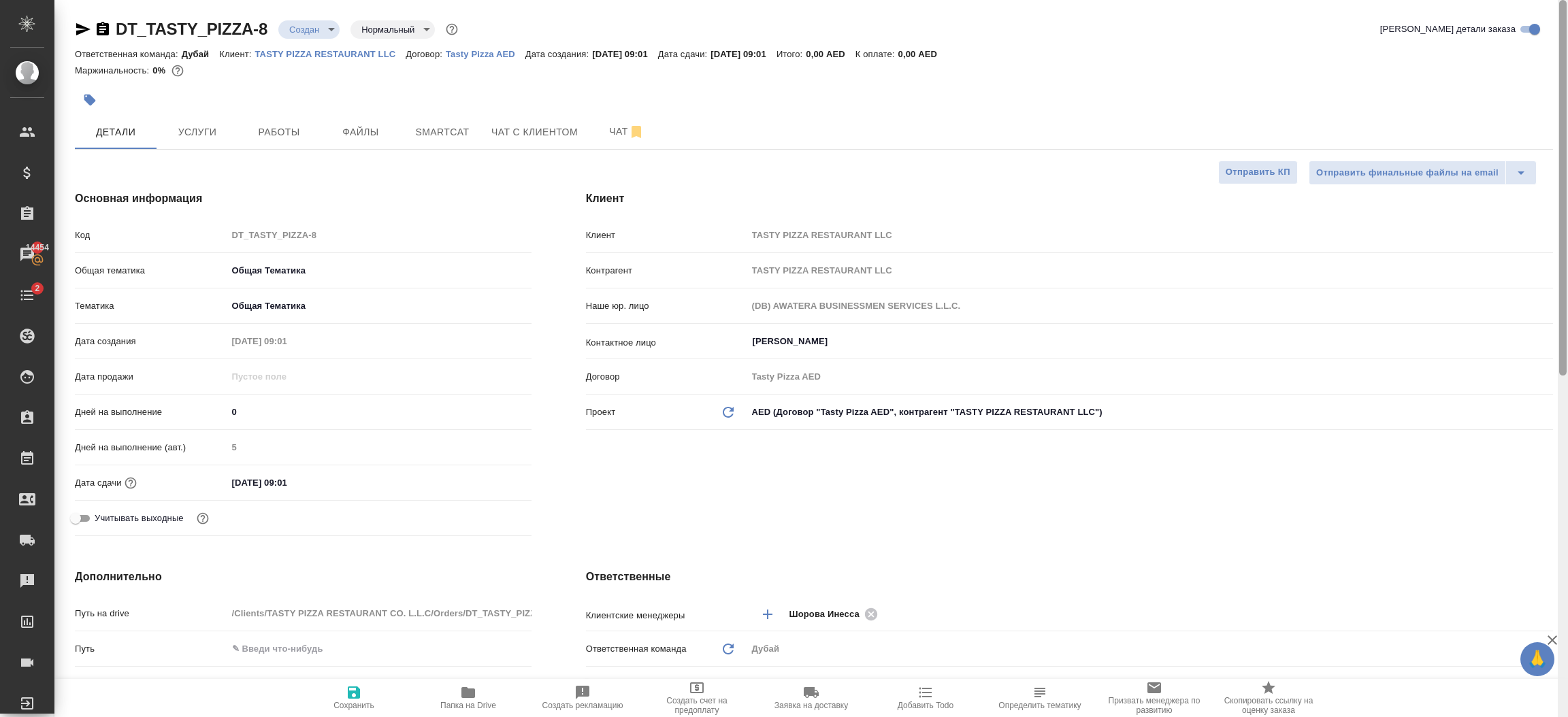
drag, startPoint x: 1565, startPoint y: 258, endPoint x: 1567, endPoint y: -4, distance: 262.0
click at [1567, 0] on html "🙏 .cls-1 fill:#fff; AWATERA Шорова Инесса i.shorova_kiev Клиенты Спецификации З…" at bounding box center [784, 358] width 1568 height 717
click at [187, 130] on span "Услуги" at bounding box center [197, 132] width 65 height 17
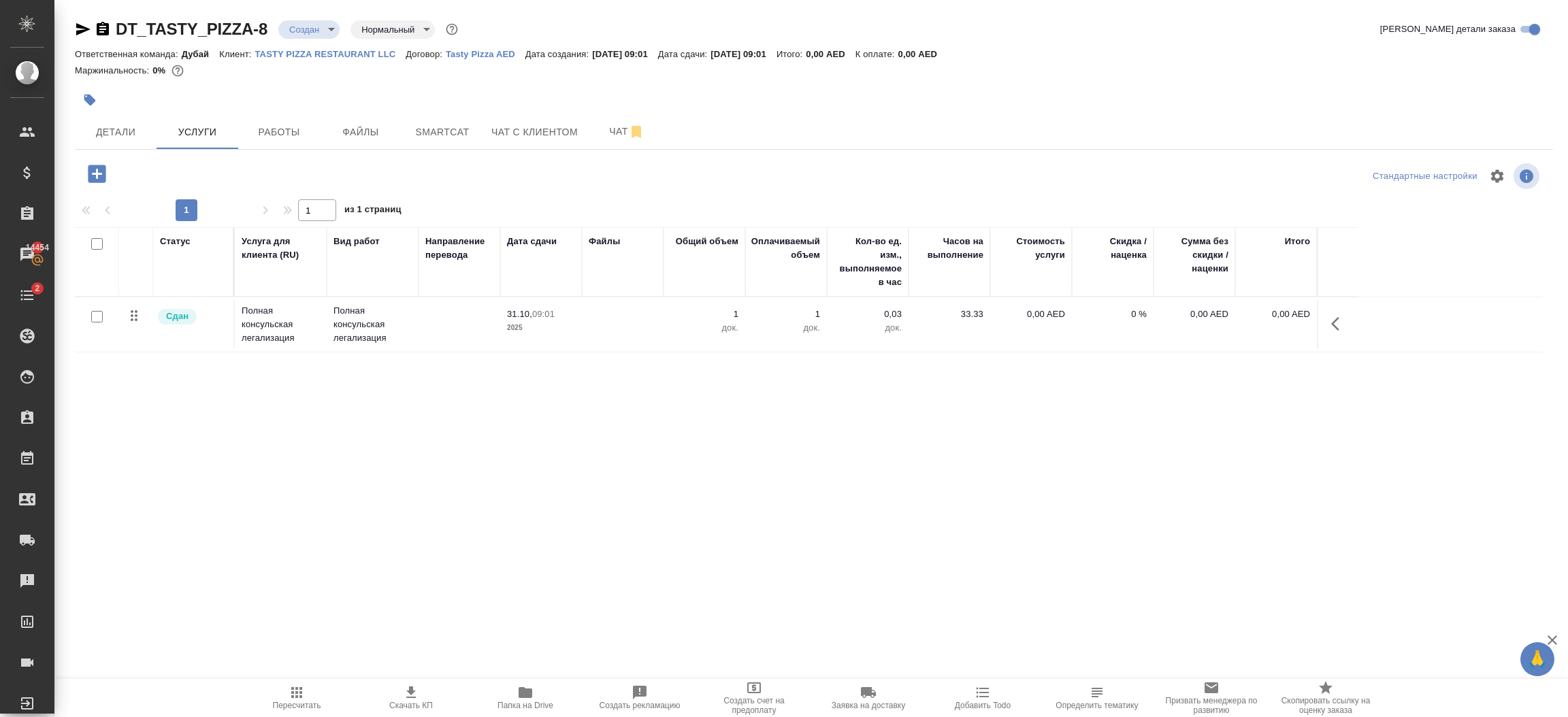
click at [100, 175] on icon "button" at bounding box center [96, 173] width 17 height 17
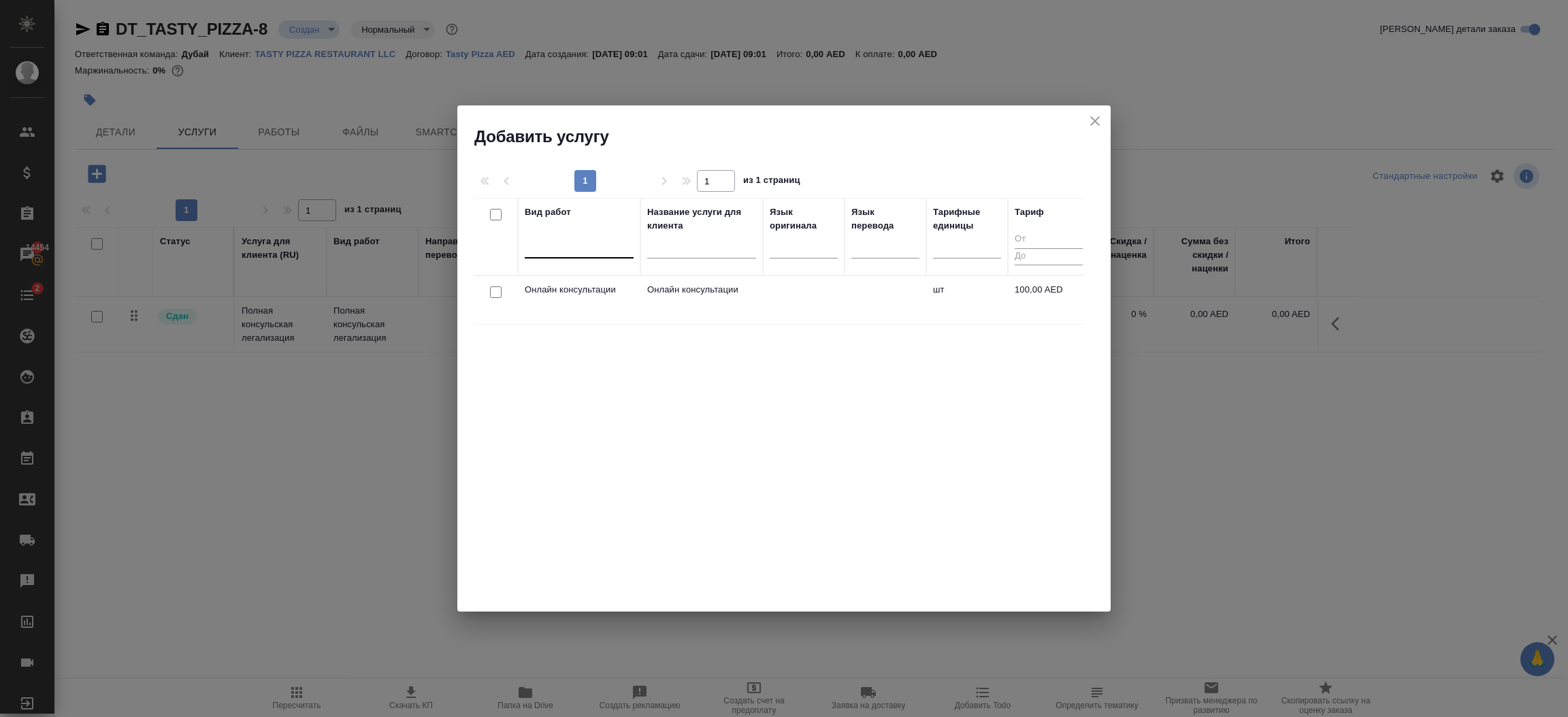
click at [597, 246] on div at bounding box center [579, 244] width 109 height 19
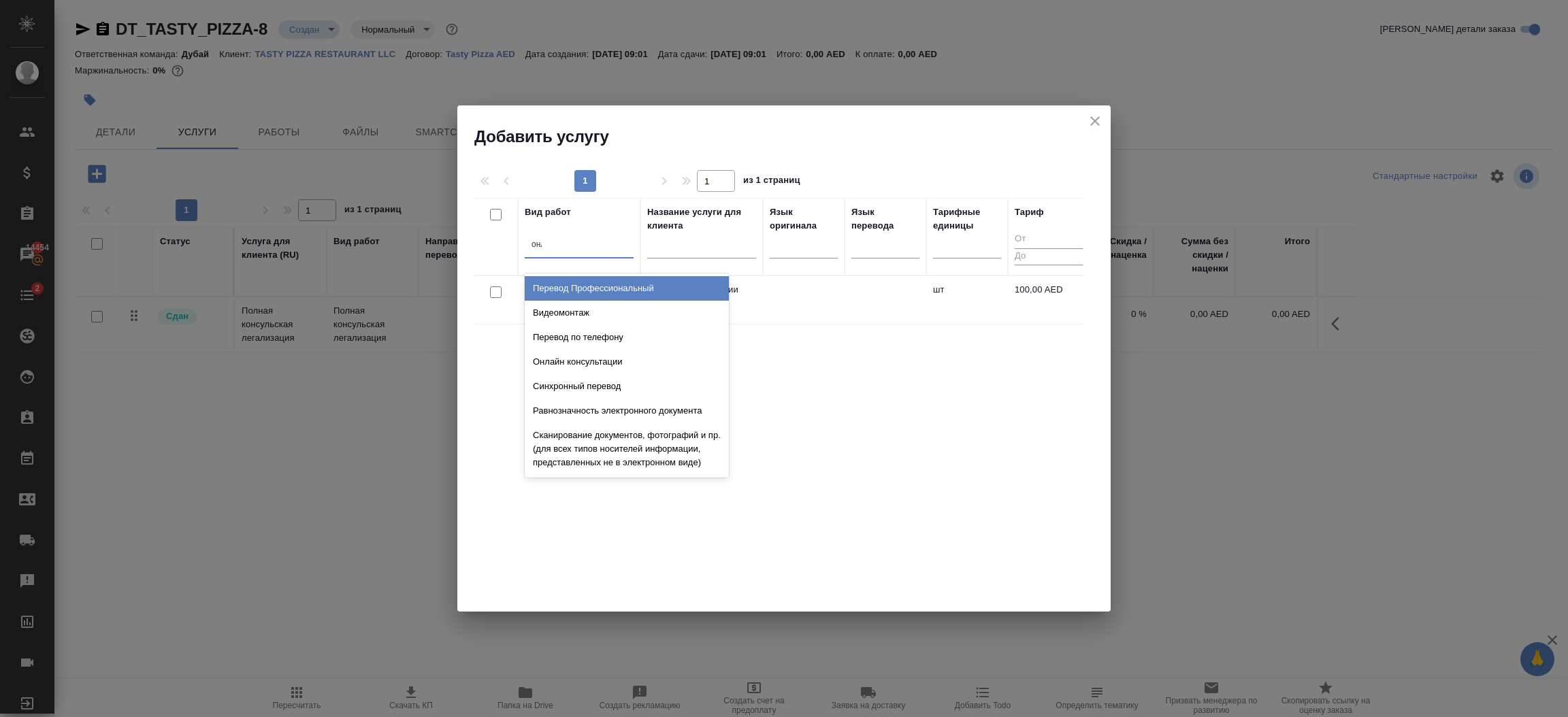
type input "онлай"
click at [597, 287] on div "Онлайн консультации" at bounding box center [626, 288] width 204 height 24
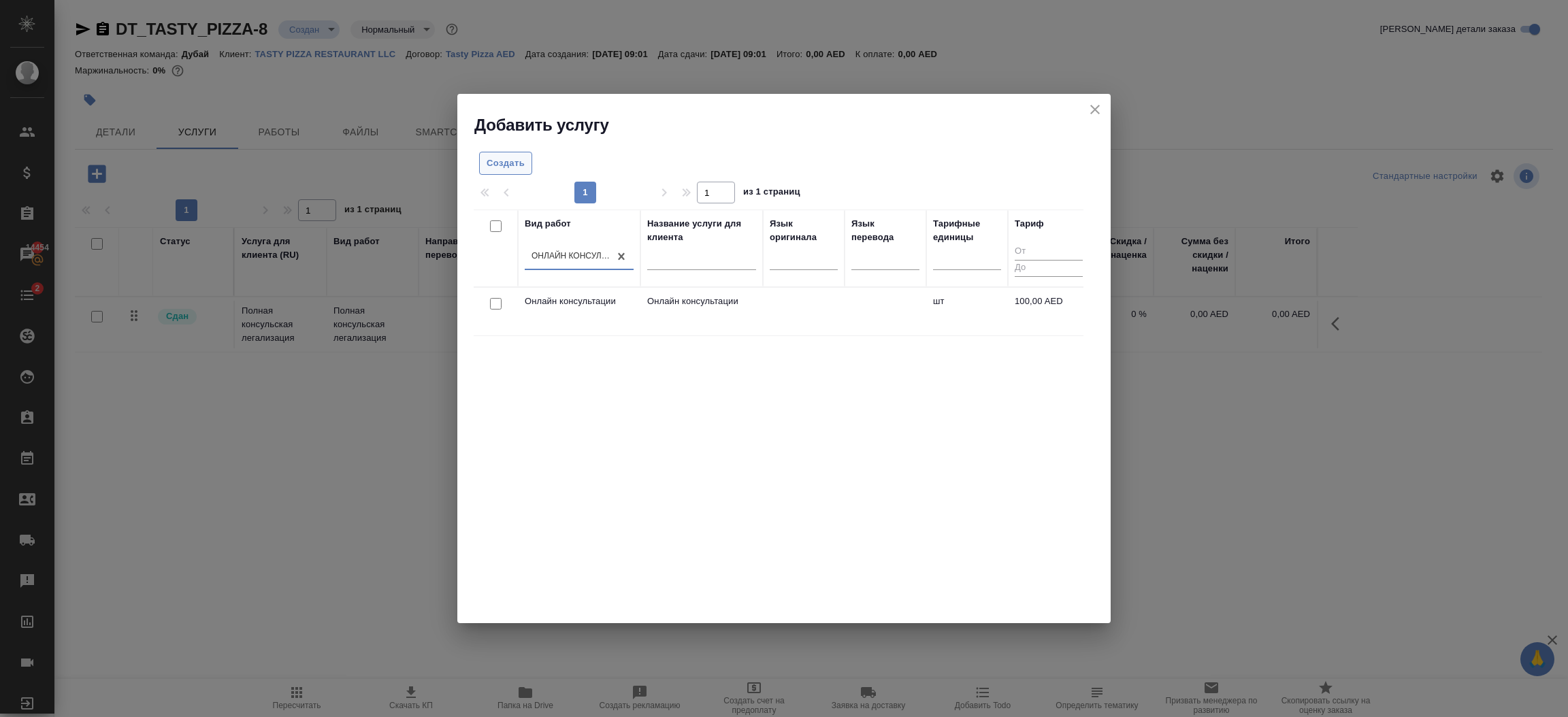
click at [506, 165] on span "Создать" at bounding box center [506, 164] width 38 height 15
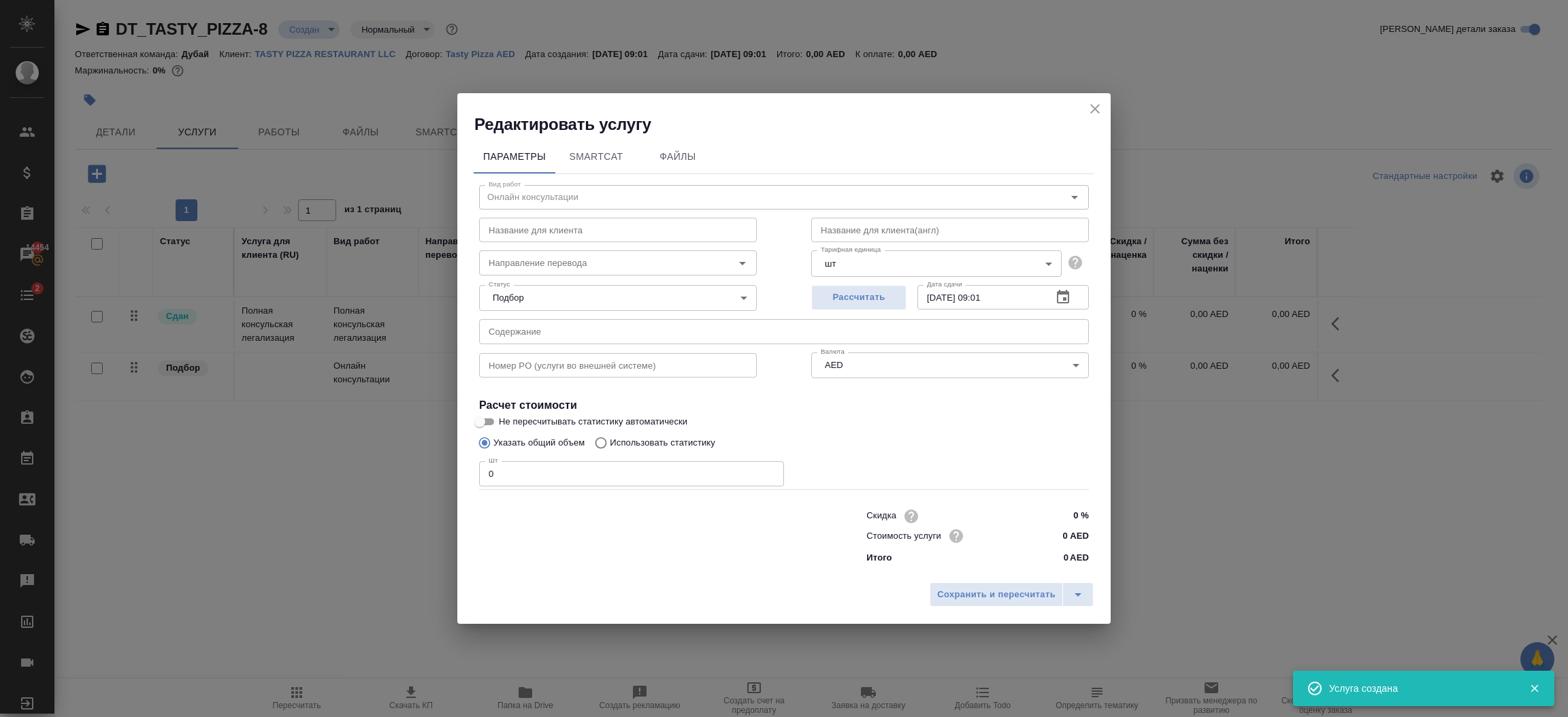
click at [1069, 536] on input "0 AED" at bounding box center [1063, 535] width 51 height 19
type input "590 AED"
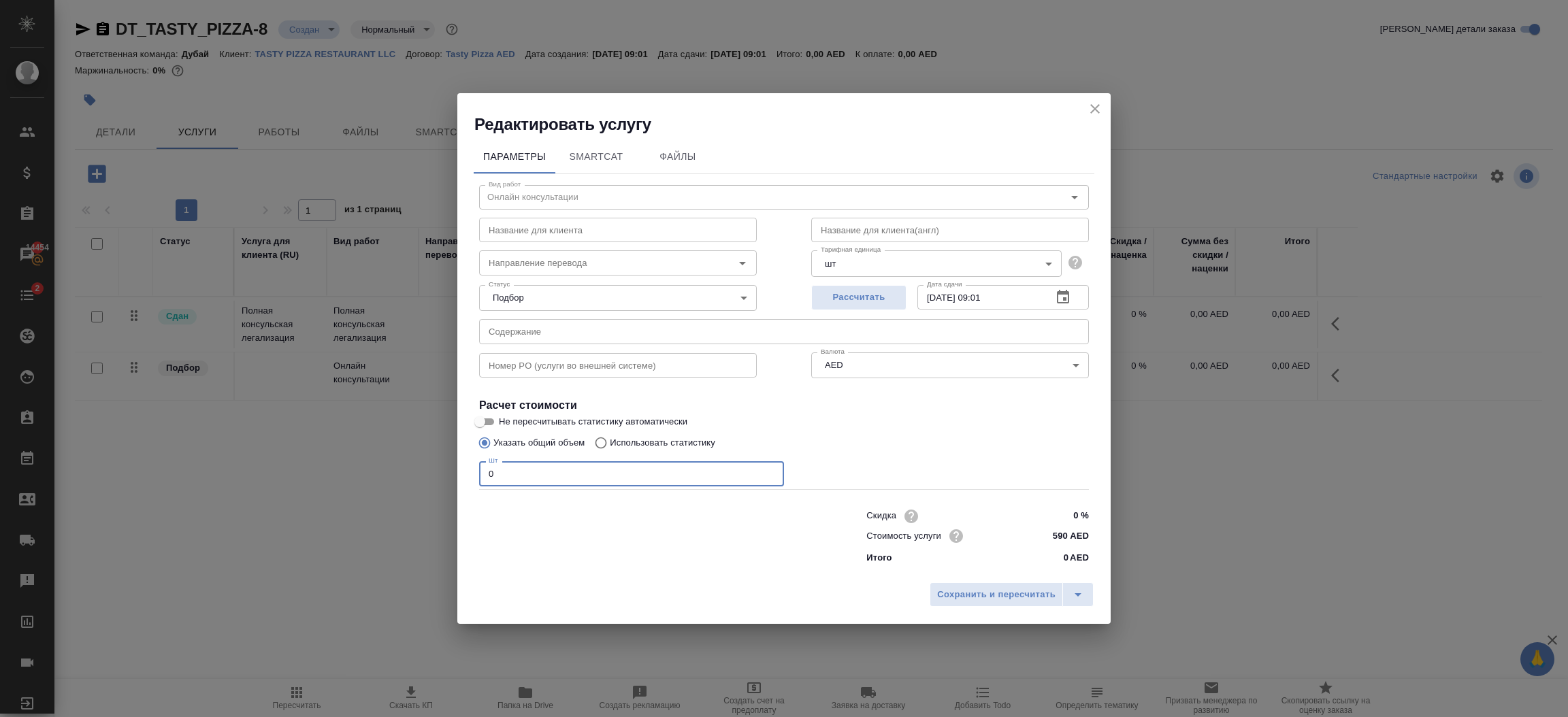
click at [510, 461] on input "0" at bounding box center [632, 473] width 305 height 24
type input "0"
type input "1"
click at [856, 235] on input "text" at bounding box center [950, 230] width 278 height 24
type input "Dependent Visa"
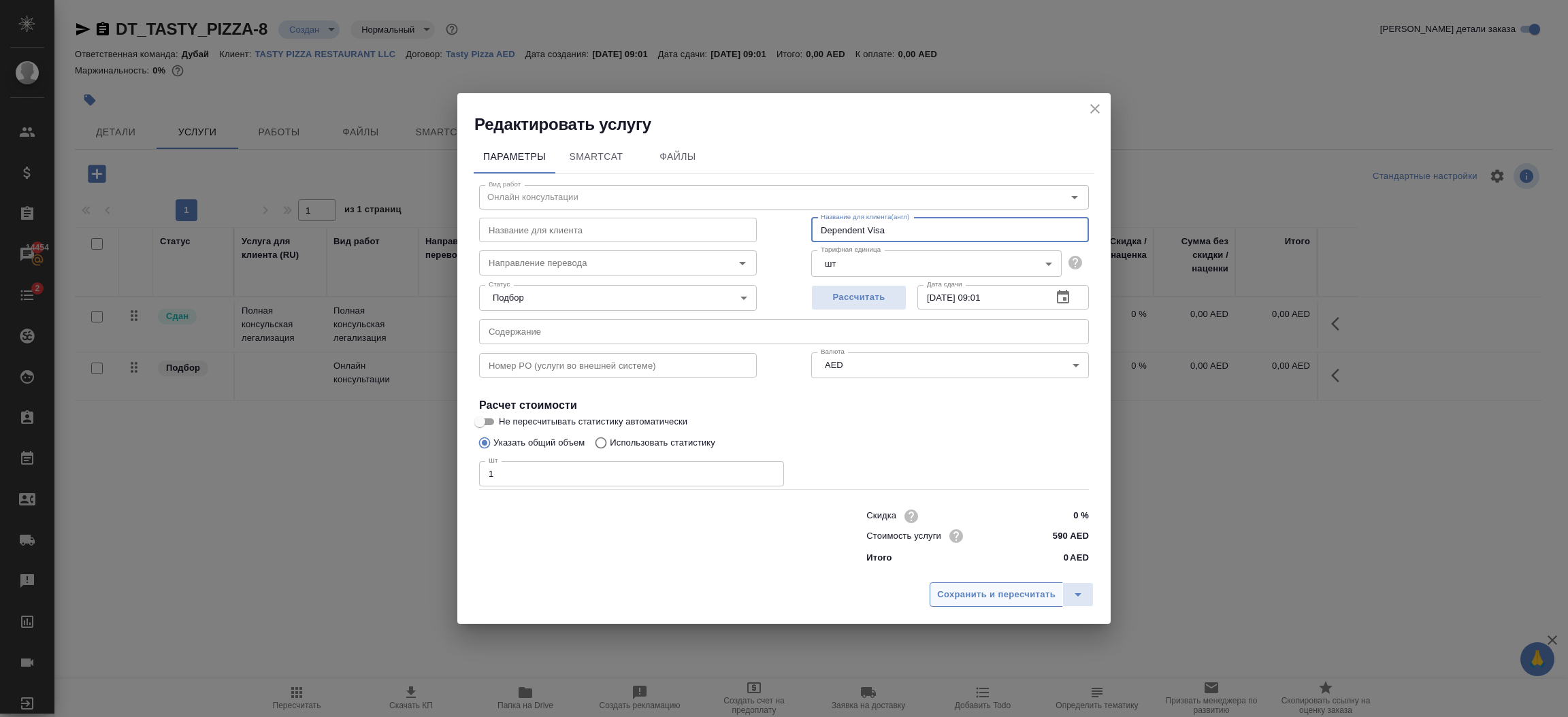
click at [979, 587] on span "Сохранить и пересчитать" at bounding box center [996, 594] width 118 height 15
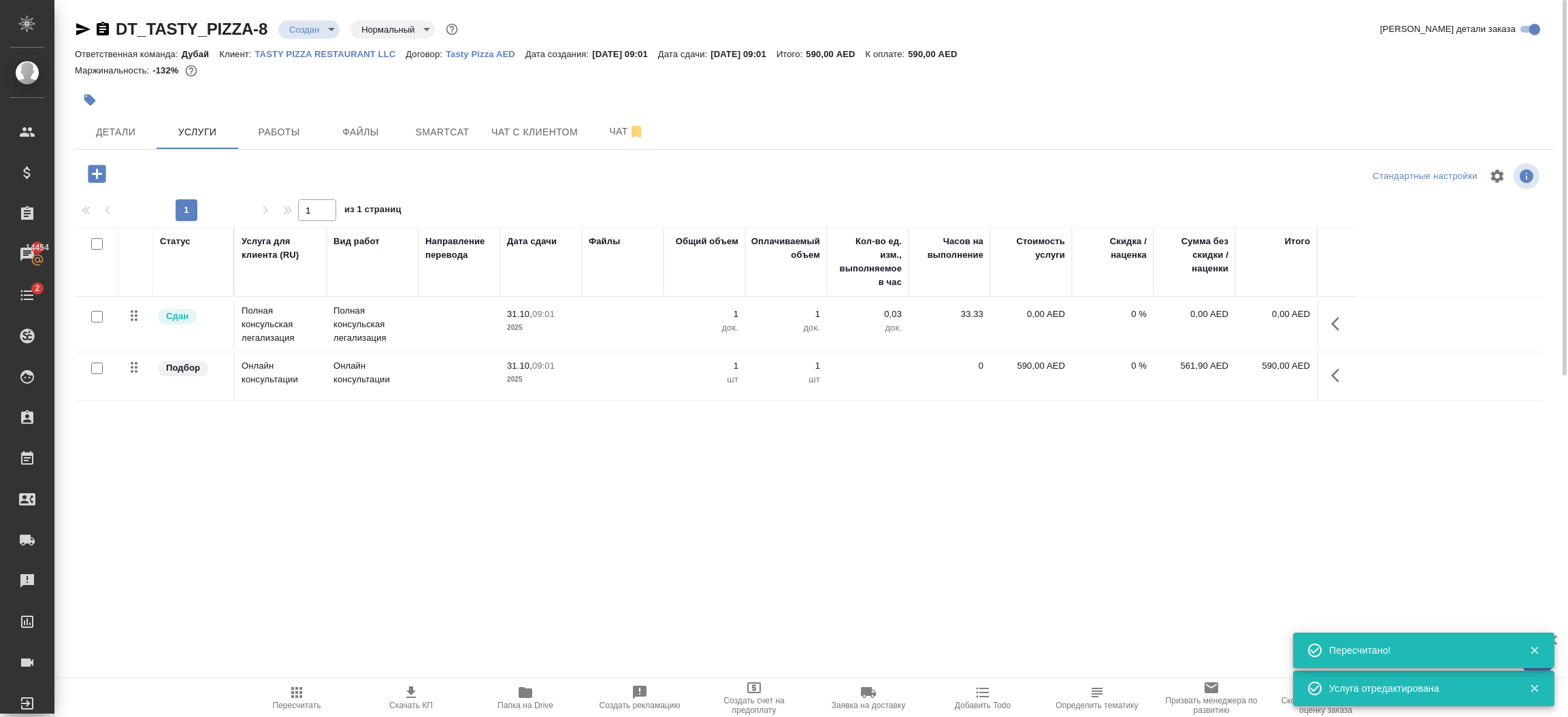
click at [104, 177] on icon "button" at bounding box center [96, 173] width 17 height 17
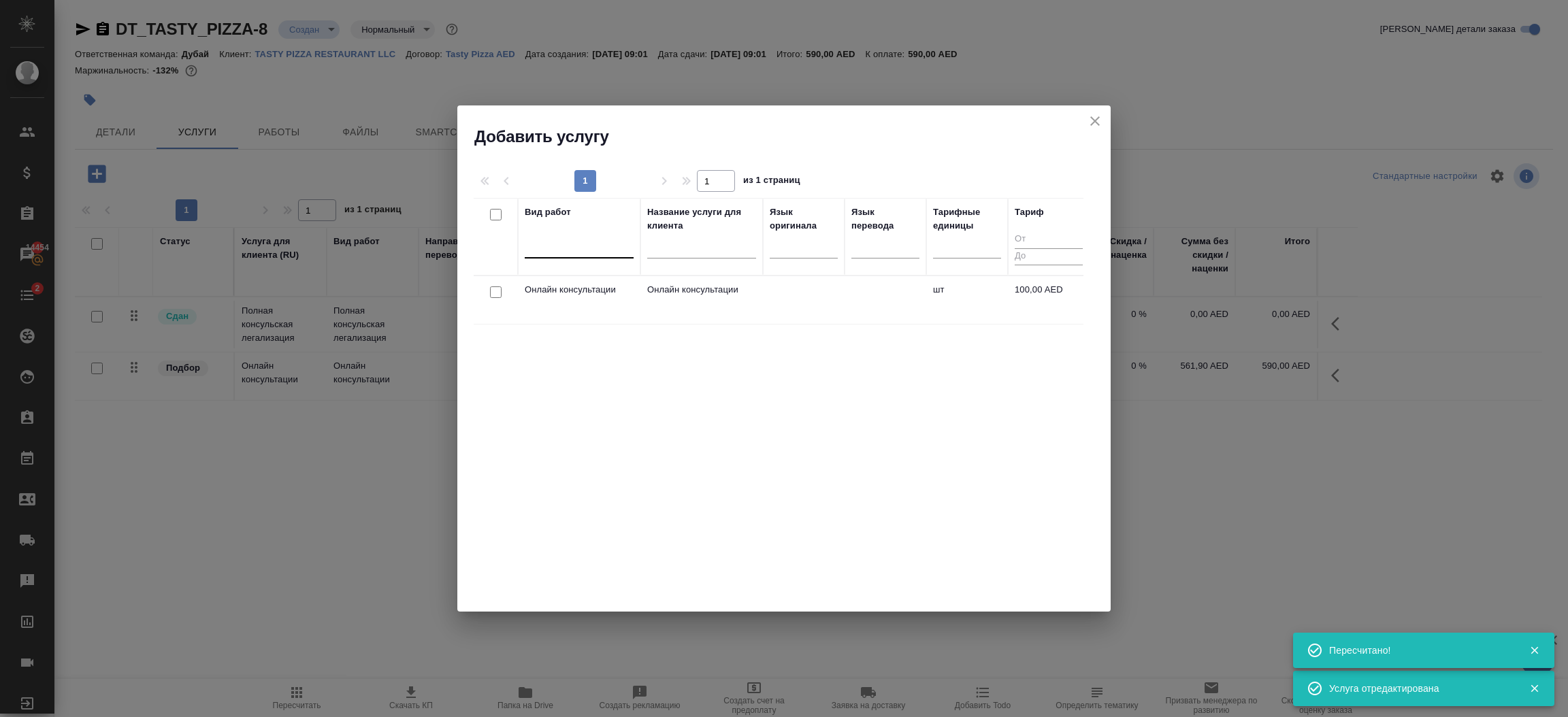
click at [554, 249] on div at bounding box center [579, 244] width 109 height 19
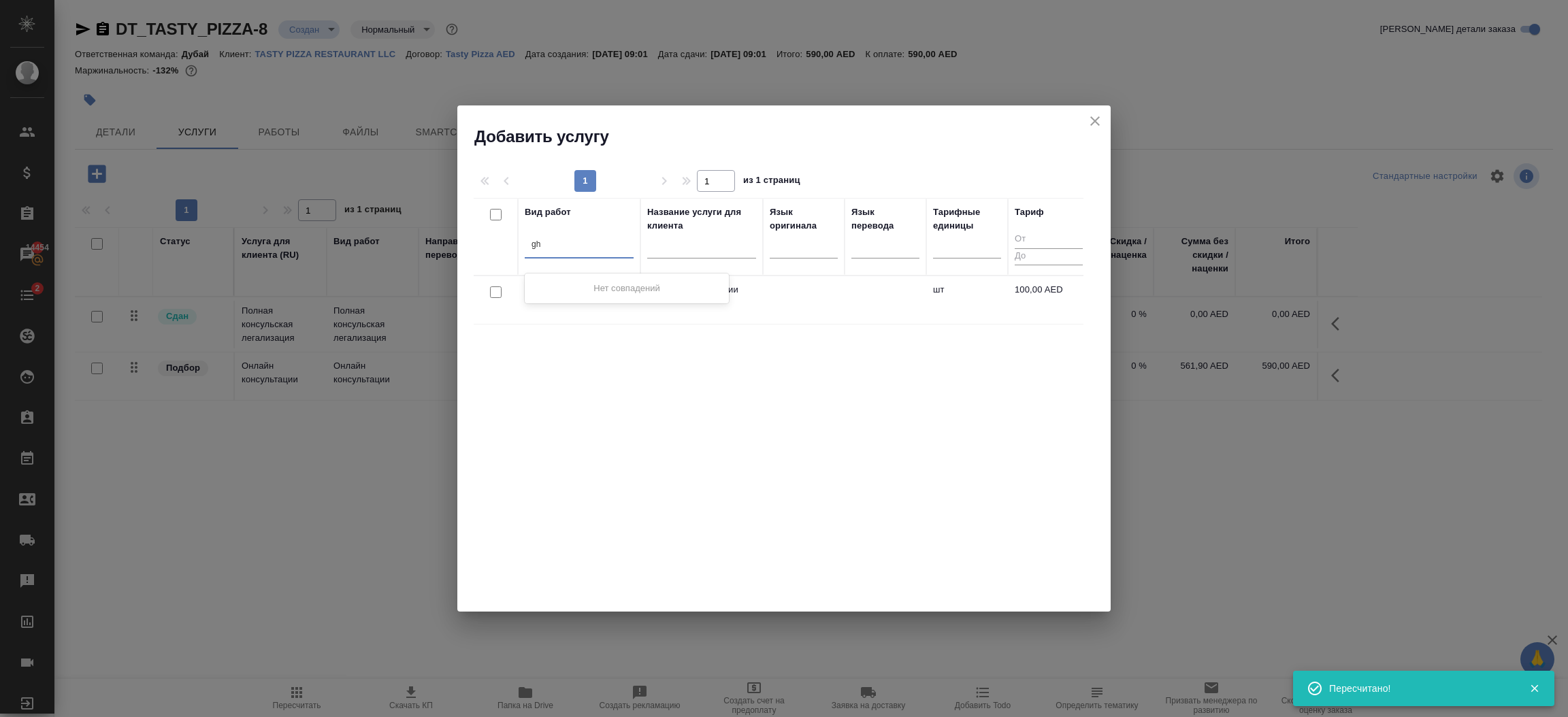
type input "g"
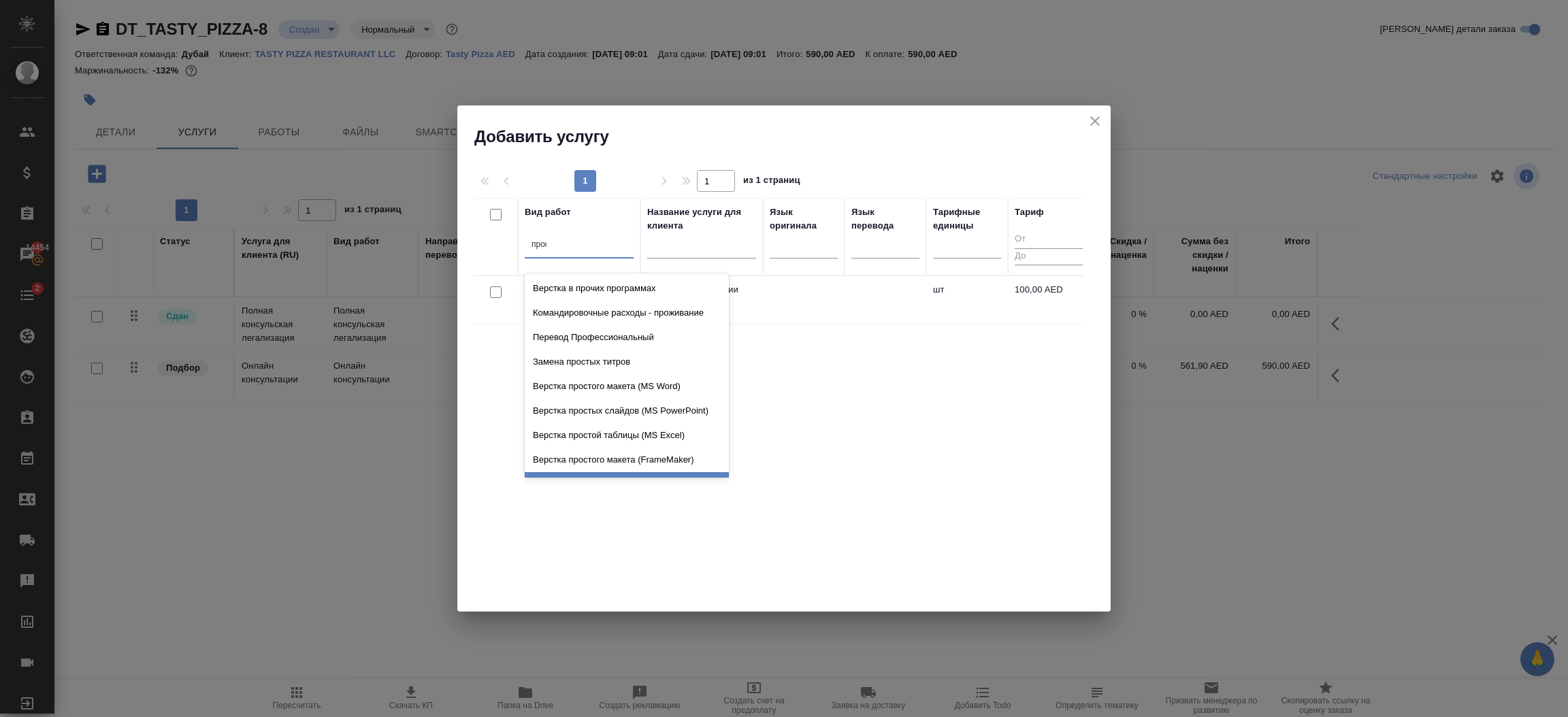
type input "профе"
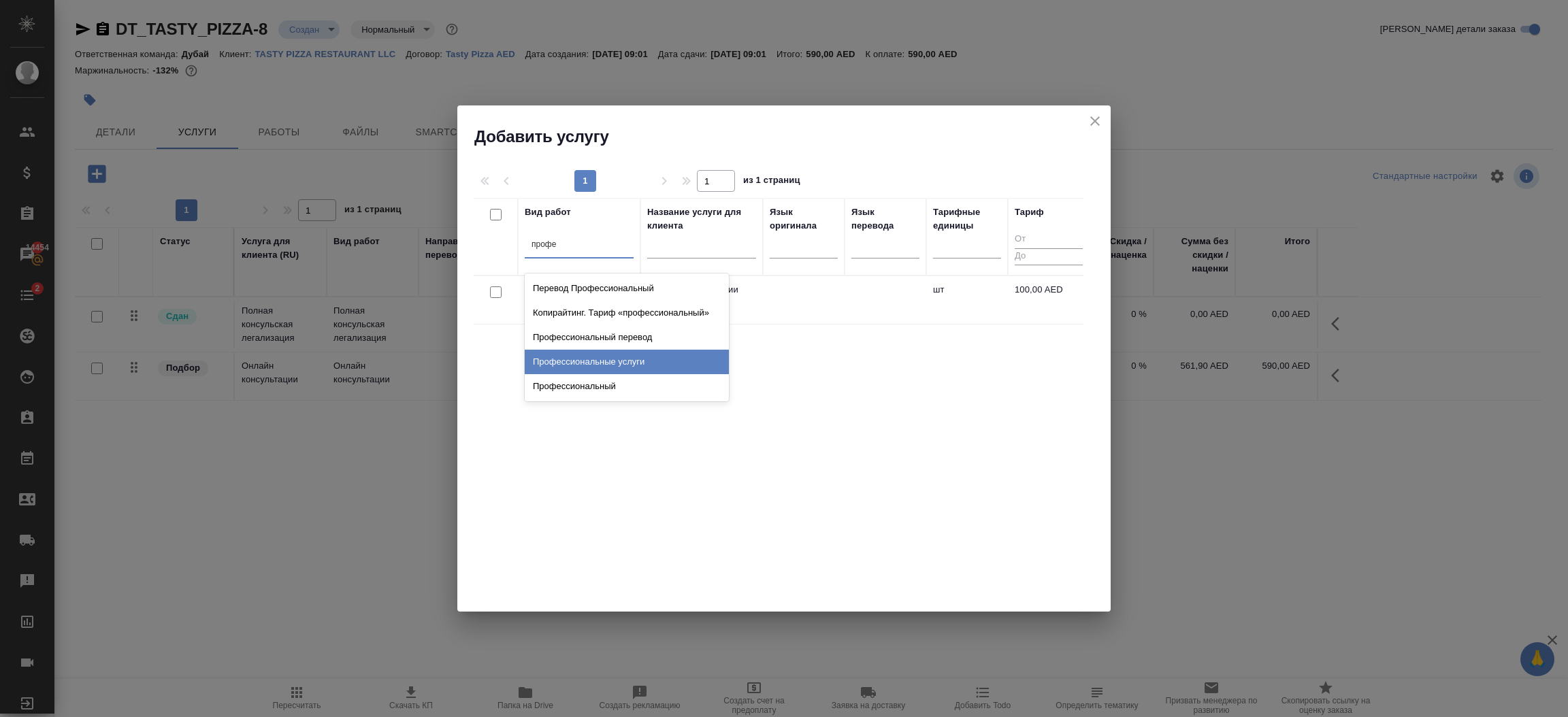
click at [642, 357] on div "Профессиональные услуги" at bounding box center [626, 361] width 204 height 24
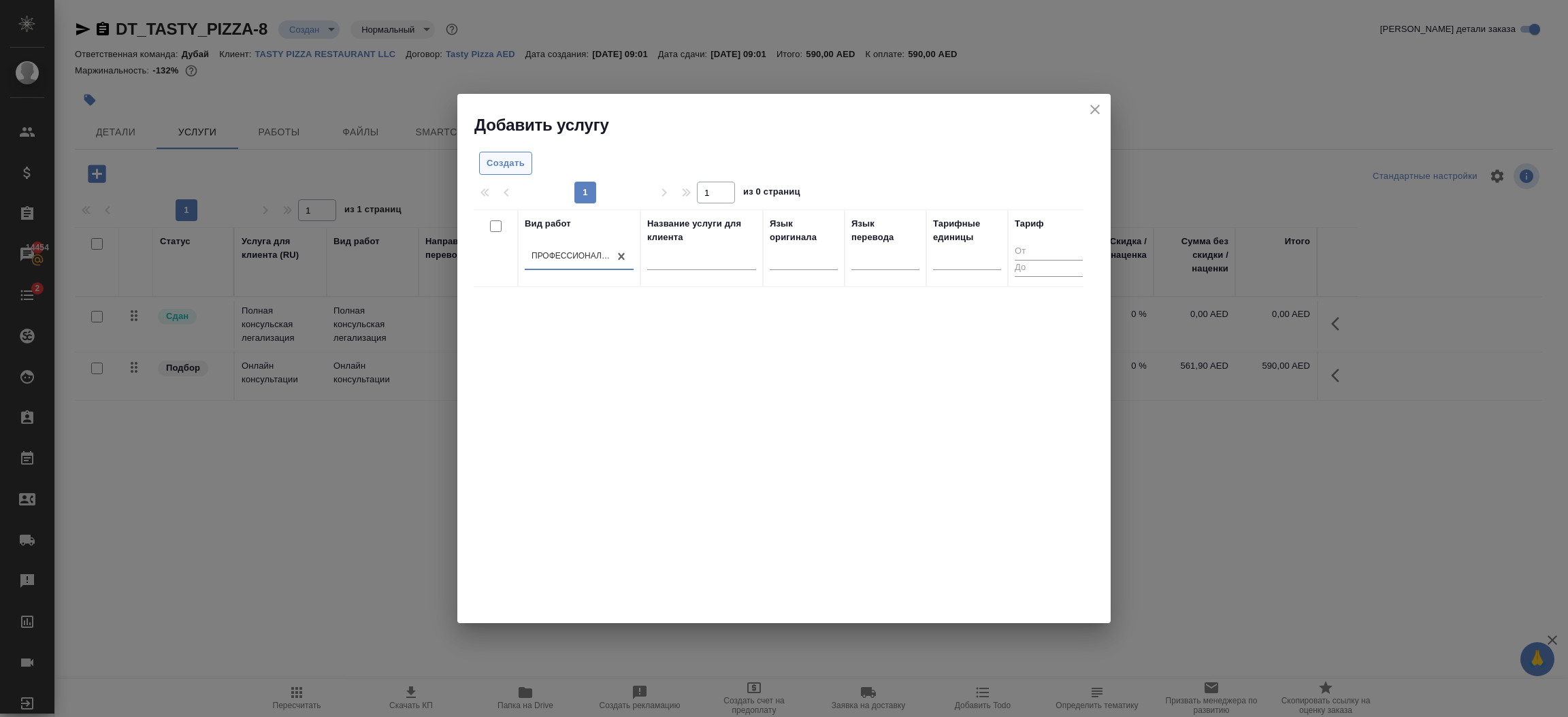
click at [516, 171] on span "Создать" at bounding box center [506, 164] width 38 height 15
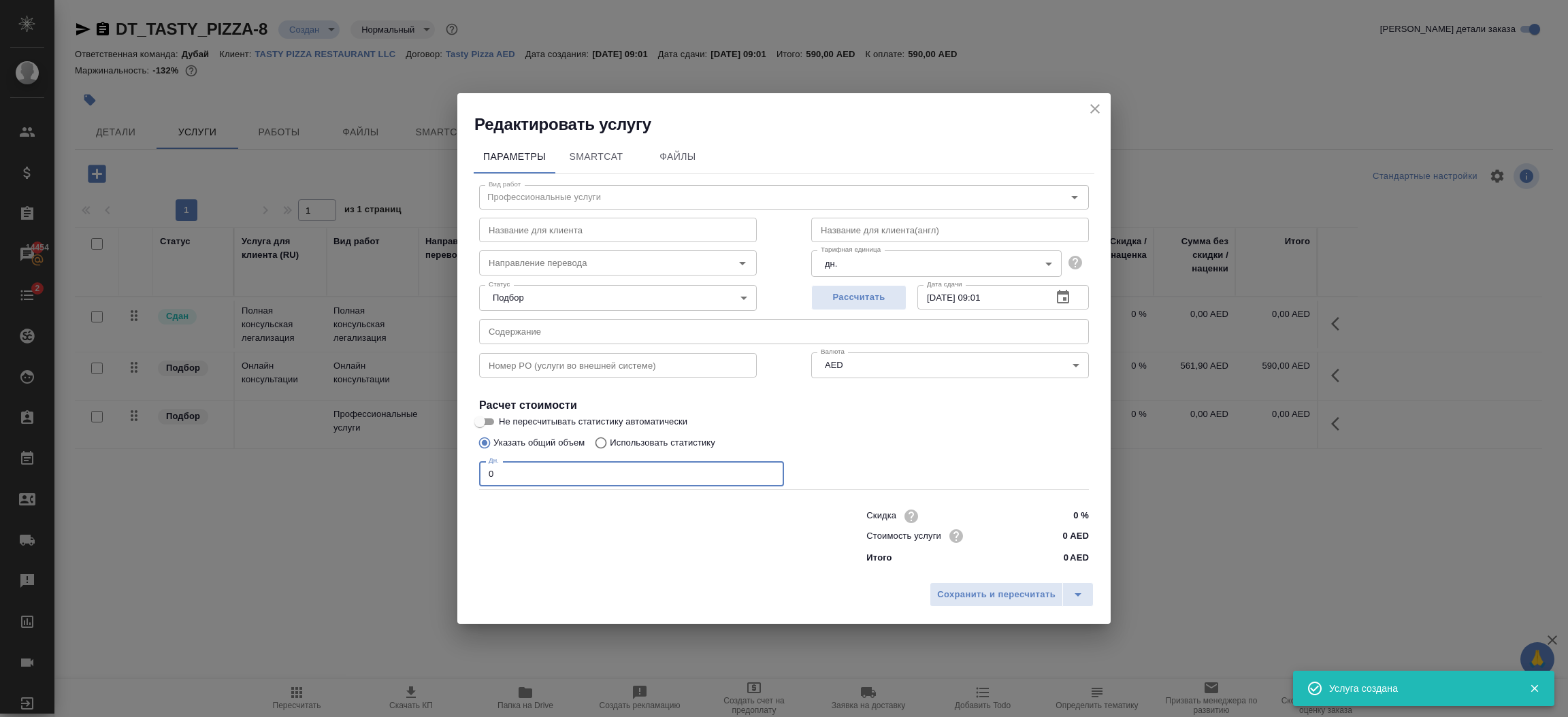
click at [637, 473] on input "0" at bounding box center [632, 473] width 305 height 24
type input "1"
click at [1071, 533] on input "0 AED" at bounding box center [1063, 535] width 51 height 19
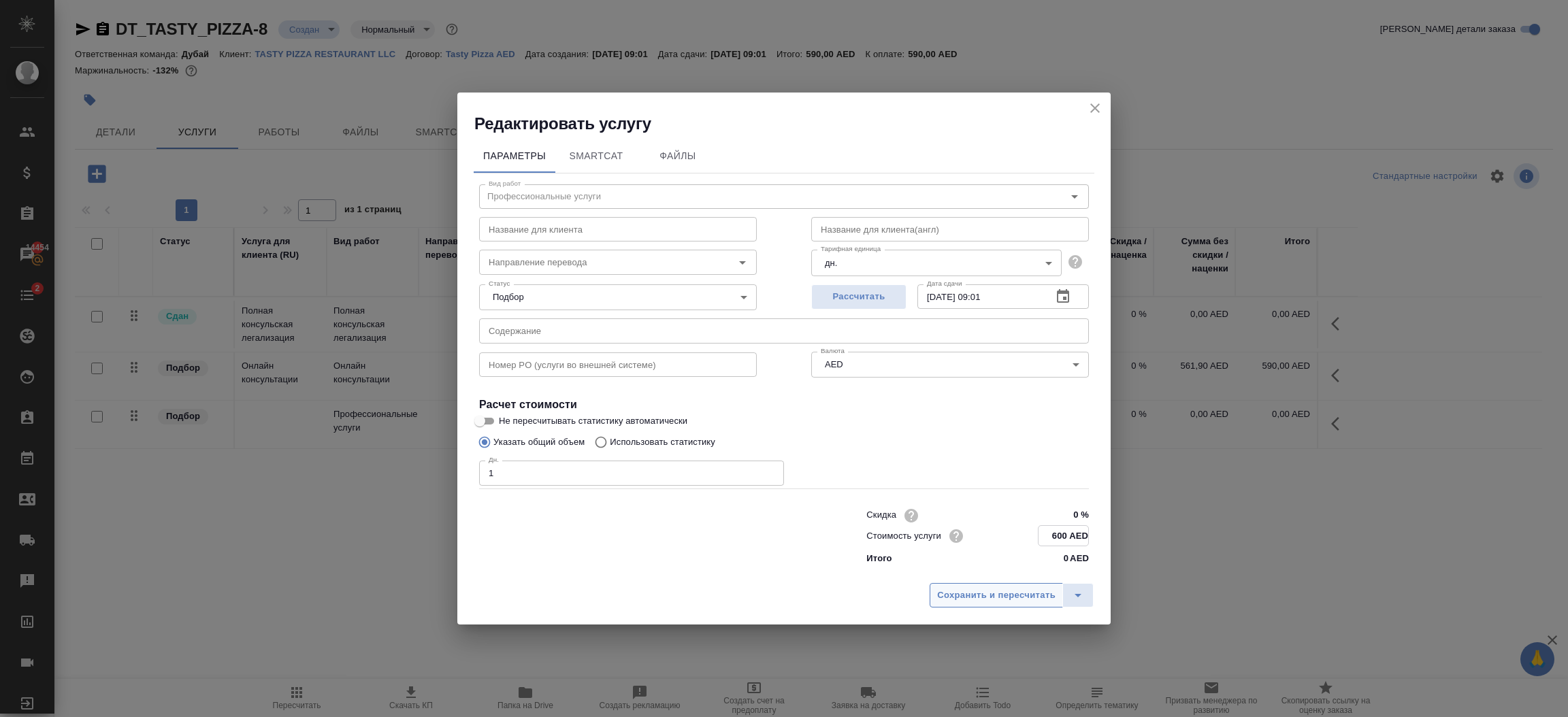
type input "600 AED"
click at [1010, 590] on span "Сохранить и пересчитать" at bounding box center [996, 595] width 118 height 15
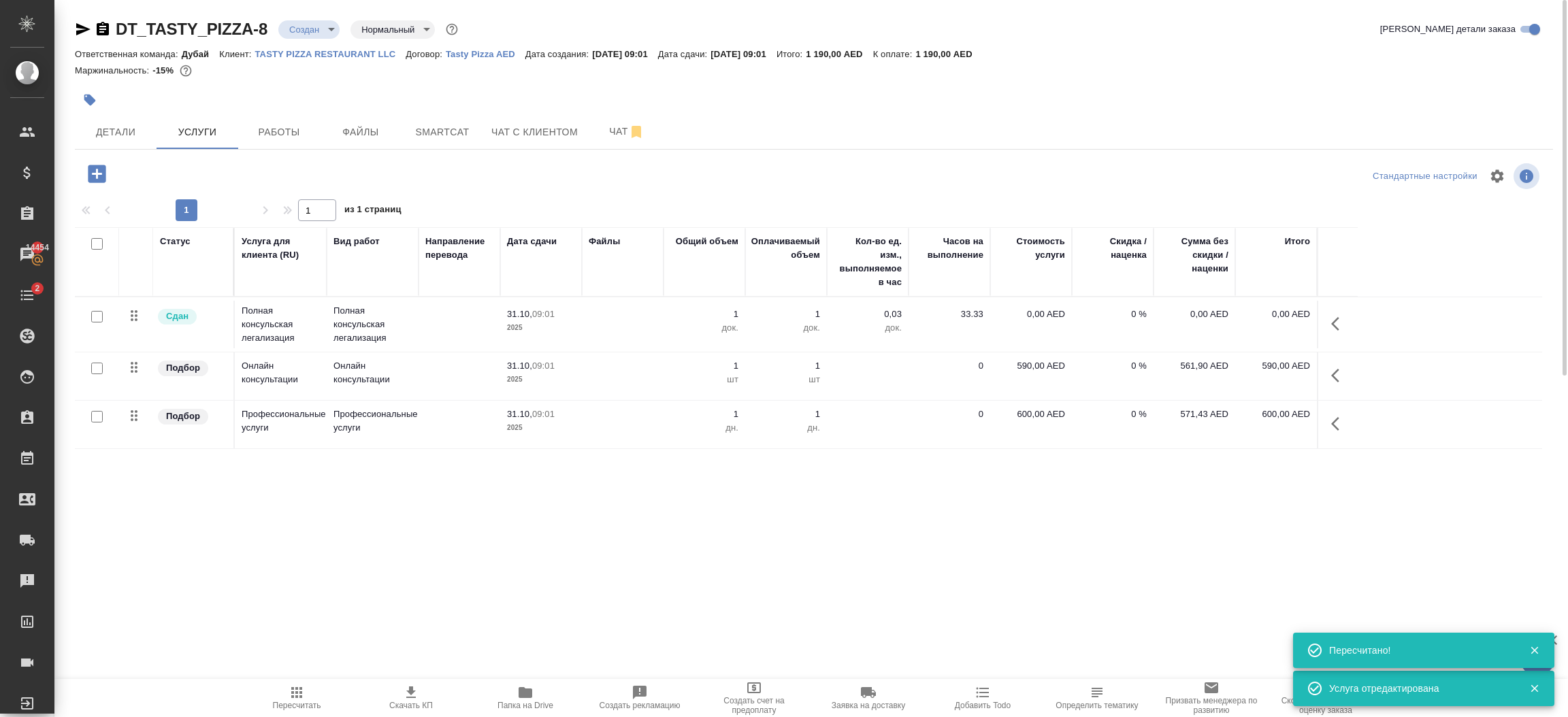
click at [1331, 370] on icon "button" at bounding box center [1339, 375] width 16 height 16
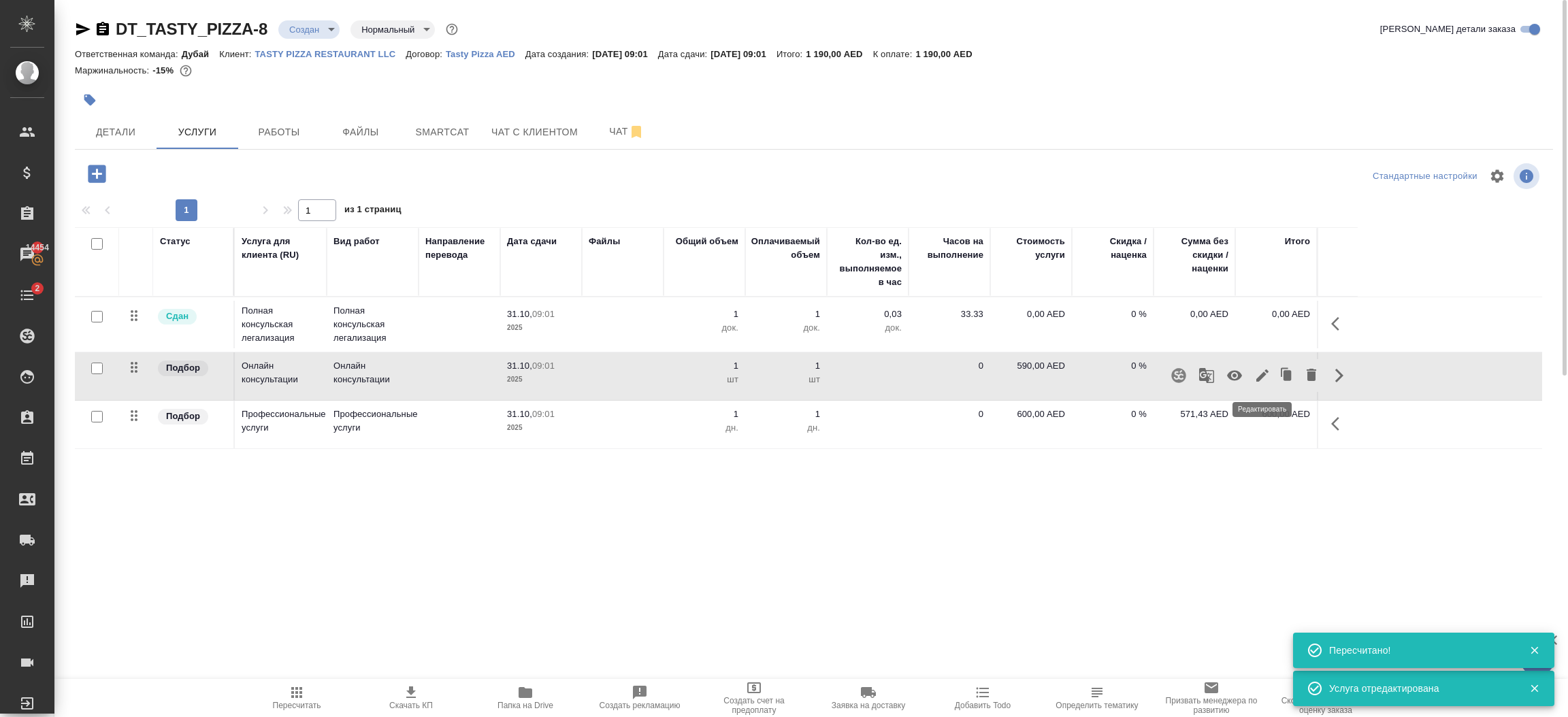
click at [1266, 379] on icon "button" at bounding box center [1262, 375] width 16 height 16
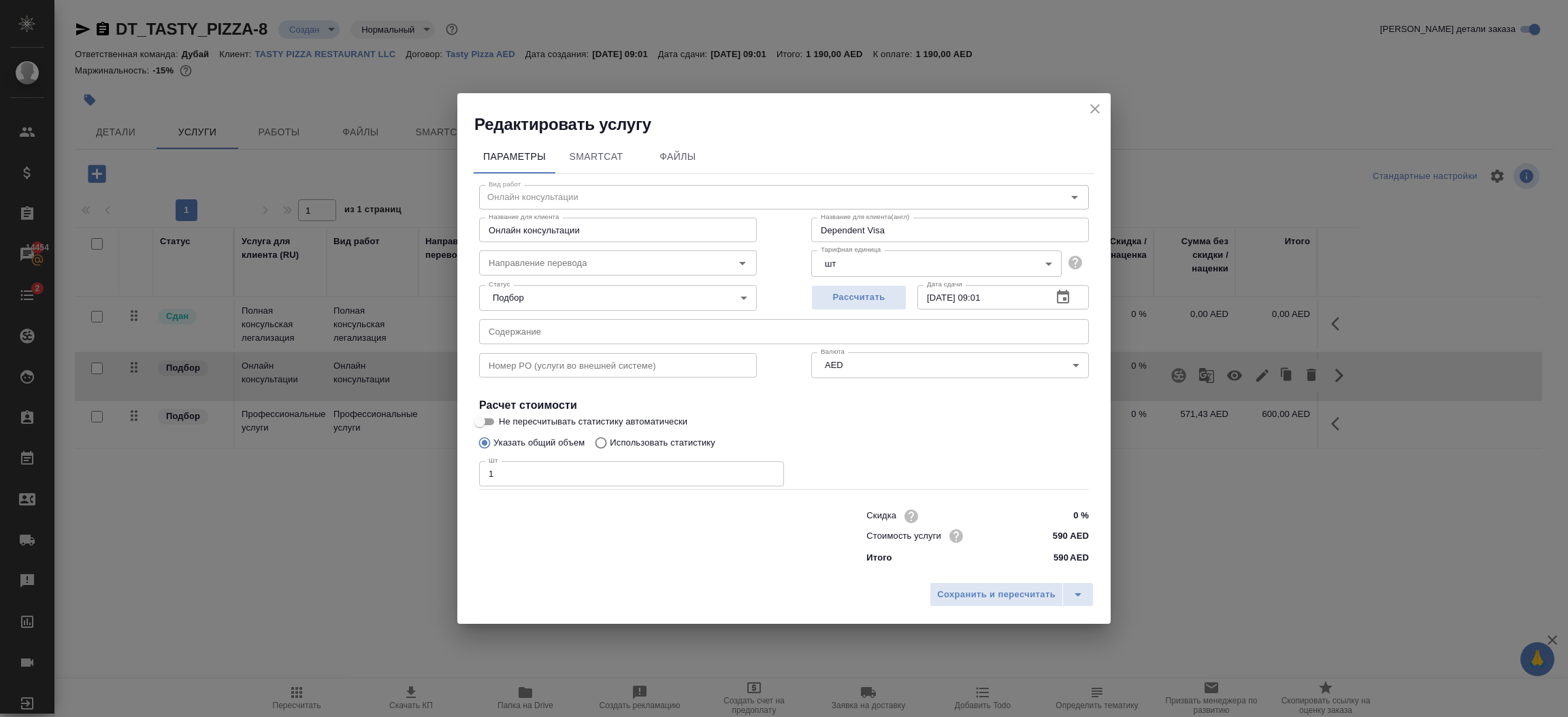
click at [1064, 535] on input "590 AED" at bounding box center [1063, 535] width 51 height 19
type input "5900 AED"
click at [1024, 601] on span "Сохранить и пересчитать" at bounding box center [996, 595] width 118 height 15
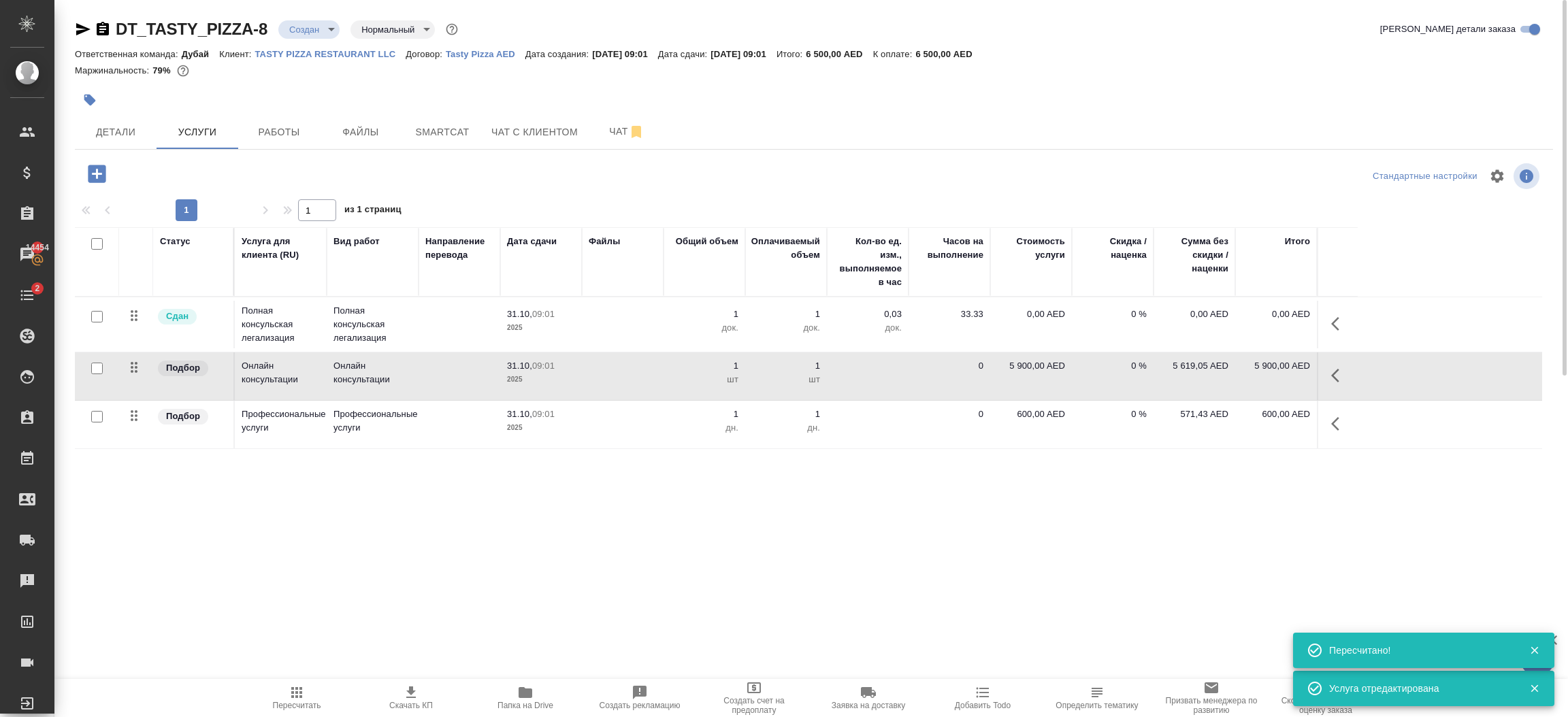
click at [95, 365] on input "checkbox" at bounding box center [97, 368] width 12 height 12
checkbox input "true"
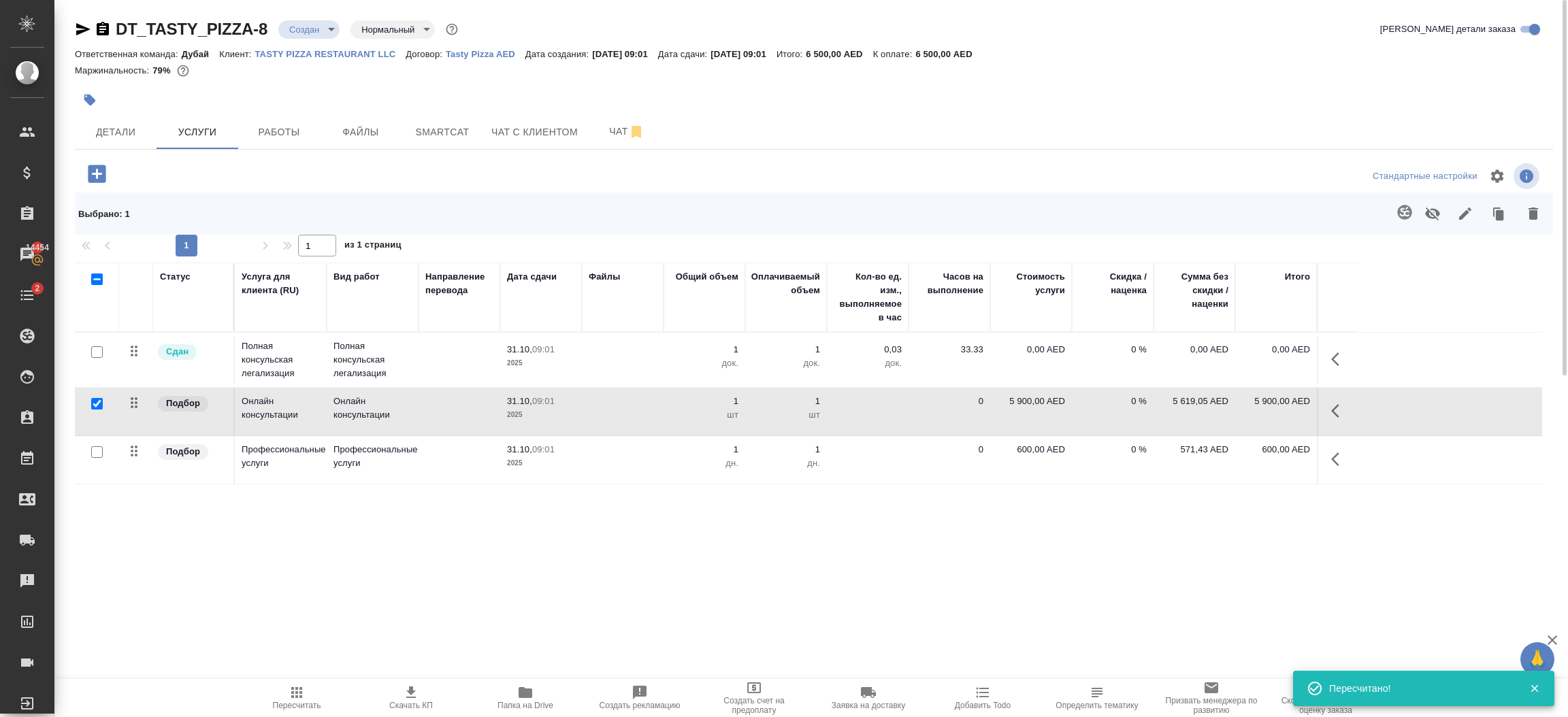
click at [1530, 212] on icon "button" at bounding box center [1533, 214] width 10 height 13
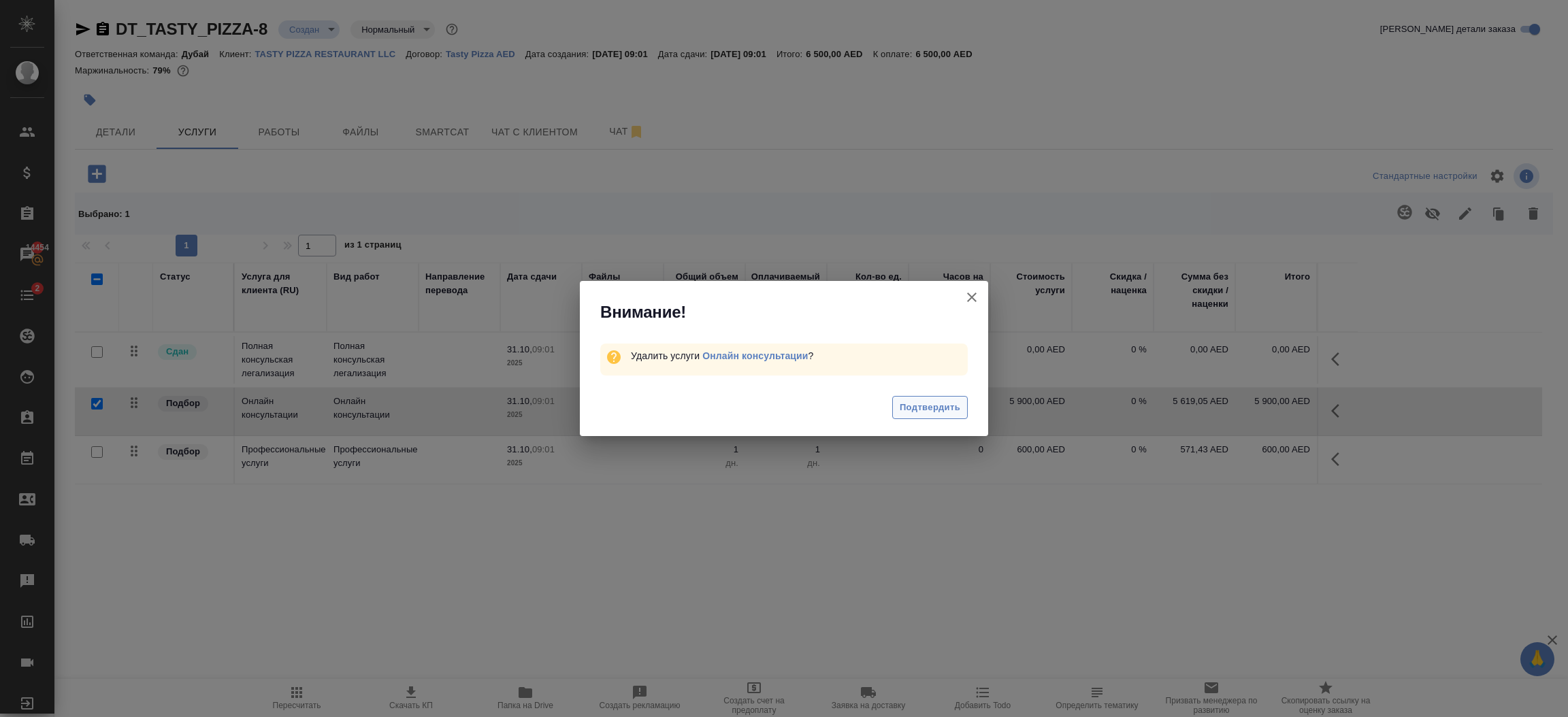
click at [950, 412] on span "Подтвердить" at bounding box center [930, 407] width 61 height 15
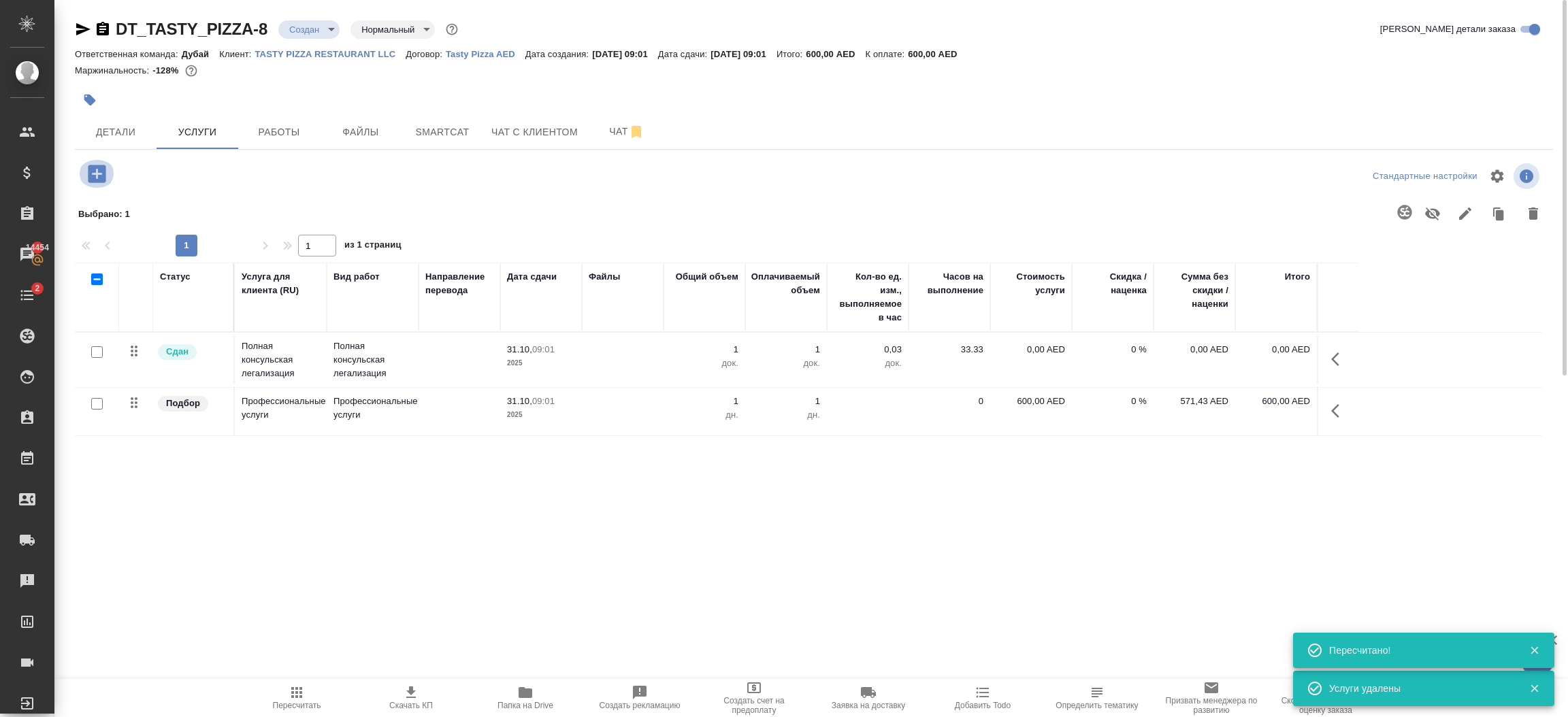
click at [100, 175] on icon "button" at bounding box center [96, 173] width 17 height 17
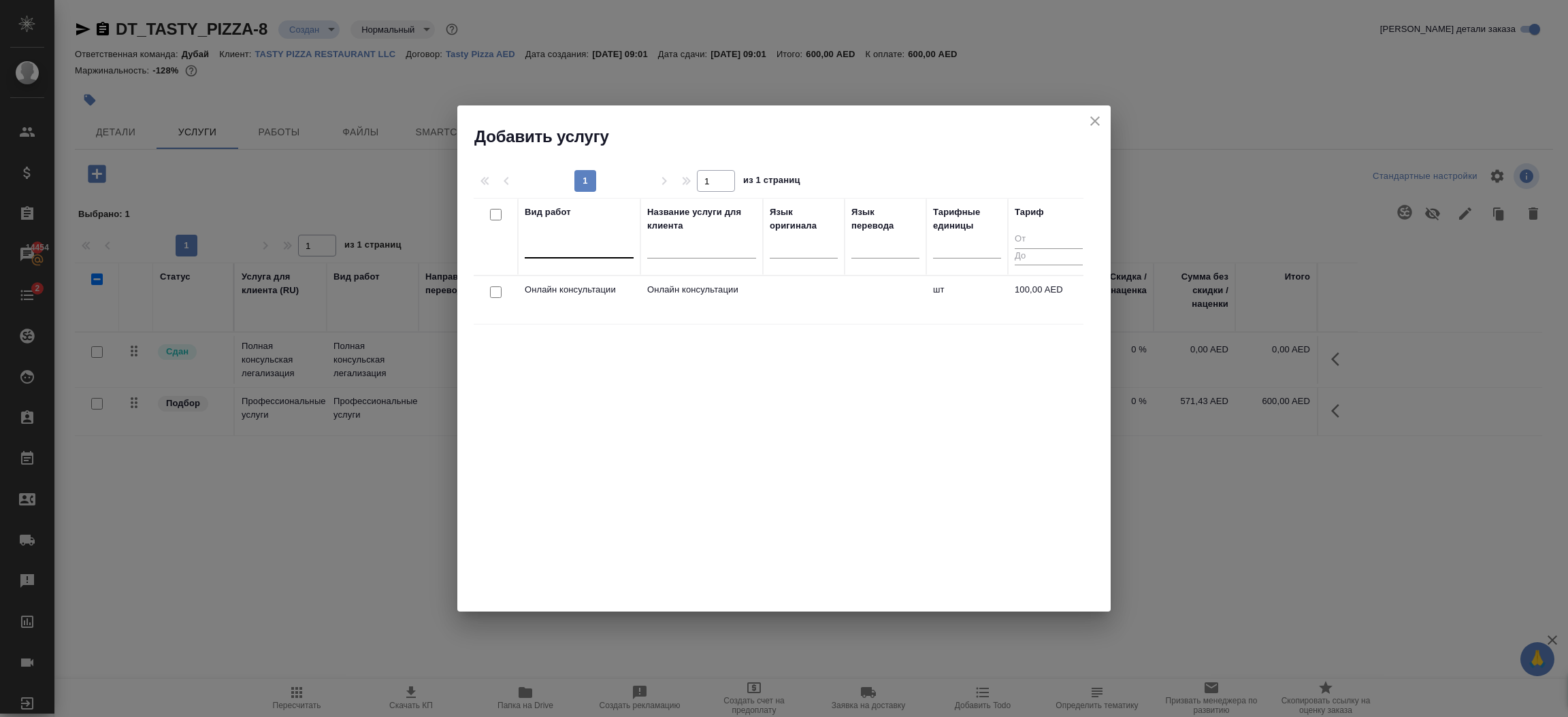
click at [558, 245] on div at bounding box center [579, 244] width 109 height 19
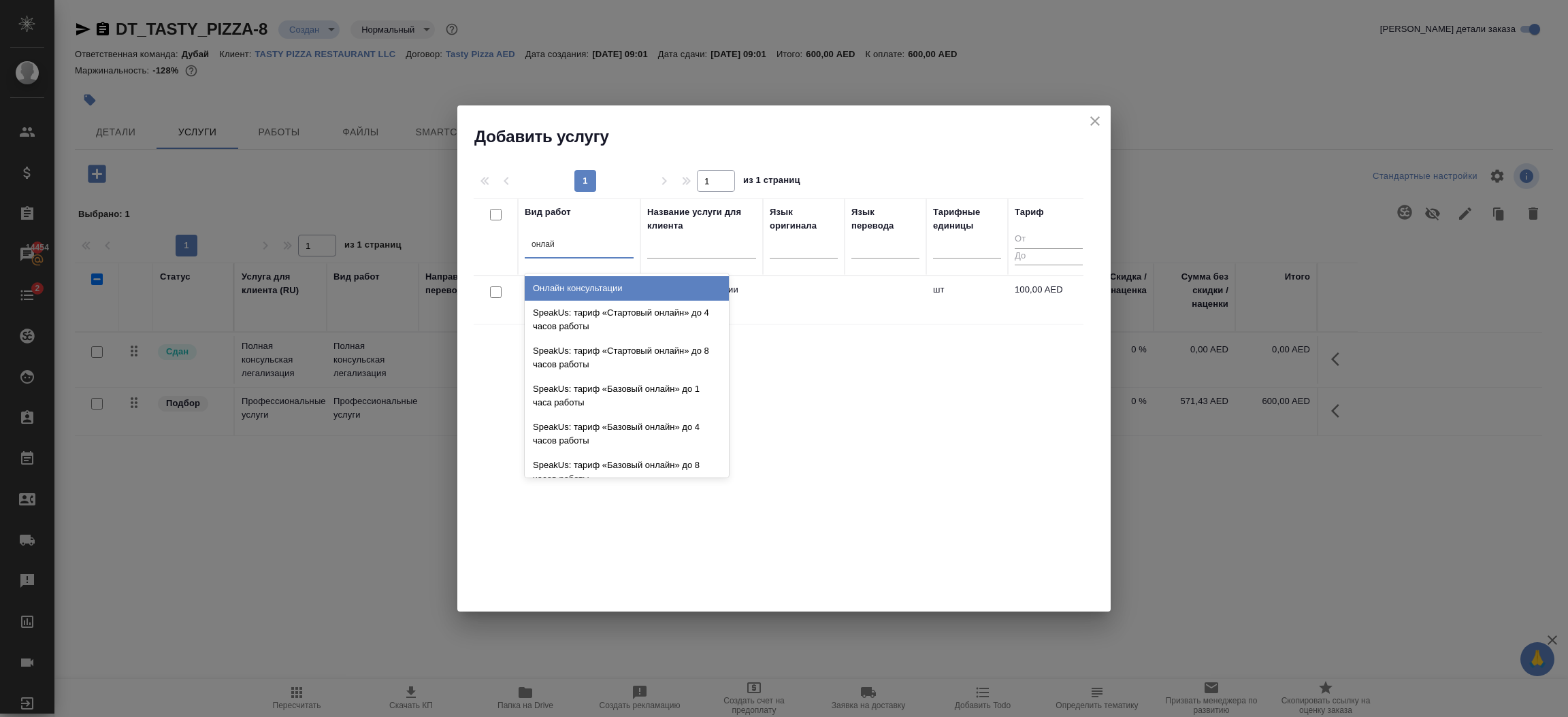
click at [573, 287] on div "Онлайн консультации" at bounding box center [626, 288] width 204 height 24
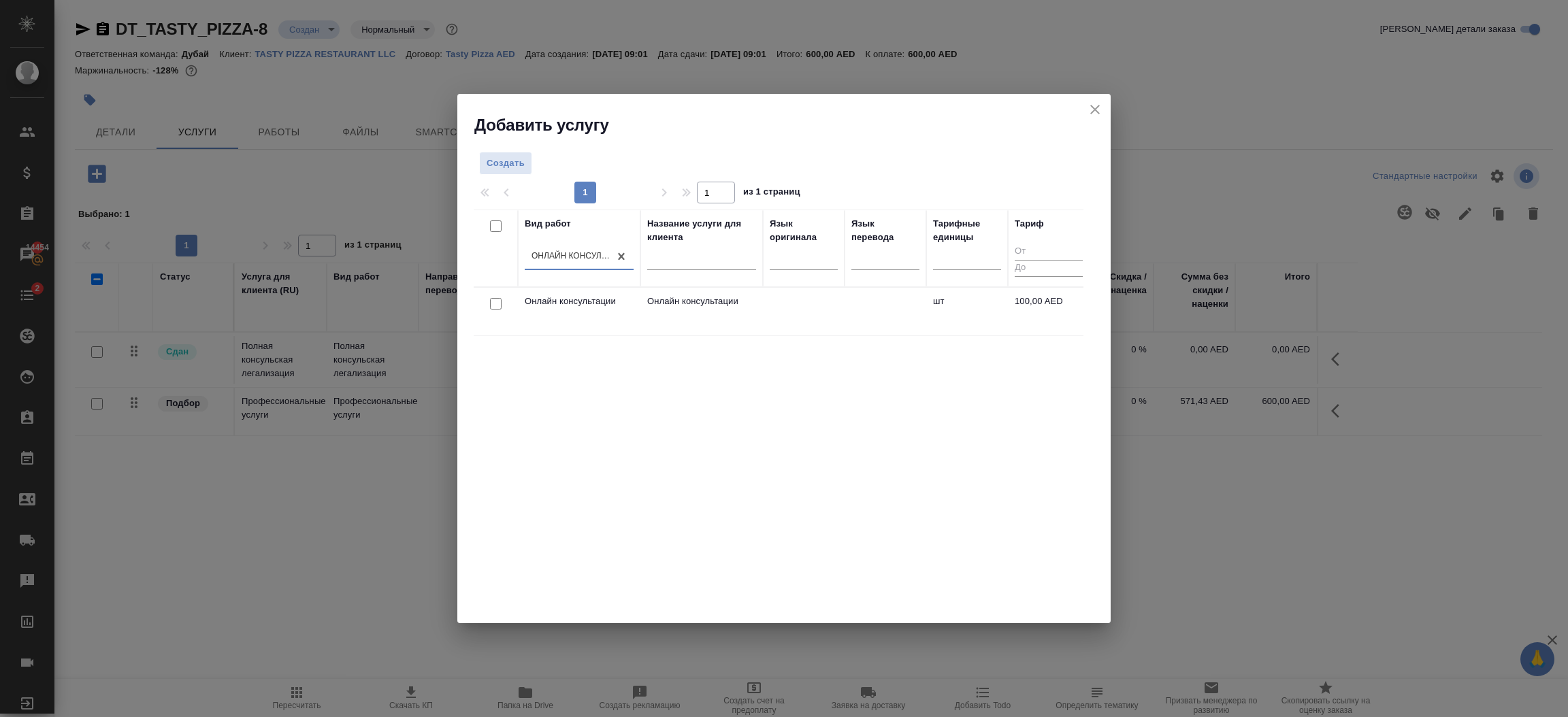
click at [501, 302] on input "checkbox" at bounding box center [495, 304] width 12 height 12
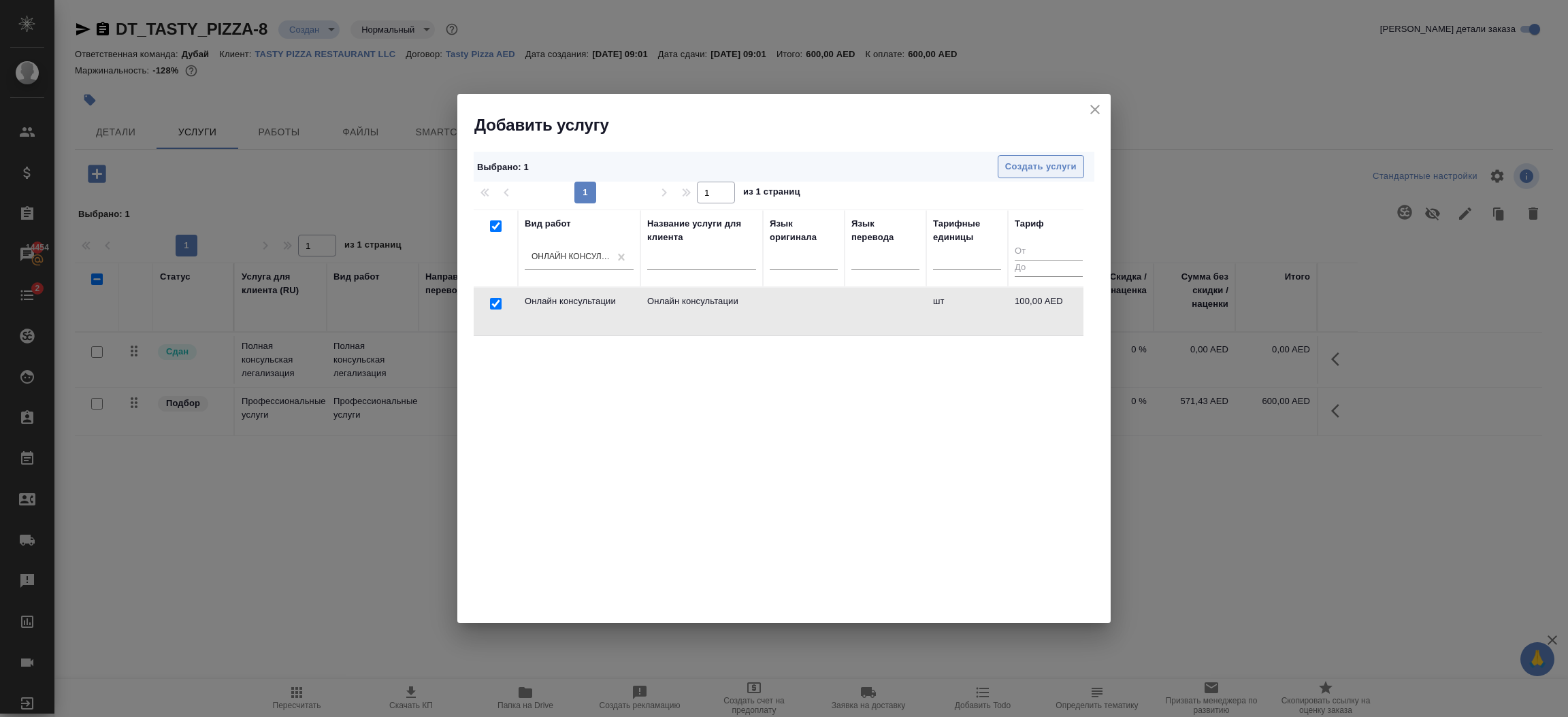
click at [1047, 171] on span "Создать услуги" at bounding box center [1041, 167] width 72 height 15
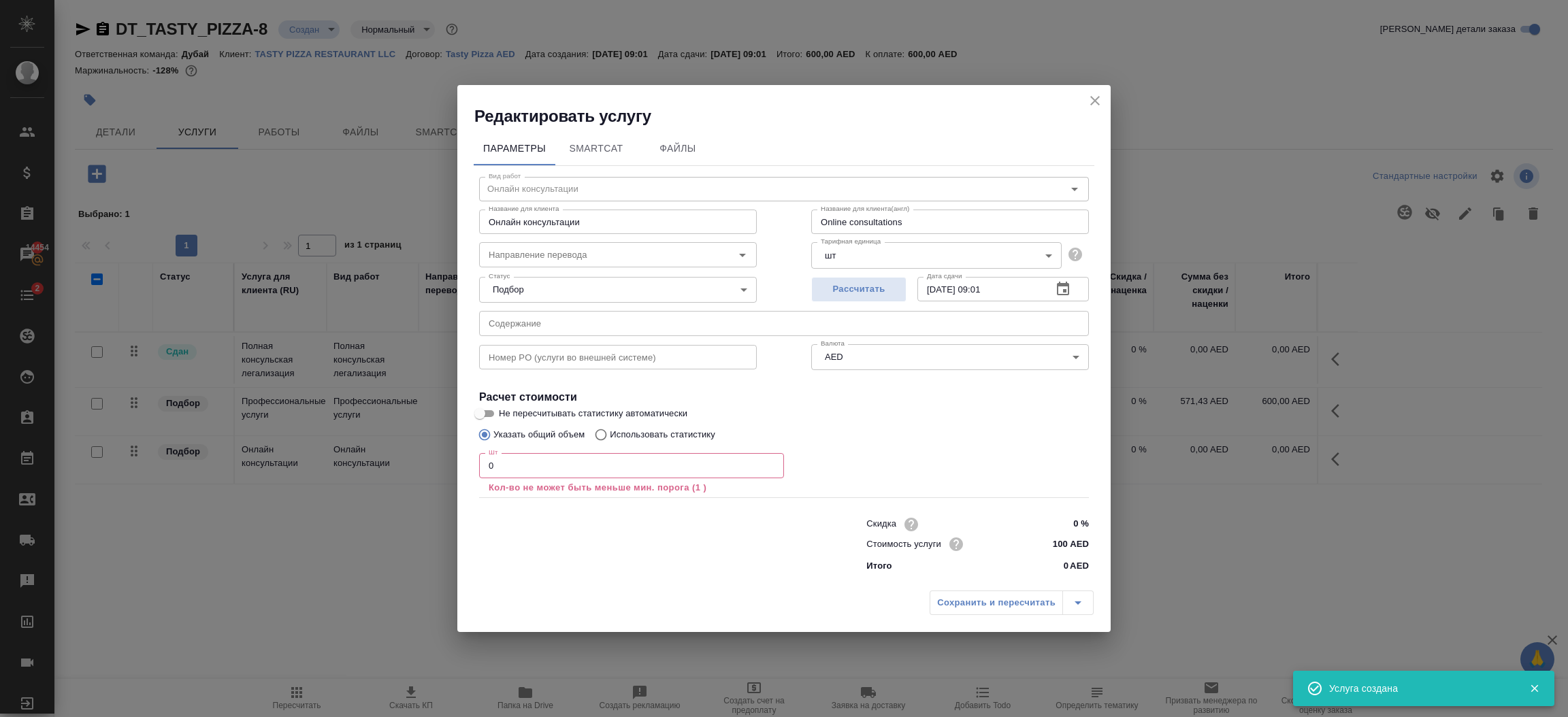
click at [591, 475] on input "0" at bounding box center [632, 465] width 305 height 24
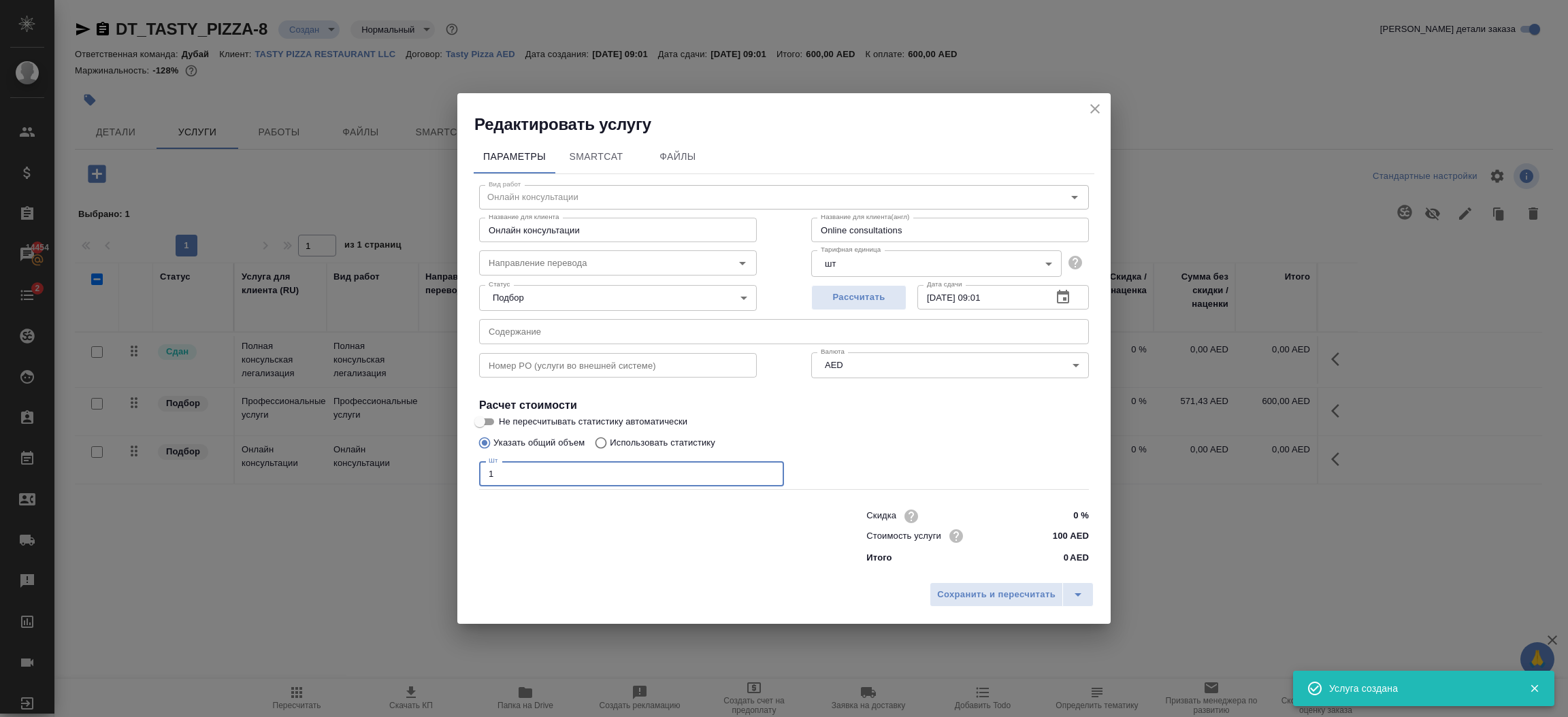
click at [1065, 537] on input "100 AED" at bounding box center [1063, 535] width 51 height 19
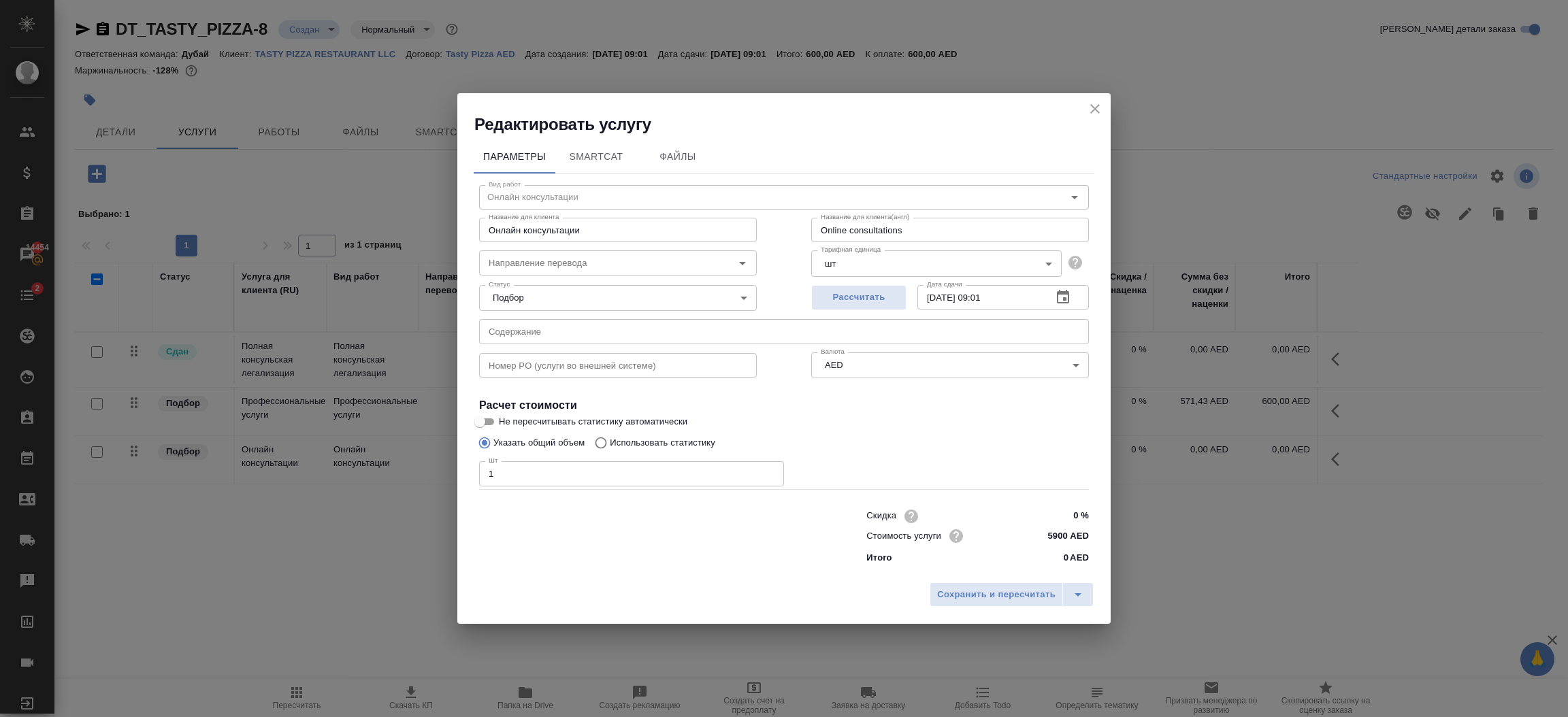
click at [1032, 579] on div "Сохранить и пересчитать" at bounding box center [784, 599] width 653 height 48
click at [1036, 596] on span "Сохранить и пересчитать" at bounding box center [996, 594] width 118 height 15
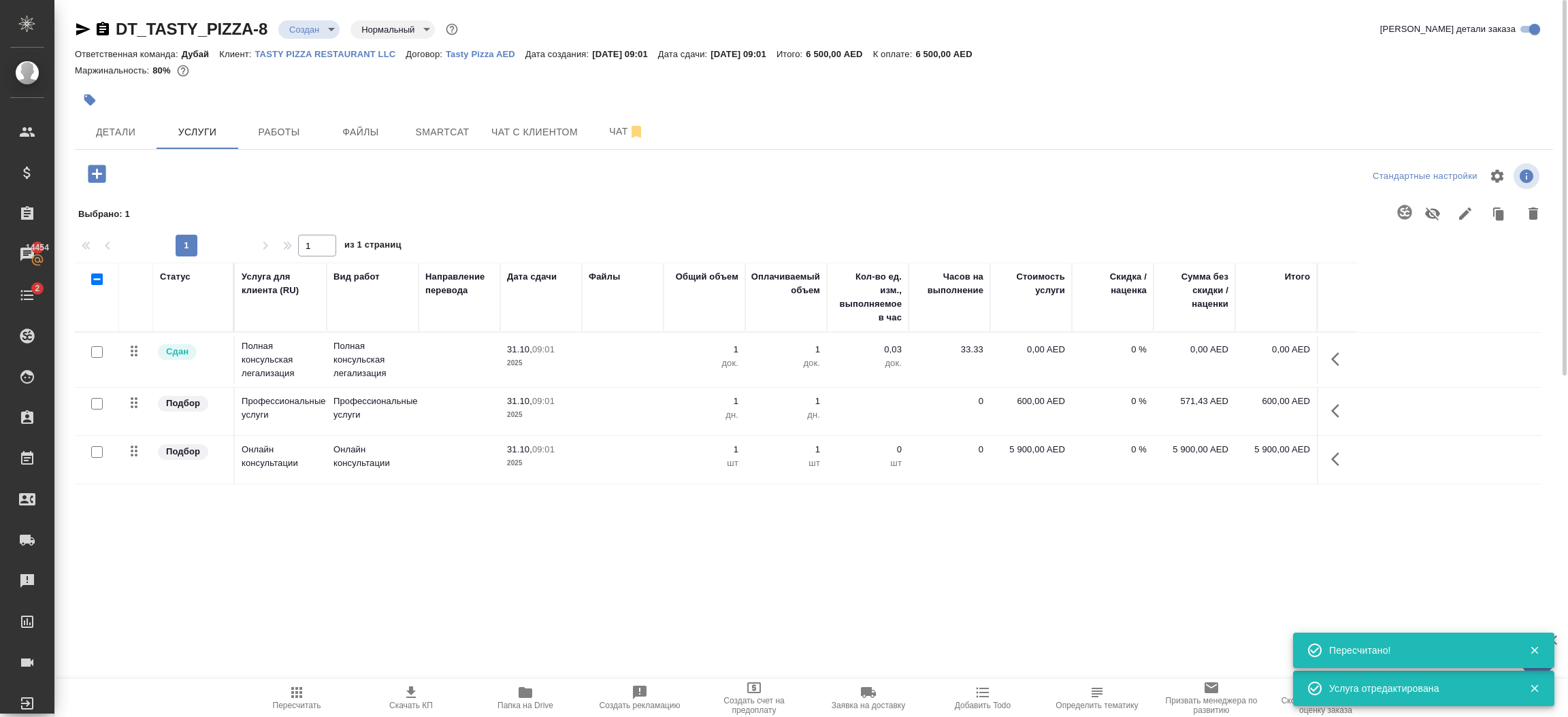
click at [306, 702] on span "Пересчитать" at bounding box center [297, 705] width 48 height 10
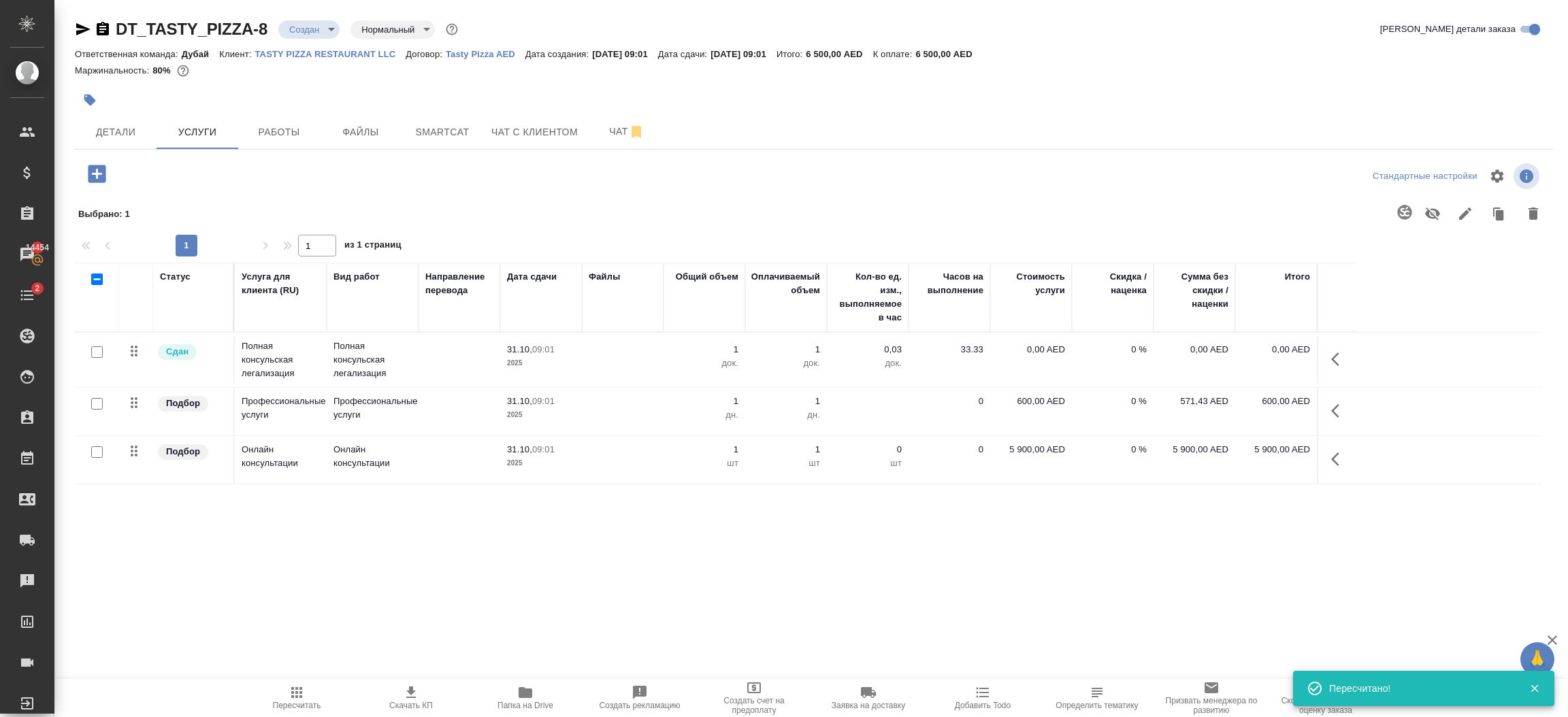
click at [97, 354] on input "checkbox" at bounding box center [97, 352] width 12 height 12
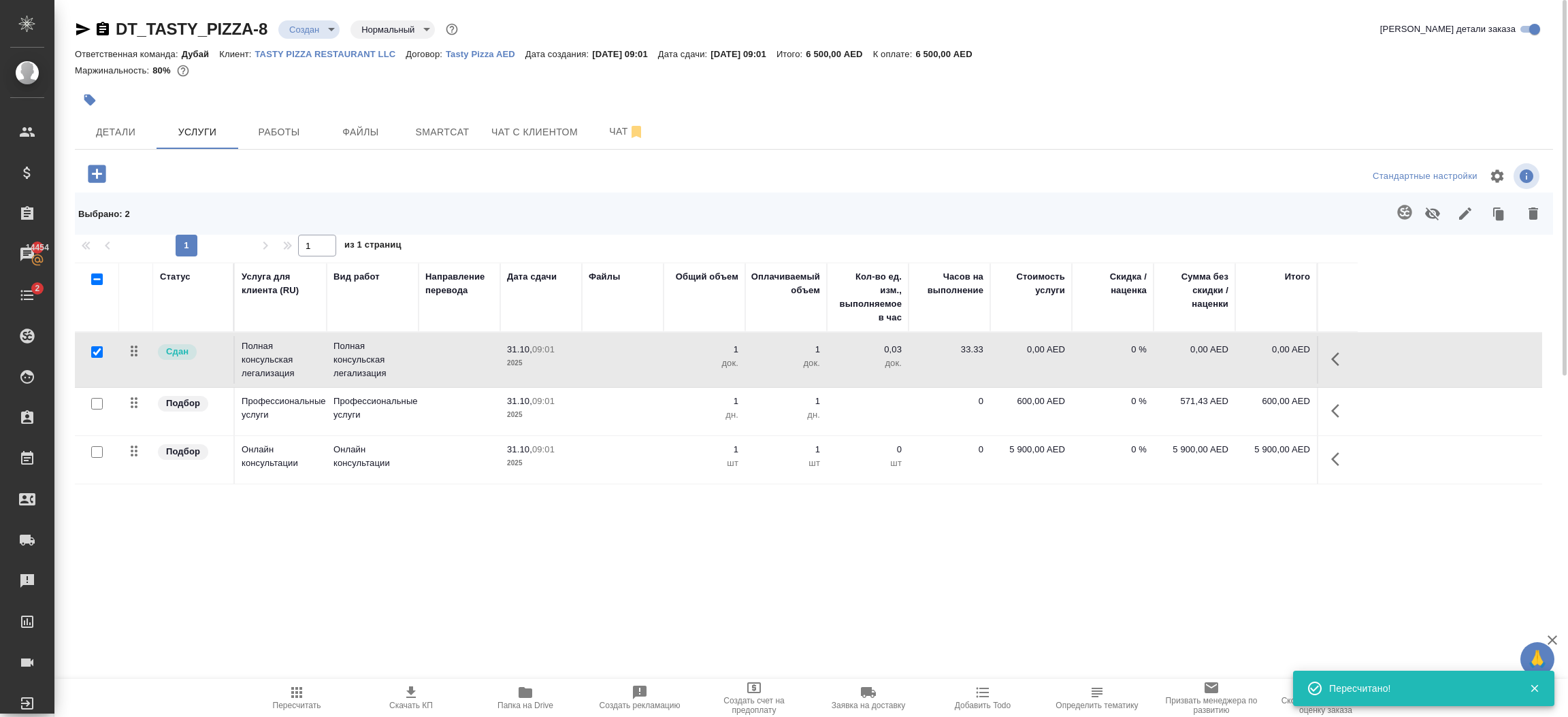
click at [1422, 219] on button "button" at bounding box center [1432, 213] width 33 height 36
click at [1334, 460] on icon "button" at bounding box center [1335, 459] width 8 height 14
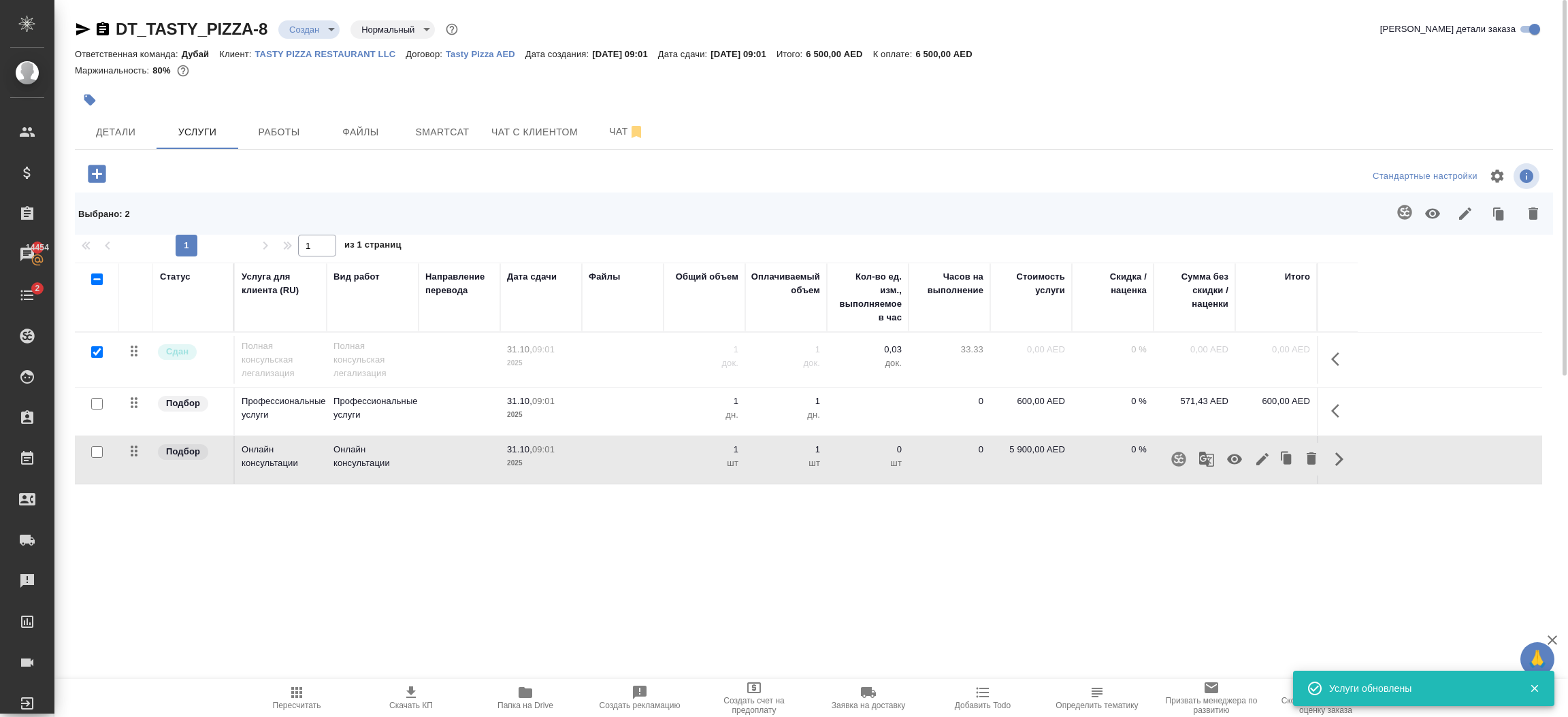
click at [1259, 458] on icon "button" at bounding box center [1262, 459] width 16 height 16
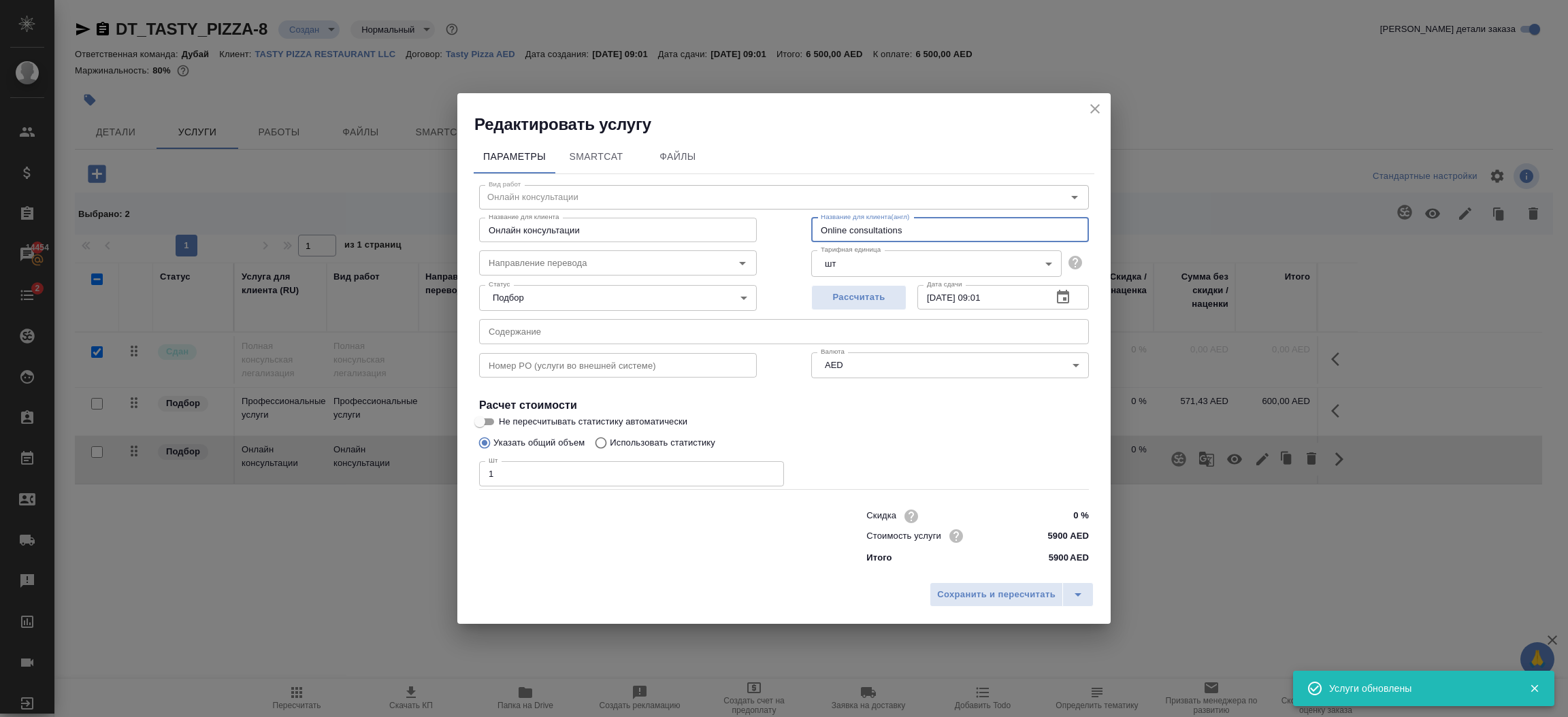
drag, startPoint x: 925, startPoint y: 230, endPoint x: 726, endPoint y: 219, distance: 199.3
click at [726, 219] on div "Название для клиента Онлайн консультации Название для клиента Название для клие…" at bounding box center [784, 228] width 665 height 87
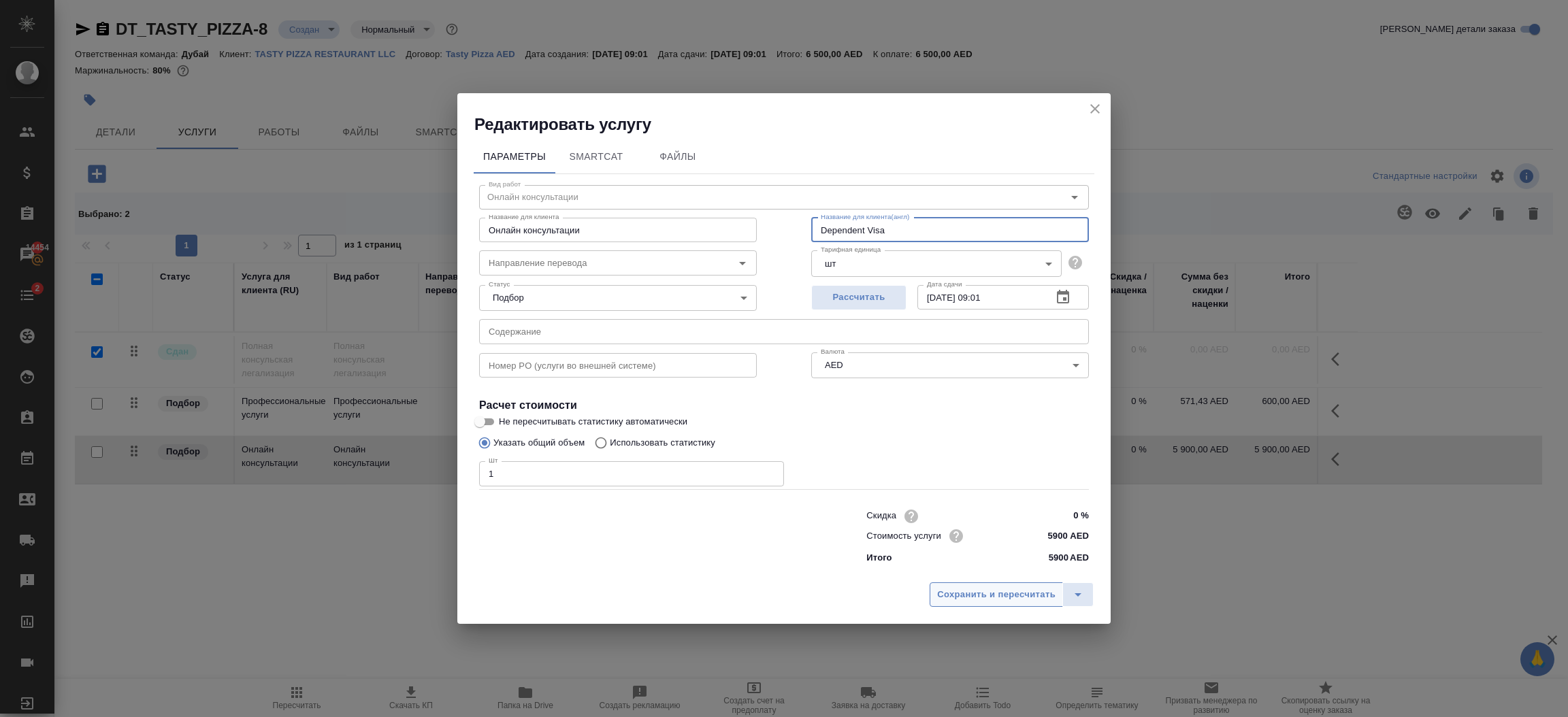
click at [959, 594] on span "Сохранить и пересчитать" at bounding box center [996, 594] width 118 height 15
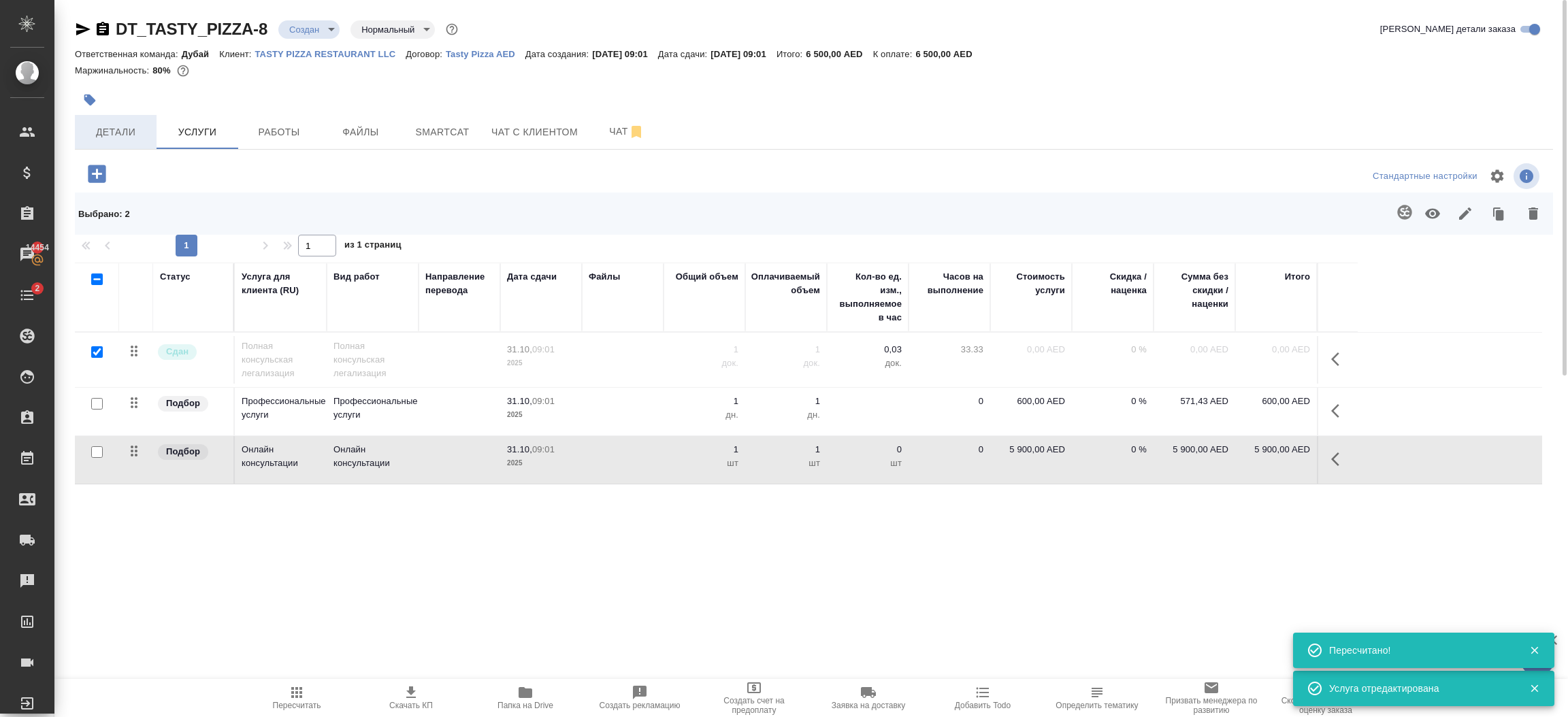
click at [119, 131] on span "Детали" at bounding box center [116, 132] width 65 height 17
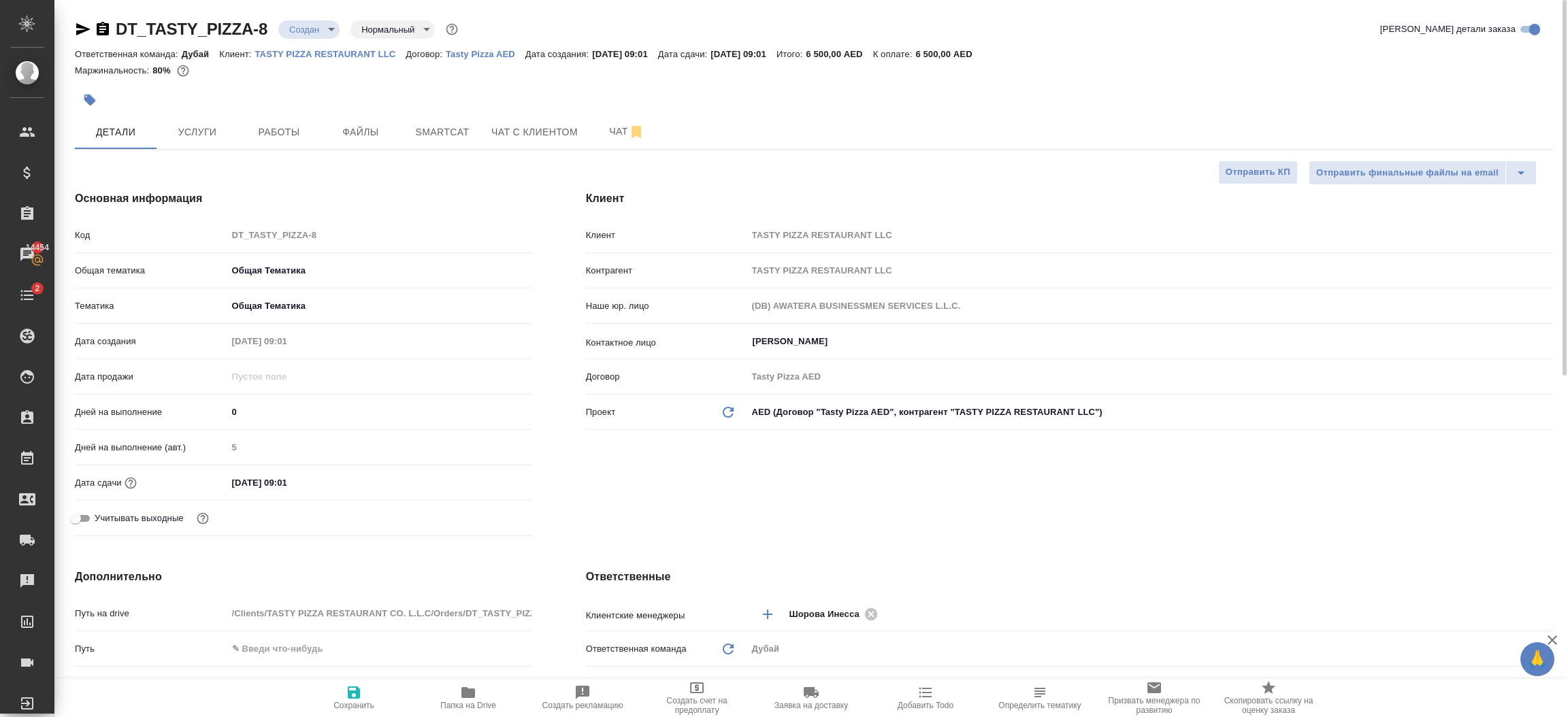
click at [317, 30] on body "🙏 .cls-1 fill:#fff; AWATERA Шорова Инесса i.shorova_kiev Клиенты Спецификации З…" at bounding box center [784, 358] width 1568 height 717
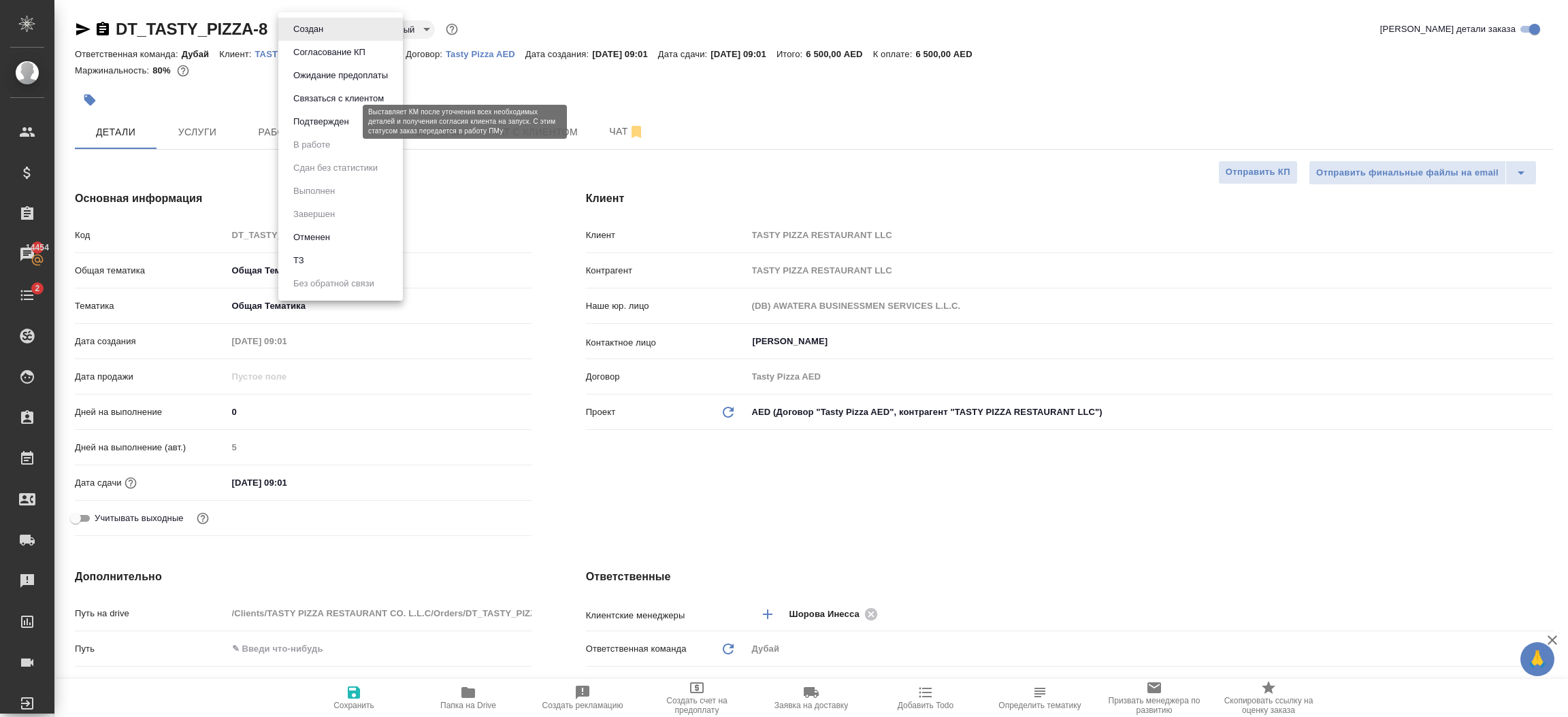
click at [327, 122] on button "Подтвержден" at bounding box center [321, 121] width 64 height 15
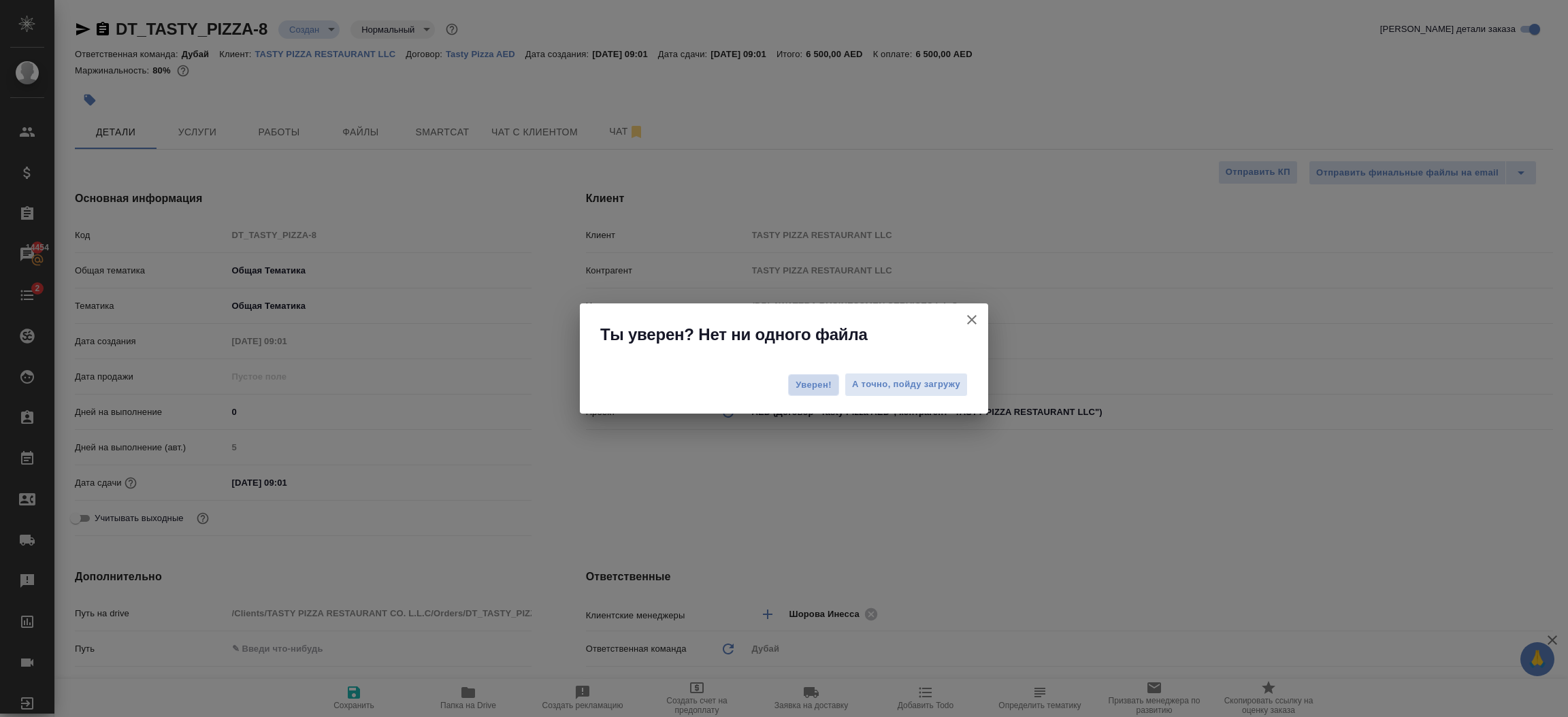
click at [814, 387] on span "Уверен!" at bounding box center [814, 385] width 36 height 14
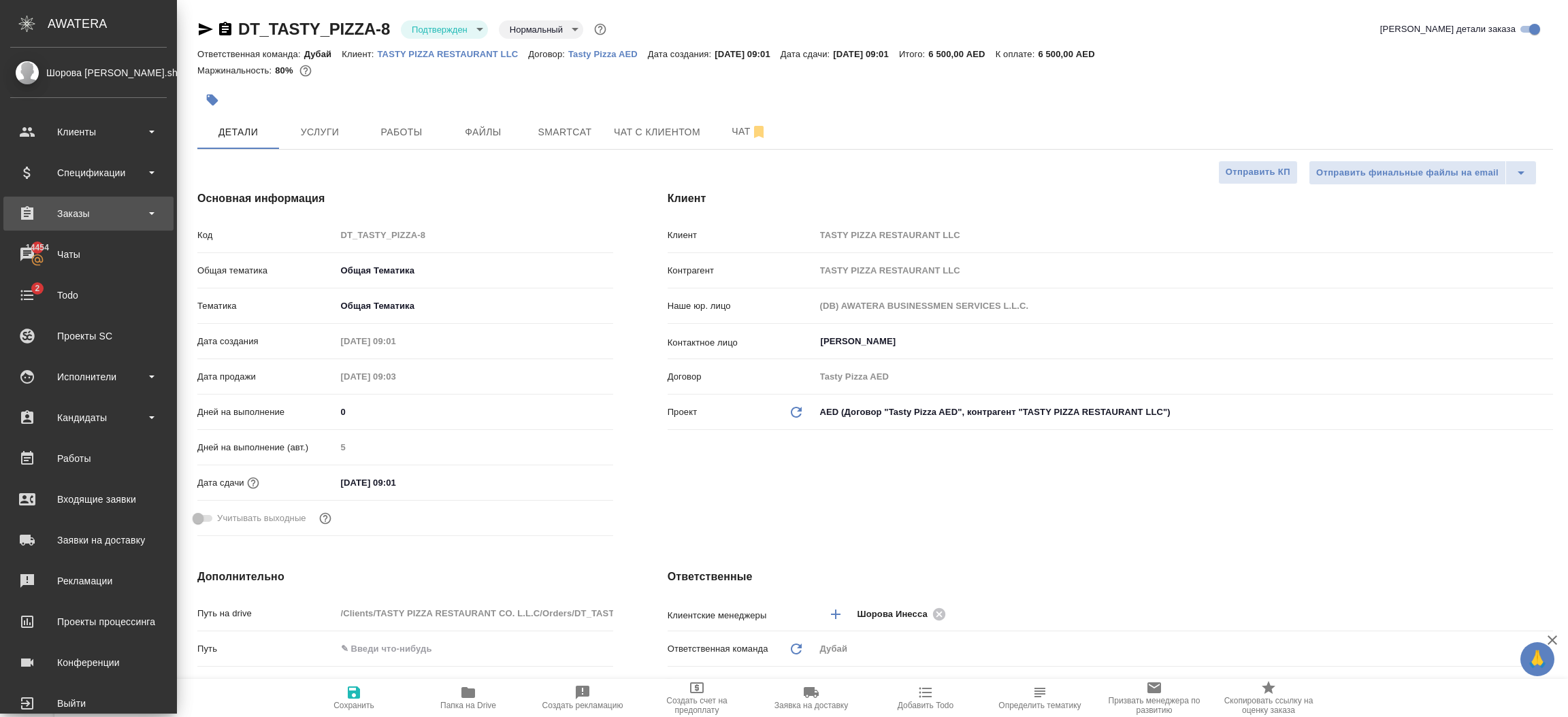
click at [78, 220] on div "Заказы" at bounding box center [88, 213] width 157 height 20
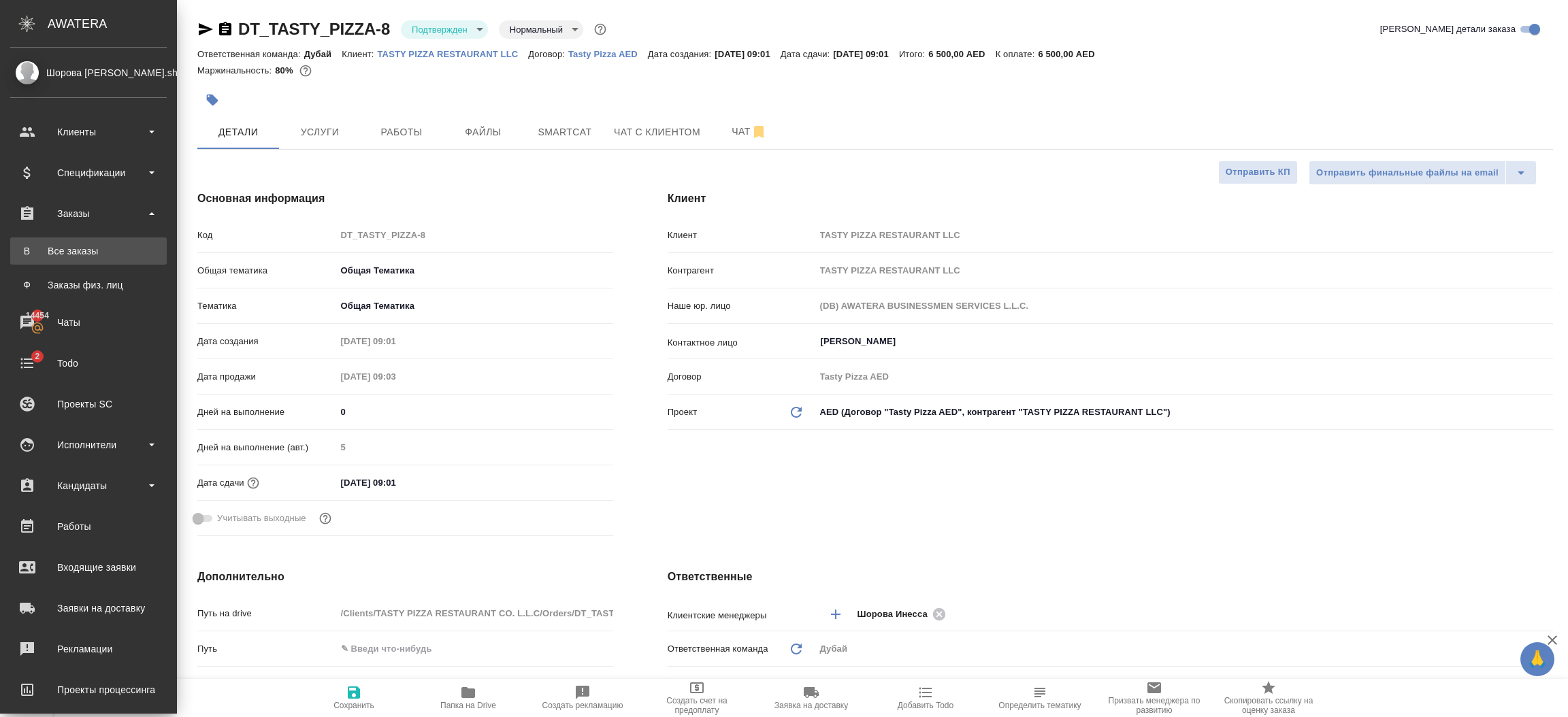
click at [95, 248] on div "Все заказы" at bounding box center [88, 251] width 143 height 14
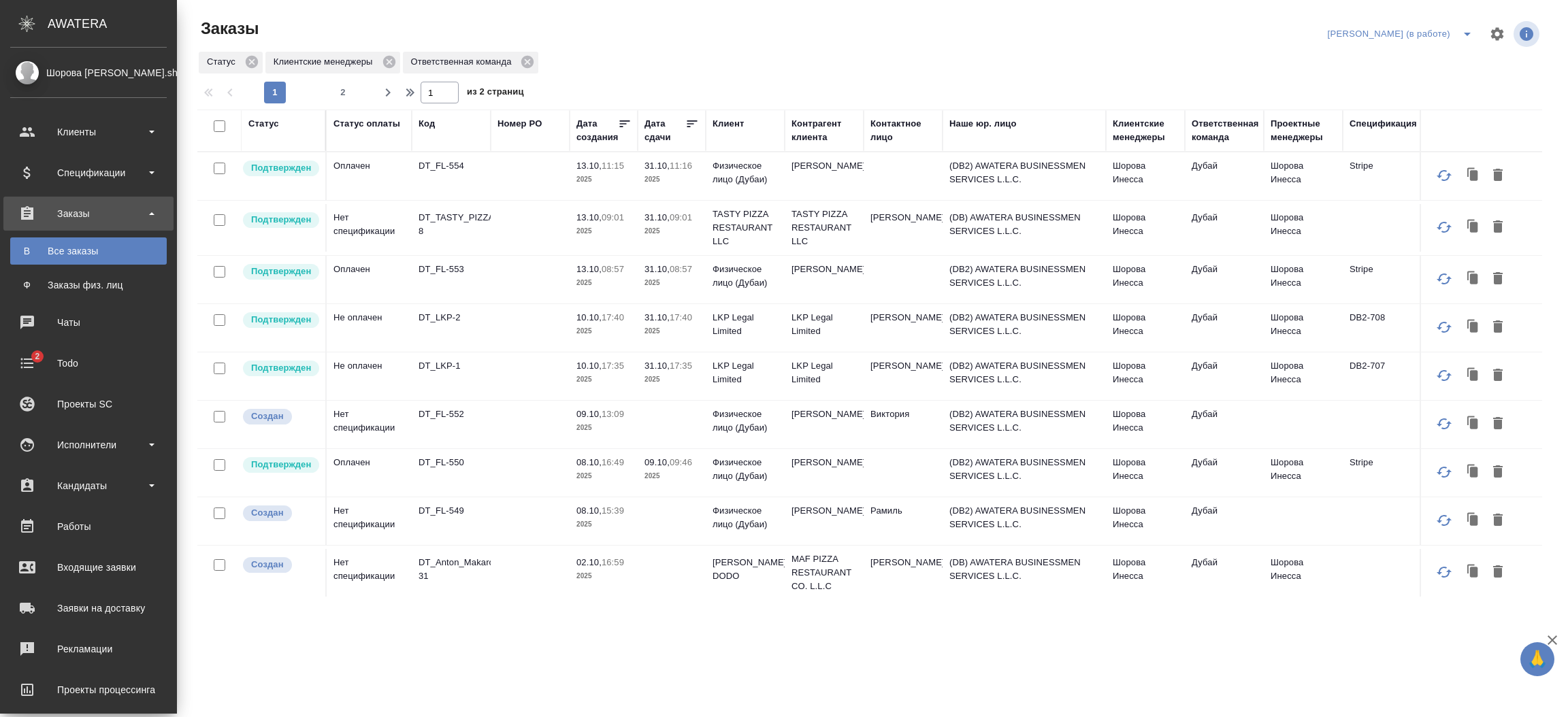
click at [246, 661] on div ".cls-1 fill:#fff; AWATERA Шорова Инесса i.shorova_kiev Клиенты Спецификации Зак…" at bounding box center [784, 358] width 1568 height 717
click at [91, 175] on div "Спецификации" at bounding box center [88, 172] width 157 height 20
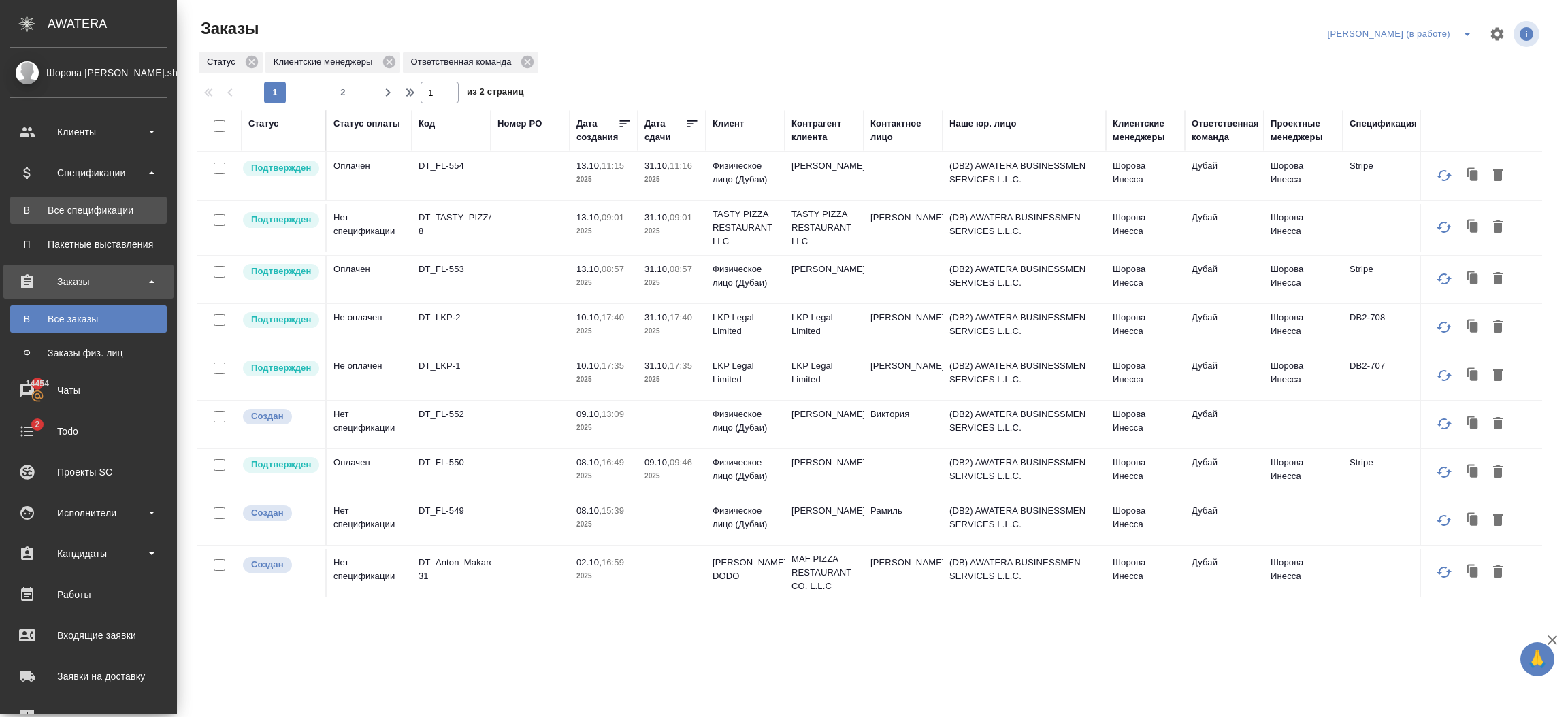
click at [95, 200] on link "В Все спецификации" at bounding box center [88, 210] width 157 height 27
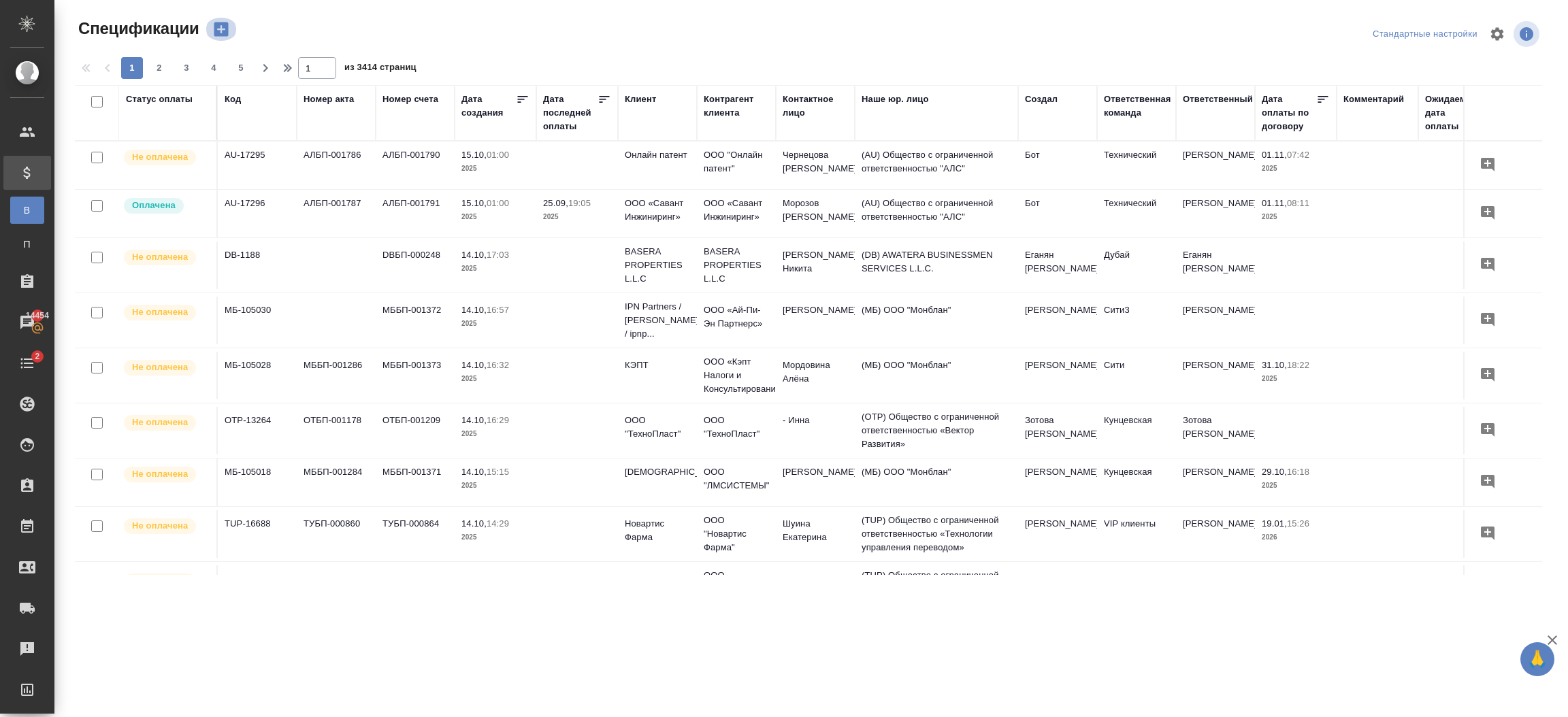
click at [223, 24] on icon "button" at bounding box center [221, 29] width 15 height 15
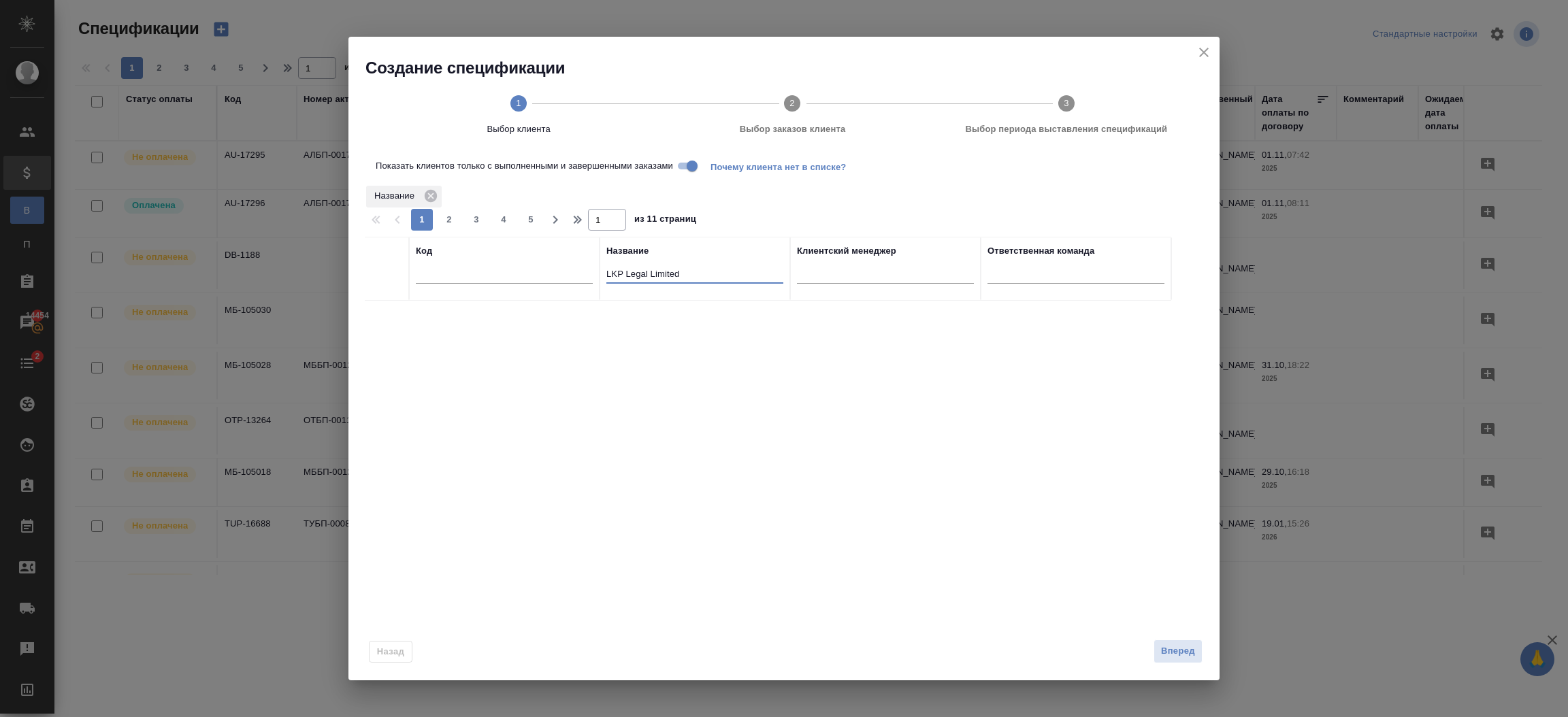
drag, startPoint x: 701, startPoint y: 281, endPoint x: 589, endPoint y: 281, distance: 112.0
click at [589, 281] on tr "Код Название LKP Legal Limited Клиентский менеджер Ответственная команда" at bounding box center [768, 269] width 807 height 64
click at [694, 162] on input "Показать клиентов только с выполненными и завершенными заказами" at bounding box center [692, 166] width 49 height 16
click at [383, 318] on input "checkbox" at bounding box center [387, 317] width 12 height 12
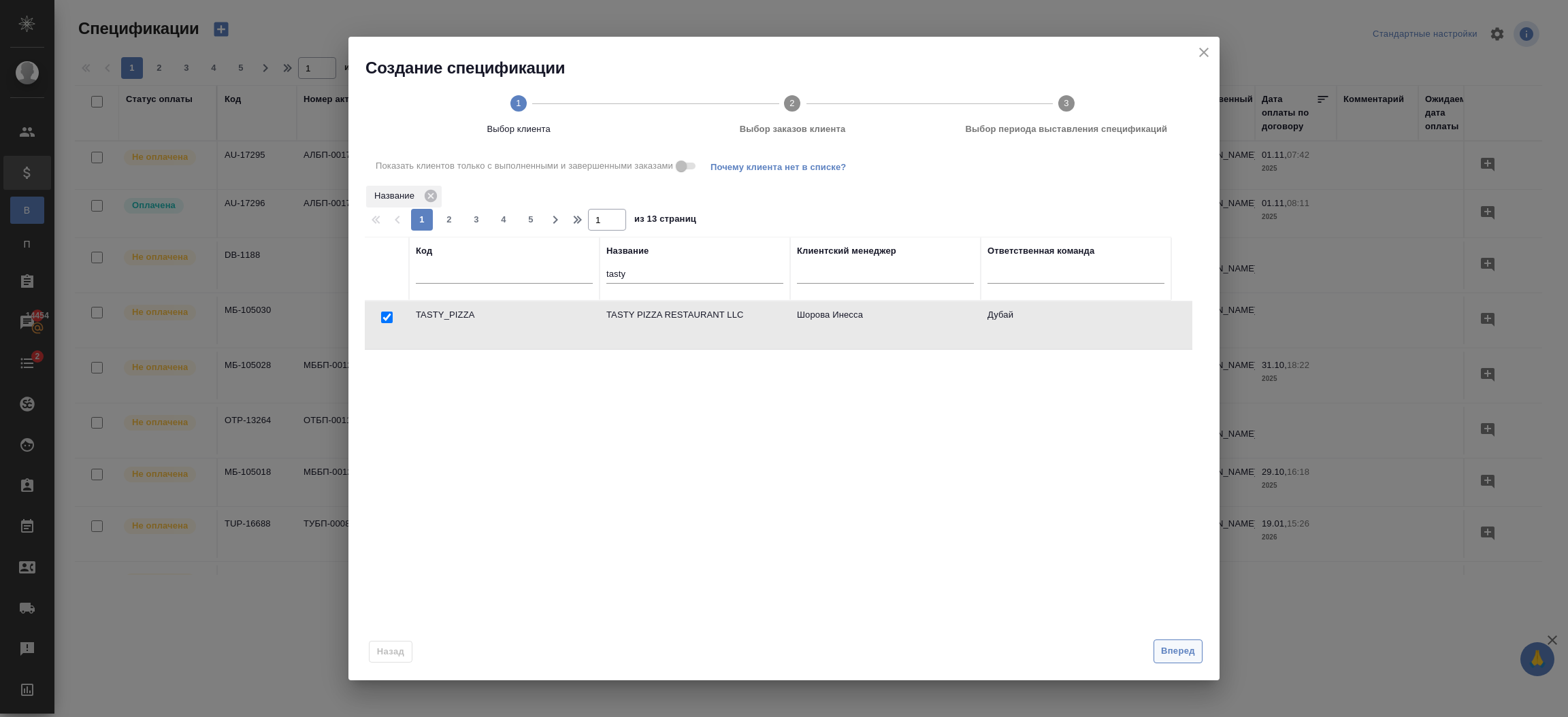
click at [1183, 653] on span "Вперед" at bounding box center [1178, 651] width 34 height 15
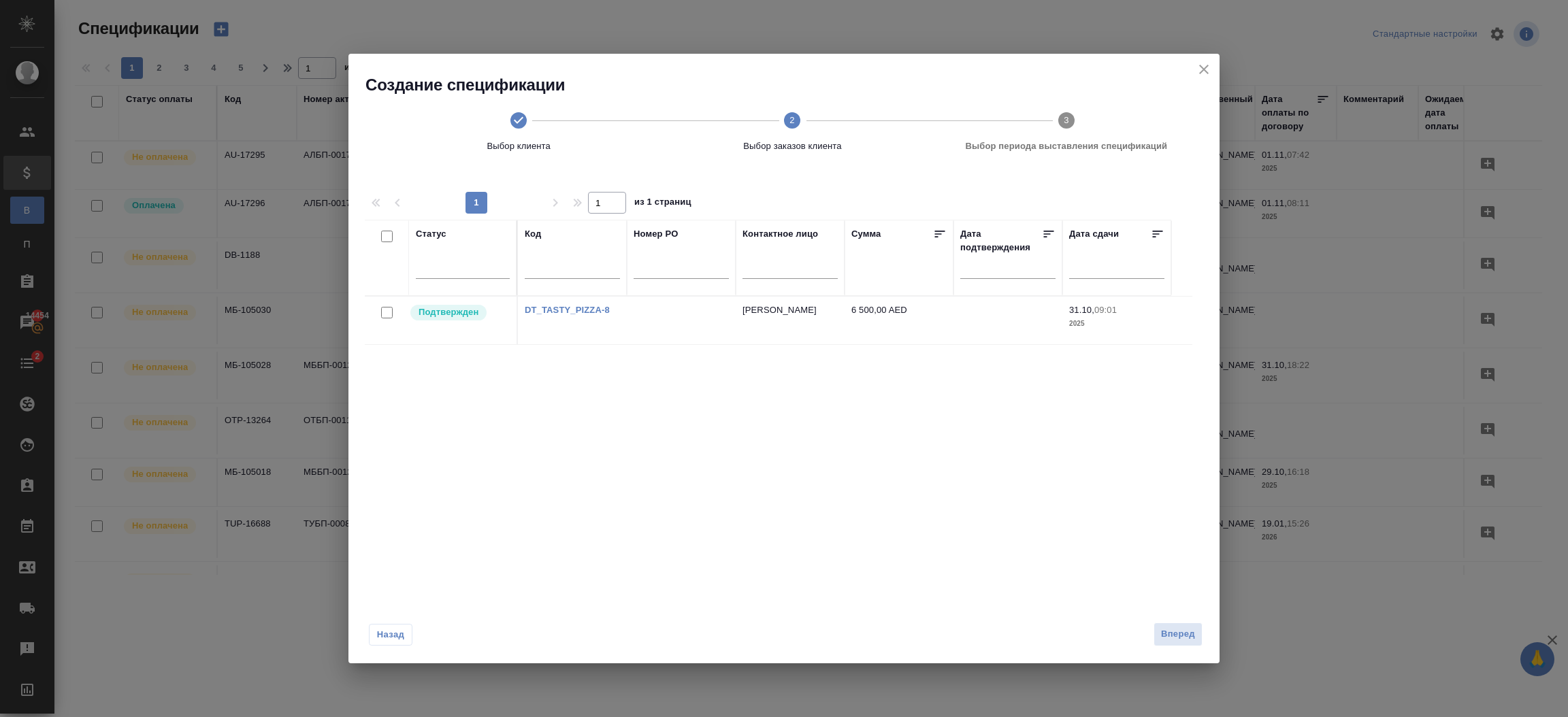
click at [390, 312] on input "checkbox" at bounding box center [387, 313] width 12 height 12
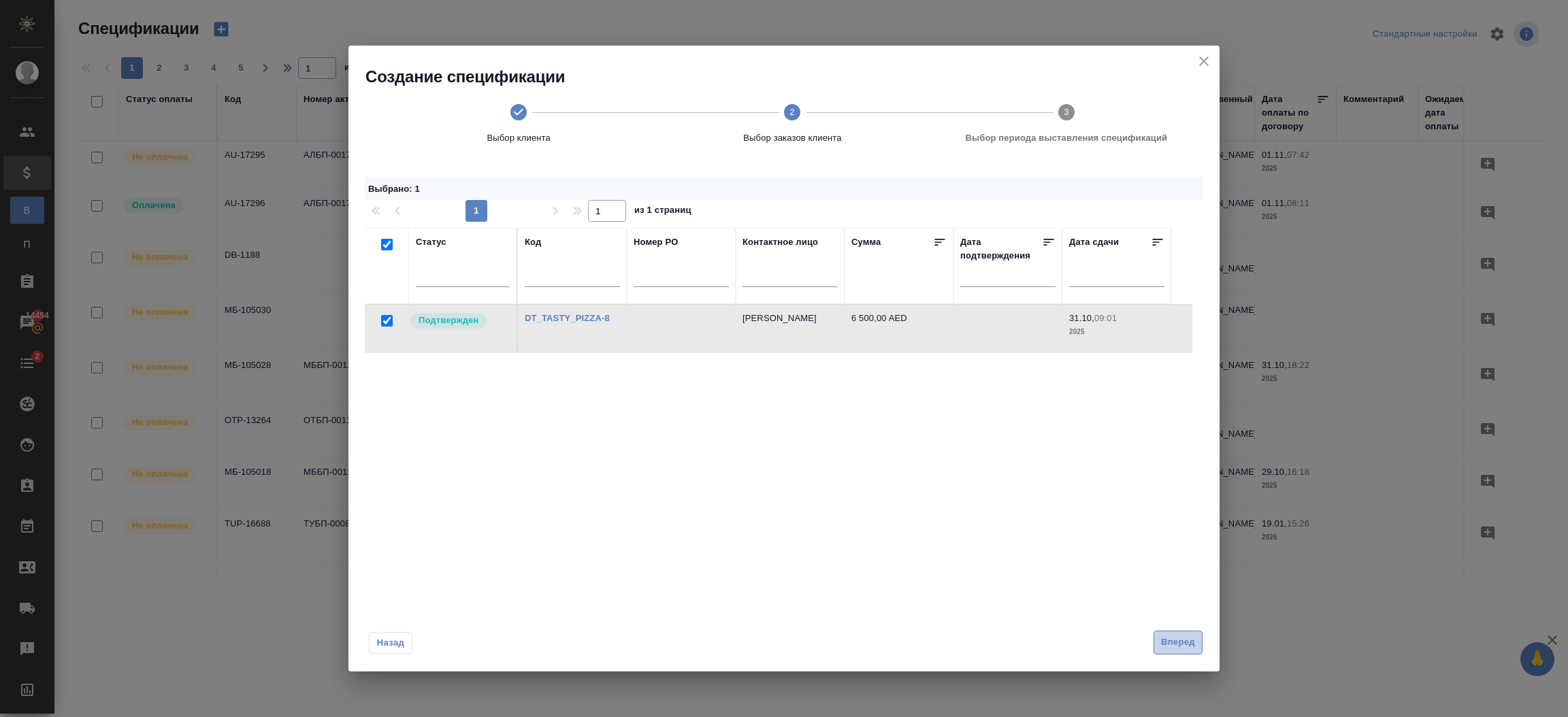
click at [1177, 638] on span "Вперед" at bounding box center [1178, 643] width 34 height 15
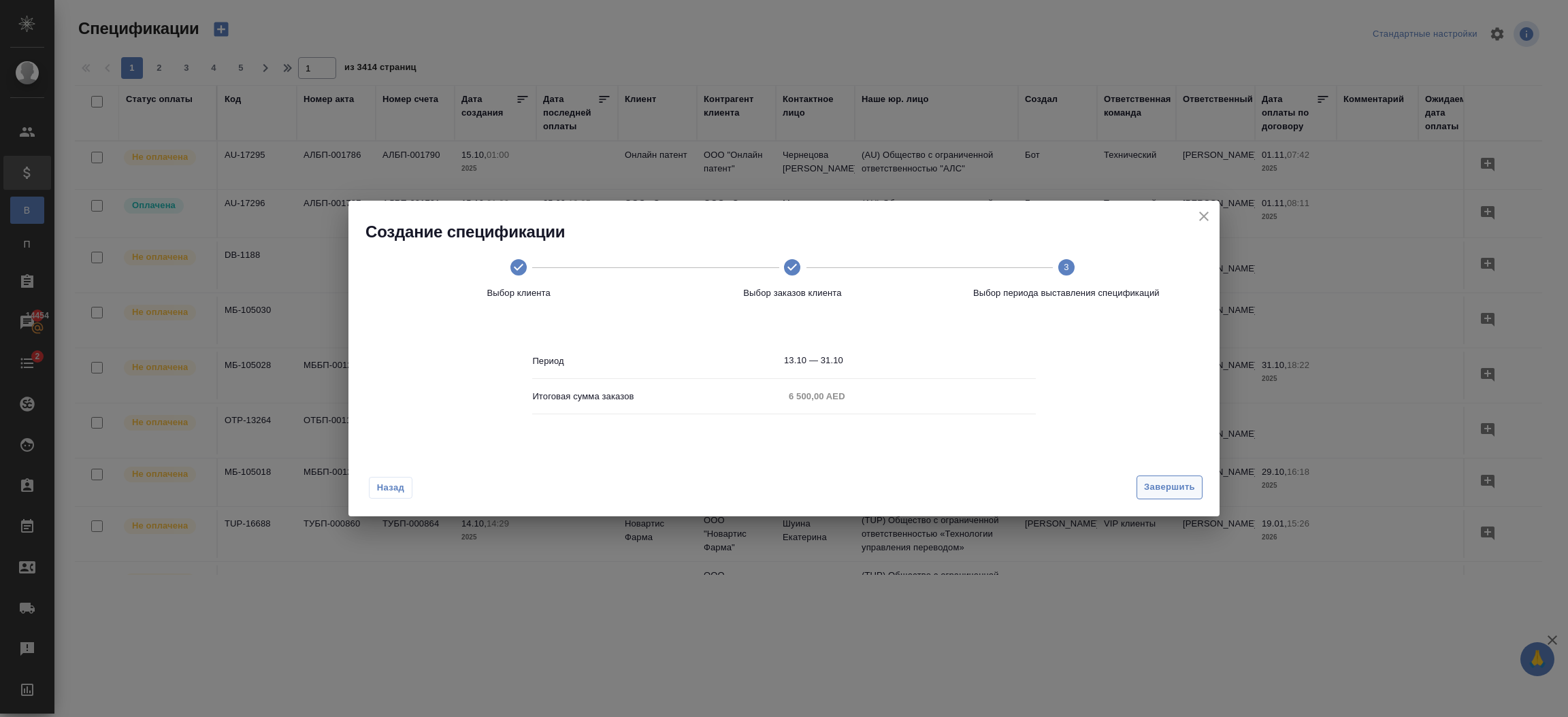
click at [1161, 487] on span "Завершить" at bounding box center [1169, 487] width 51 height 15
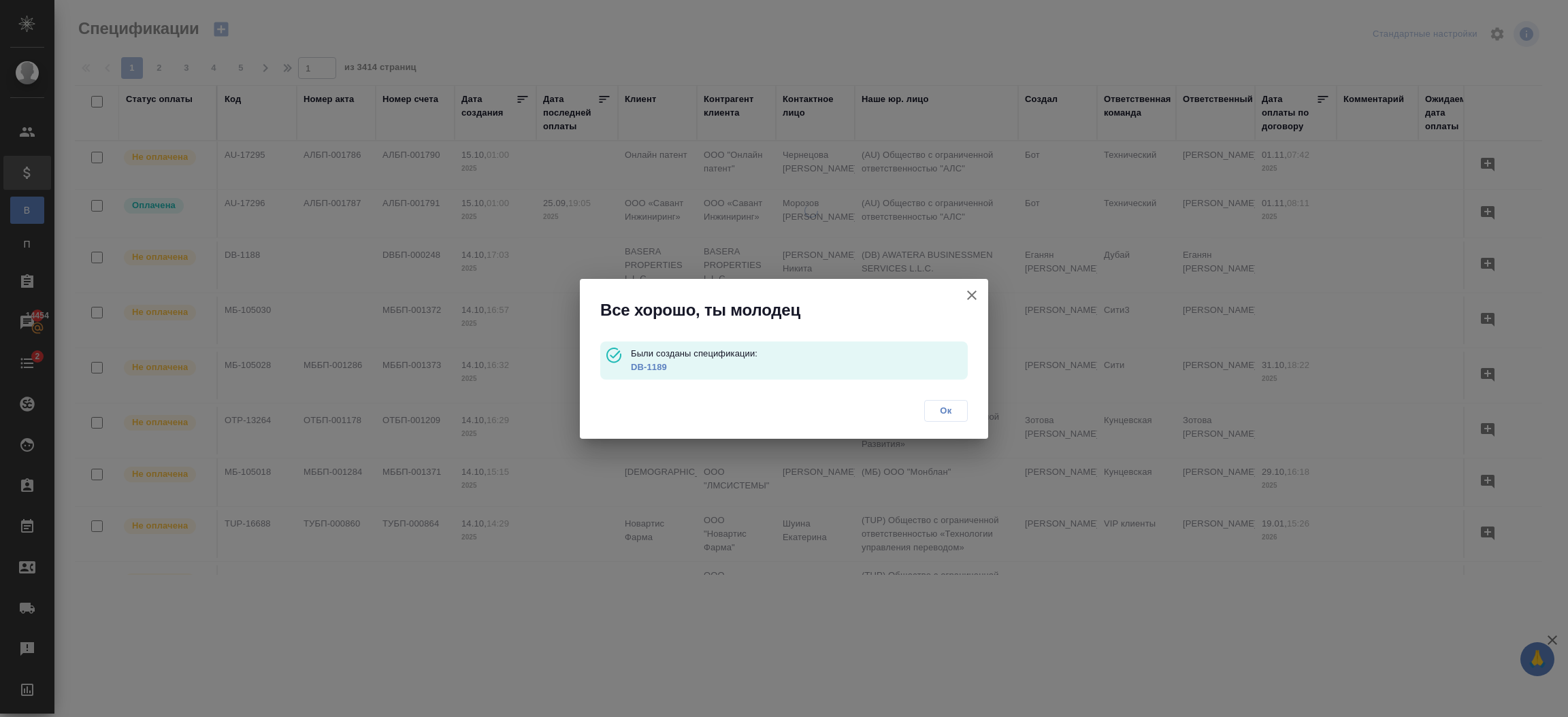
click at [650, 369] on link "DB-1189" at bounding box center [649, 367] width 36 height 10
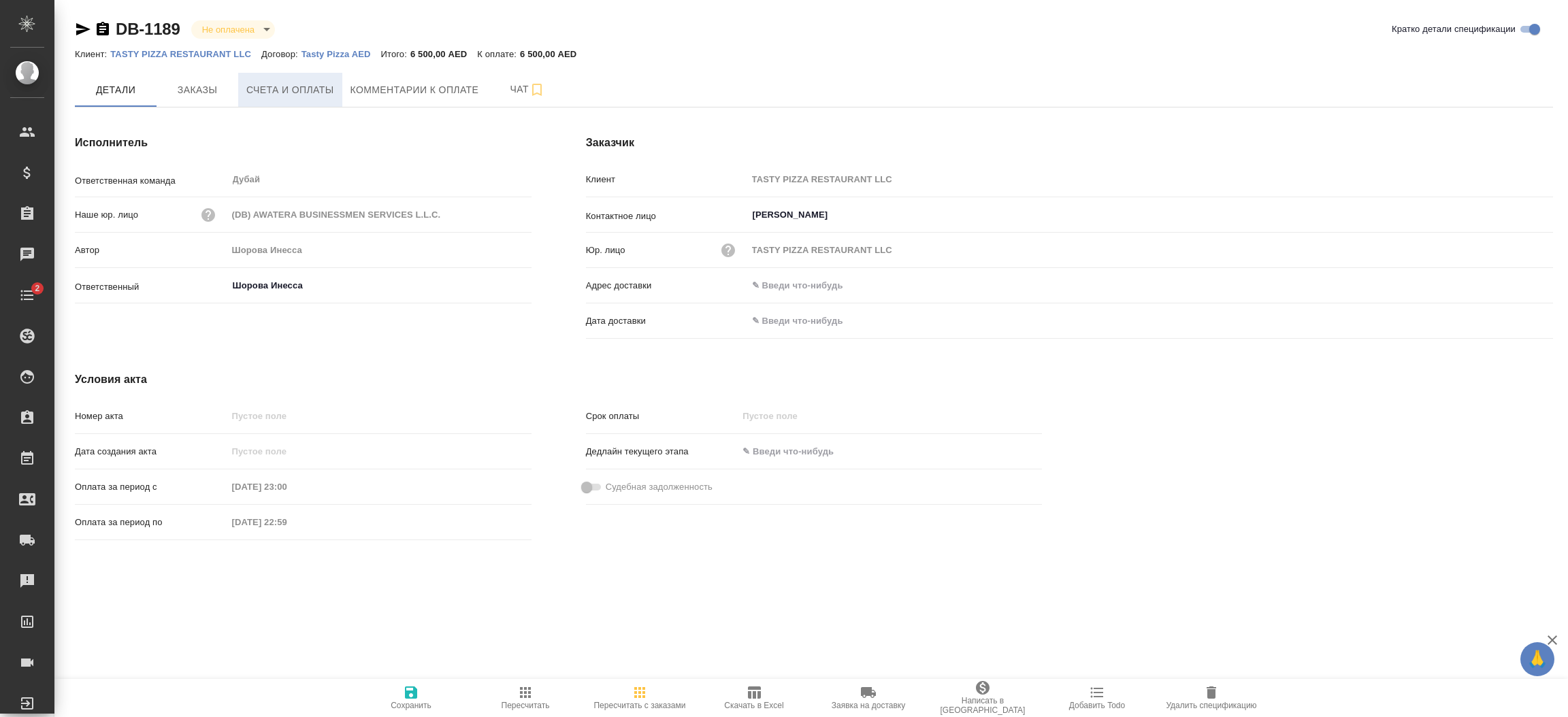
click at [319, 87] on span "Счета и оплаты" at bounding box center [290, 90] width 88 height 17
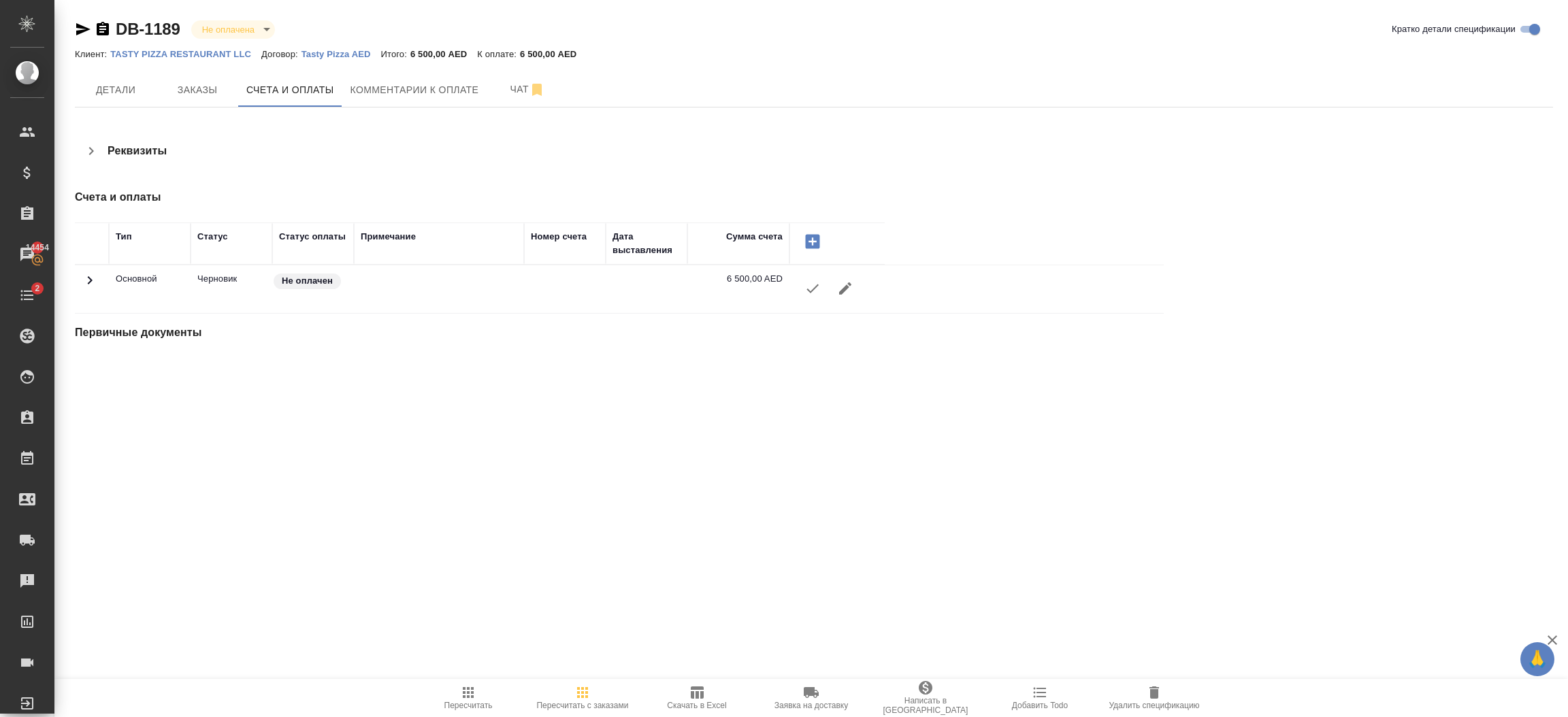
click at [807, 297] on button "button" at bounding box center [812, 288] width 33 height 33
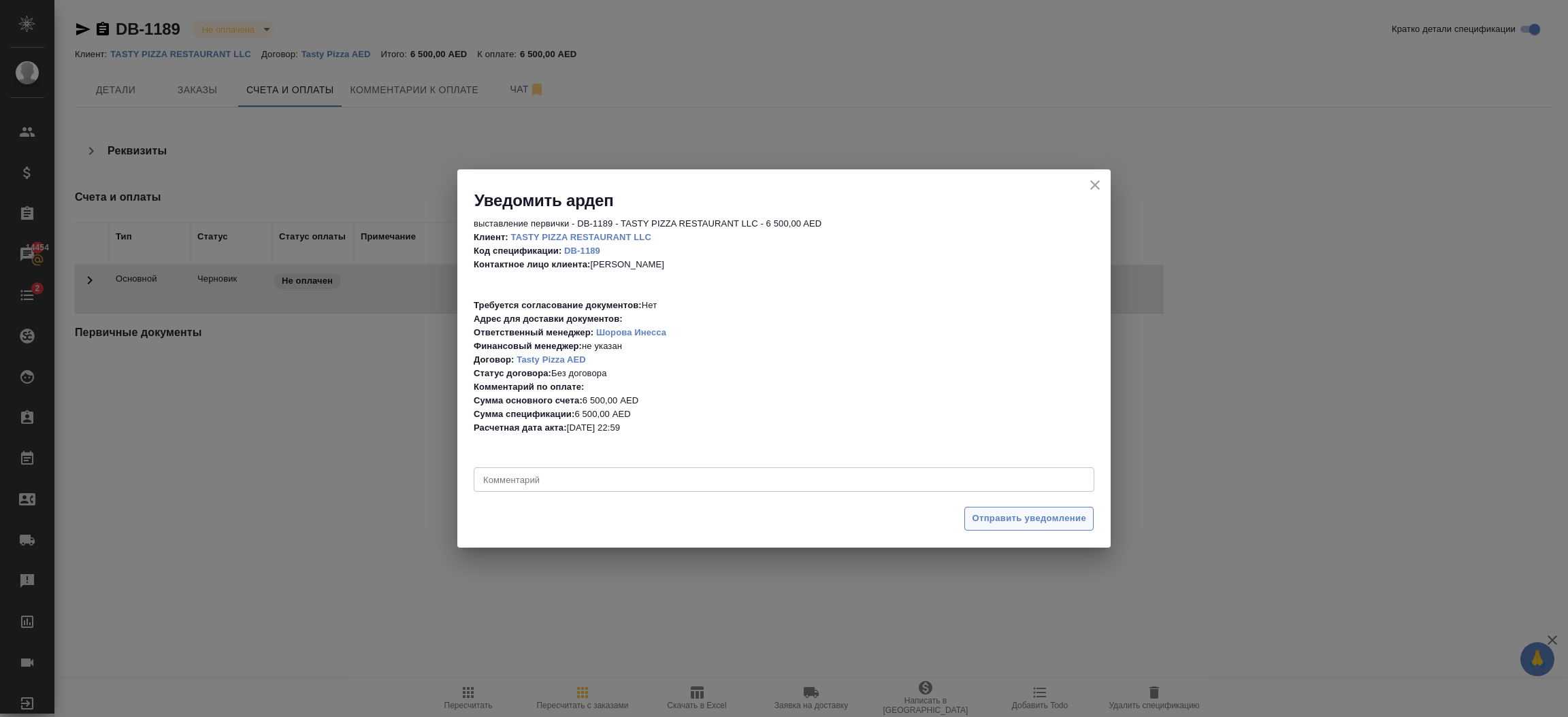
click at [1016, 517] on span "Отправить уведомление" at bounding box center [1029, 519] width 114 height 15
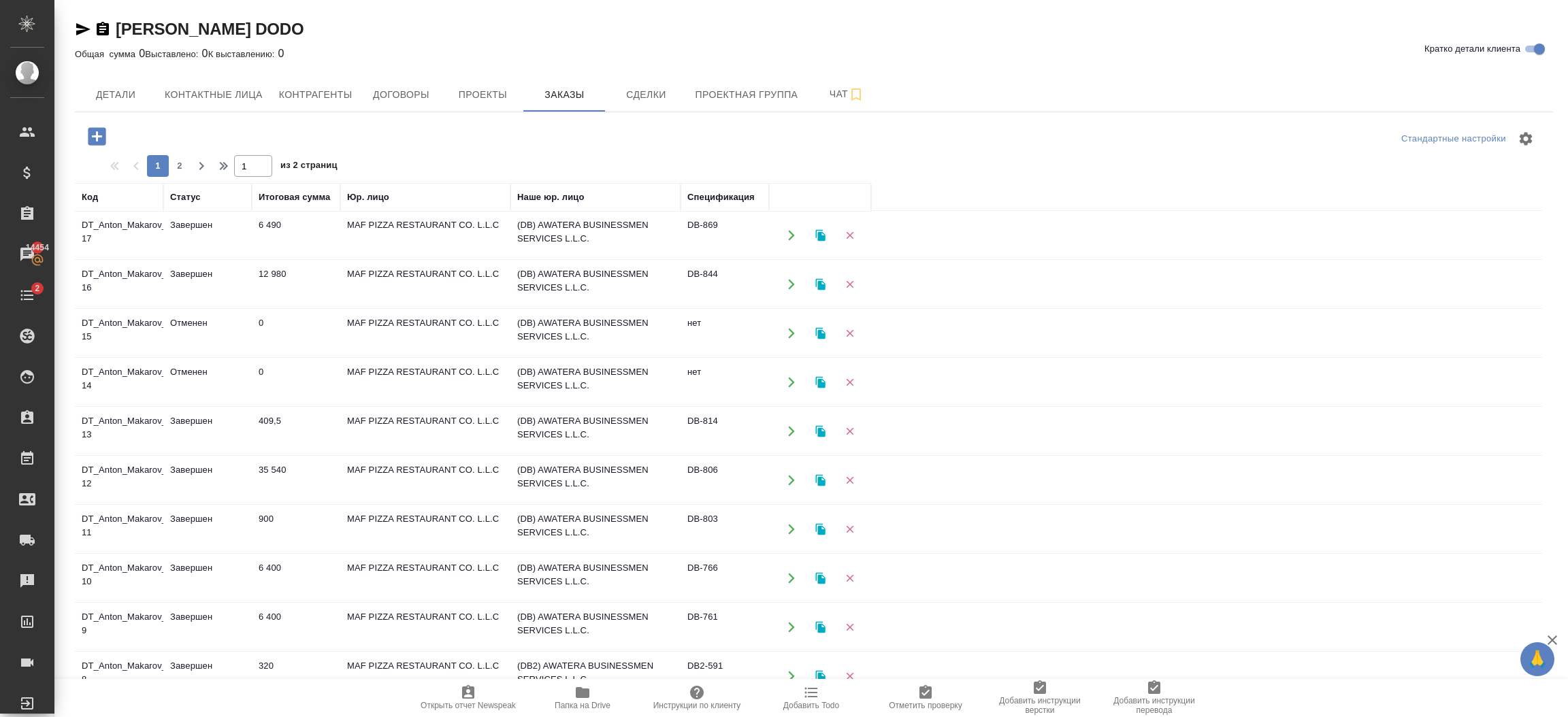
scroll to position [725, 0]
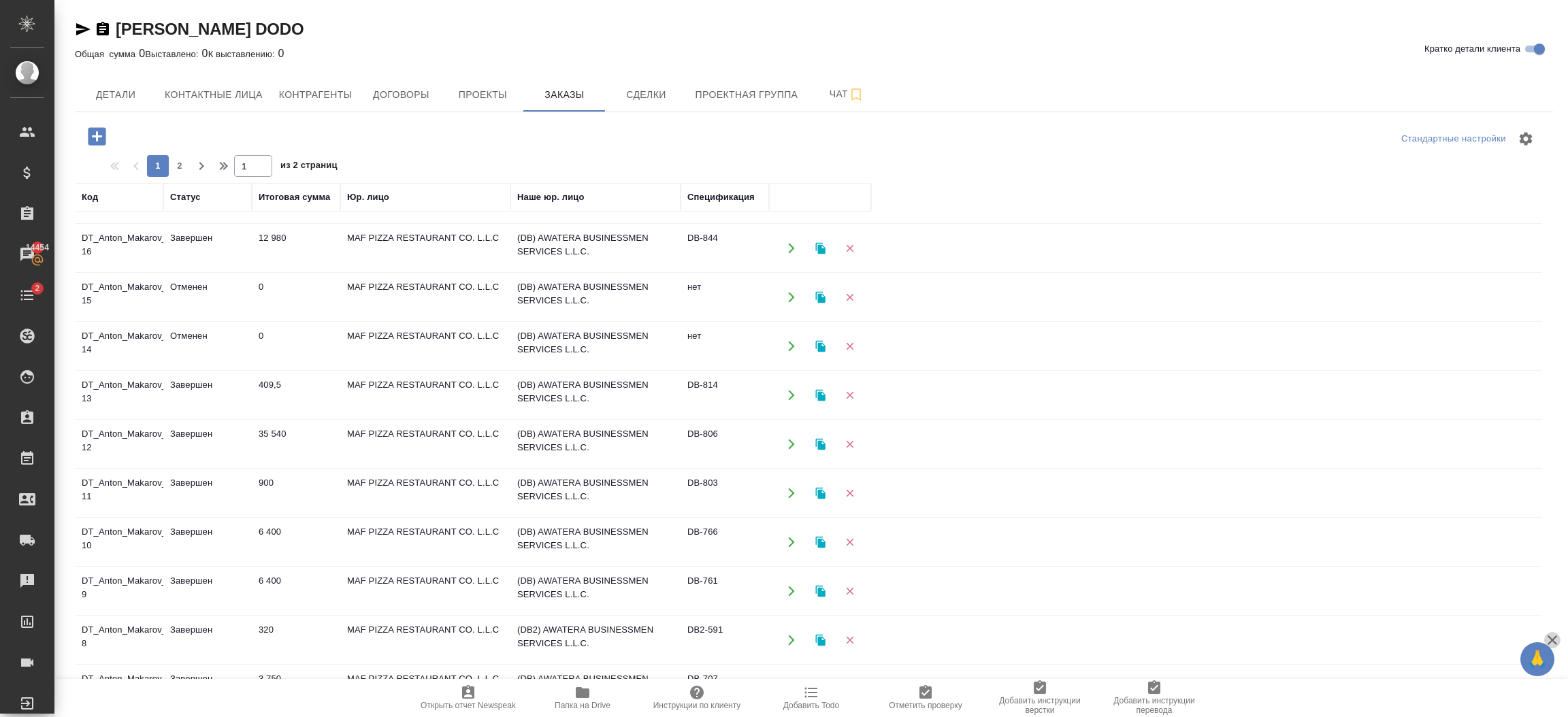
click at [1555, 636] on icon "button" at bounding box center [1553, 640] width 10 height 10
click at [174, 163] on span "2" at bounding box center [179, 166] width 22 height 14
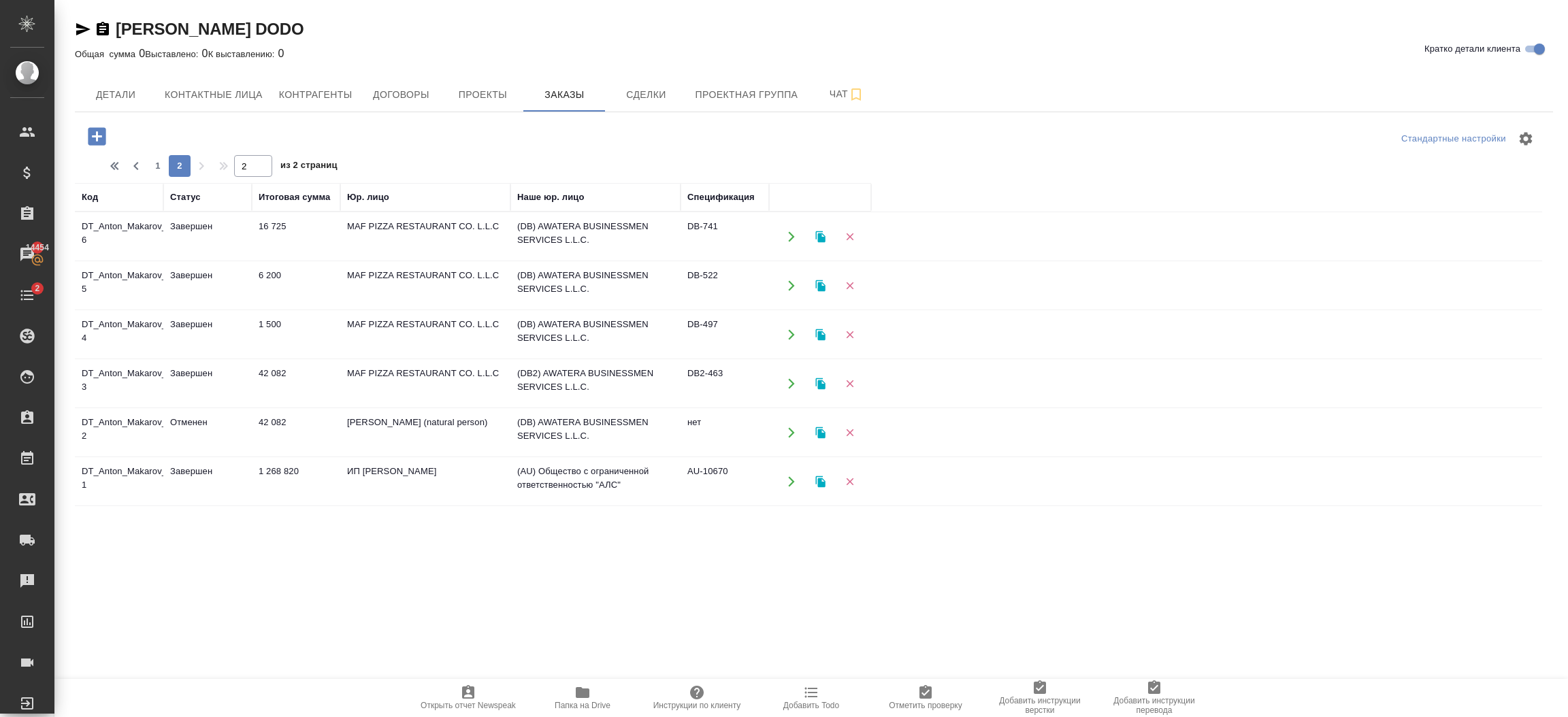
scroll to position [0, 0]
click at [135, 168] on icon "button" at bounding box center [136, 166] width 16 height 16
type input "1"
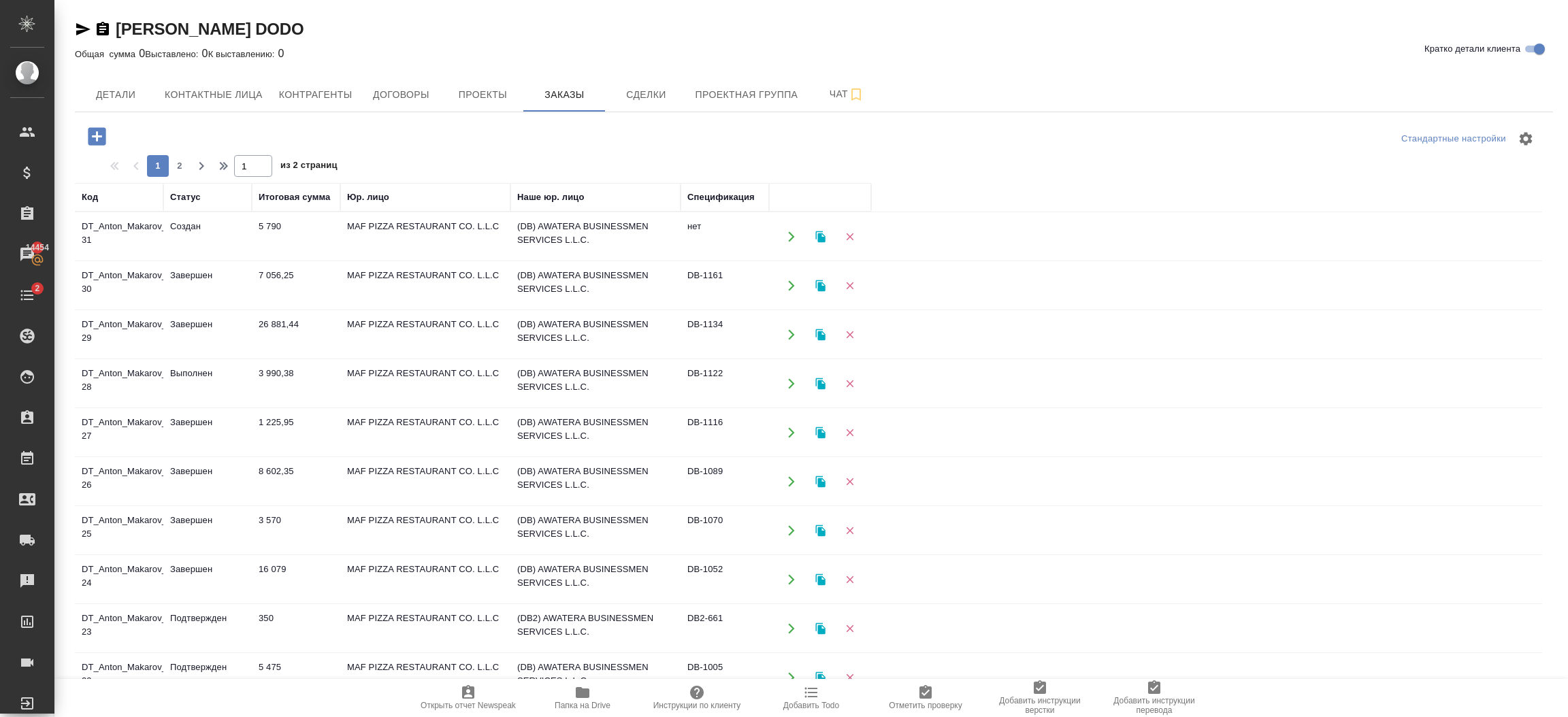
click at [413, 235] on td "MAF PIZZA RESTAURANT CO. L.L.C" at bounding box center [425, 237] width 170 height 47
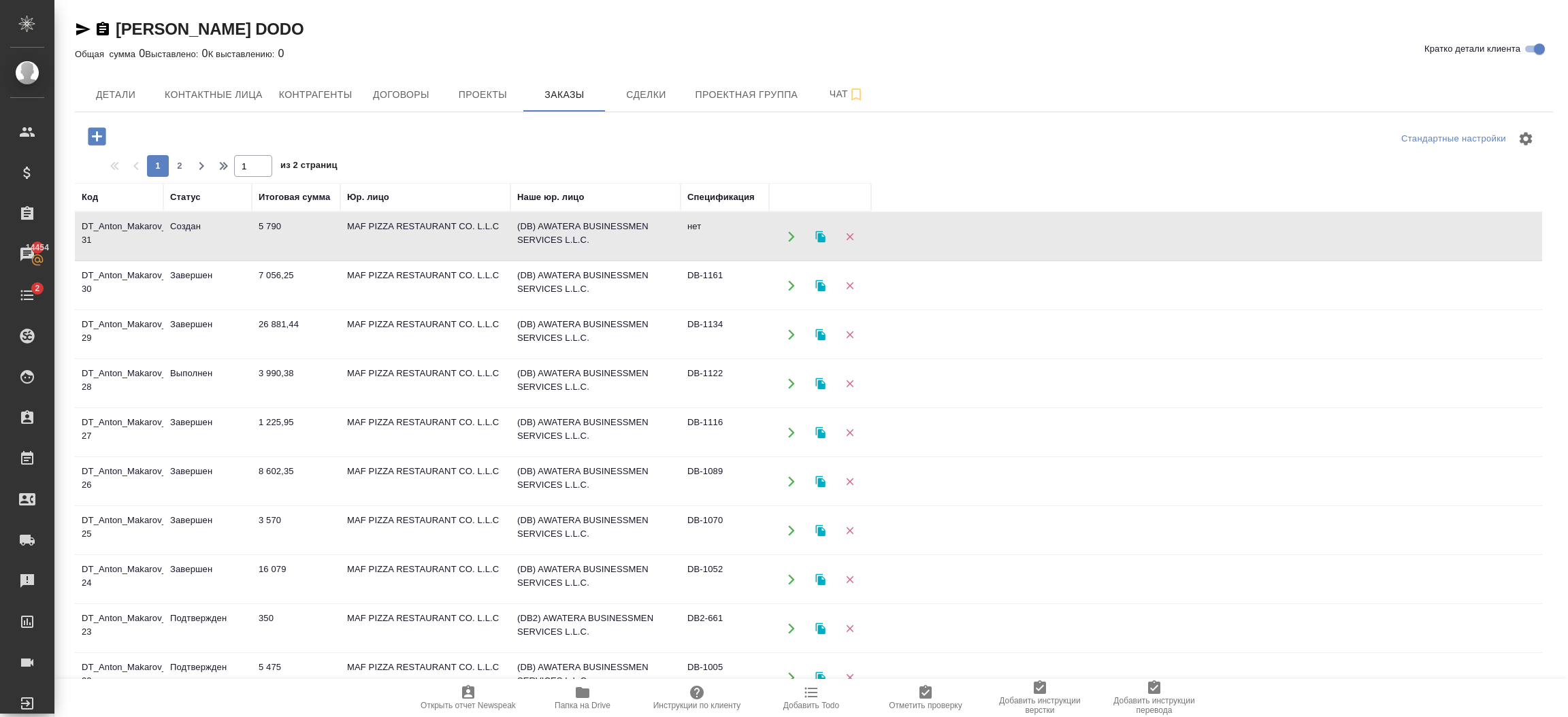
click at [413, 235] on td "MAF PIZZA RESTAURANT CO. L.L.C" at bounding box center [425, 237] width 170 height 47
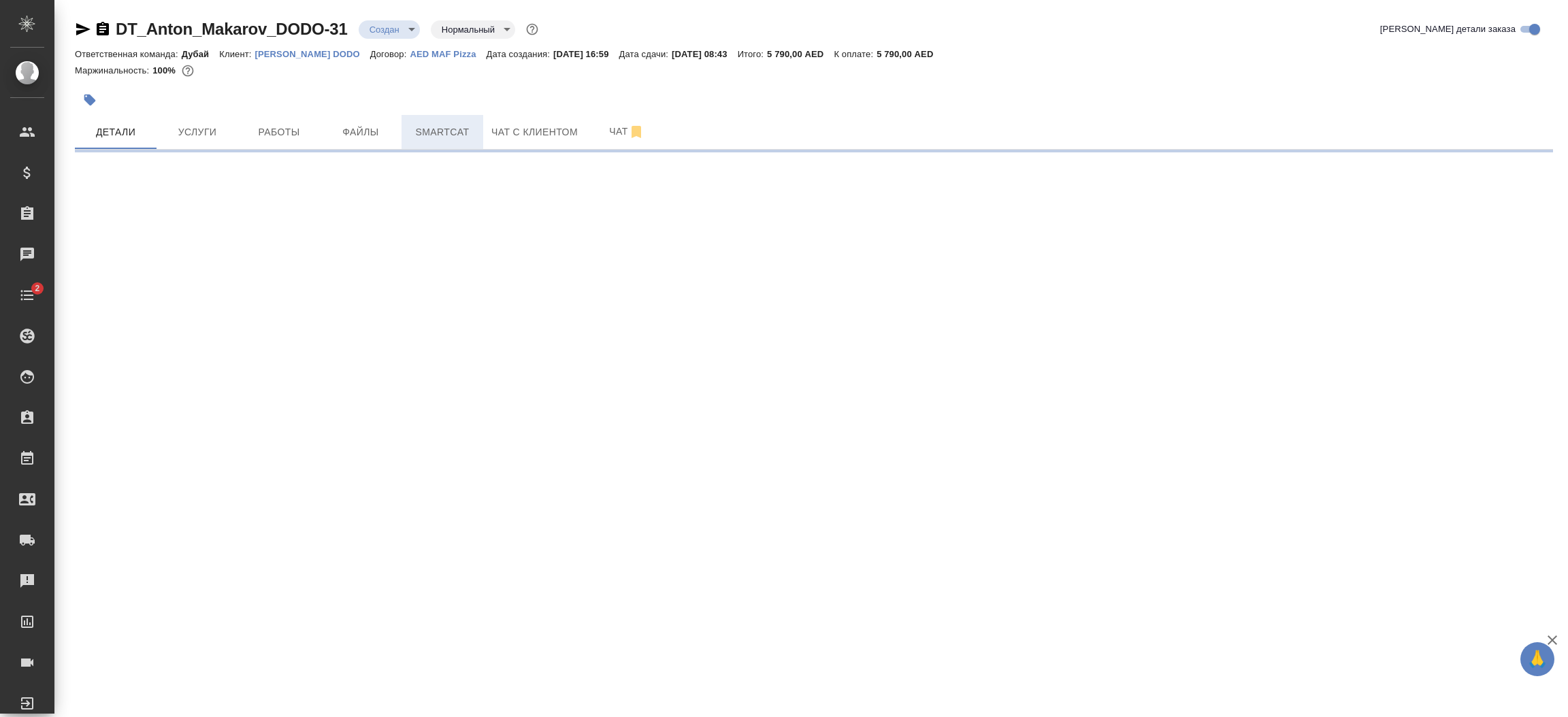
select select "RU"
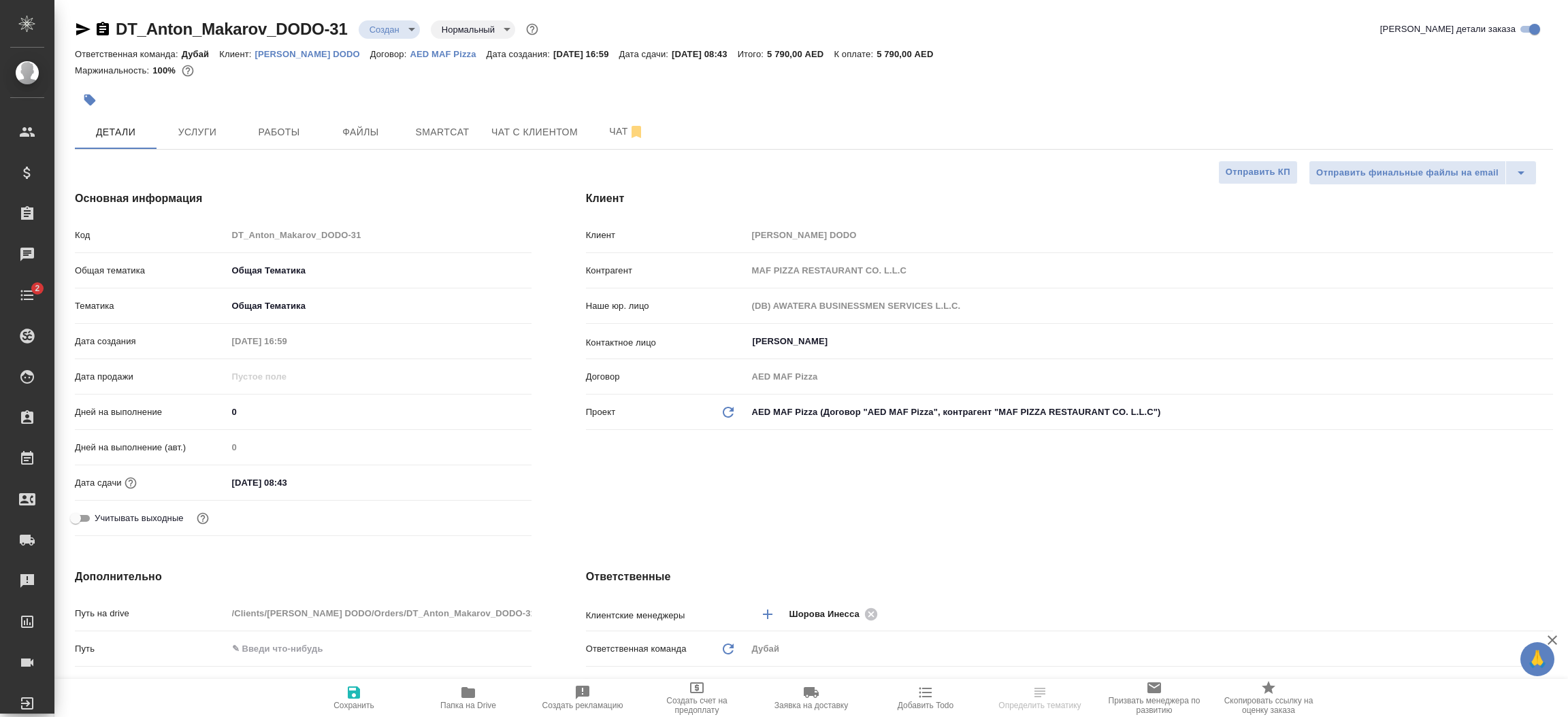
type textarea "x"
click at [308, 56] on p "[PERSON_NAME] DODO" at bounding box center [312, 54] width 115 height 10
type textarea "x"
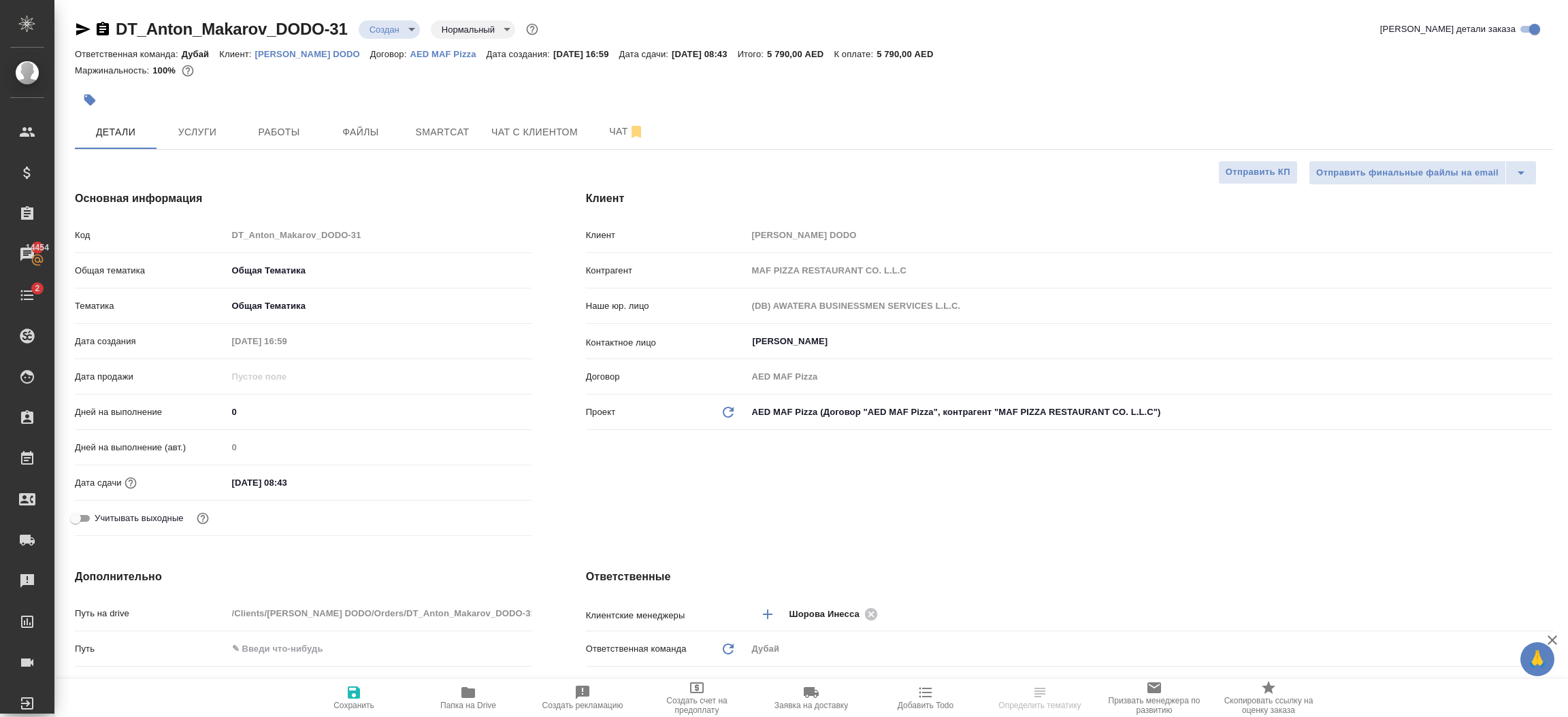
type textarea "x"
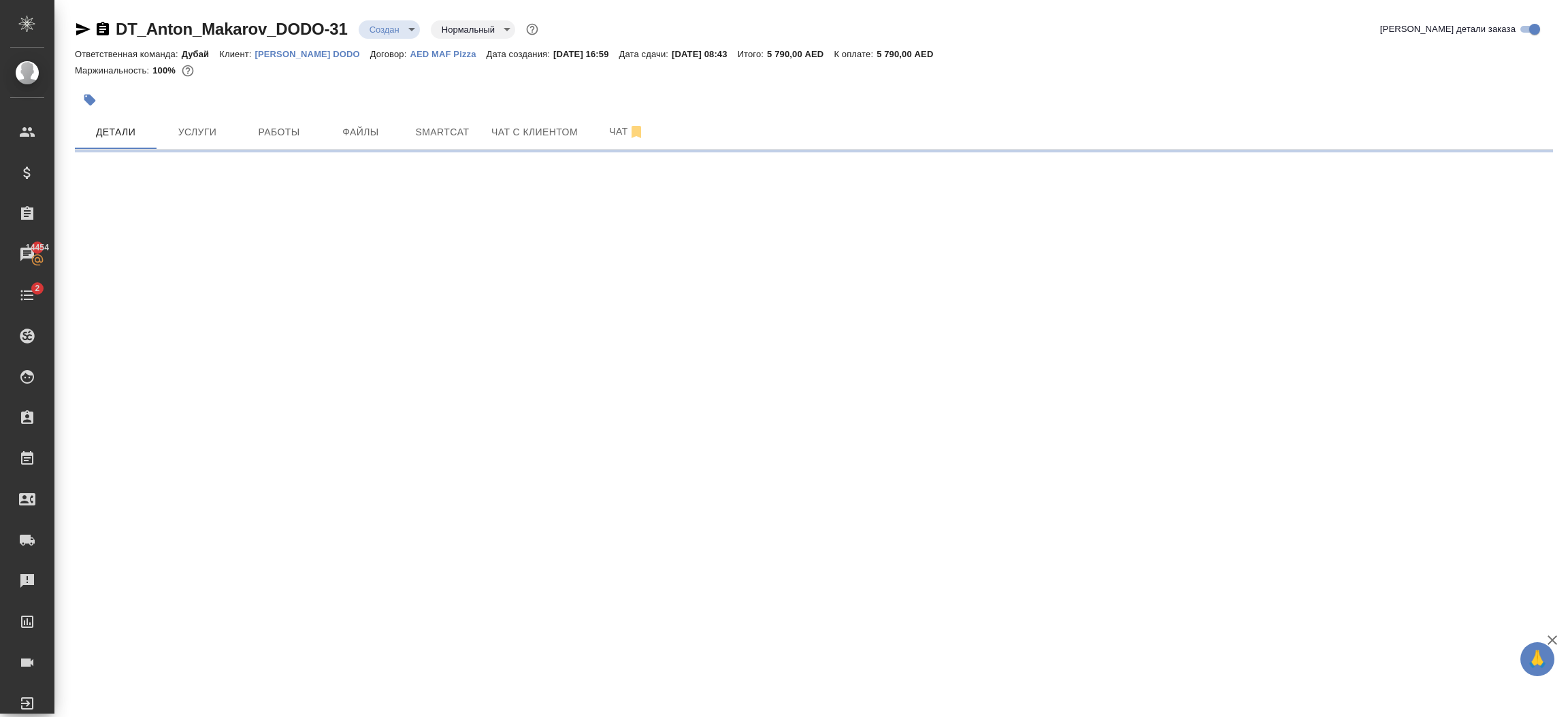
select select "RU"
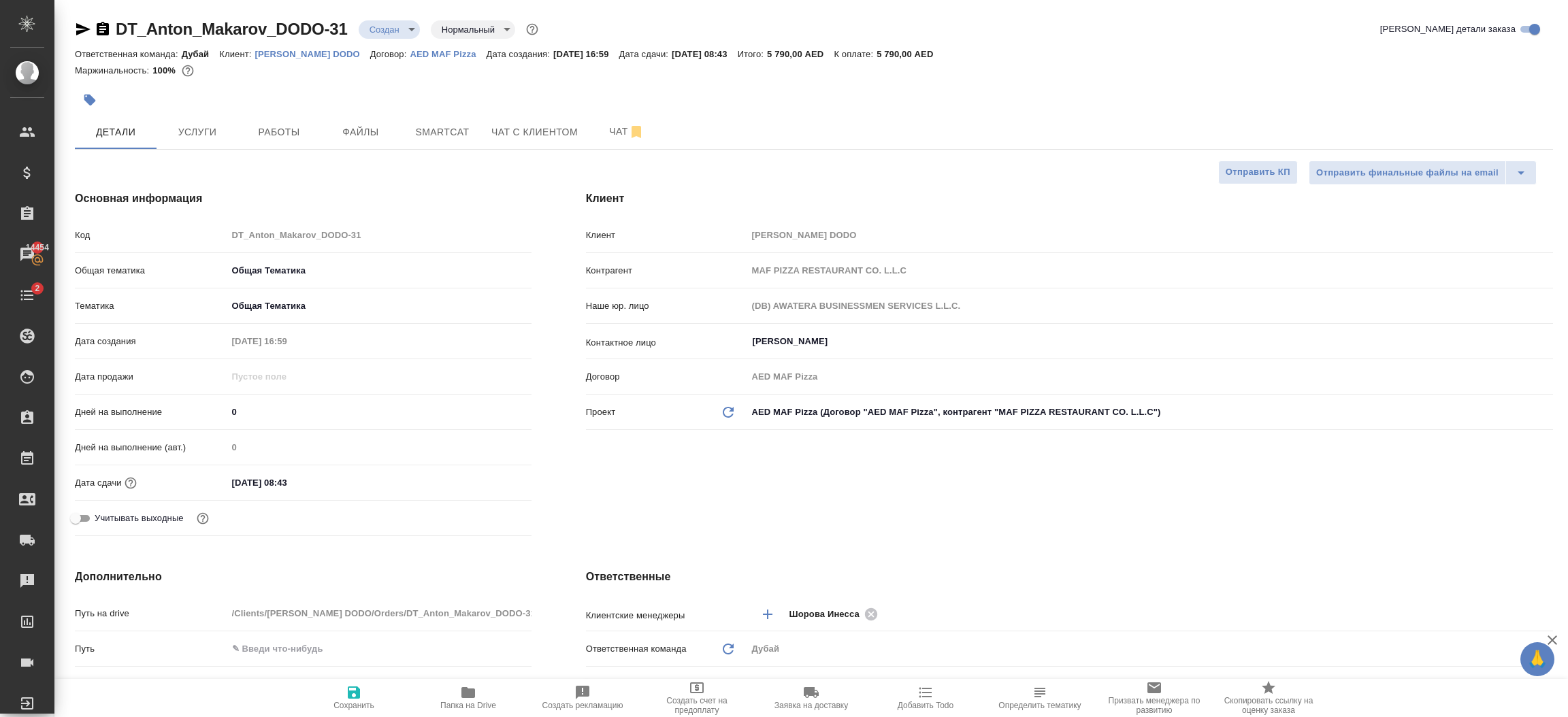
type textarea "x"
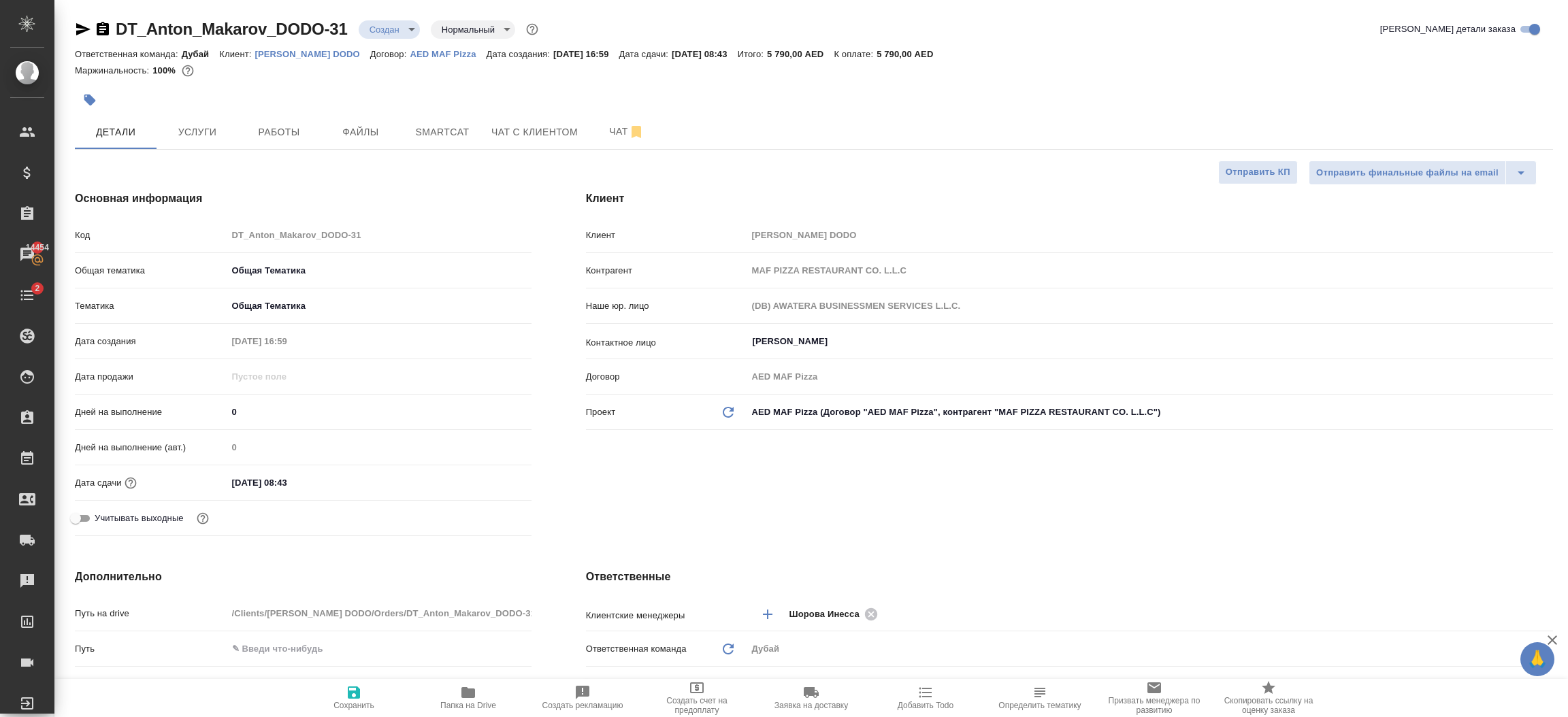
type textarea "x"
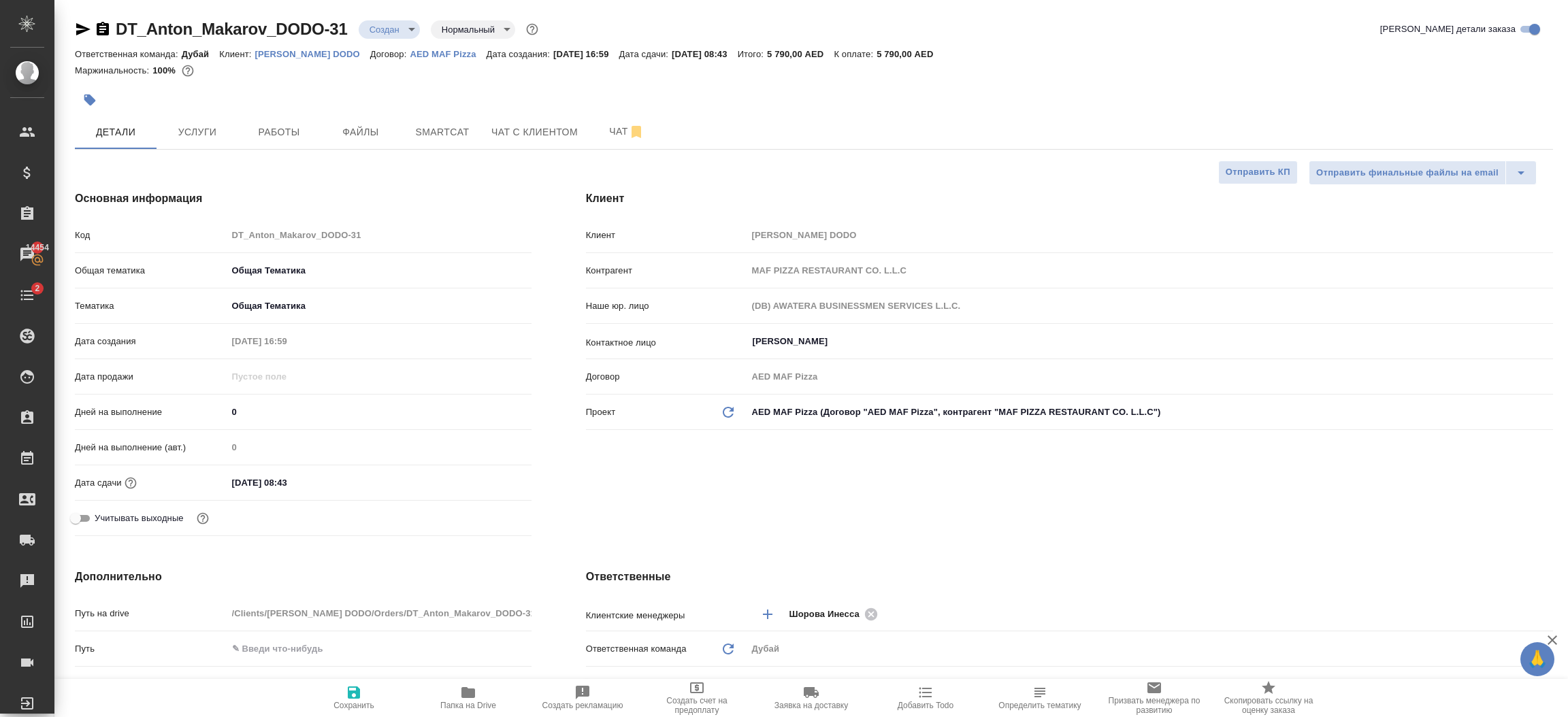
type textarea "x"
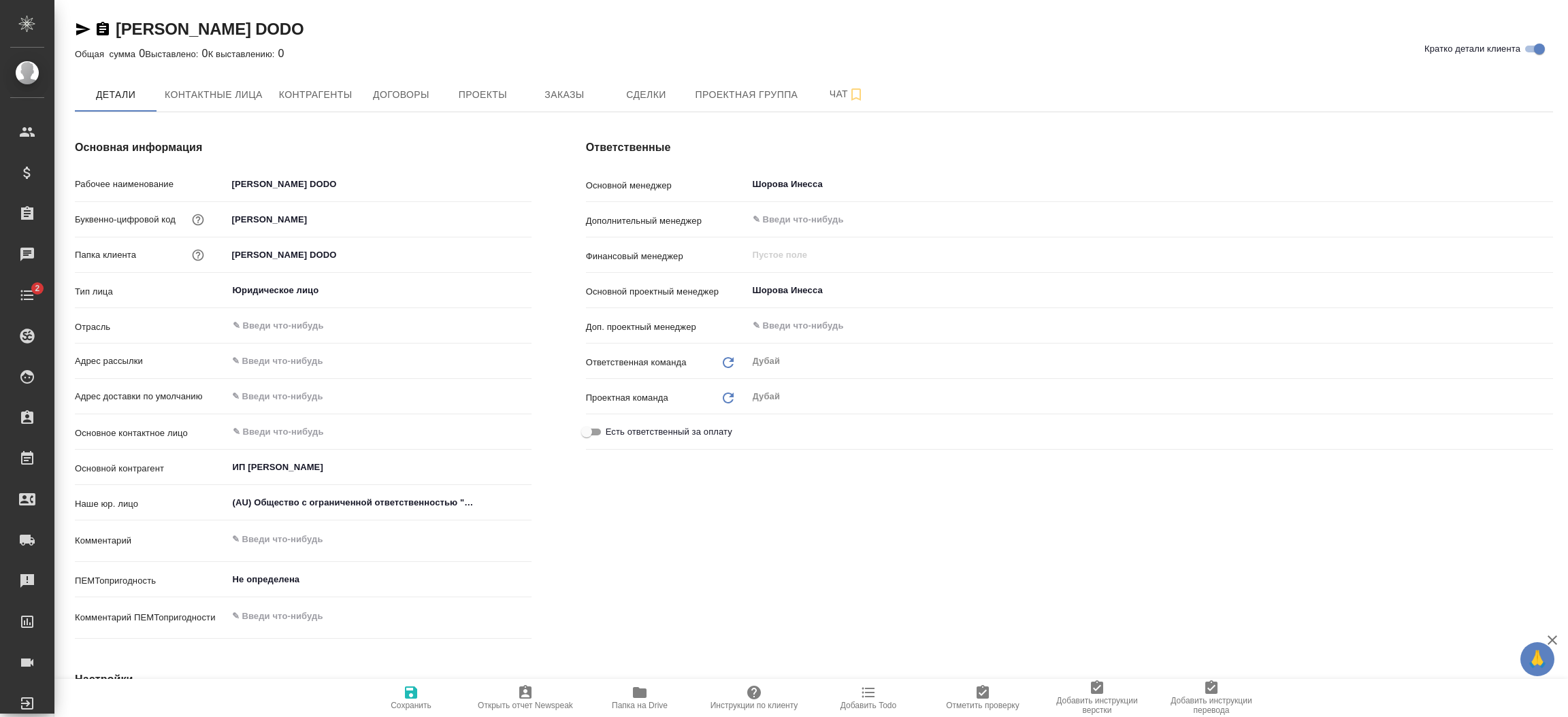
type textarea "x"
click at [346, 186] on input "[PERSON_NAME] DODO" at bounding box center [379, 182] width 303 height 19
type textarea "x"
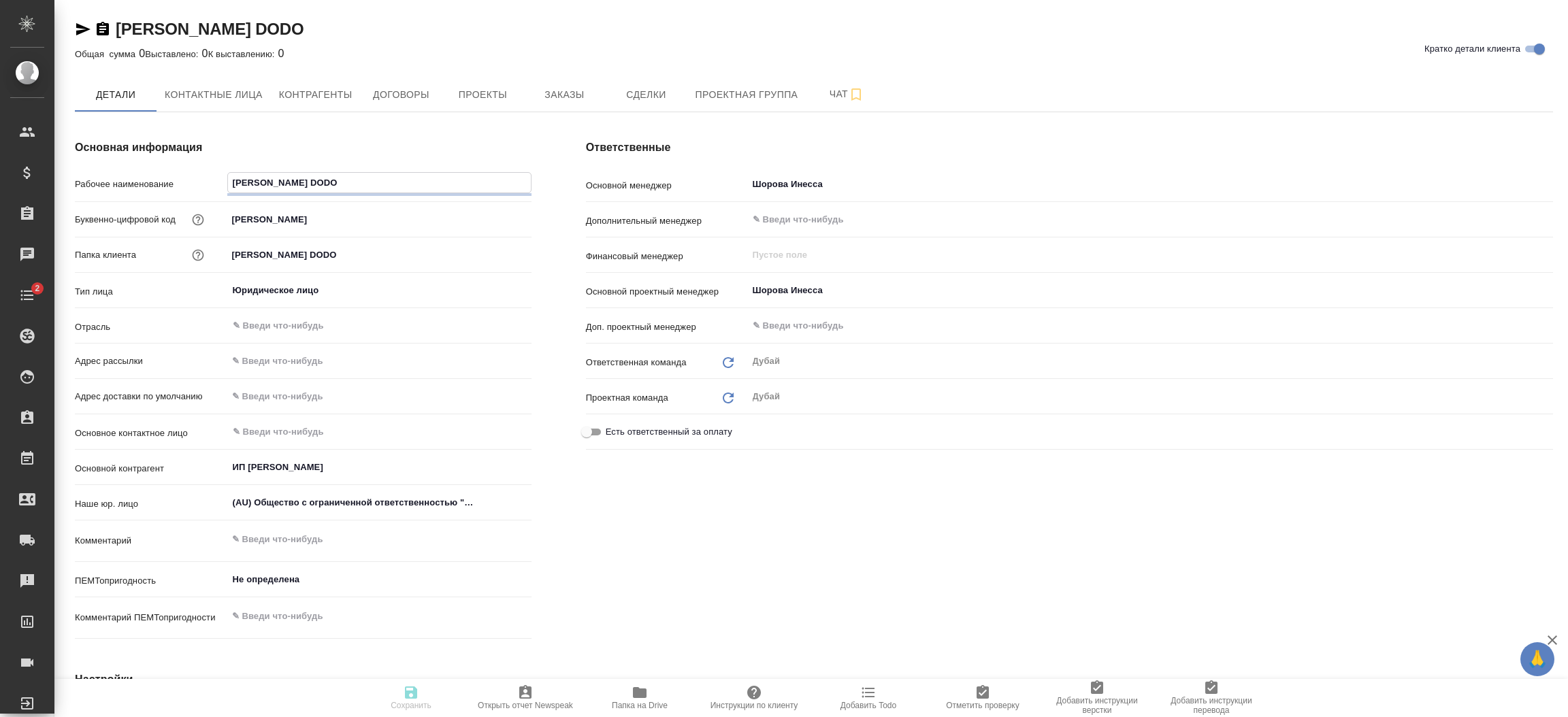
type textarea "x"
paste input "MAF PIZZA RESTAURANT"
type input "MAF PIZZA RESTAURANT"
type textarea "x"
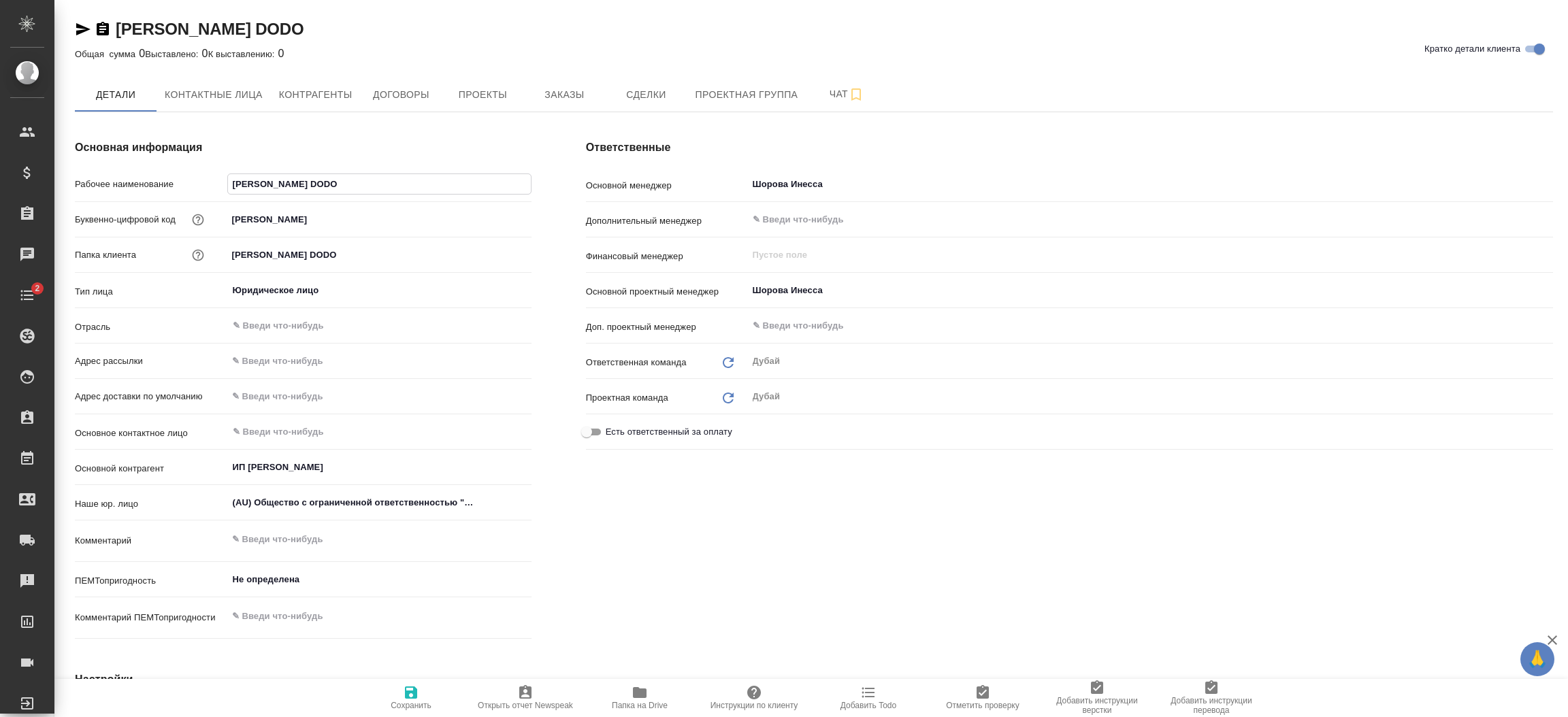
type textarea "x"
type input "MAF PIZZA RESTAURANT"
click at [350, 218] on input "[PERSON_NAME]" at bounding box center [379, 219] width 304 height 19
type textarea "x"
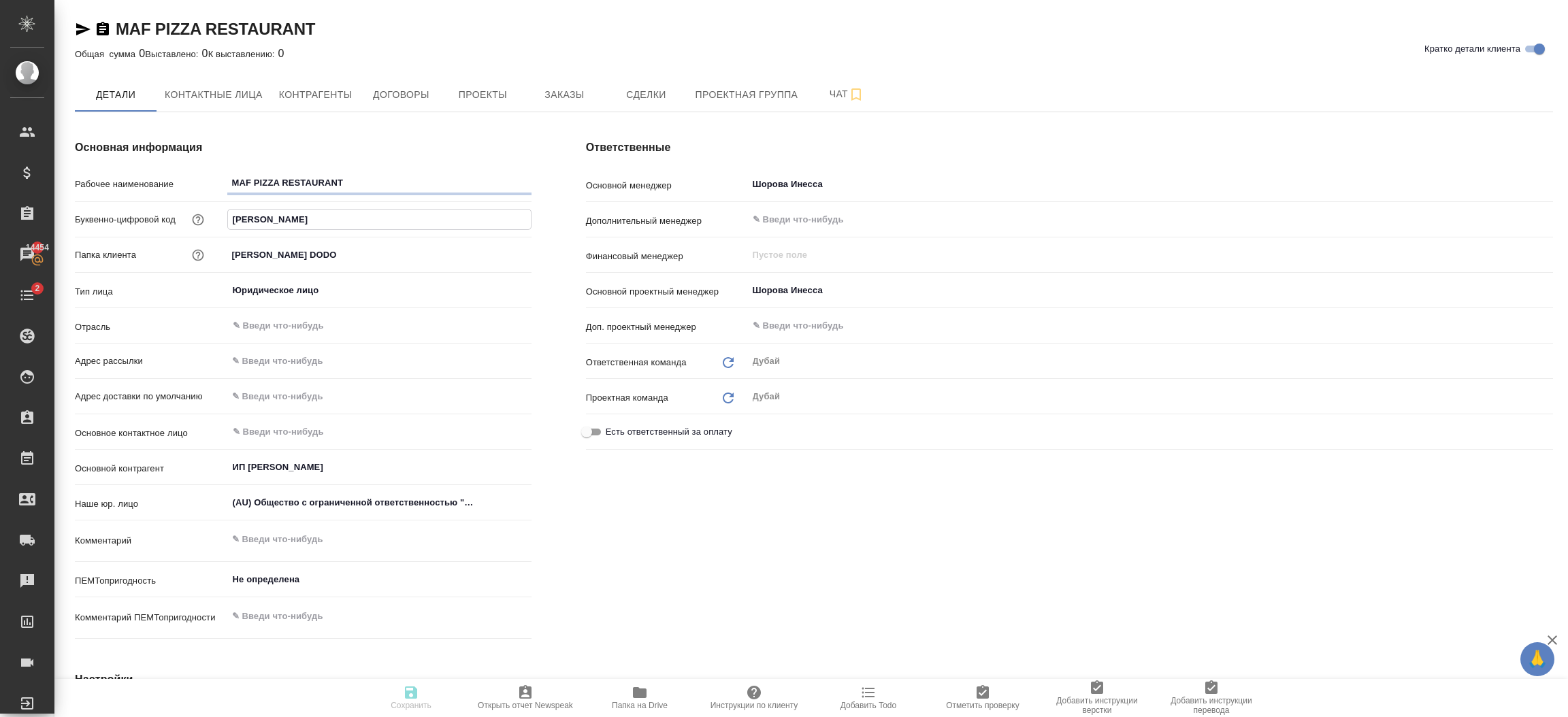
paste input "MAF PIZZA RESTAURANT"
type input "MAF PIZZA RESTAURANT"
type textarea "x"
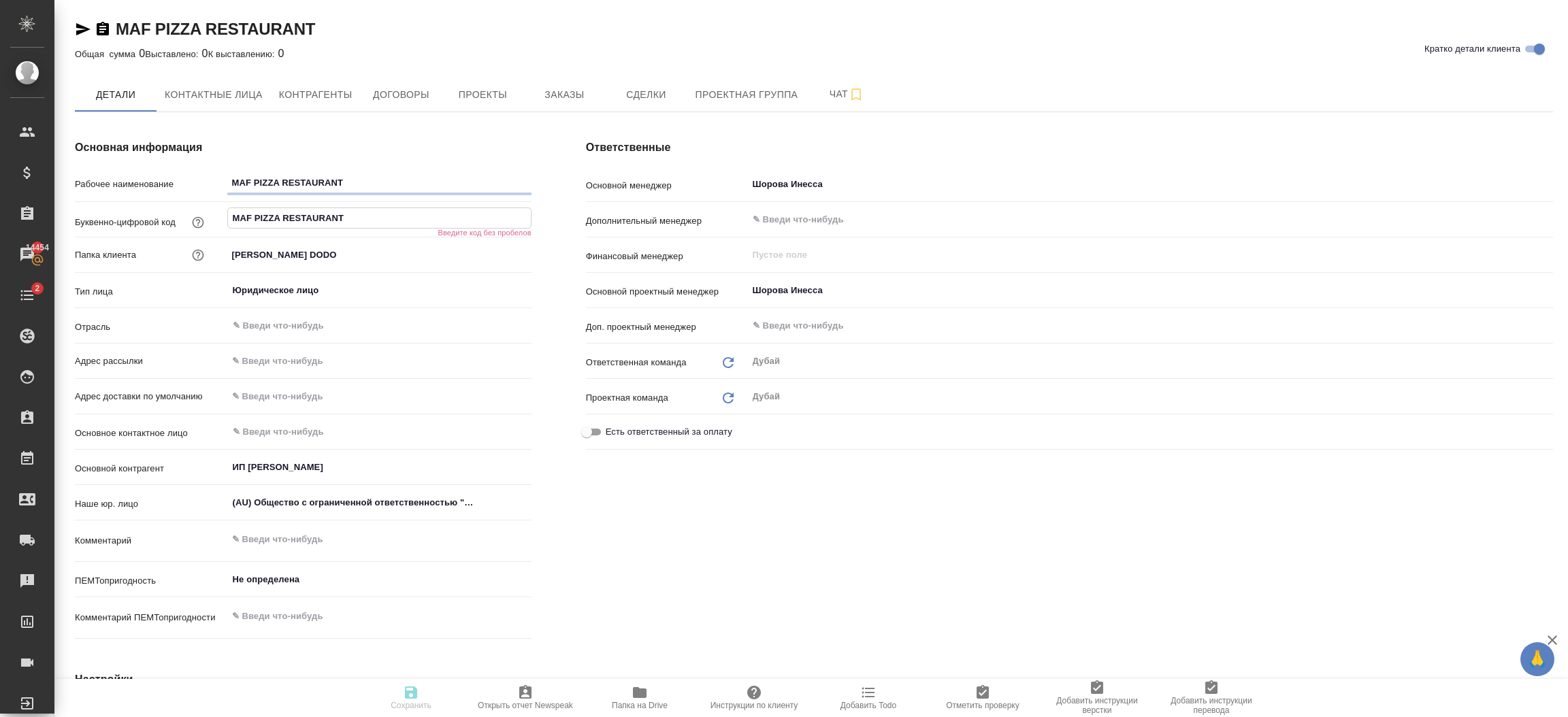
type textarea "x"
type input "MAF PIZZA RESTAURAN"
type textarea "x"
type input "MA"
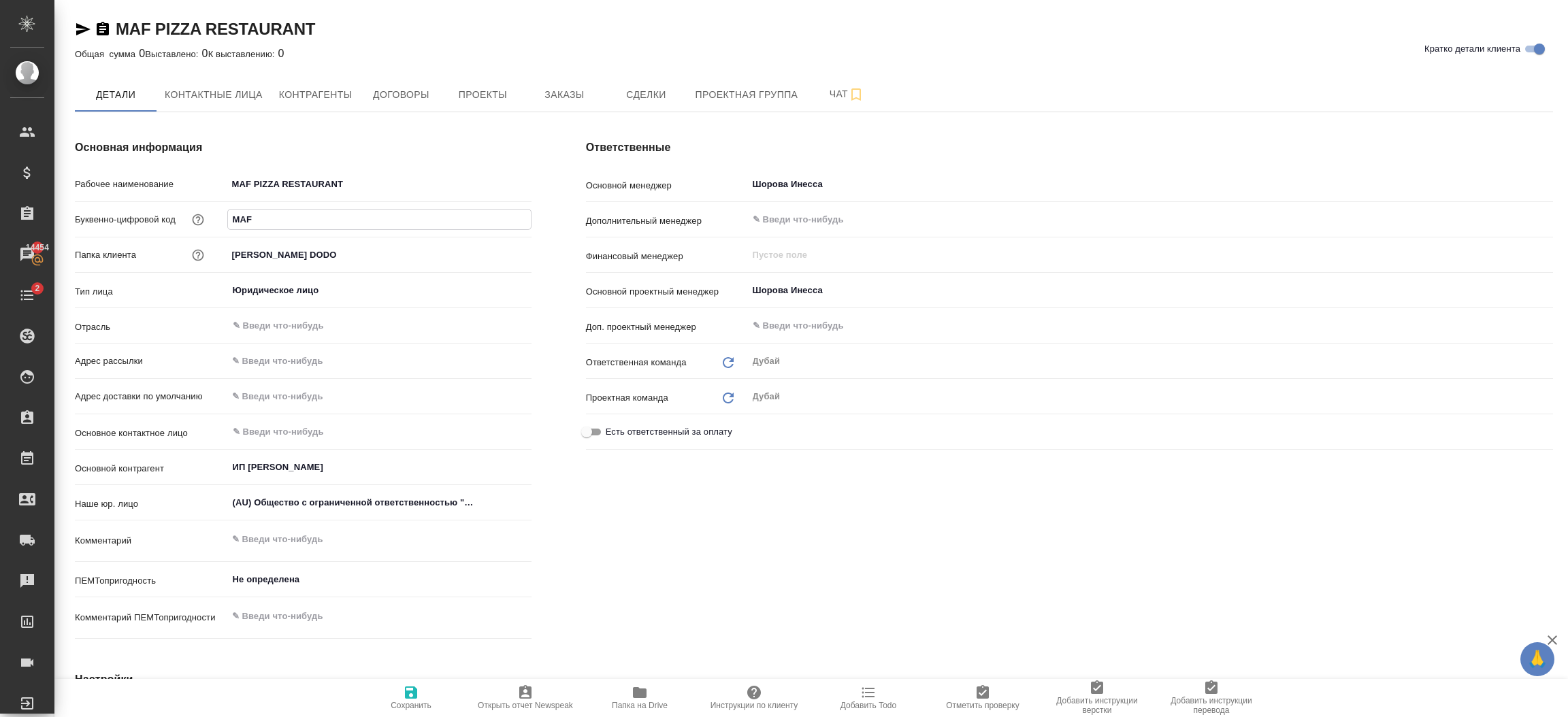
type textarea "x"
paste input "F PIZZA RESTAURANT"
type input "MAF PIZZA RESTAURANT"
type textarea "x"
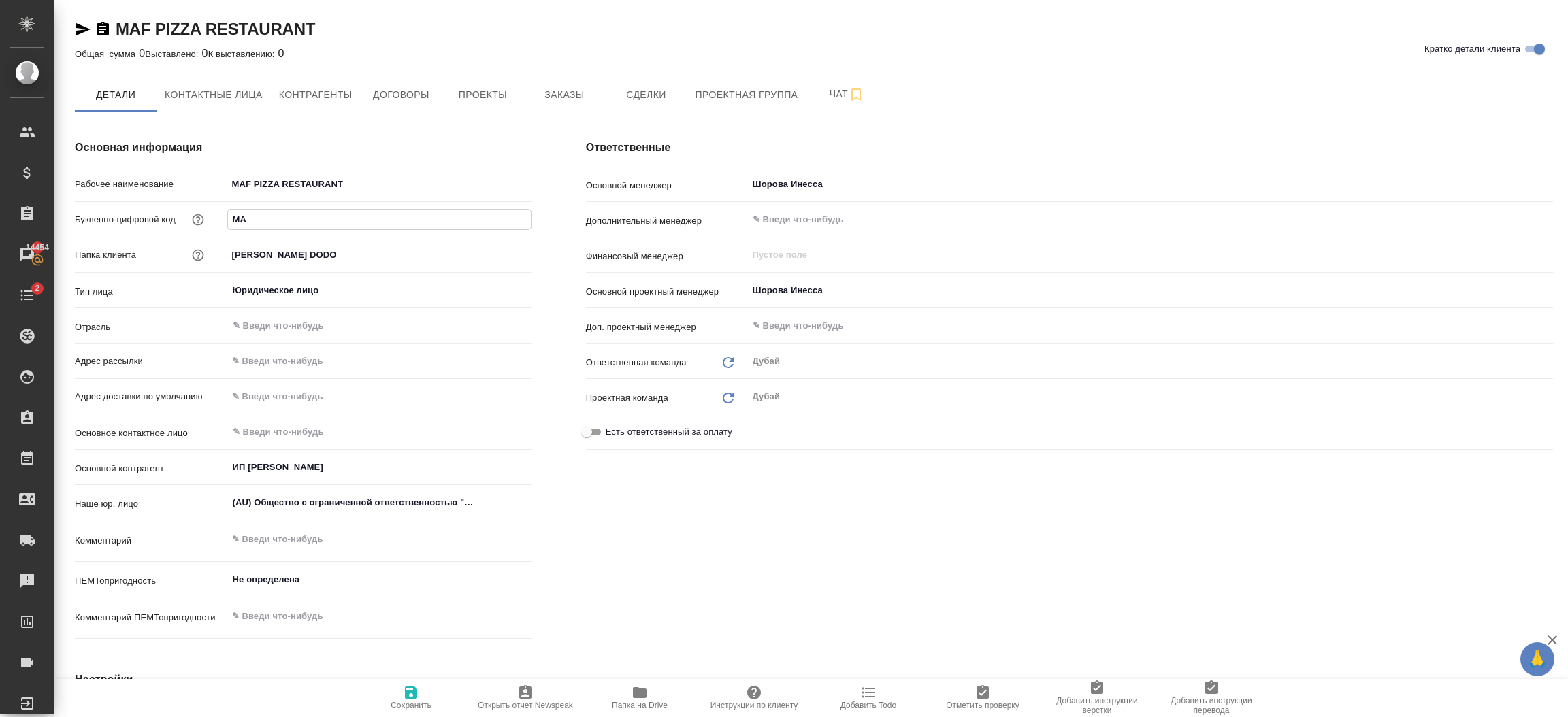
type textarea "x"
type input "MAF PIZZA RESTAURANT"
click at [352, 260] on input "[PERSON_NAME] DODO" at bounding box center [379, 255] width 304 height 19
paste input "MAF PIZZA RESTAURANT"
type input "MAF PIZZA RESTAURANT"
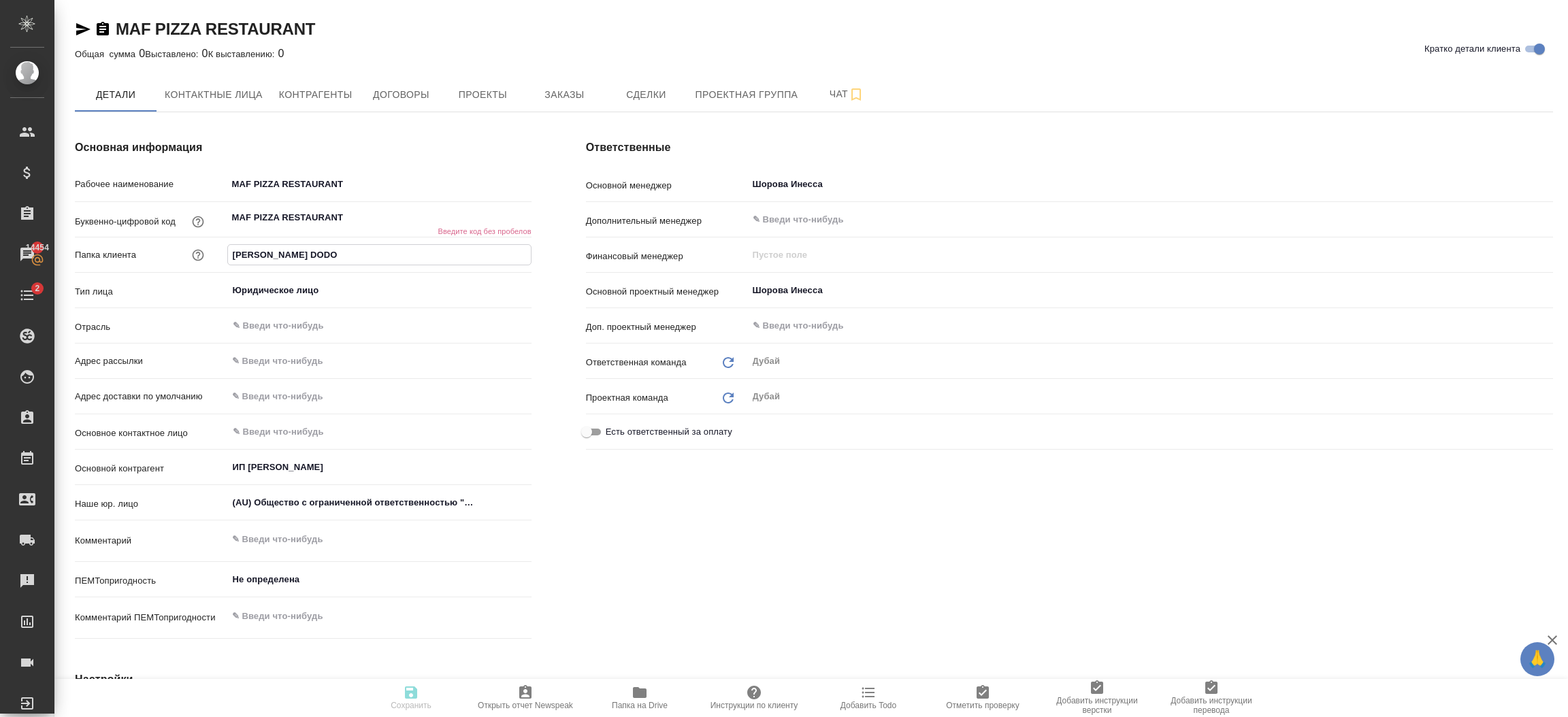
type textarea "x"
type input "MAF PIZZA RESTAURANT"
click at [254, 212] on input "MAF PIZZA RESTAURANT" at bounding box center [379, 217] width 304 height 19
type input "MAFPIZZA RESTAURANT"
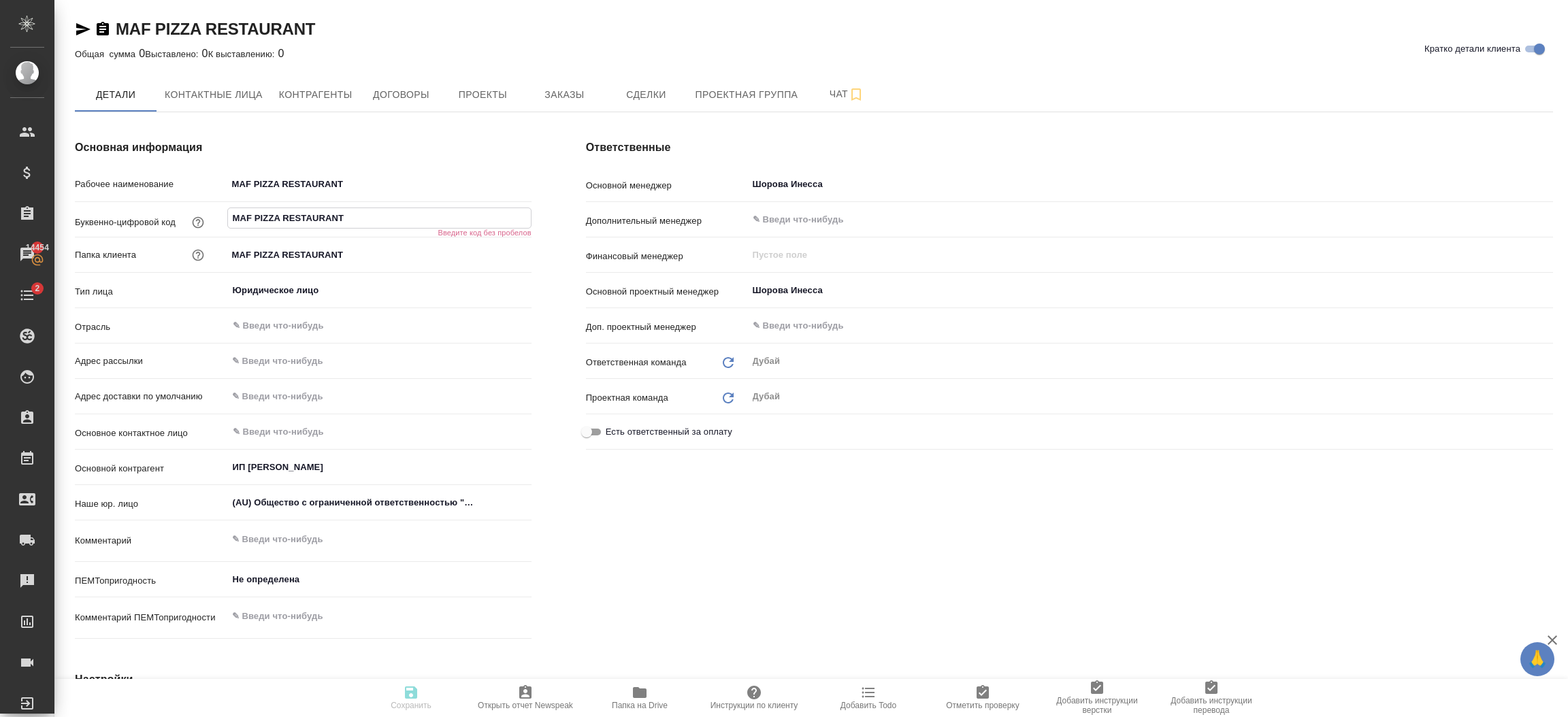
type textarea "x"
type input "MAF)PIZZA RESTAURANT"
type textarea "x"
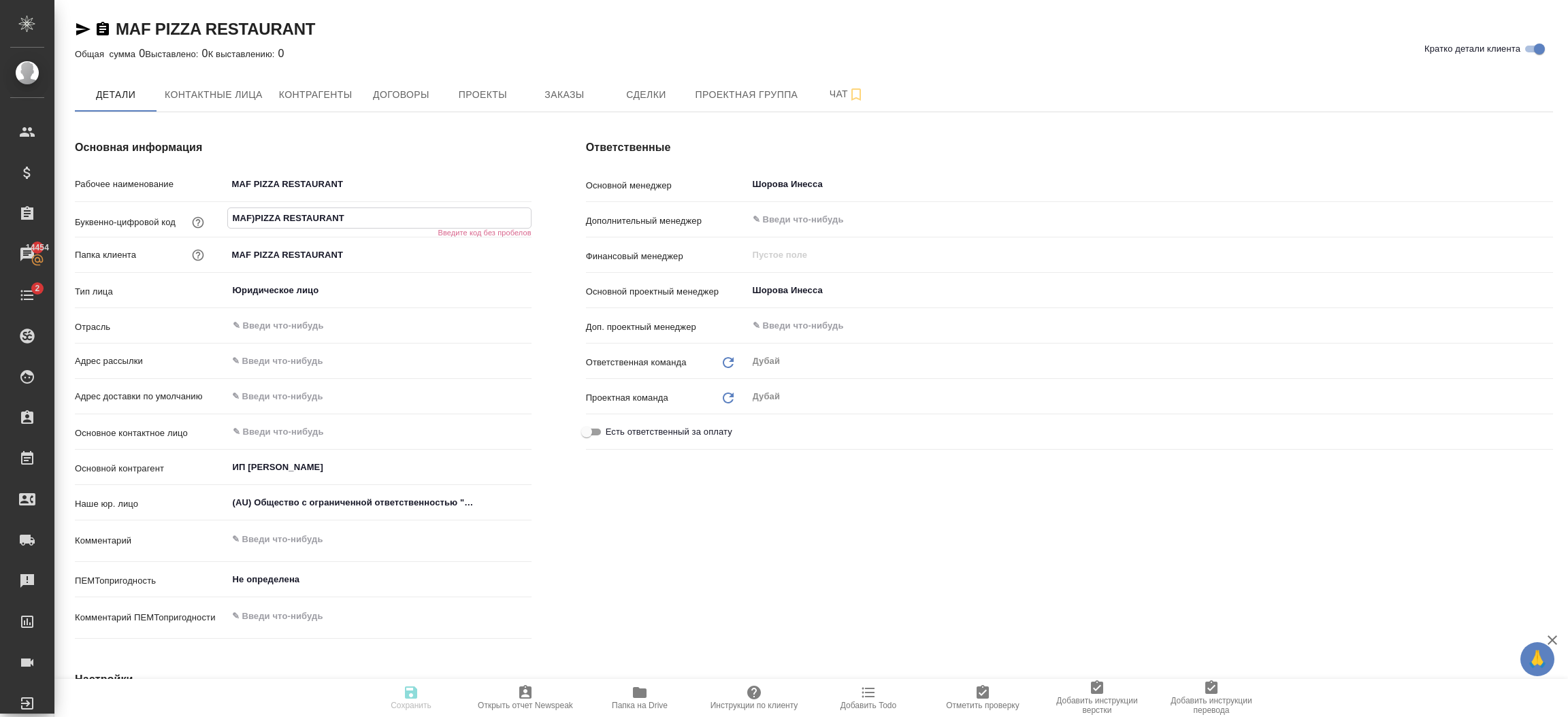
type input "MAFPIZZA RESTAURANT"
type textarea "x"
type input "MAF_PIZZA RESTAURANT"
type textarea "x"
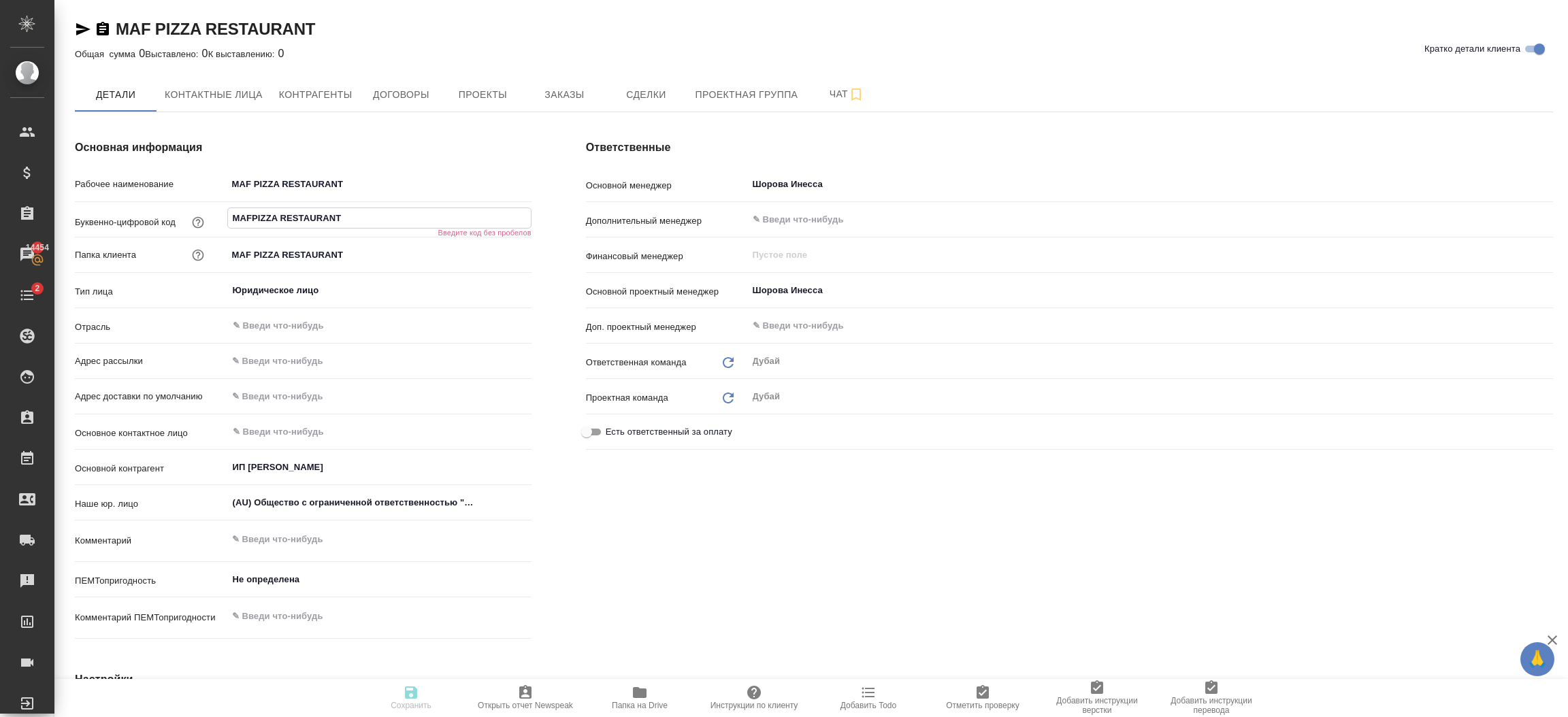
type textarea "x"
click at [355, 211] on input "MAF_PIZZA RESTAURANT" at bounding box center [379, 218] width 303 height 19
type input "MAF_PIZZA RESTAURAN"
type textarea "x"
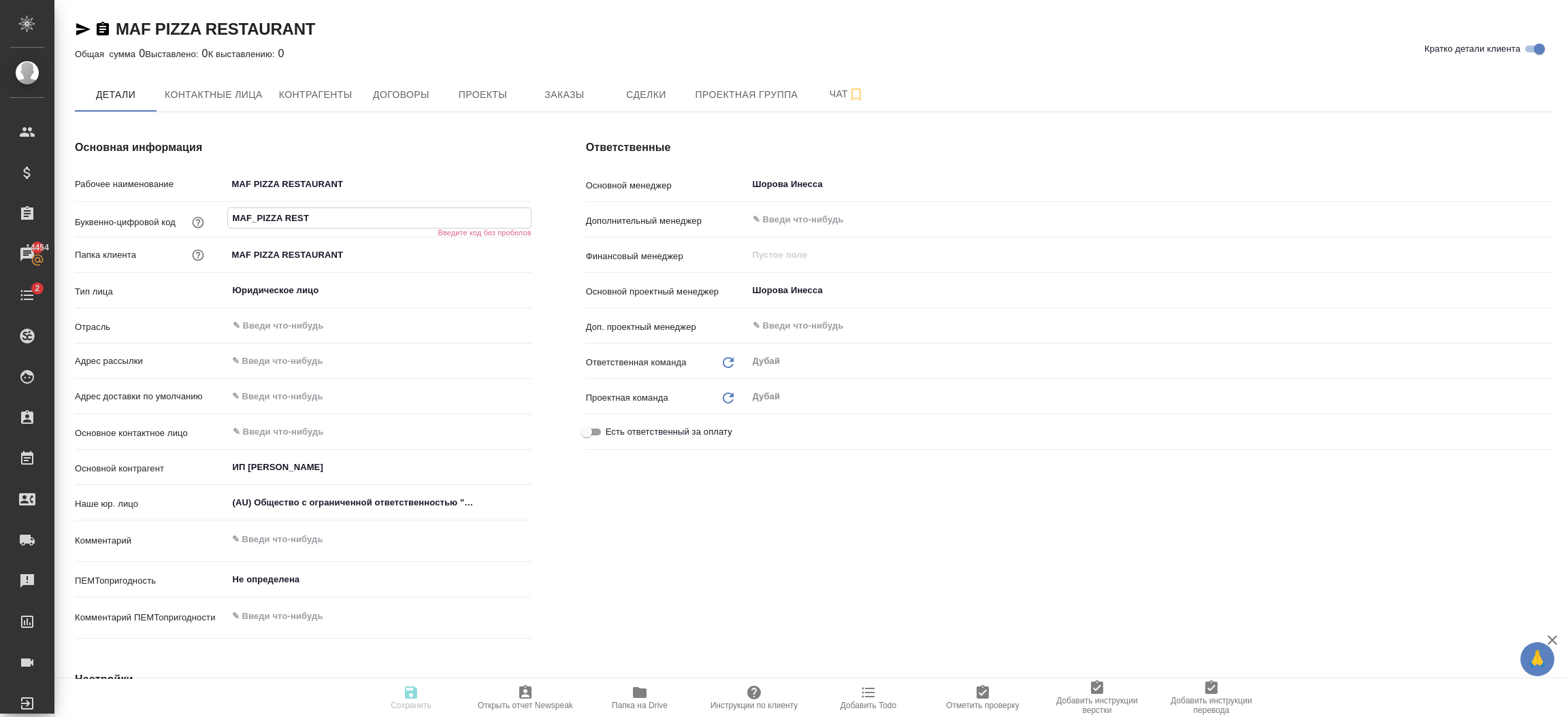
type input "MAF_PIZZA RES"
type textarea "x"
type input "MAF_PIZZA RE"
type textarea "x"
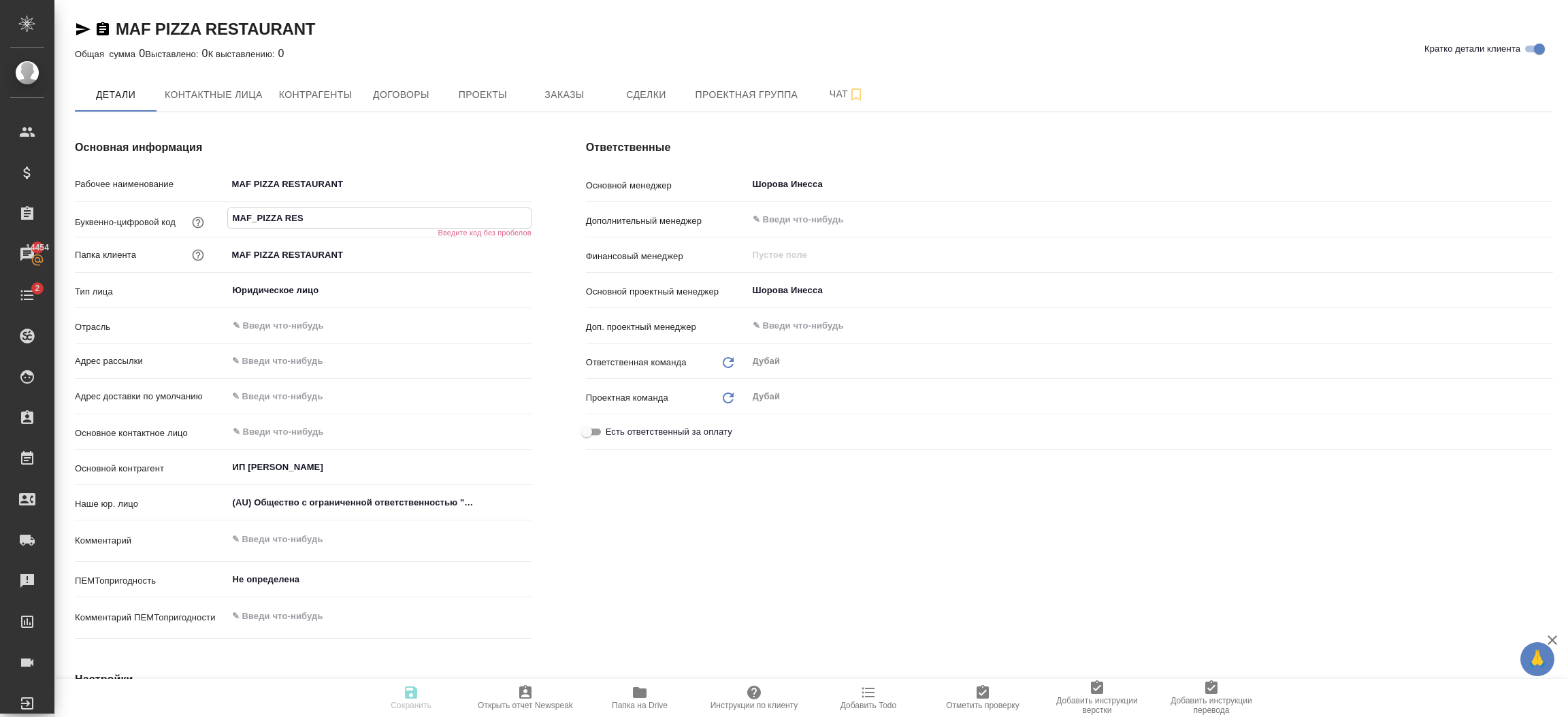
type textarea "x"
type input "MAF_PIZZA R"
type textarea "x"
type input "MAF_PIZZA"
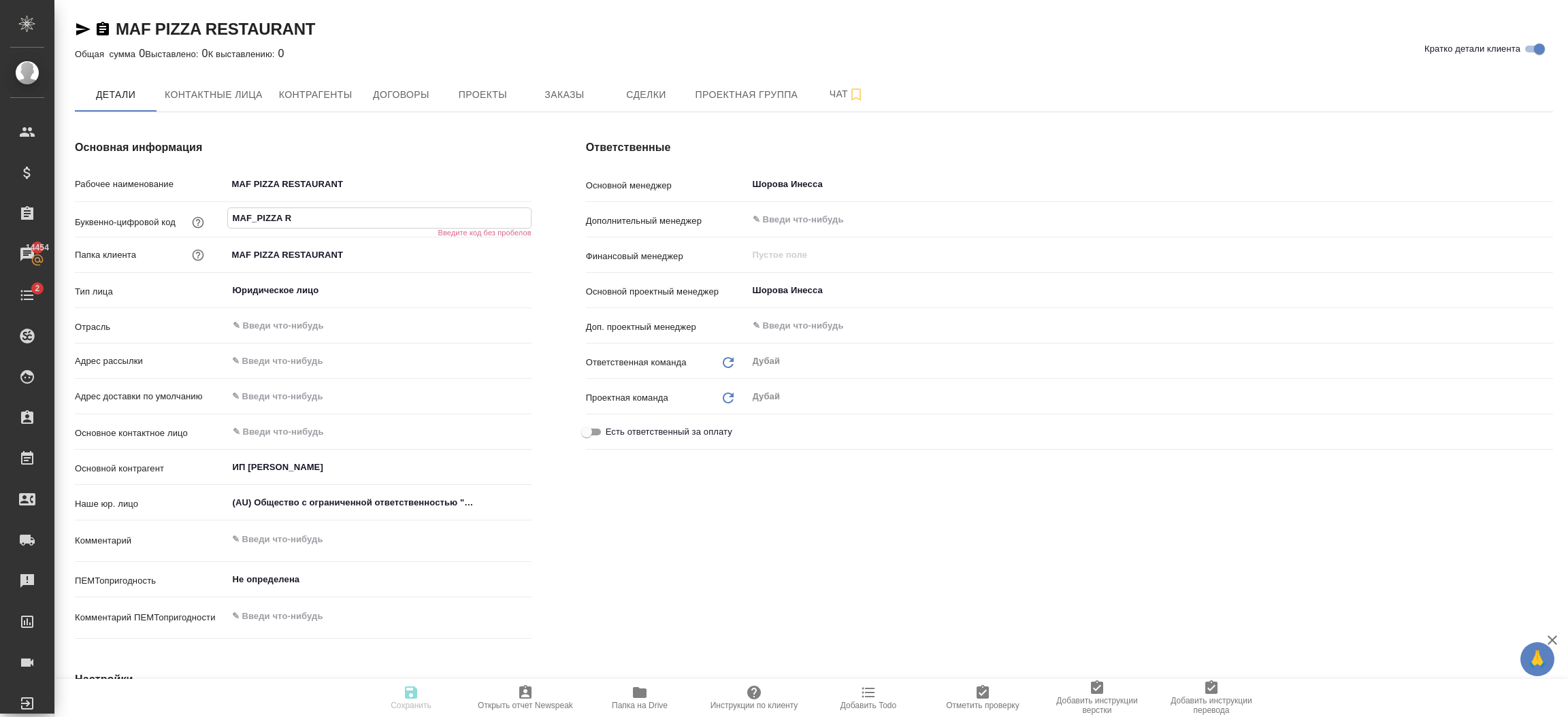
type textarea "x"
click at [589, 615] on div "Ответственные Основной менеджер [PERSON_NAME] ​ Дополнительный менеджер ​ Финан…" at bounding box center [1069, 391] width 1021 height 559
click at [391, 215] on input "MAF_PIZZA" at bounding box center [379, 217] width 304 height 19
type input "MAF_PIZZA"
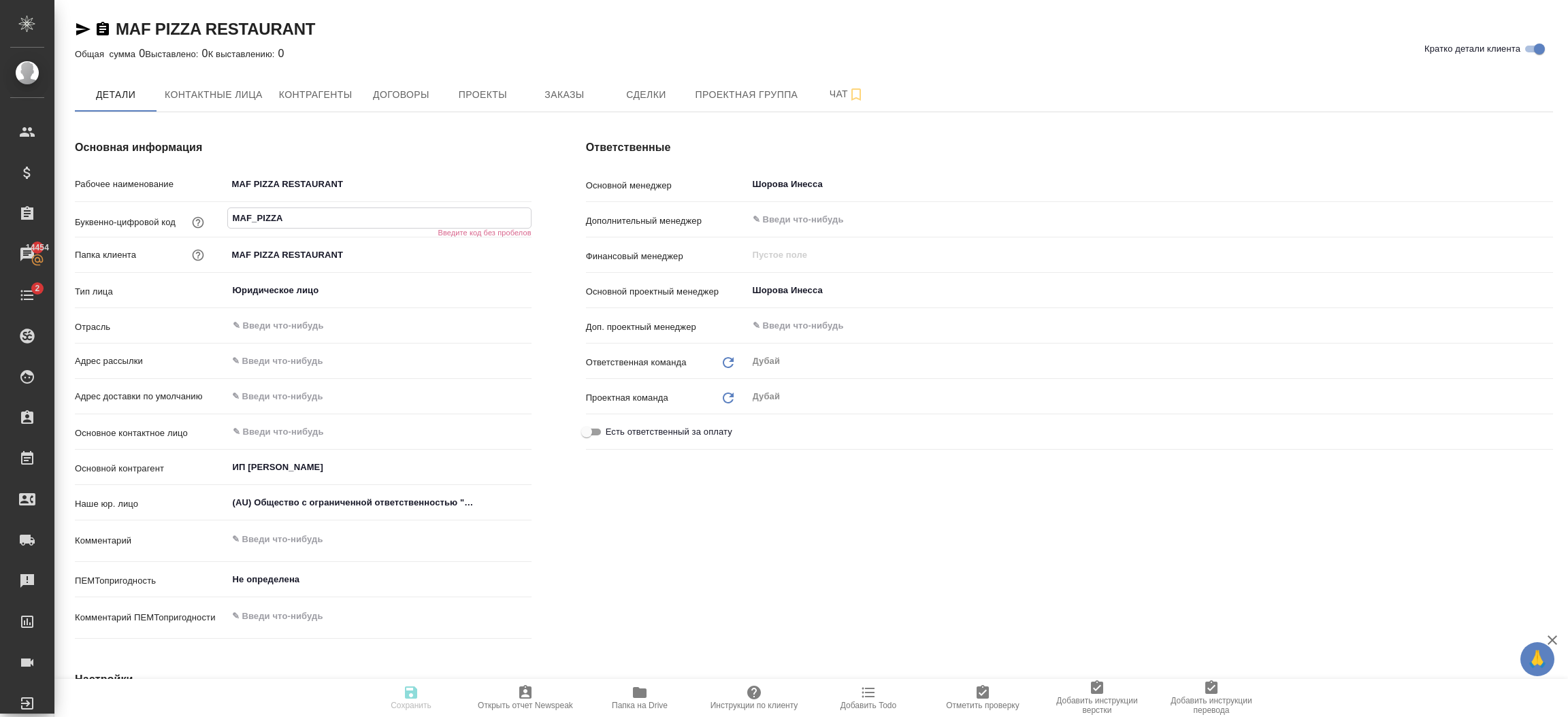
type textarea "x"
type input "MAF_PIZZA"
click at [411, 693] on icon "button" at bounding box center [411, 693] width 13 height 13
type textarea "x"
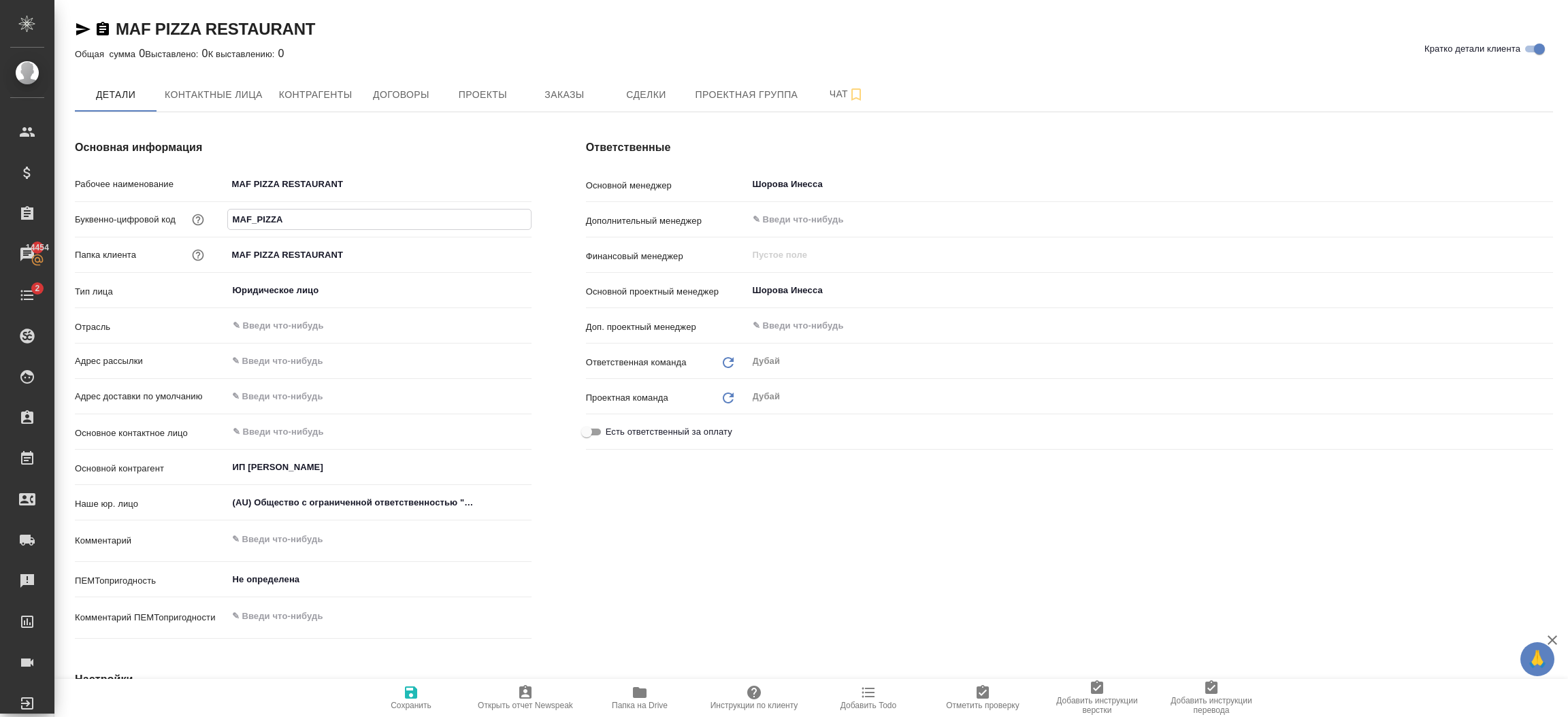
type textarea "x"
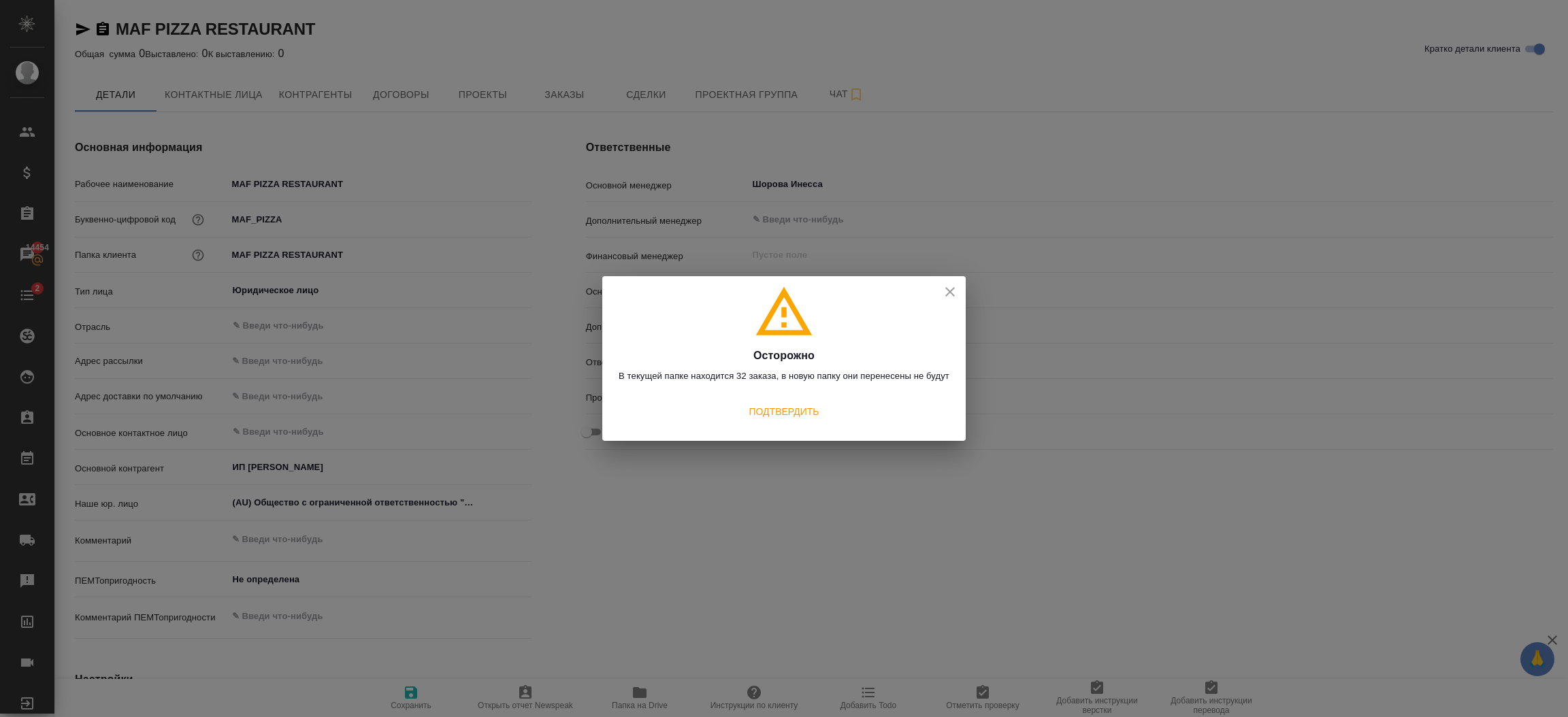
click at [786, 414] on span "Подтвердить" at bounding box center [784, 412] width 70 height 14
type textarea "x"
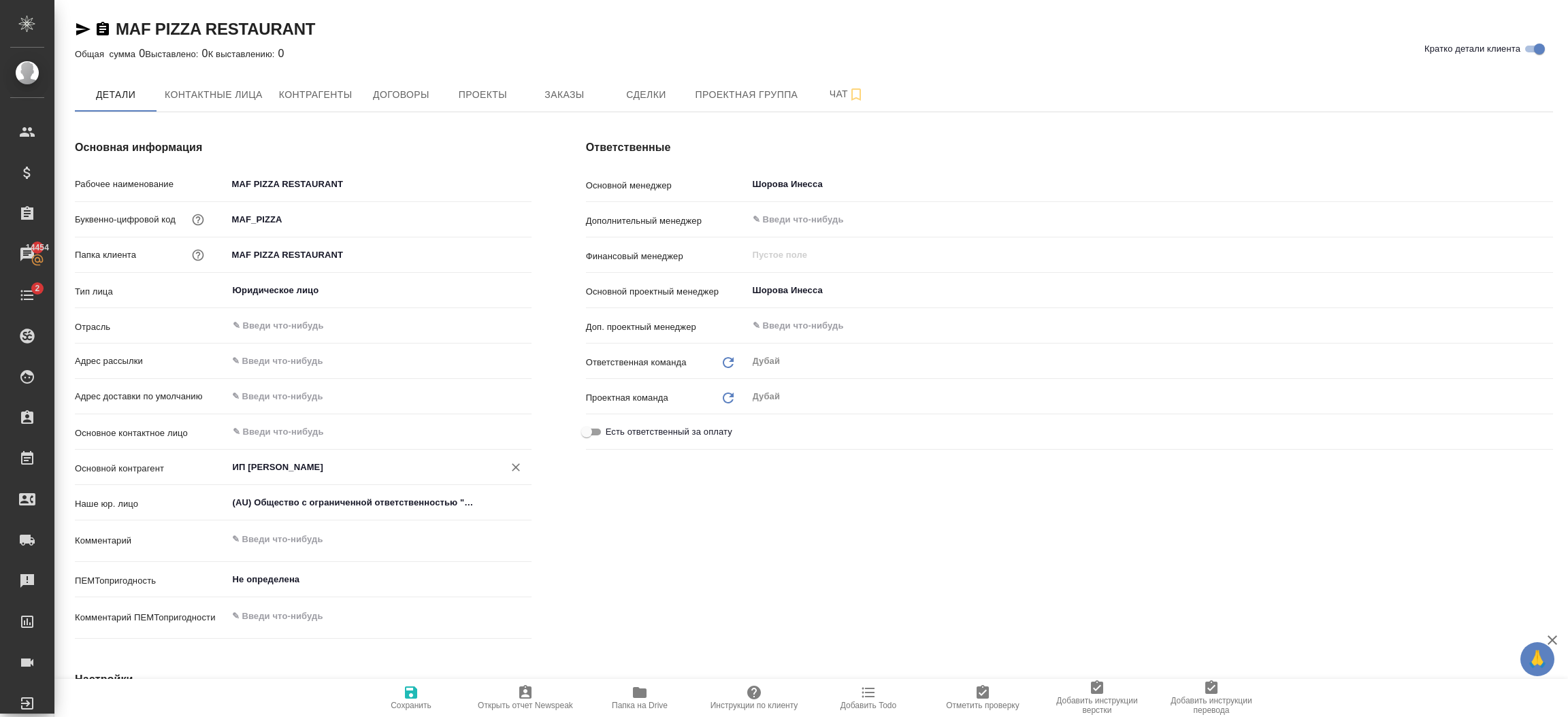
click at [518, 465] on icon "Очистить" at bounding box center [516, 467] width 14 height 14
type textarea "x"
click at [411, 468] on input "text" at bounding box center [357, 466] width 251 height 16
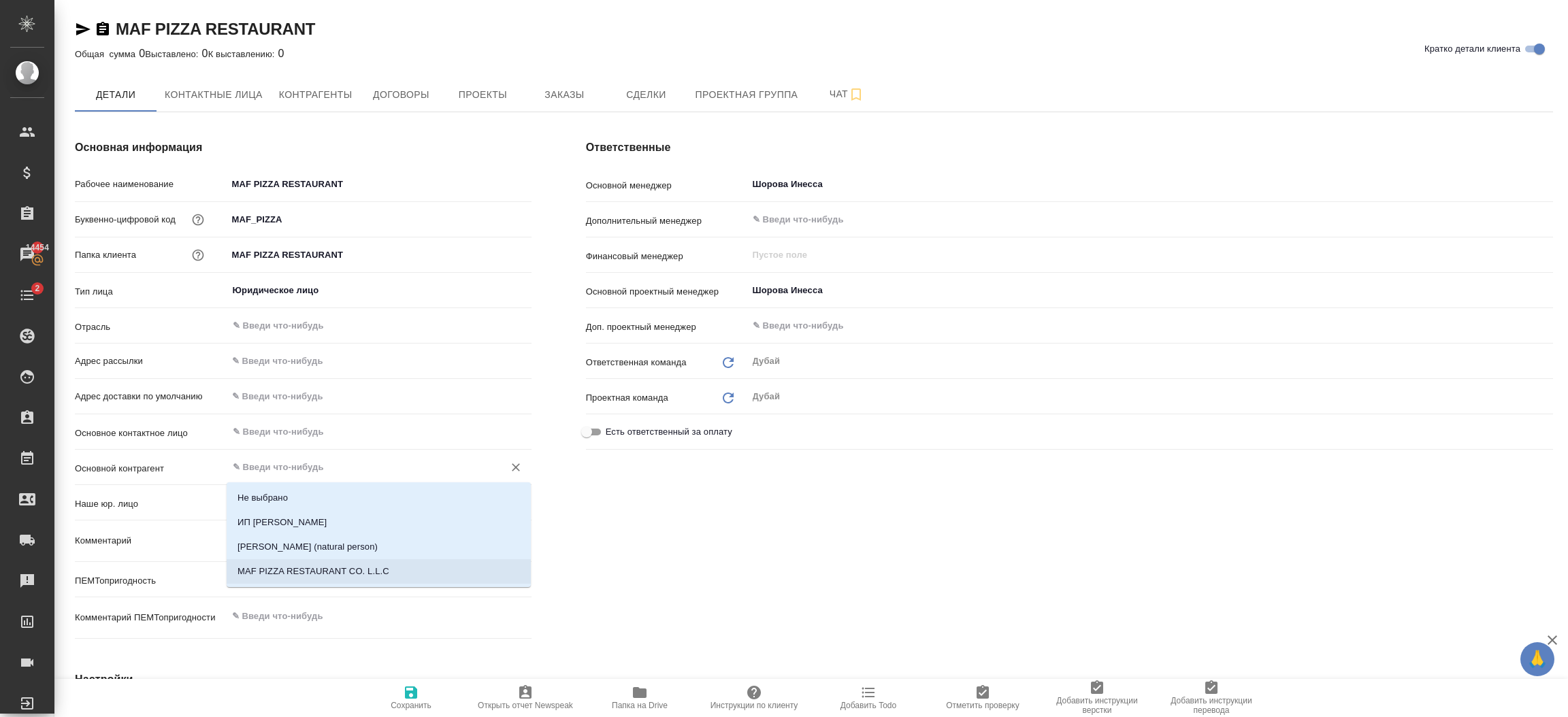
click at [398, 567] on li "MAF PIZZA RESTAURANT CO. L.L.C" at bounding box center [378, 571] width 304 height 24
type input "MAF PIZZA RESTAURANT CO. L.L.C"
type textarea "x"
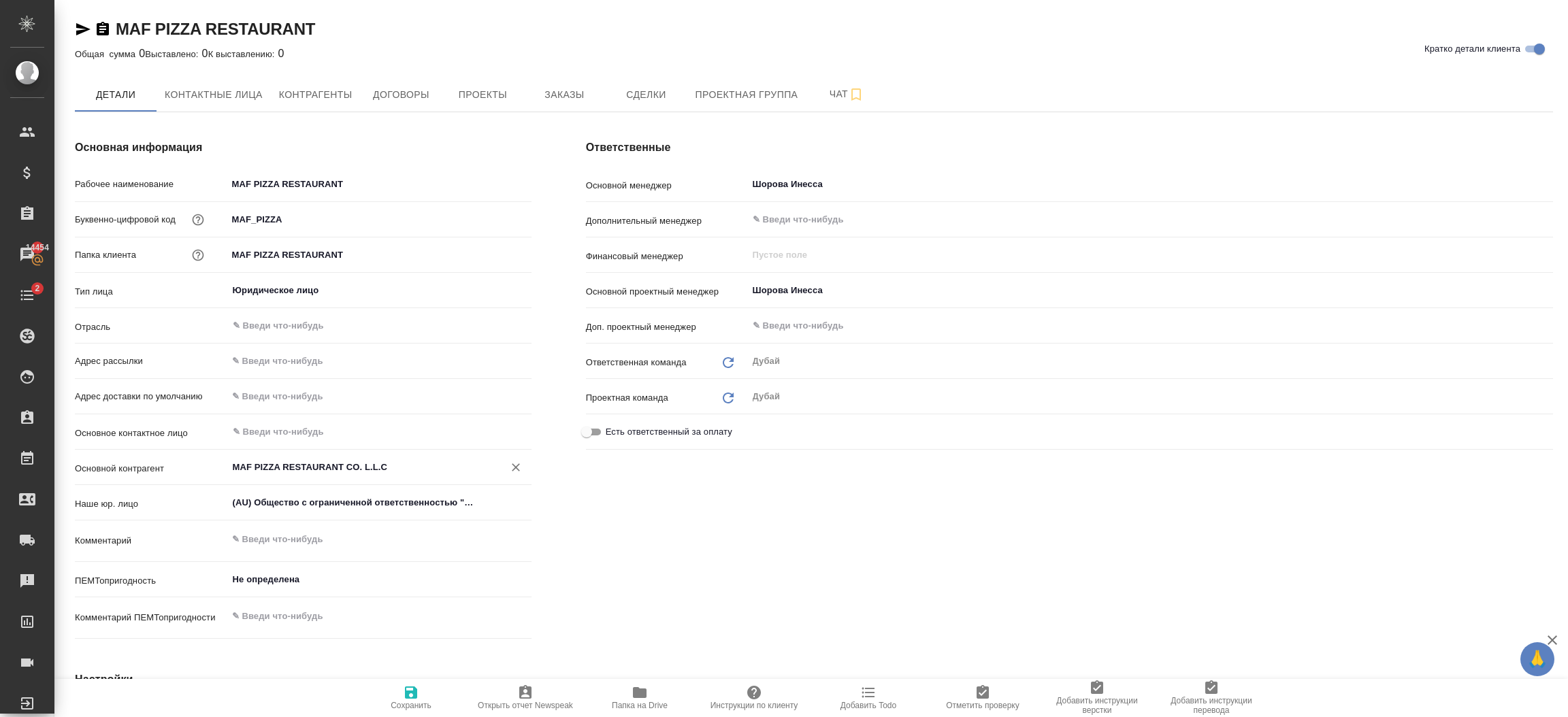
click at [410, 700] on icon "button" at bounding box center [410, 692] width 16 height 16
type textarea "x"
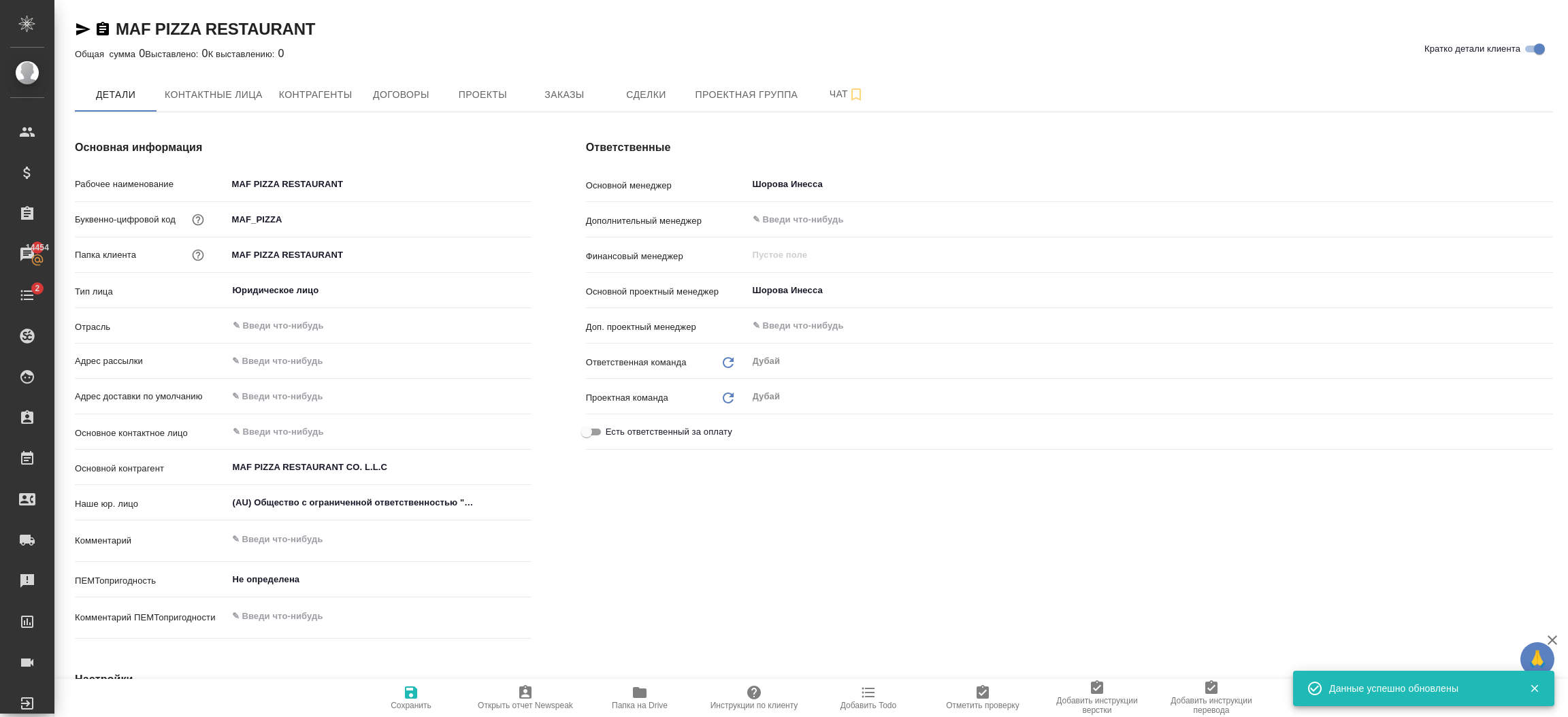
type textarea "x"
click at [399, 496] on input "(AU) Общество с ограниченной ответственностью "АЛС"" at bounding box center [357, 502] width 251 height 16
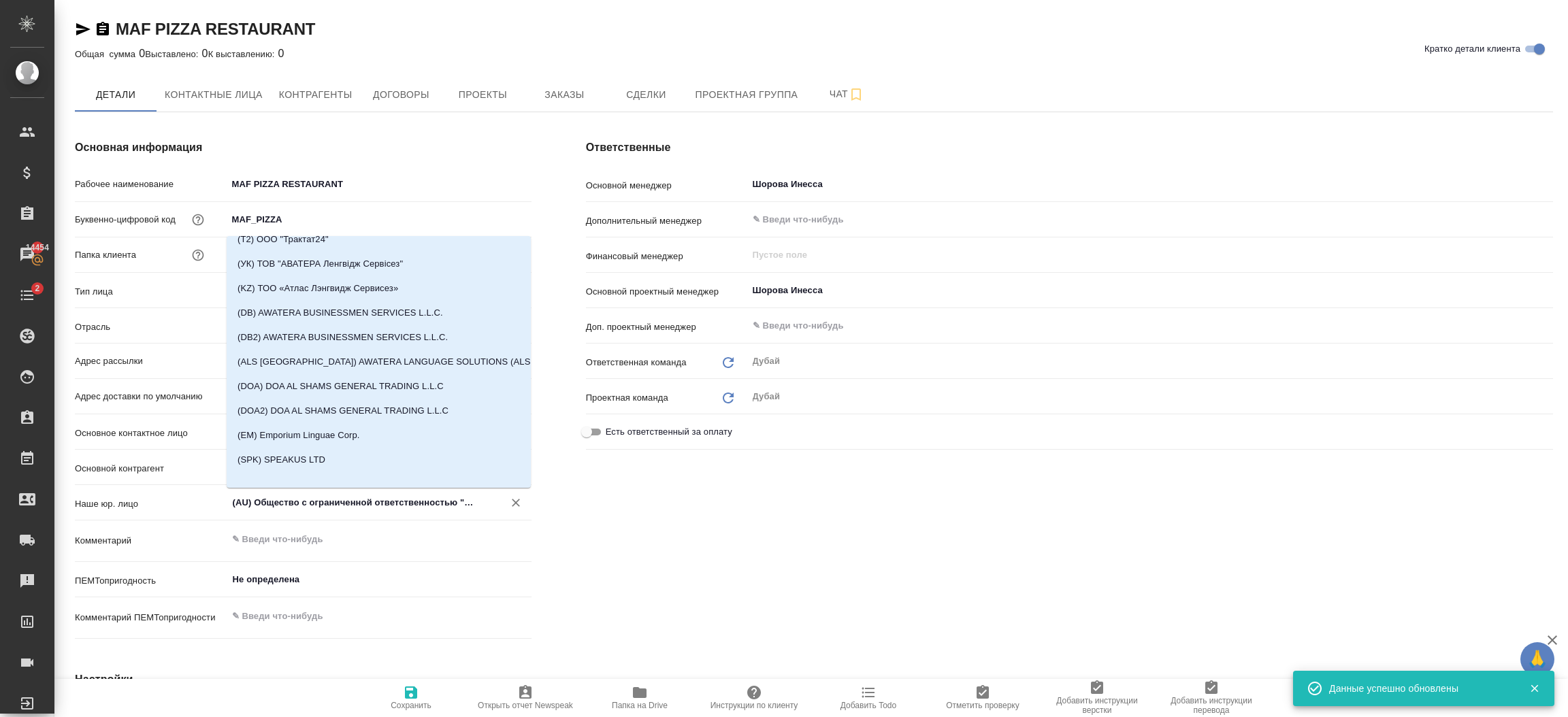
scroll to position [389, 0]
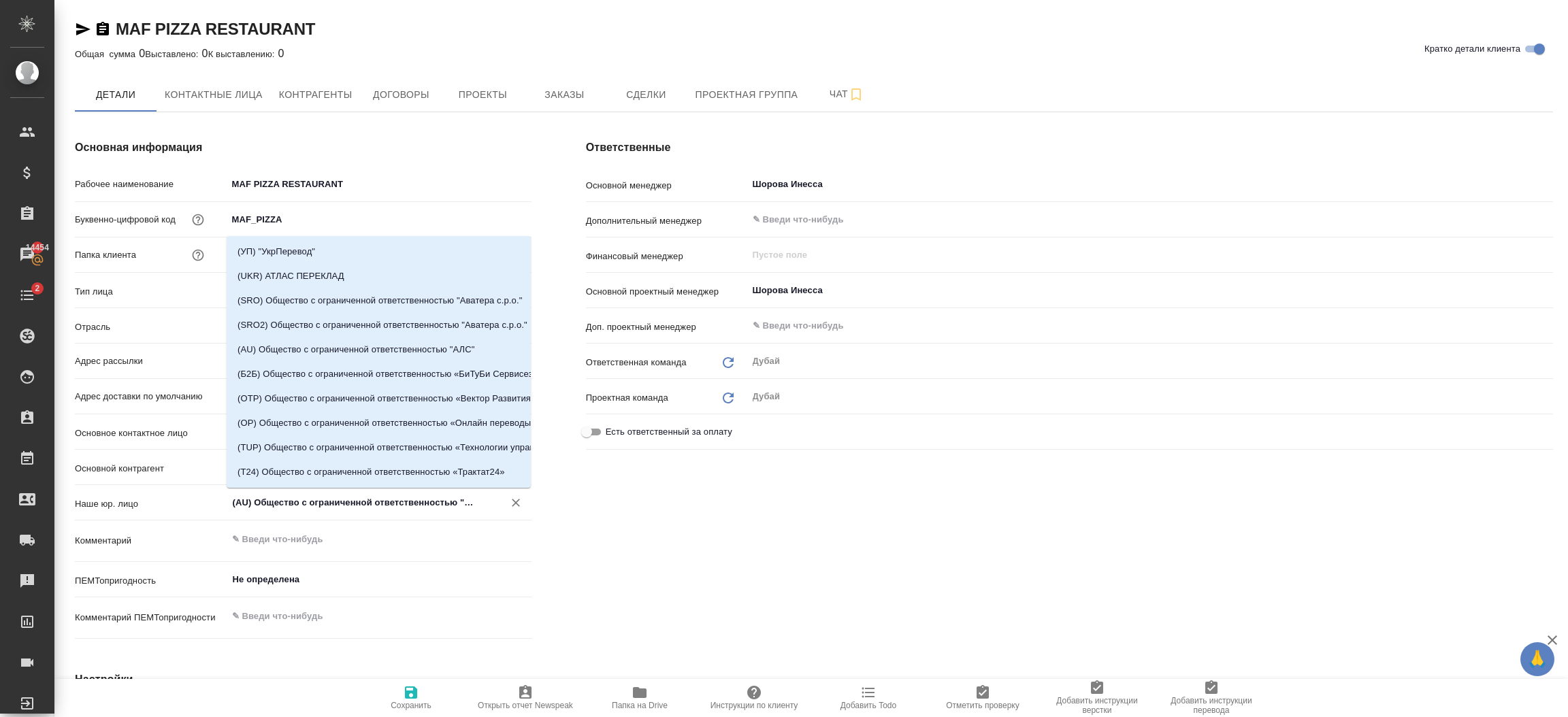
click at [463, 499] on input "(AU) Общество с ограниченной ответственностью "АЛС"" at bounding box center [357, 502] width 251 height 16
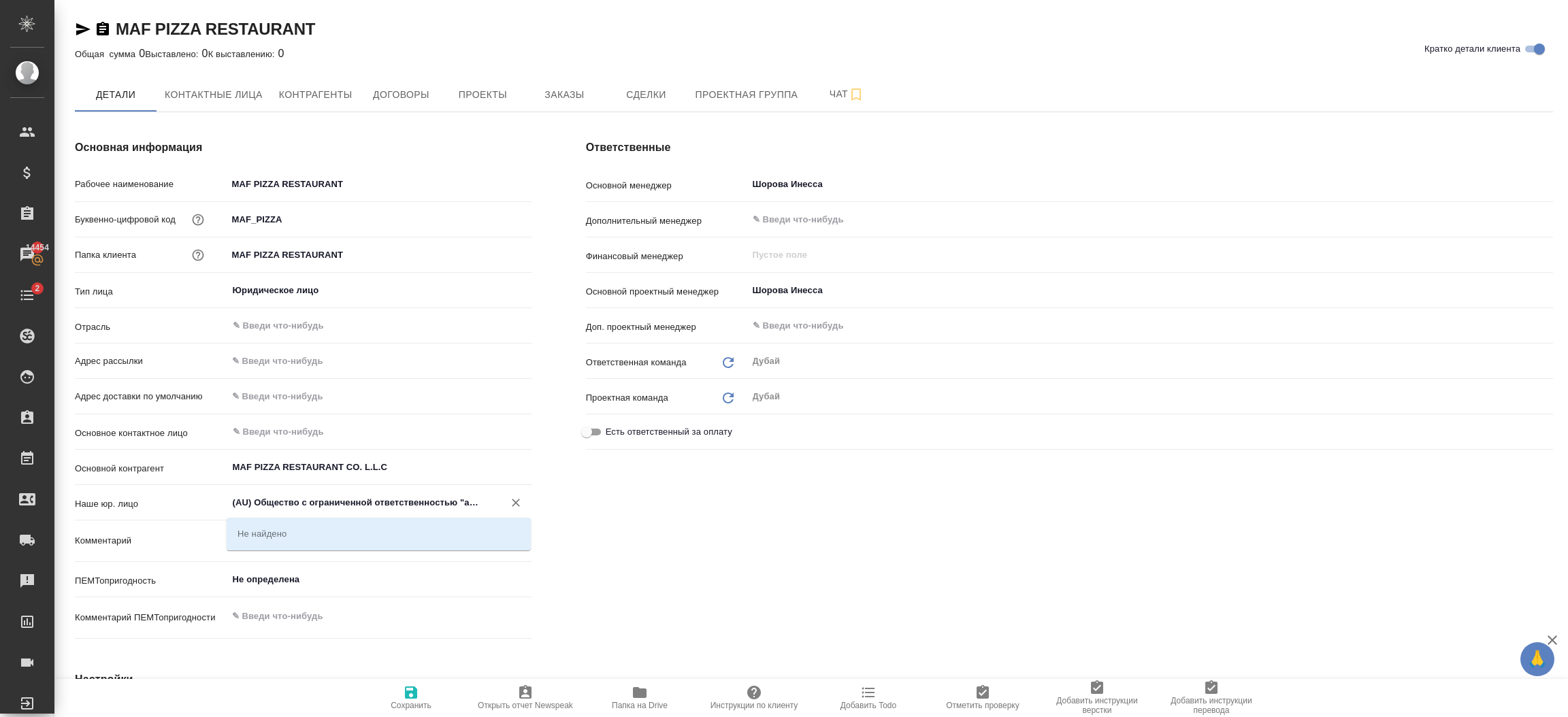
click at [463, 499] on input "(AU) Общество с ограниченной ответственностью "aАЛС"" at bounding box center [357, 502] width 251 height 16
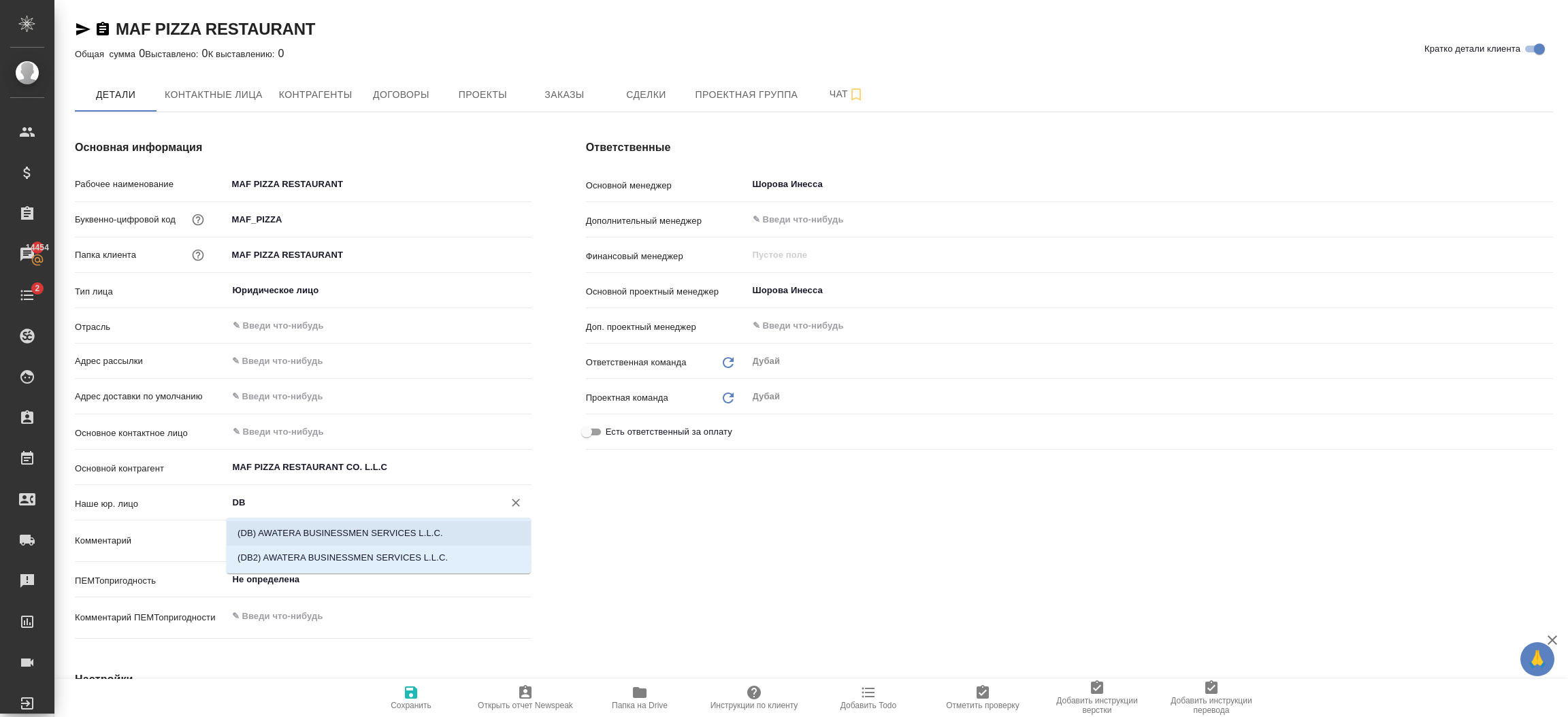
click at [466, 528] on li "(DB) AWATERA BUSINESSMEN SERVICES L.L.C." at bounding box center [378, 533] width 304 height 24
type input "(DB) AWATERA BUSINESSMEN SERVICES L.L.C."
type textarea "x"
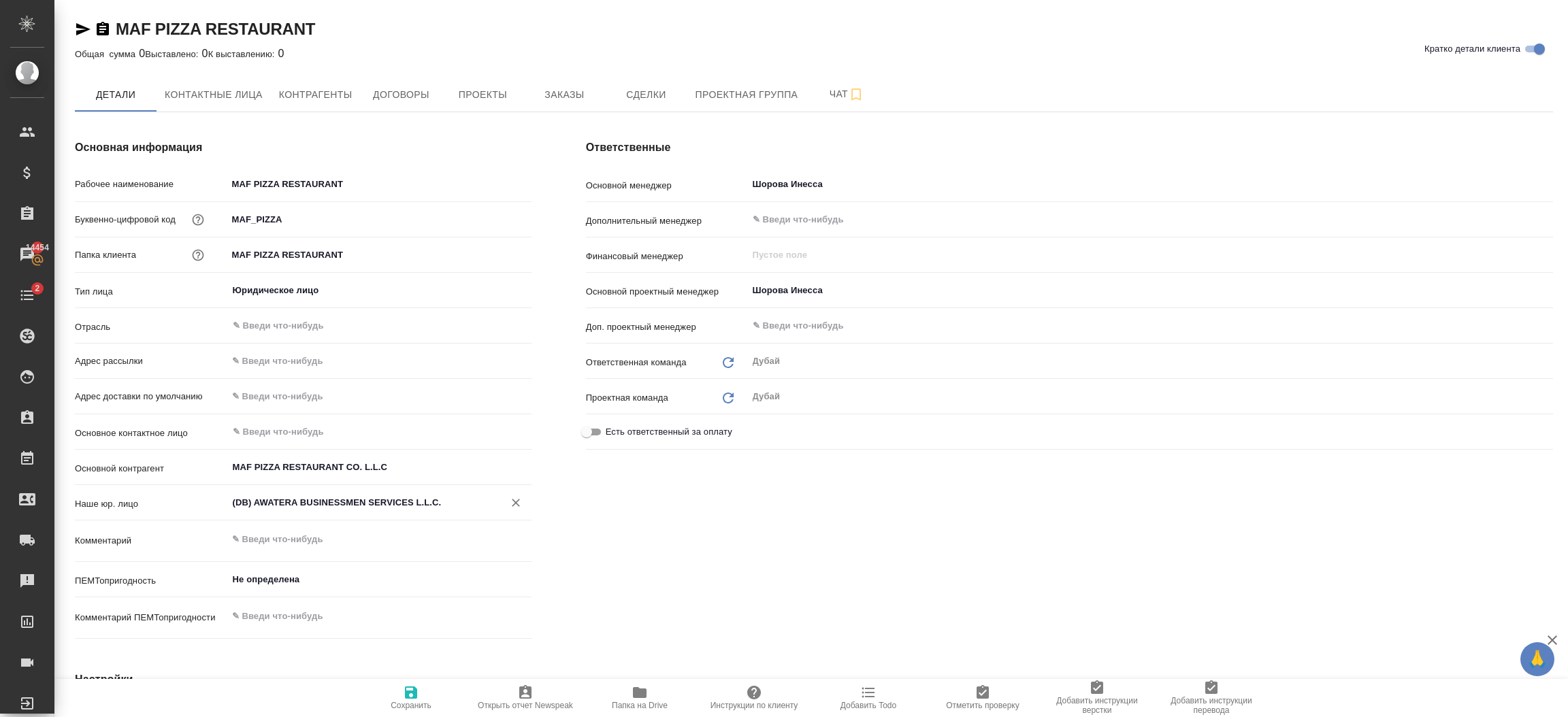
type input "(DB) AWATERA BUSINESSMEN SERVICES L.L.C."
click at [412, 695] on icon "button" at bounding box center [410, 692] width 16 height 16
type textarea "x"
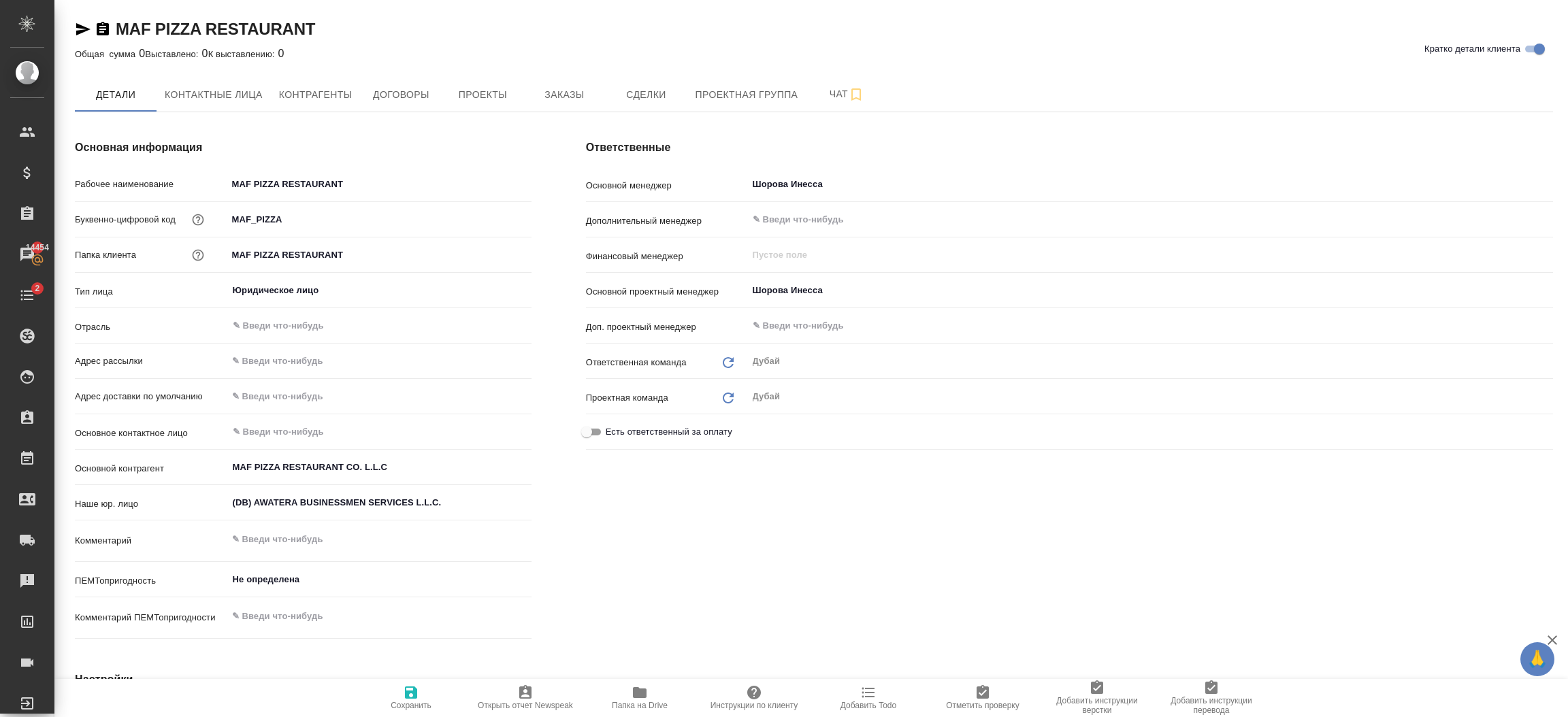
type textarea "x"
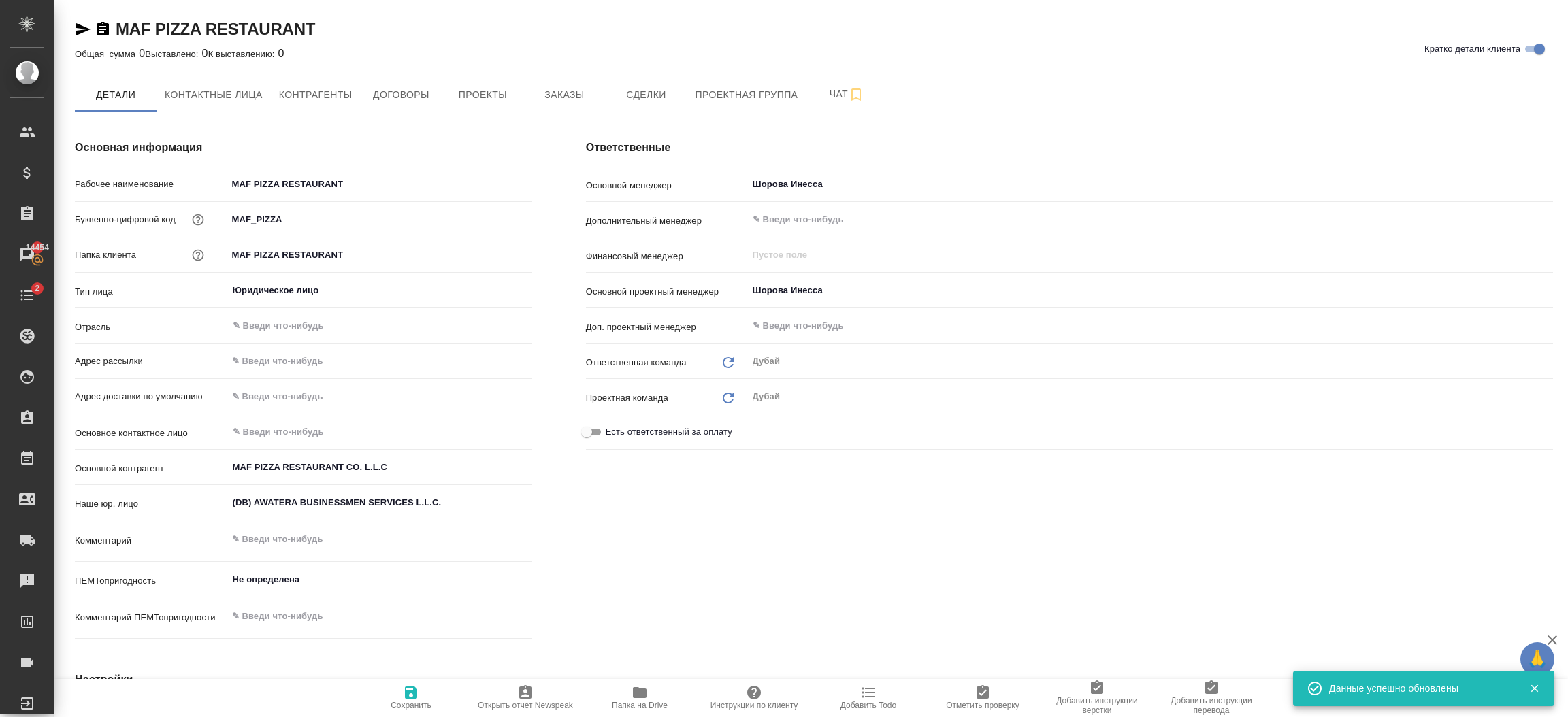
type textarea "x"
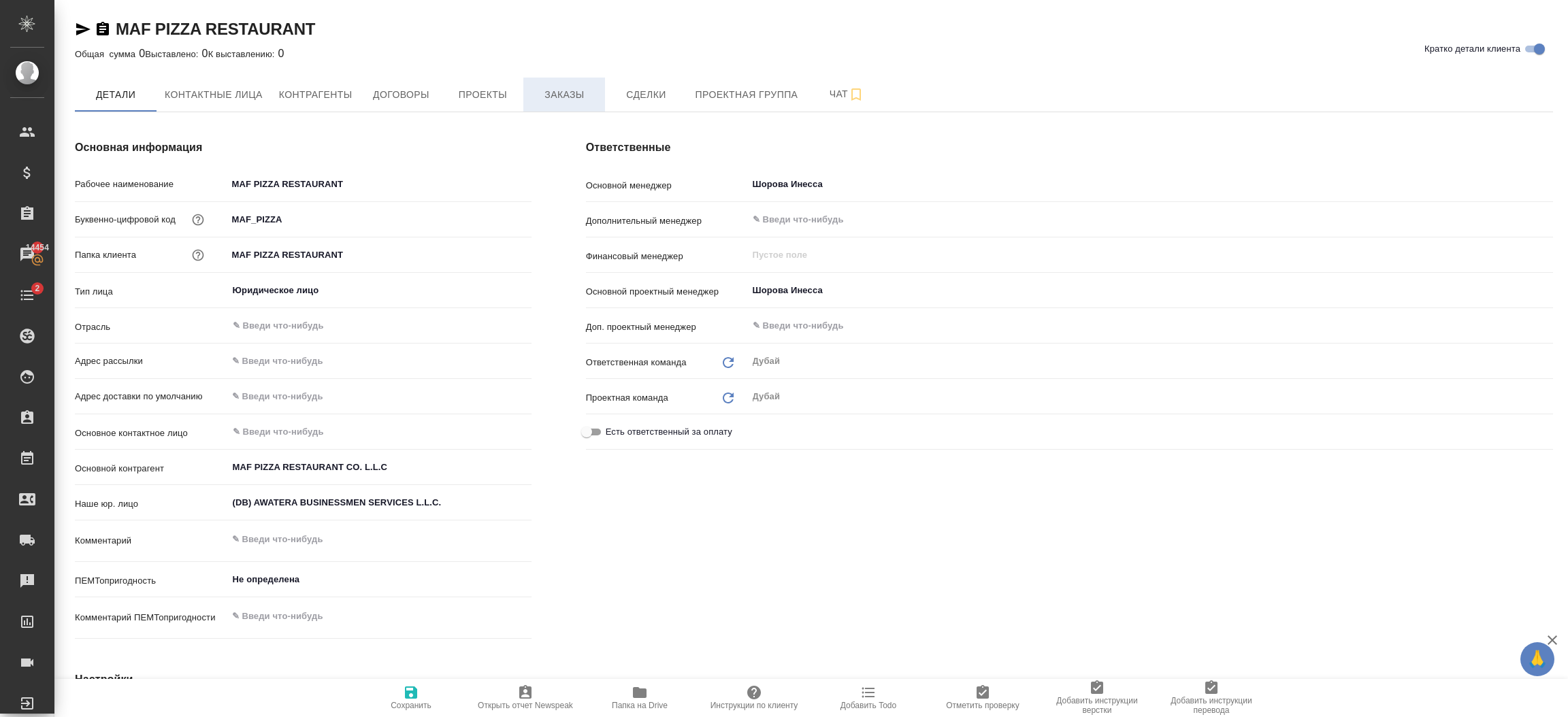
click at [564, 101] on span "Заказы" at bounding box center [564, 95] width 65 height 17
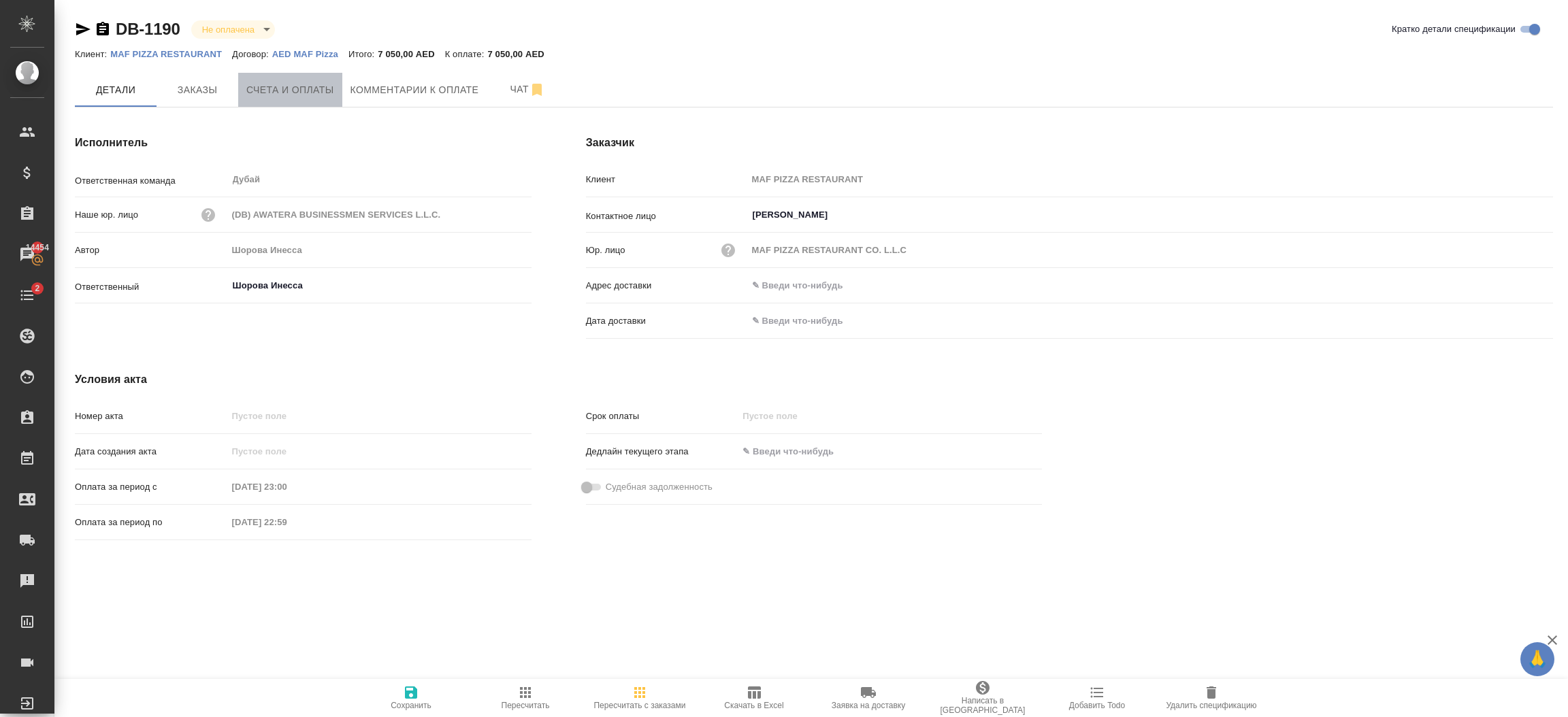
click at [316, 95] on span "Счета и оплаты" at bounding box center [290, 90] width 88 height 17
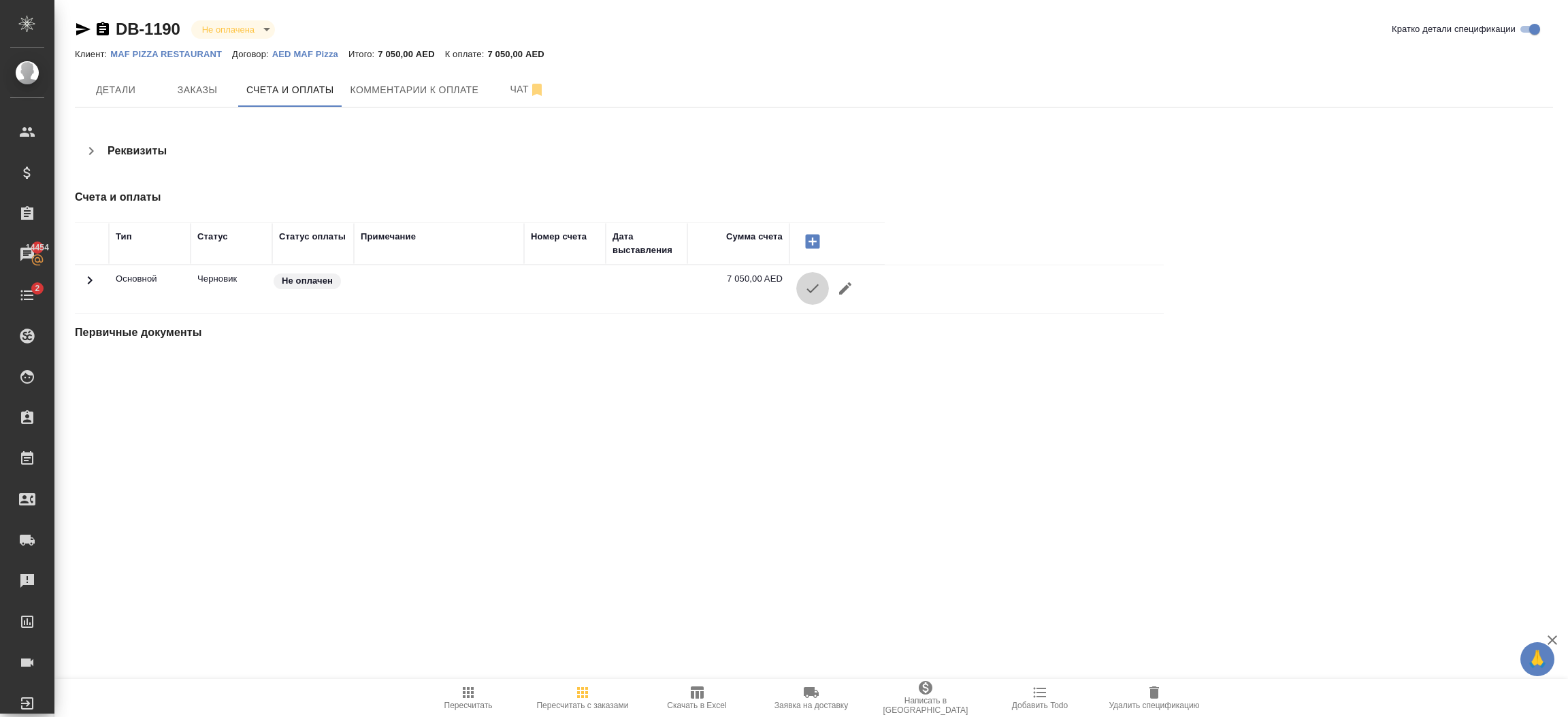
click at [820, 287] on button "button" at bounding box center [812, 288] width 33 height 33
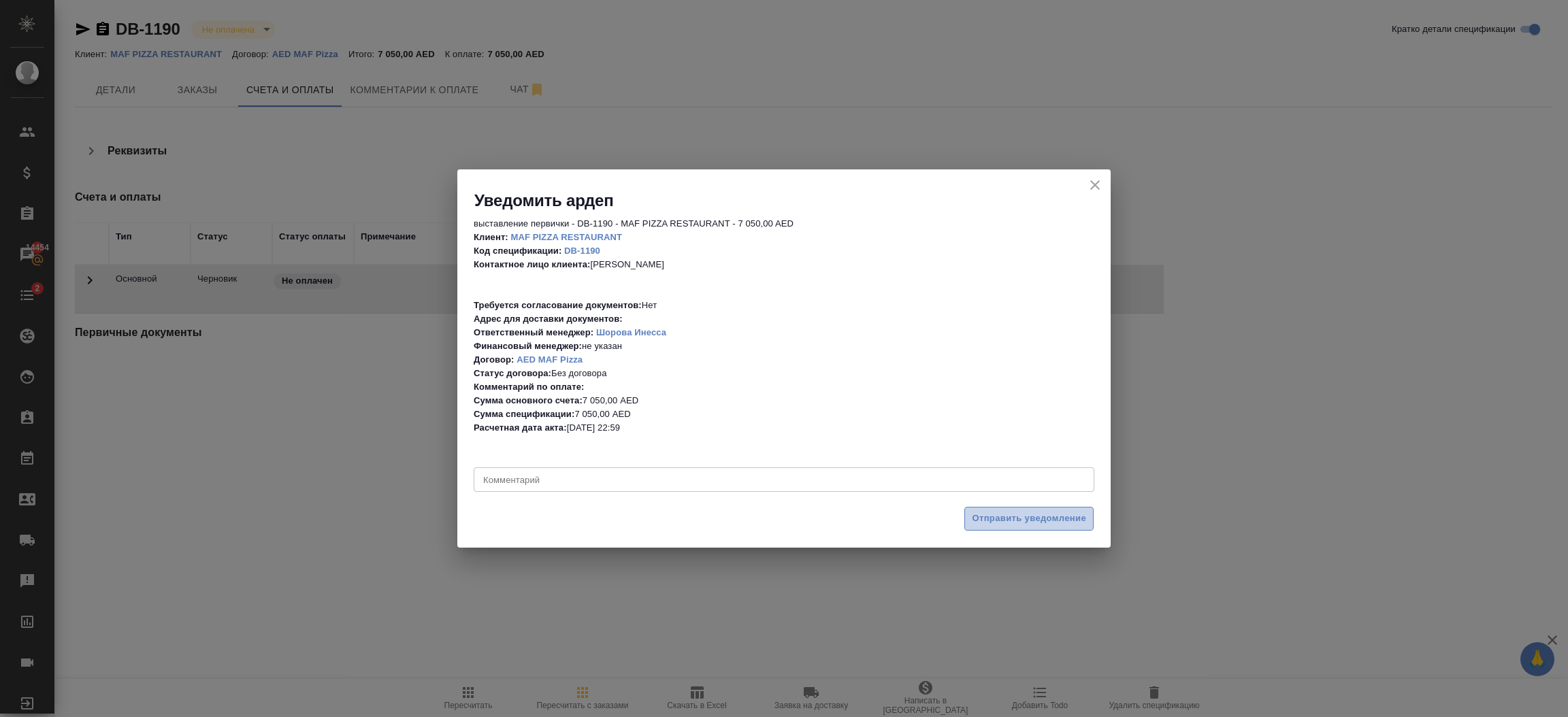
click at [1021, 523] on span "Отправить уведомление" at bounding box center [1029, 519] width 114 height 15
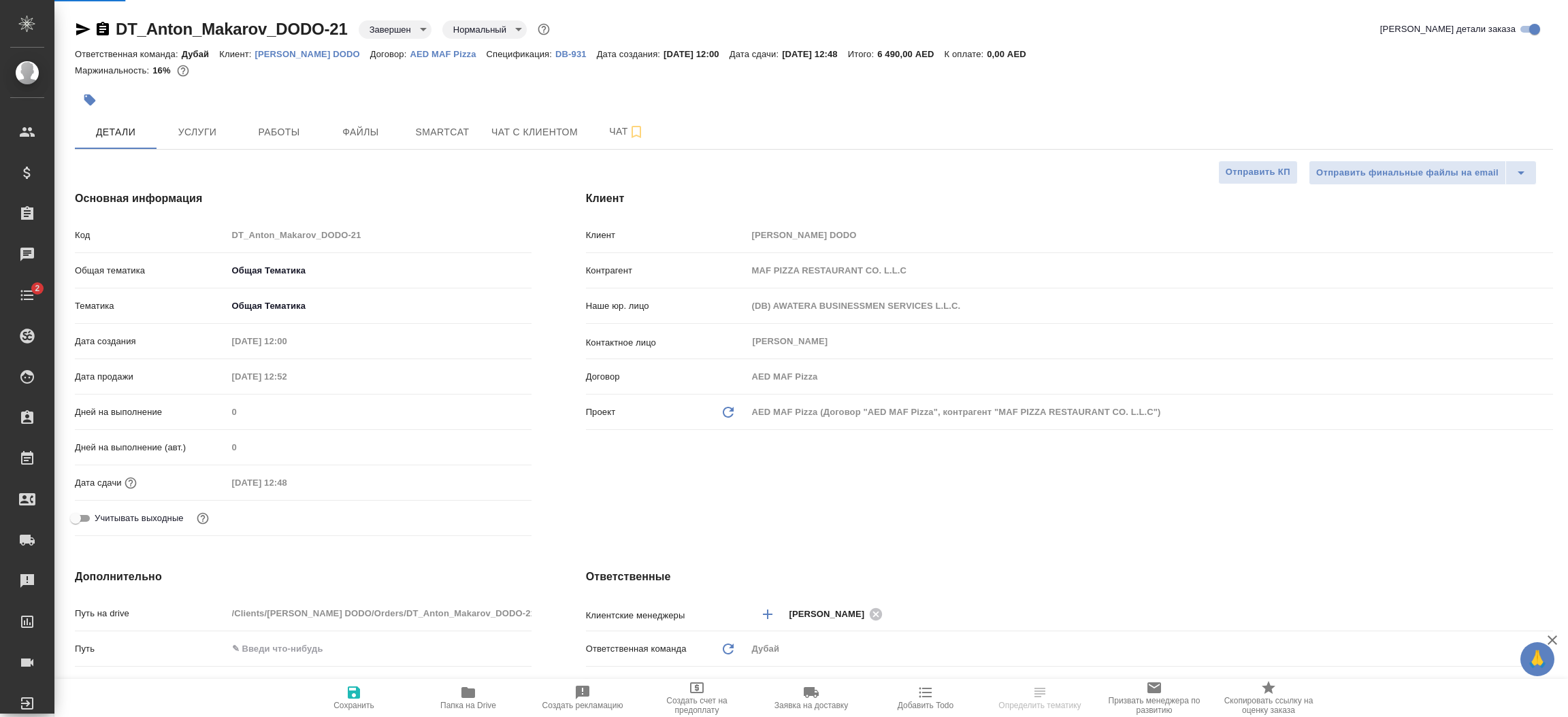
select select "RU"
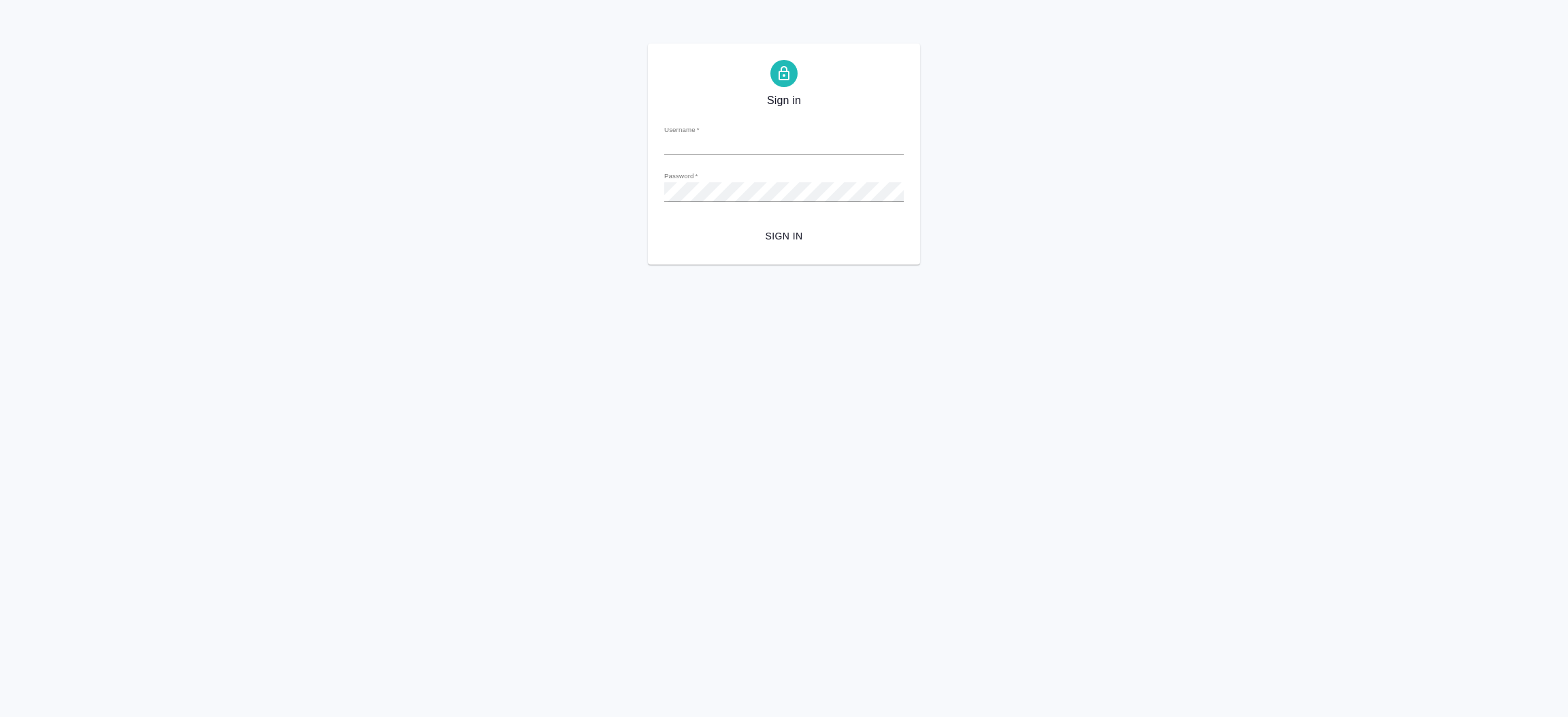
type input "i.shorova@awatera.com"
click at [789, 239] on span "Sign in" at bounding box center [784, 236] width 218 height 17
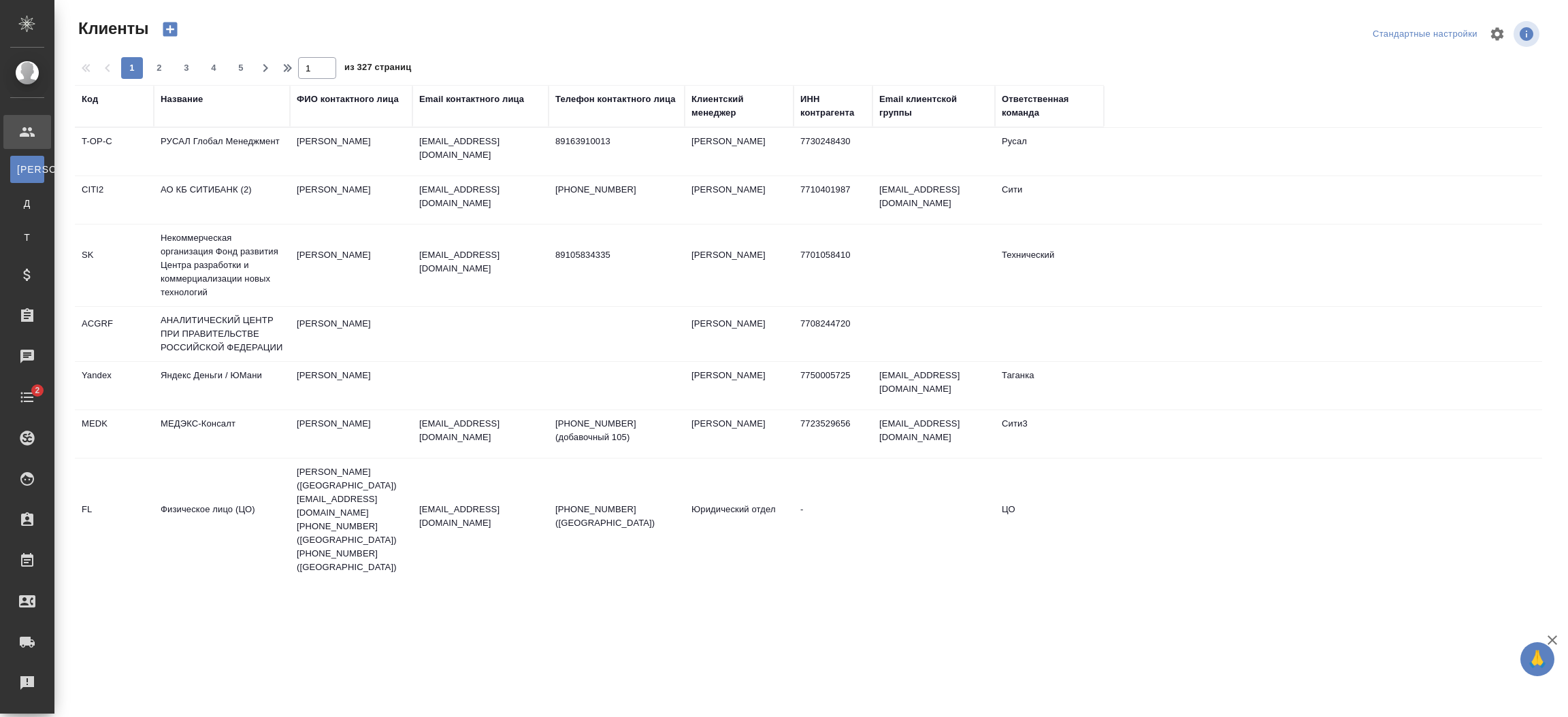
select select "RU"
drag, startPoint x: 279, startPoint y: 618, endPoint x: 7, endPoint y: 223, distance: 479.6
click at [7, 223] on div ".cls-1 fill:#fff; AWATERA [PERSON_NAME].shorova_kiev Клиенты К Клиенты Д Догово…" at bounding box center [784, 358] width 1568 height 717
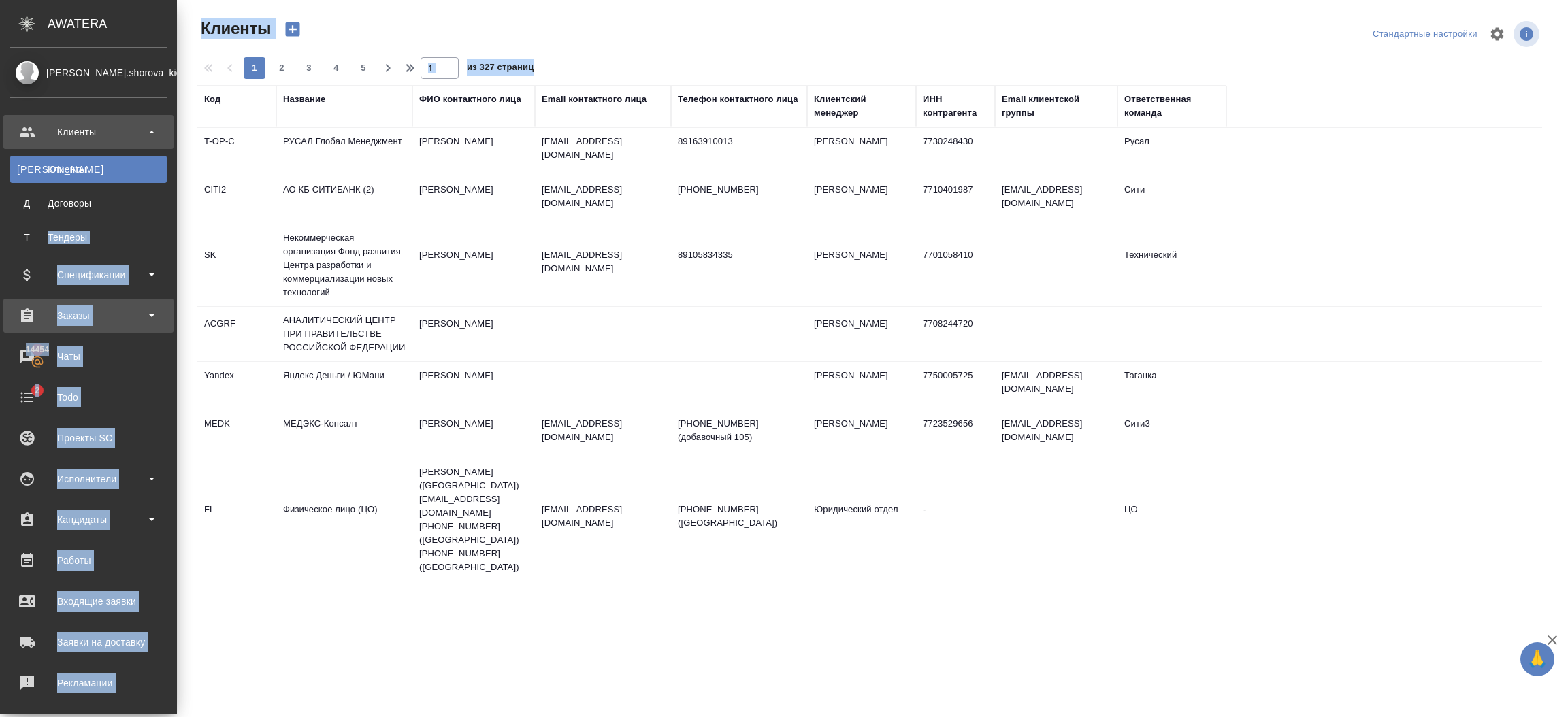
click at [93, 313] on div "Заказы" at bounding box center [88, 315] width 157 height 20
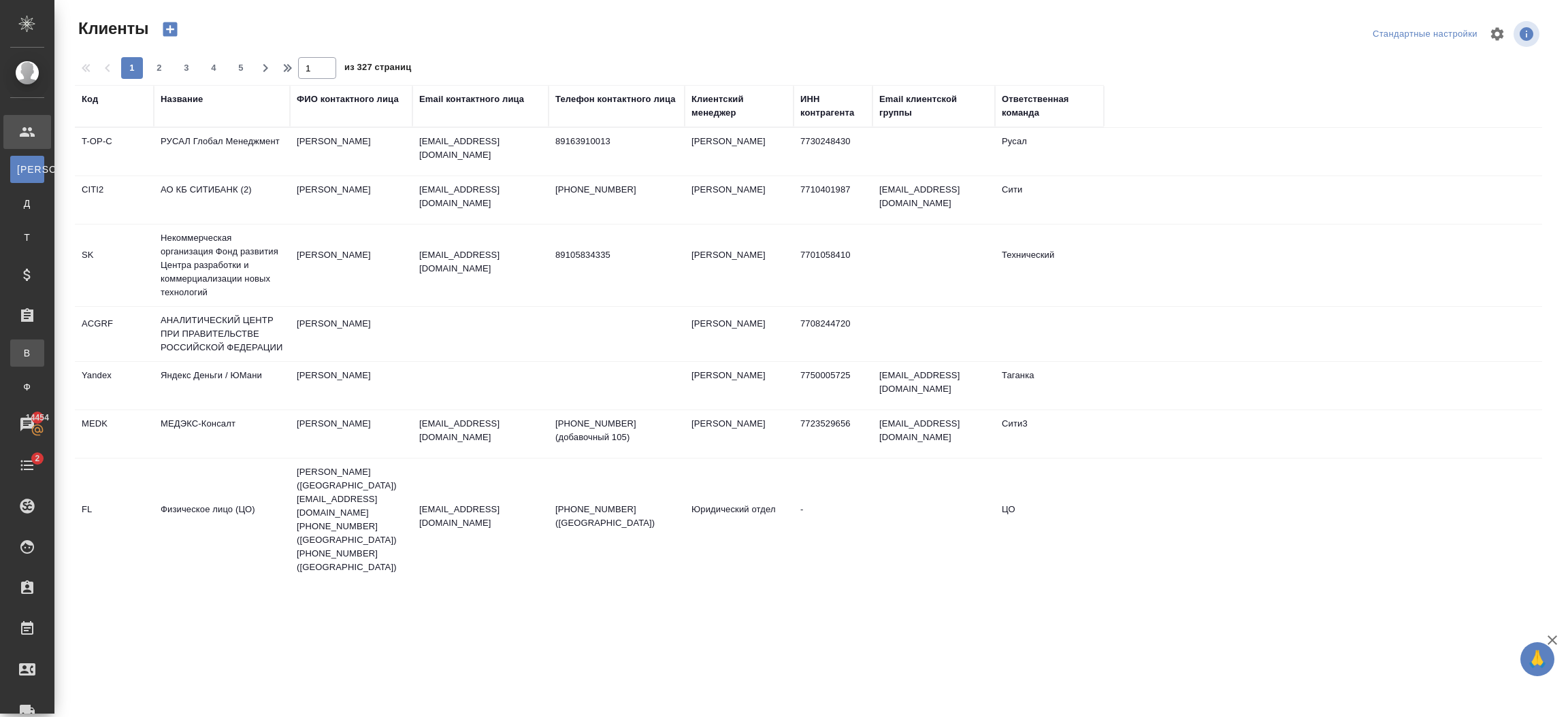
click at [20, 355] on div "Все заказы" at bounding box center [10, 353] width 20 height 14
